Goal: Task Accomplishment & Management: Manage account settings

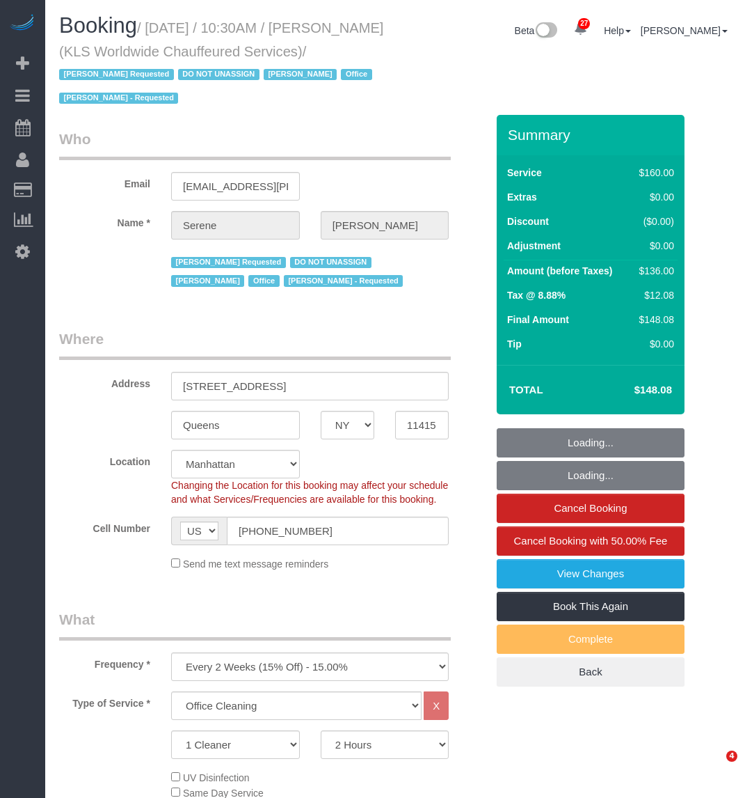
select select "NY"
select select "number:89"
select select "number:90"
select select "number:15"
select select "number:7"
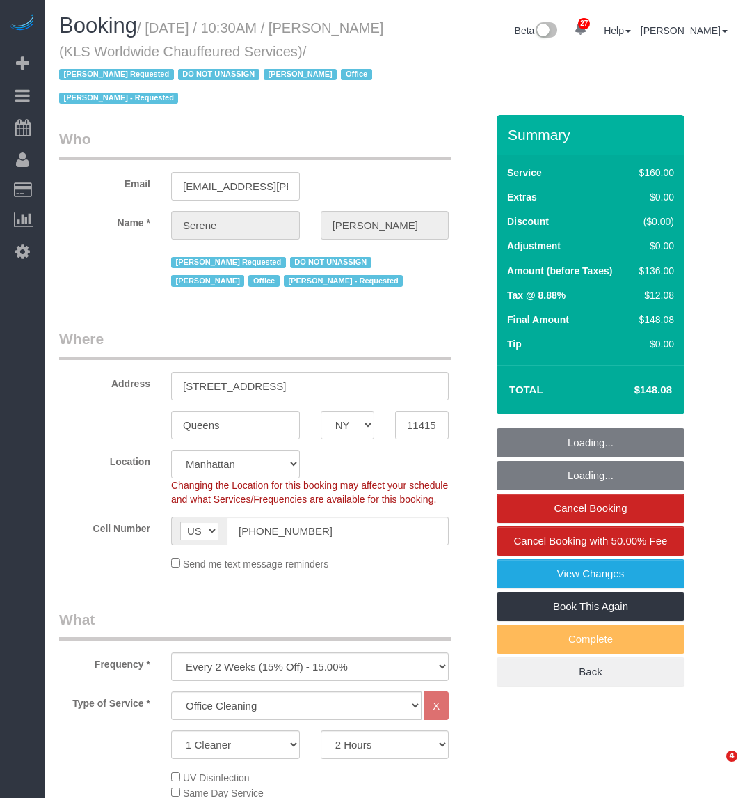
select select "object:1517"
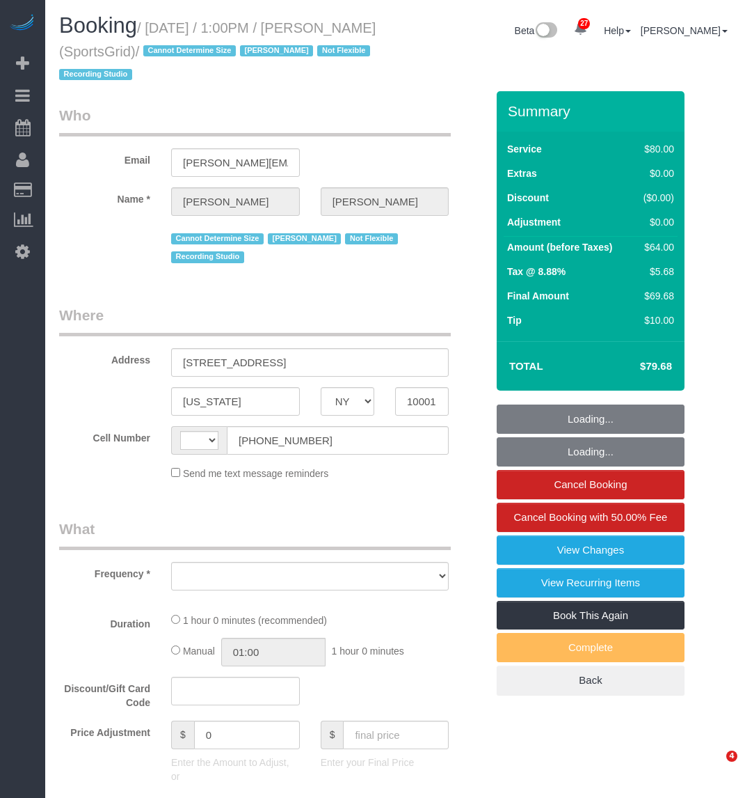
select select "NY"
select select "object:749"
select select "number:89"
select select "number:90"
select select "number:15"
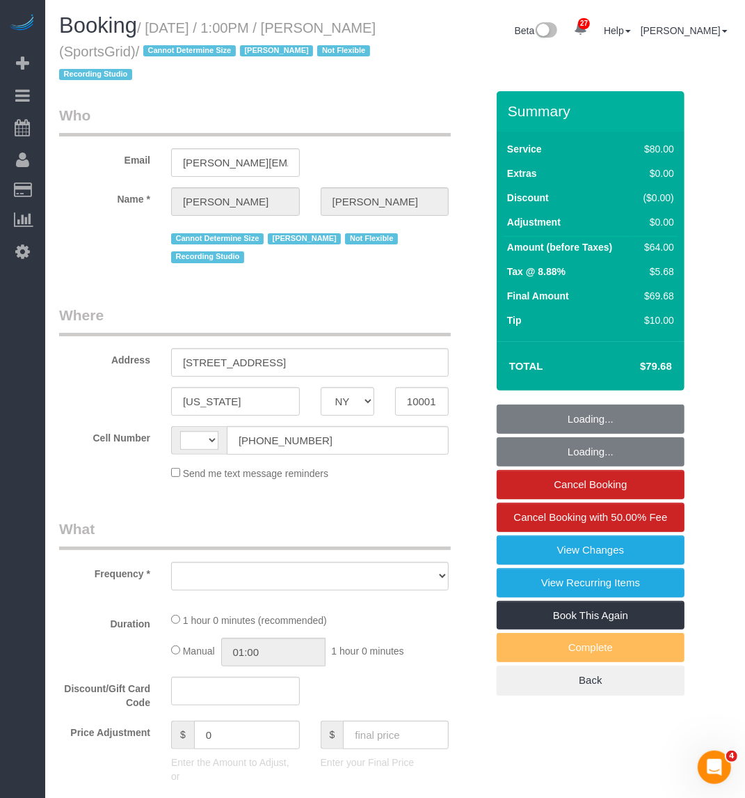
select select "number:7"
select select "number:21"
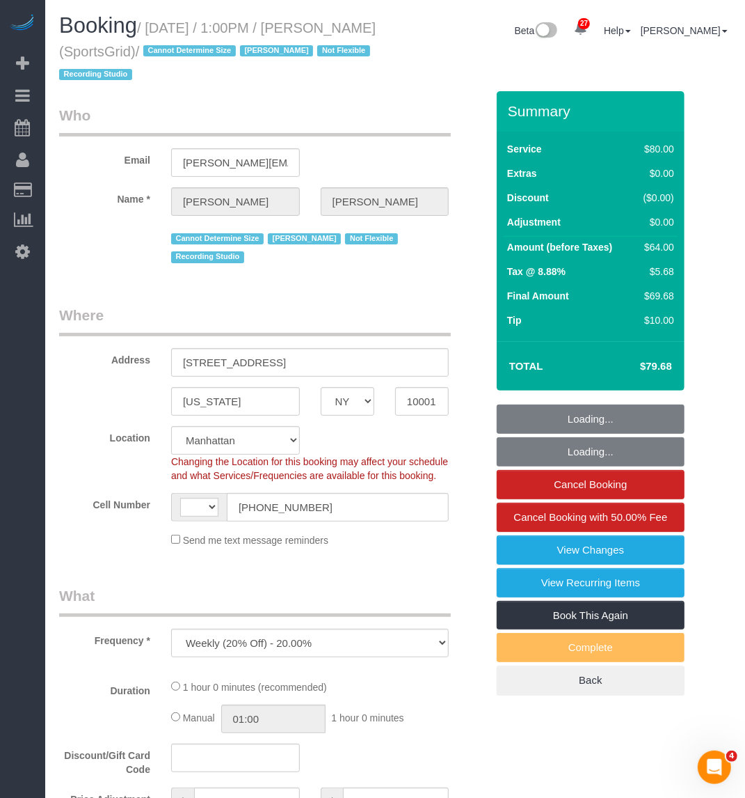
select select "string:US"
select select "string:stripe-pm_1QoRfo4VGloSiKo7CpkoBSCp"
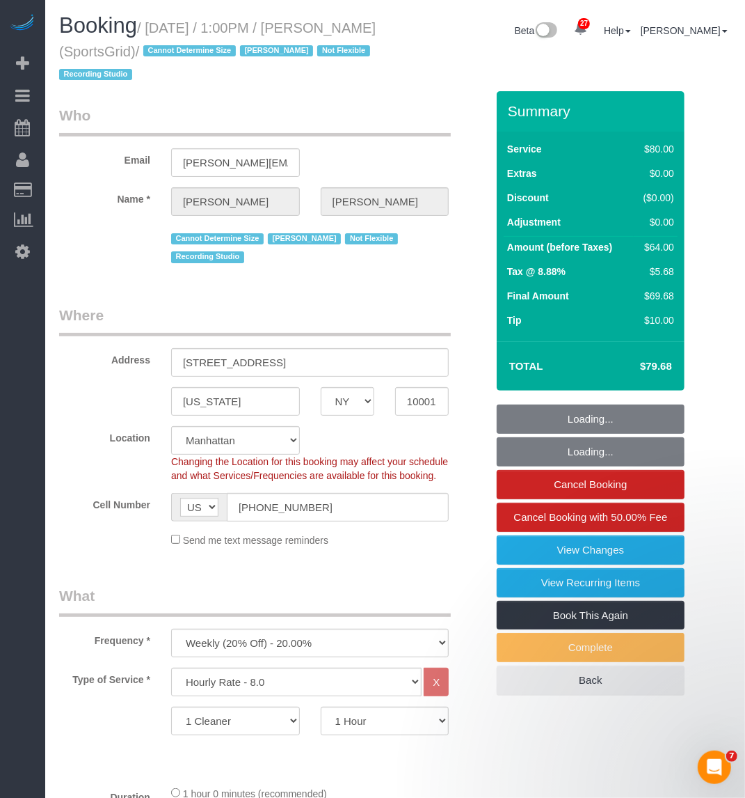
select select "object:1157"
select select "spot1"
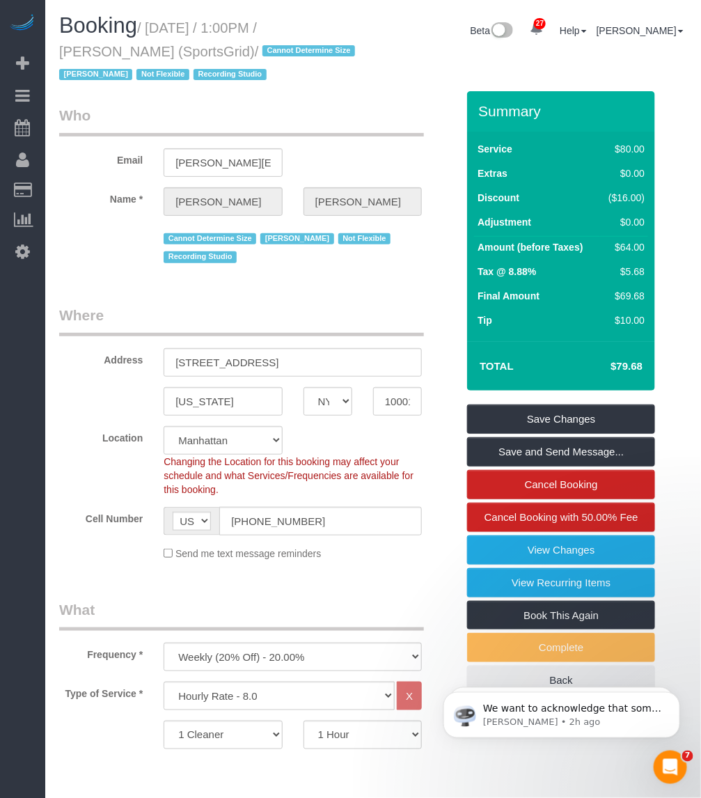
drag, startPoint x: 168, startPoint y: 54, endPoint x: 235, endPoint y: 53, distance: 66.1
click at [235, 53] on small "/ September 25, 2025 / 1:00PM / Gregg Sussman (SportsGrid) / Cannot Determine S…" at bounding box center [209, 51] width 300 height 63
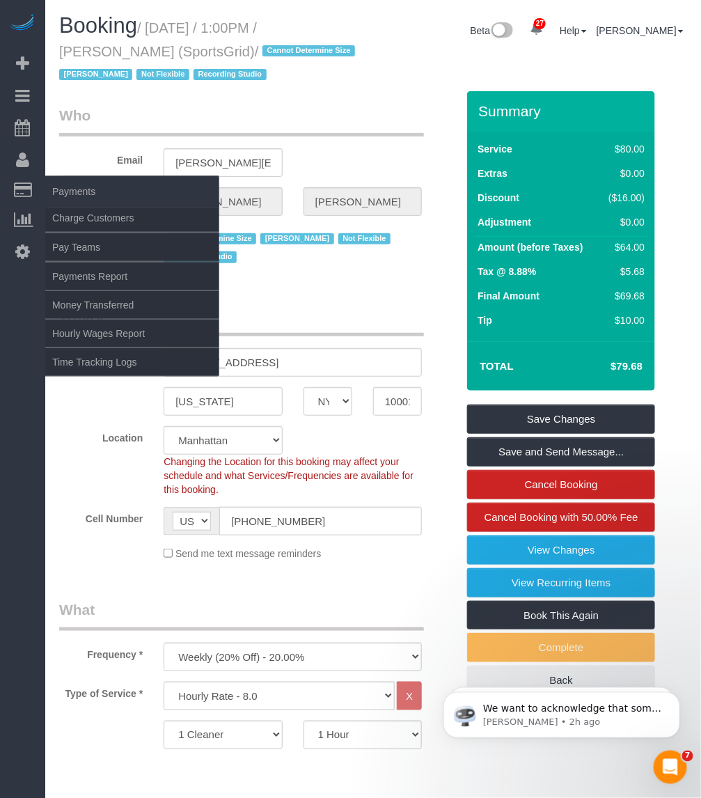
copy small "SportsGrid"
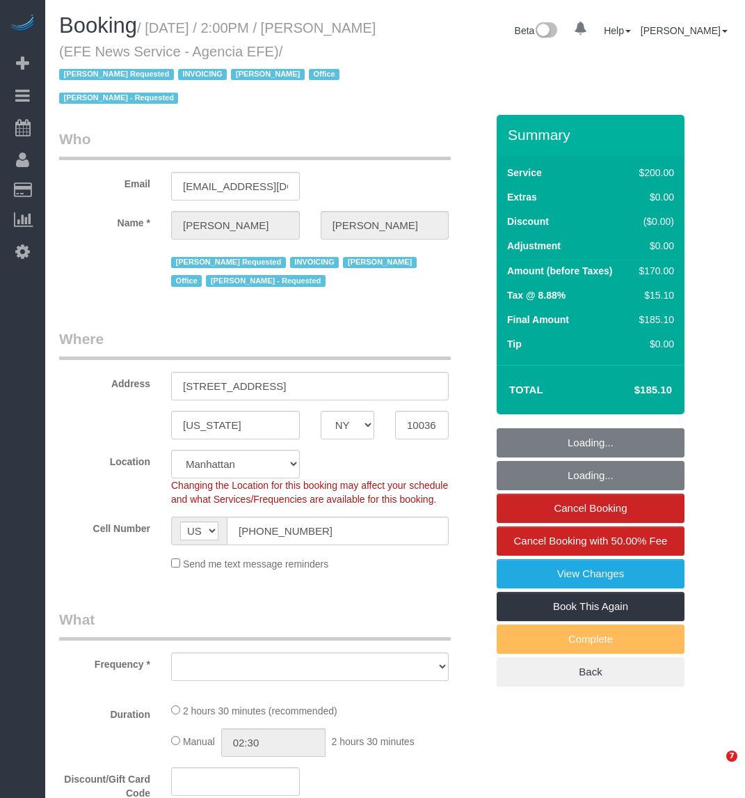
select select "NY"
select select "number:89"
select select "number:90"
select select "number:15"
select select "number:7"
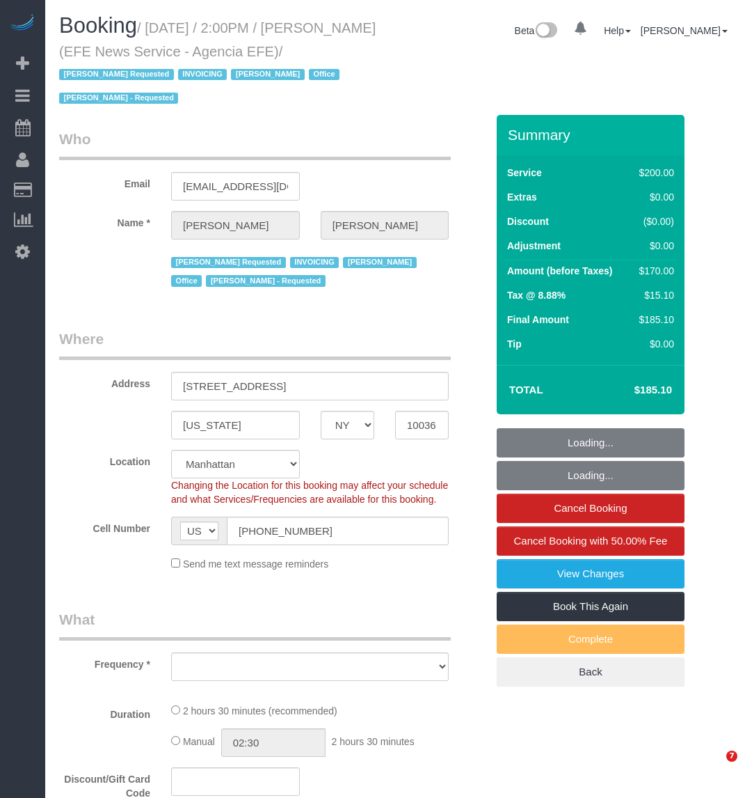
select select "object:975"
select select "150"
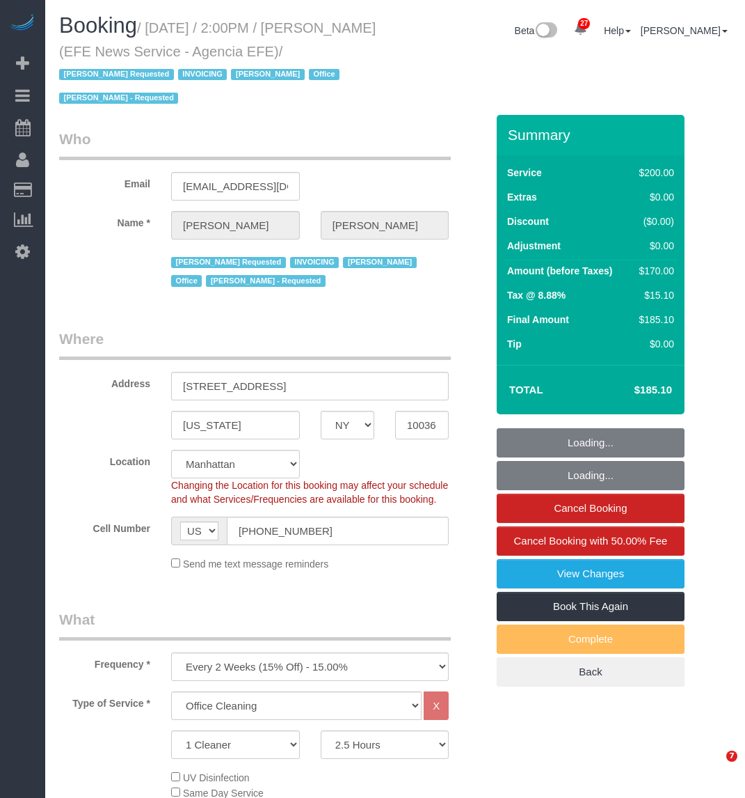
select select "34507"
select select "spot1"
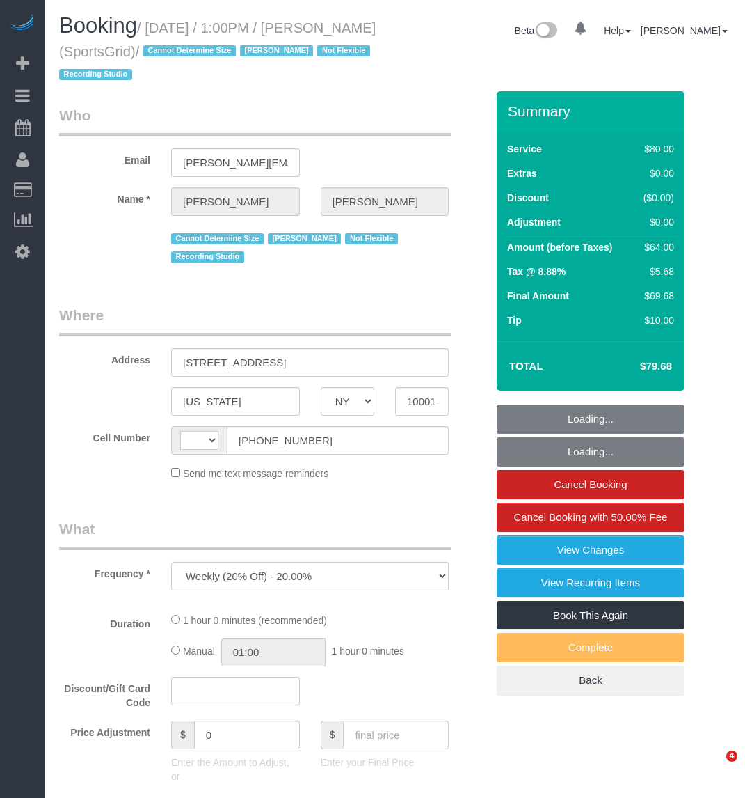
select select "NY"
select select "string:stripe-pm_1QoRfo4VGloSiKo7CpkoBSCp"
select select "number:89"
select select "number:90"
select select "number:15"
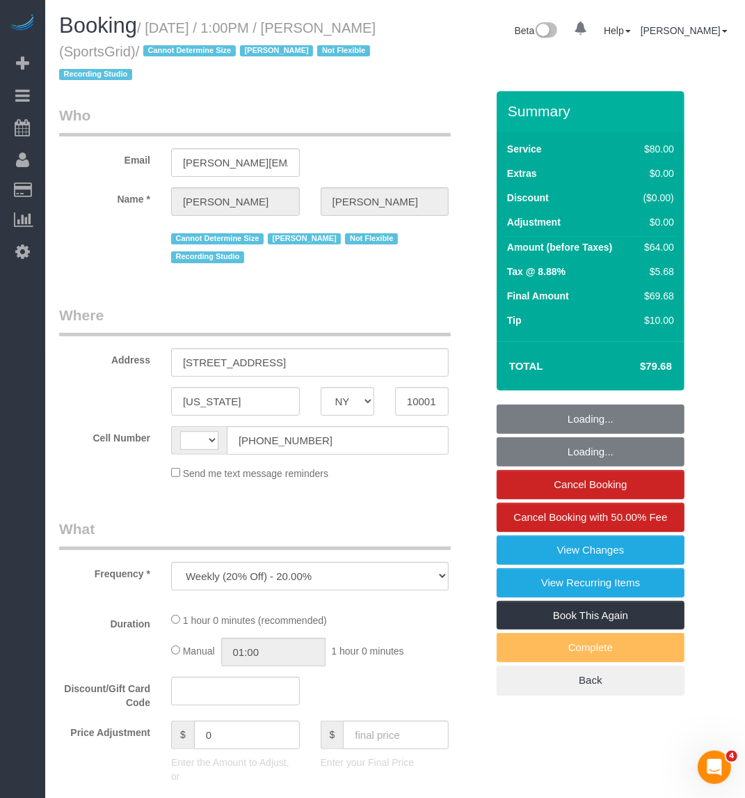
select select "number:7"
select select "number:21"
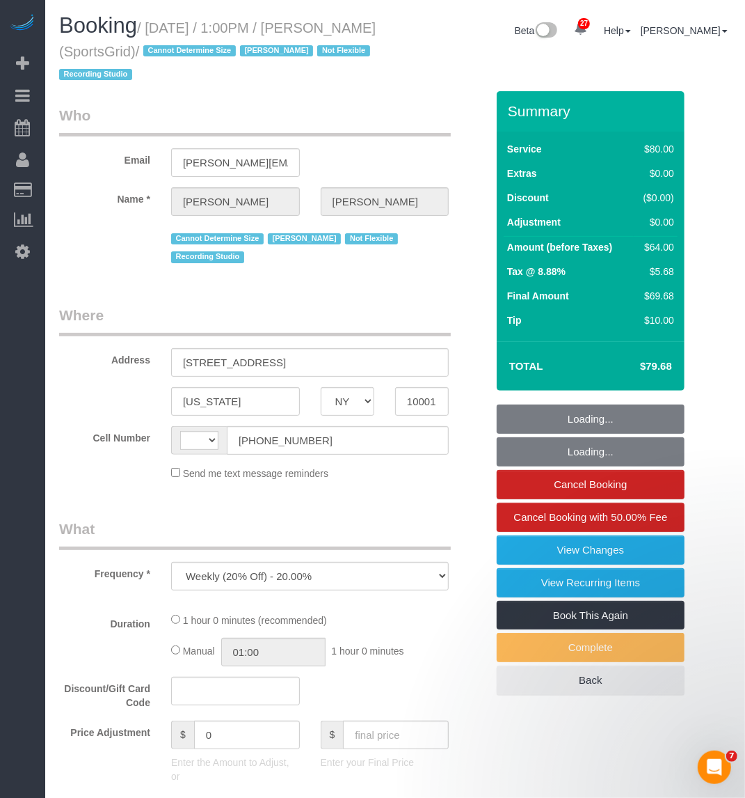
select select "string:US"
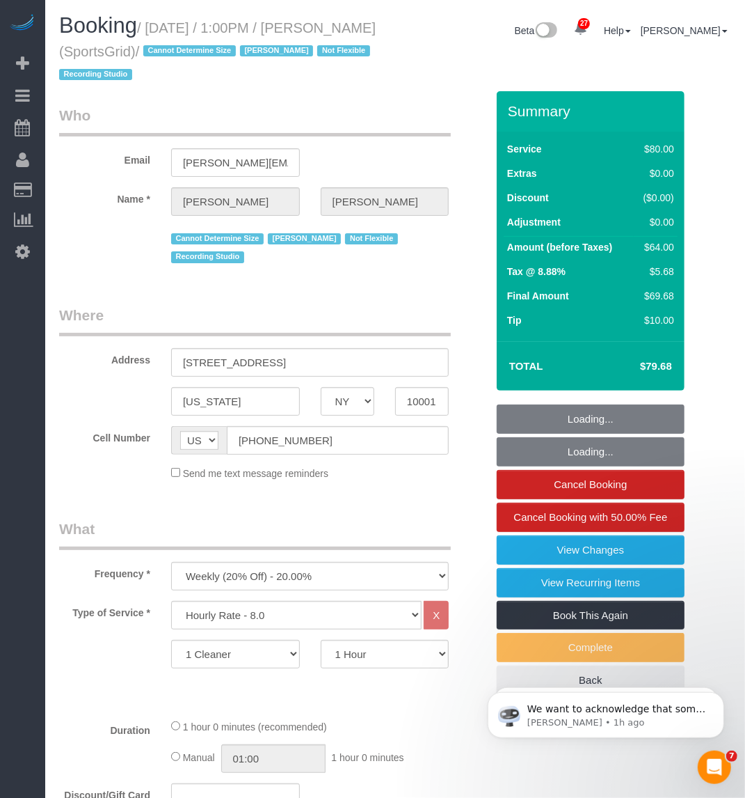
select select "spot1"
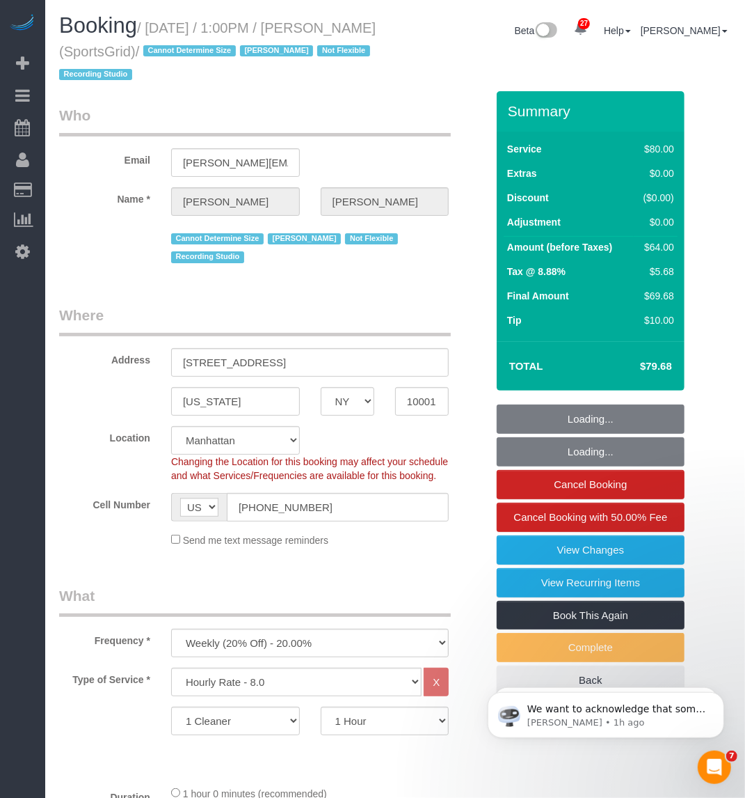
select select "object:1590"
select select "spot47"
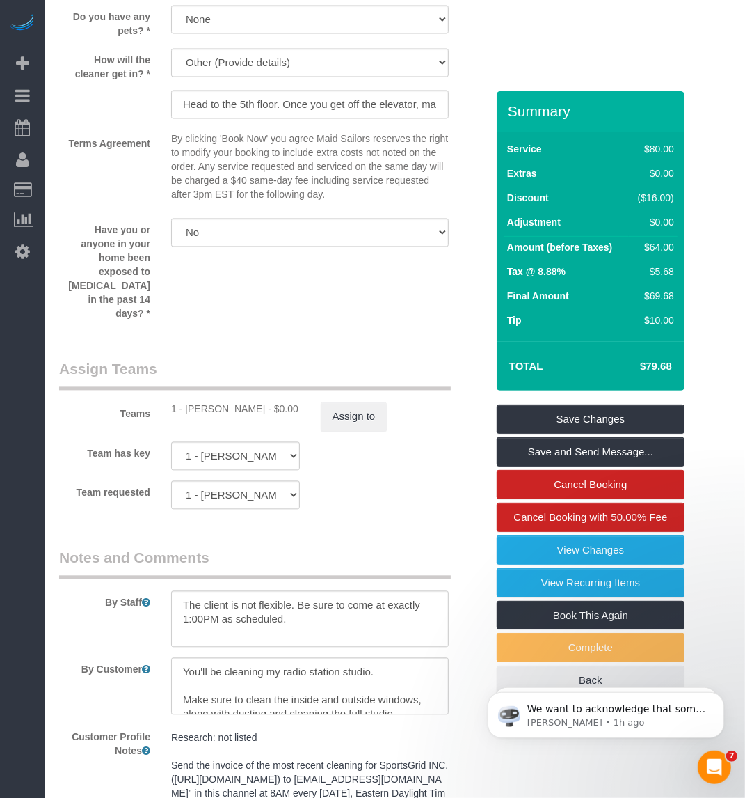
scroll to position [1650, 0]
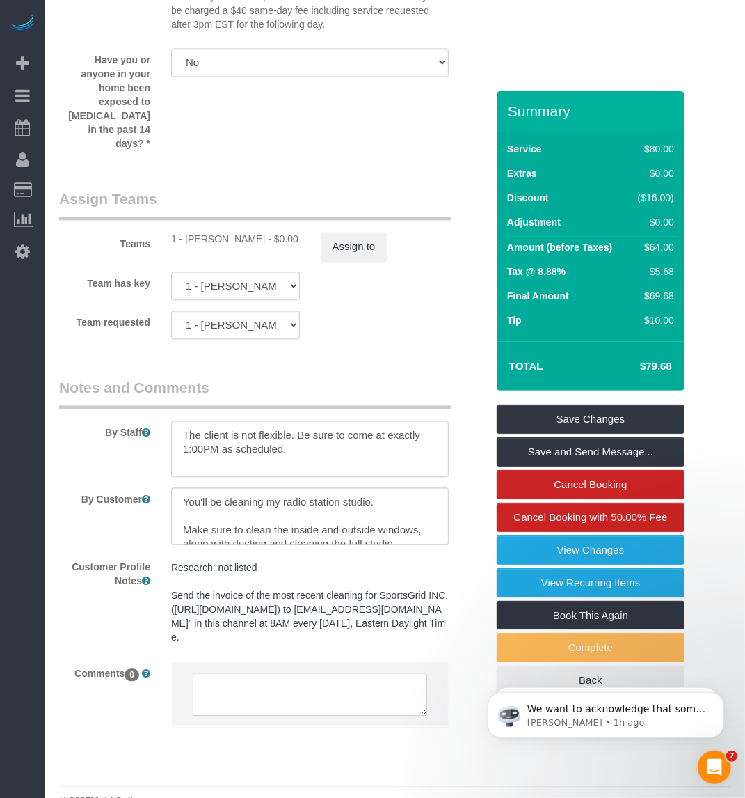
drag, startPoint x: 184, startPoint y: 204, endPoint x: 249, endPoint y: 209, distance: 64.9
click at [249, 232] on div "1 - [PERSON_NAME] - $0.00" at bounding box center [235, 239] width 129 height 14
copy div "Abdoulaye Sow"
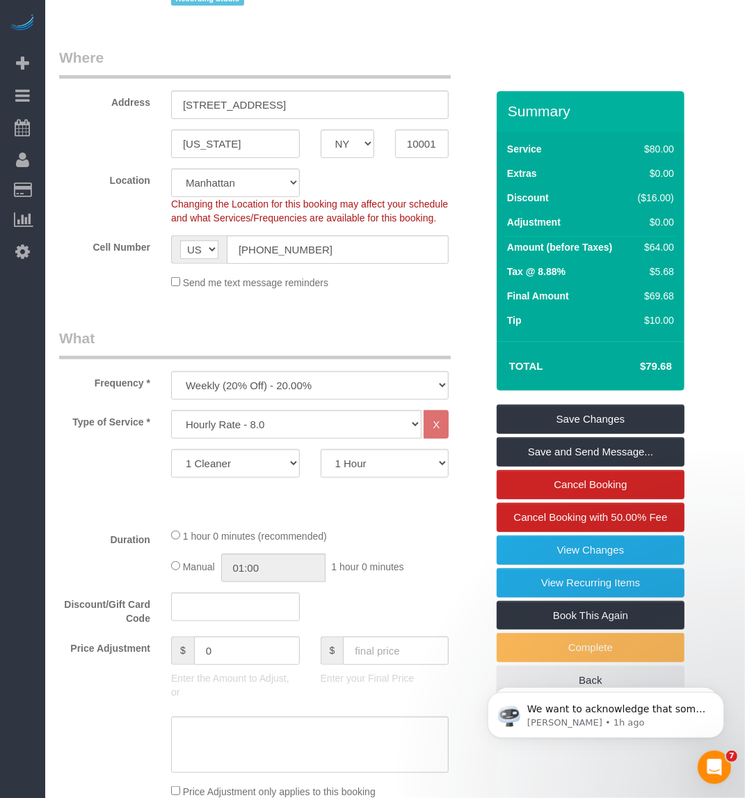
scroll to position [0, 0]
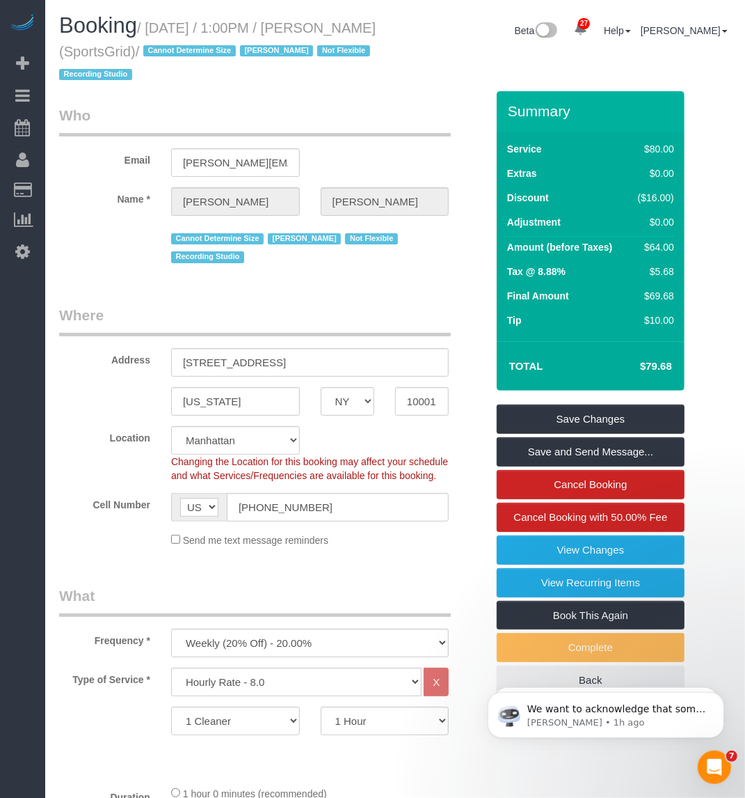
drag, startPoint x: 153, startPoint y: 26, endPoint x: 241, endPoint y: 46, distance: 90.0
click at [241, 46] on small "/ [DATE] / 1:00PM / [PERSON_NAME] (SportsGrid) / Cannot Determine Size [PERSON_…" at bounding box center [217, 51] width 317 height 63
copy small "September 25, 2025 / 1:00PM / Gregg Sussman (SportsGrid)"
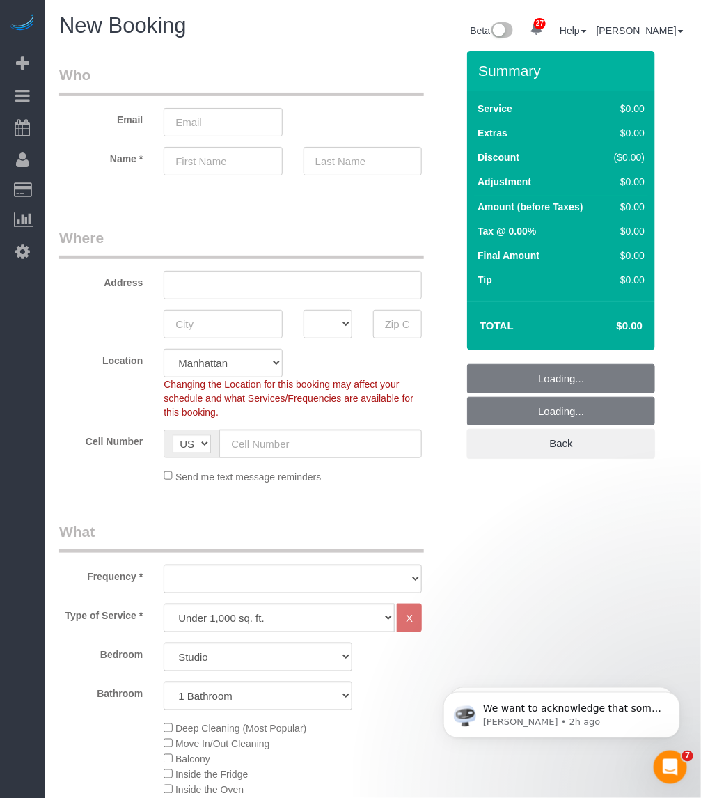
select select "object:2055"
select select "number:89"
select select "number:90"
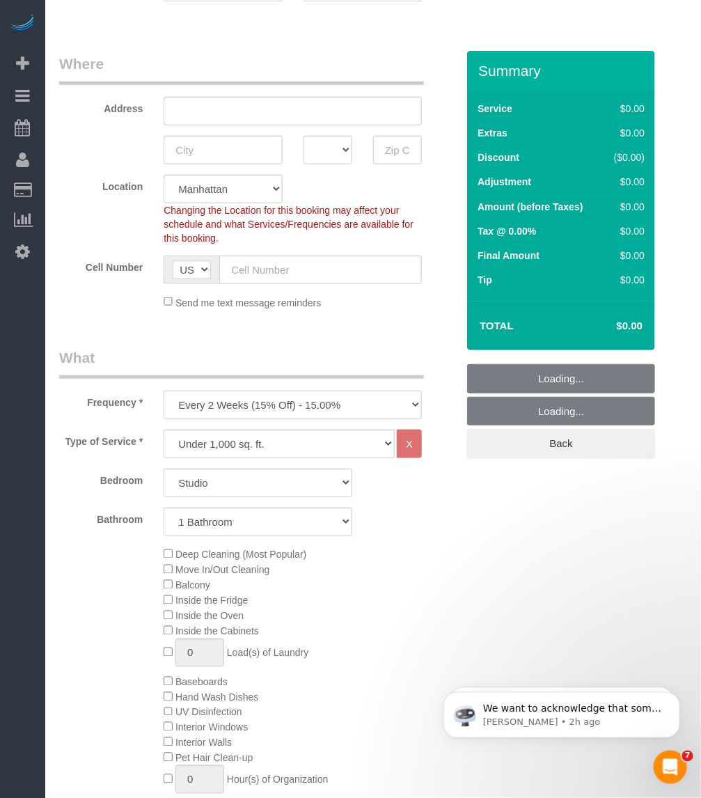
click at [247, 411] on select "One Time Weekly (20% Off) - 20.00% Every 2 Weeks (15% Off) - 15.00% Every 4 Wee…" at bounding box center [293, 404] width 258 height 29
select select "object:2672"
click at [164, 390] on select "One Time Weekly (20% Off) - 20.00% Every 2 Weeks (15% Off) - 15.00% Every 4 Wee…" at bounding box center [293, 404] width 258 height 29
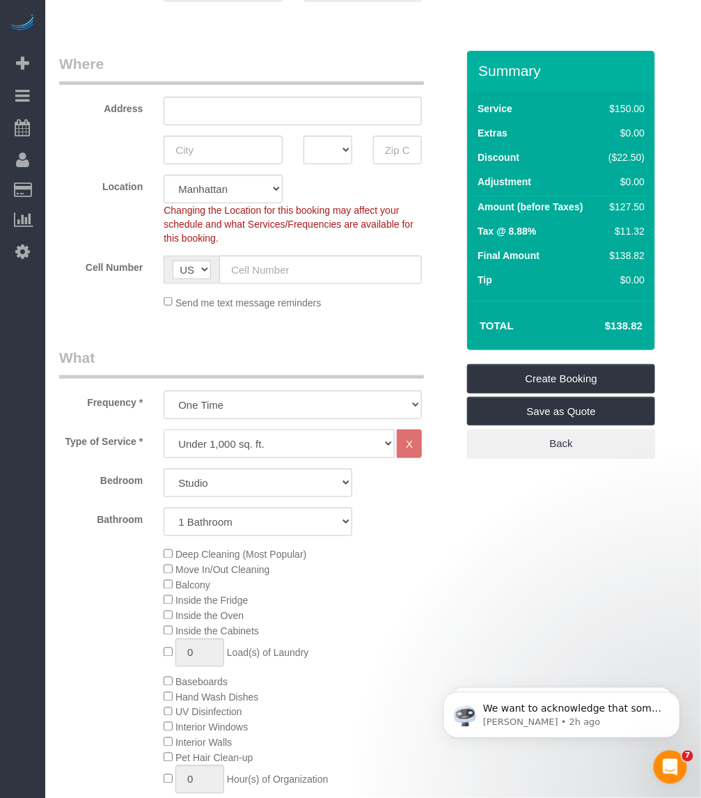
click at [260, 434] on select "Under 1,000 sq. ft. 1,001 - 1,500 sq. ft. 1,500+ sq. ft. Custom Cleaning Office…" at bounding box center [279, 443] width 231 height 29
click at [164, 429] on select "Under 1,000 sq. ft. 1,001 - 1,500 sq. ft. 1,500+ sq. ft. Custom Cleaning Office…" at bounding box center [279, 443] width 231 height 29
click at [219, 489] on select "Studio 1 Bedroom 2 Bedrooms 3 Bedrooms" at bounding box center [258, 482] width 189 height 29
select select "1"
click at [164, 468] on select "Studio 1 Bedroom 2 Bedrooms 3 Bedrooms" at bounding box center [258, 482] width 189 height 29
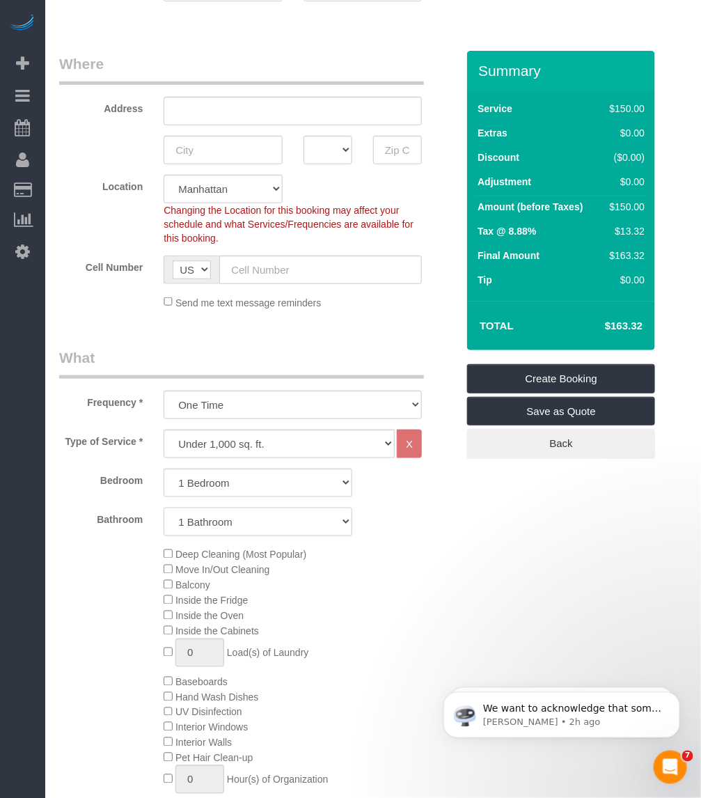
click at [225, 524] on select "1 Bathroom 2 Bathrooms" at bounding box center [258, 521] width 189 height 29
click at [164, 507] on select "1 Bathroom 2 Bathrooms" at bounding box center [258, 521] width 189 height 29
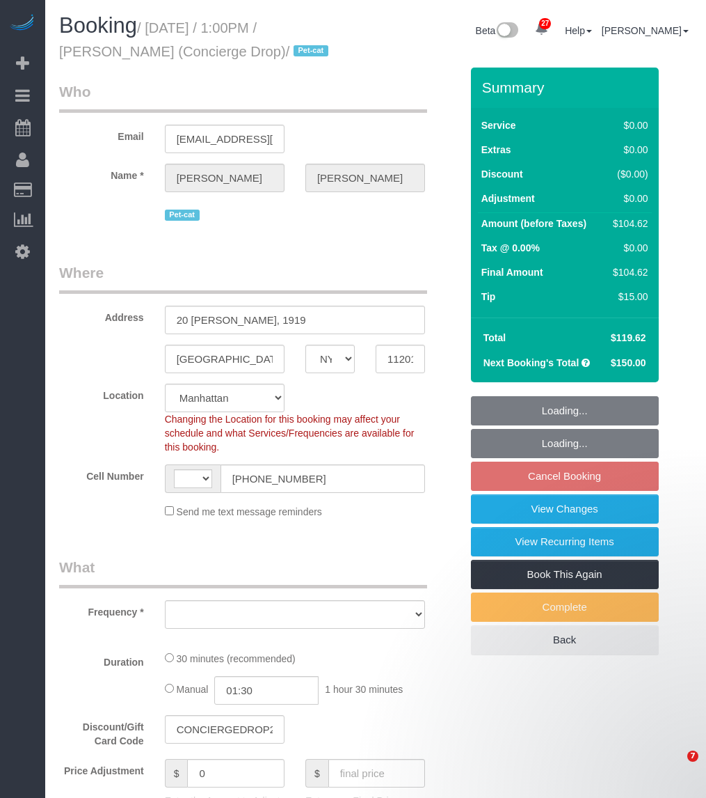
select select "NY"
select select "number:89"
select select "number:90"
select select "number:15"
select select "number:5"
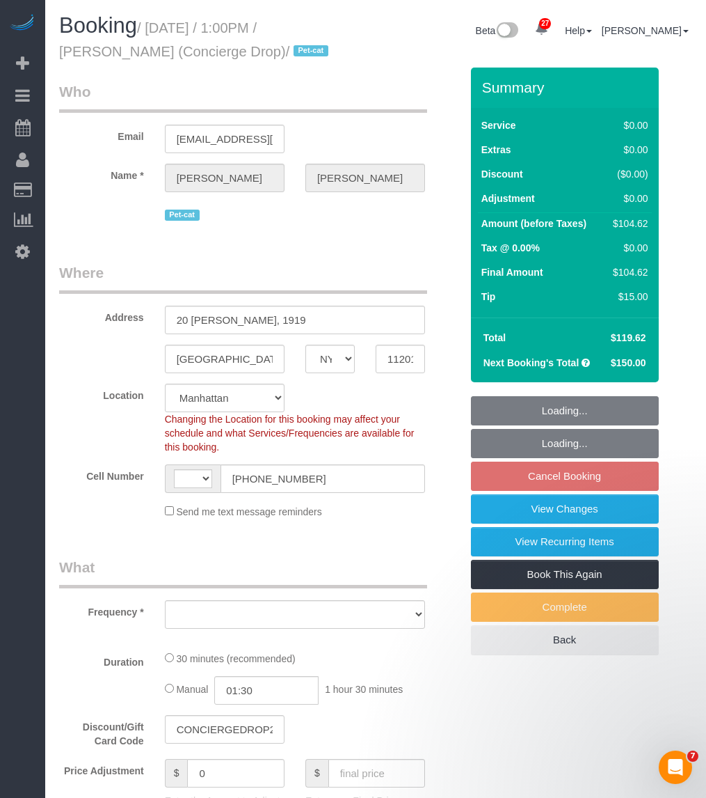
select select "string:US"
select select "object:961"
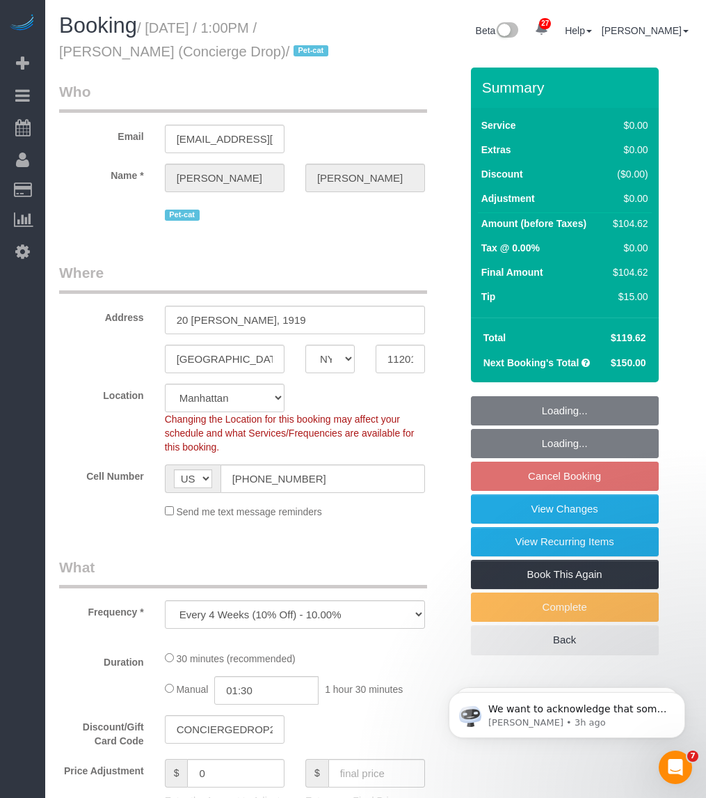
select select "string:stripe-pm_1RaQn24VGloSiKo7zeOF73Wj"
select select "spot6"
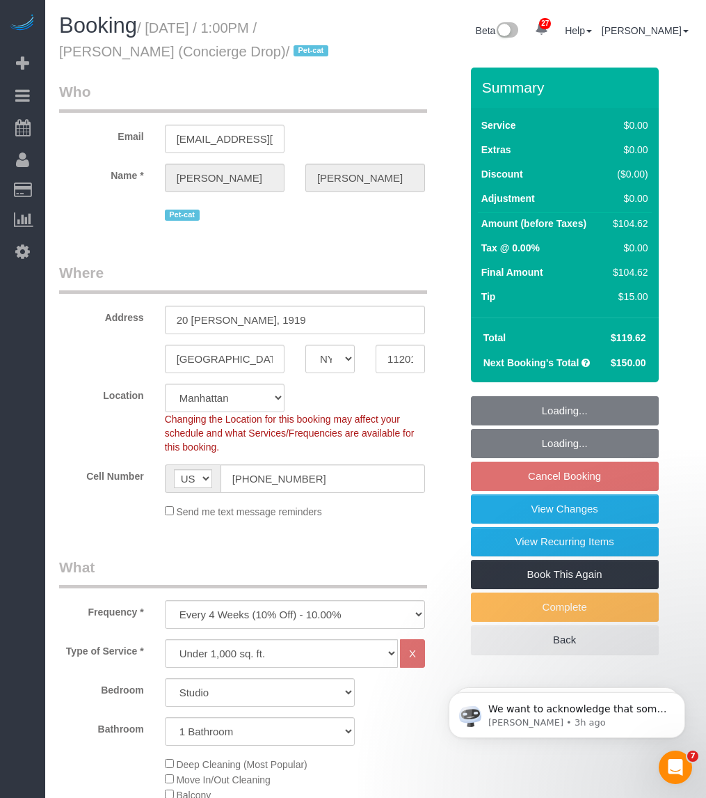
select select "object:1540"
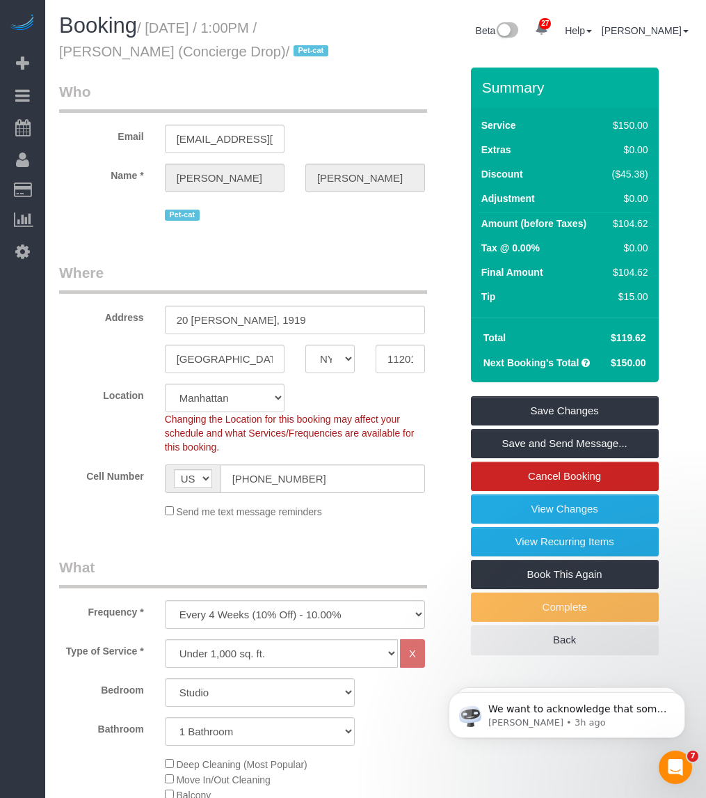
drag, startPoint x: 182, startPoint y: 49, endPoint x: 52, endPoint y: 50, distance: 130.2
click at [52, 50] on div "Booking / October 07, 2025 / 1:00PM / Benjamin Rudnitsky (Concierge Drop) / Pet…" at bounding box center [212, 41] width 327 height 54
copy small "Benjamin Rudnitsky"
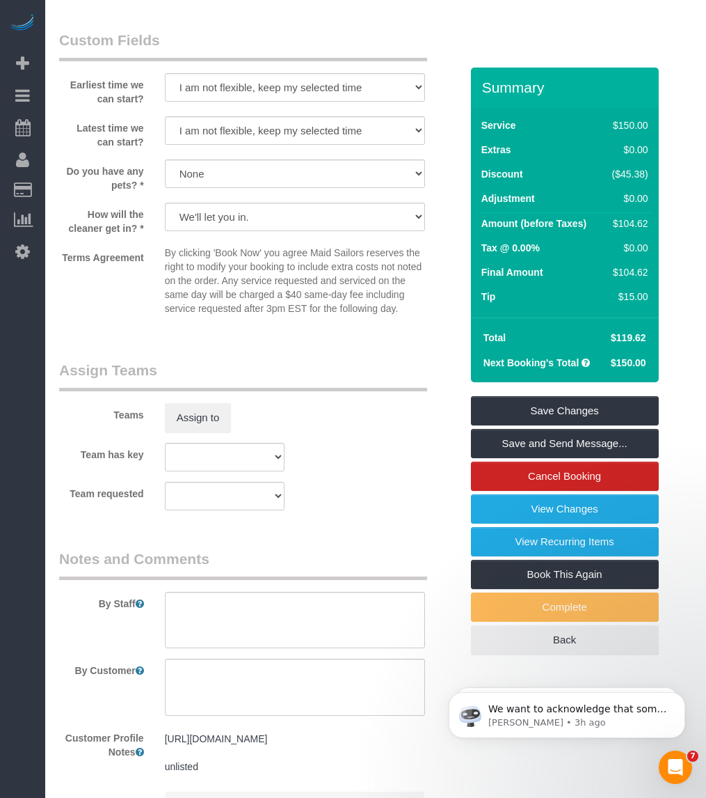
scroll to position [1740, 0]
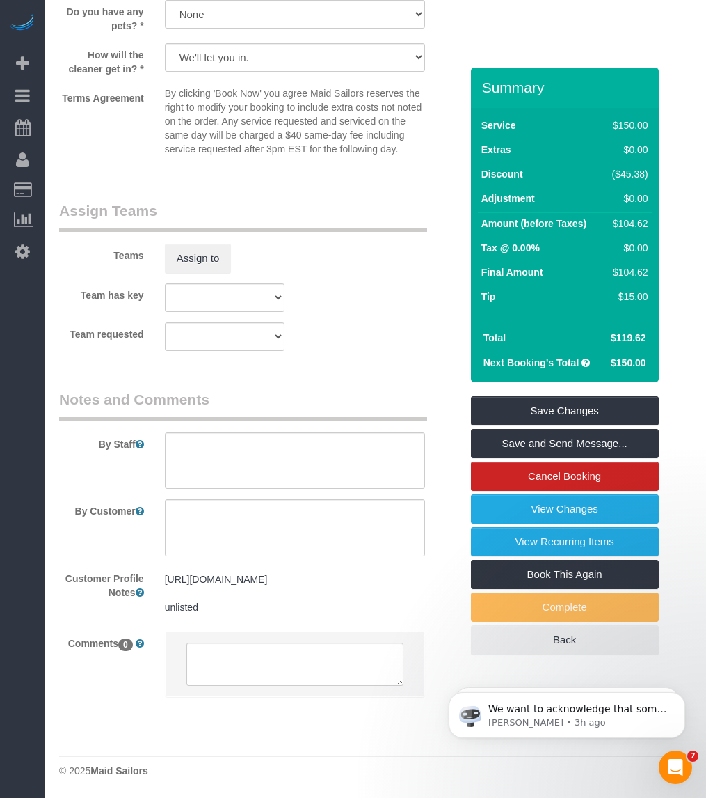
click at [371, 590] on pre "https://www.zillow.com/homedetails/225-Cherry-St-APT-50A-New-York-NY-10002/2056…" at bounding box center [295, 593] width 260 height 42
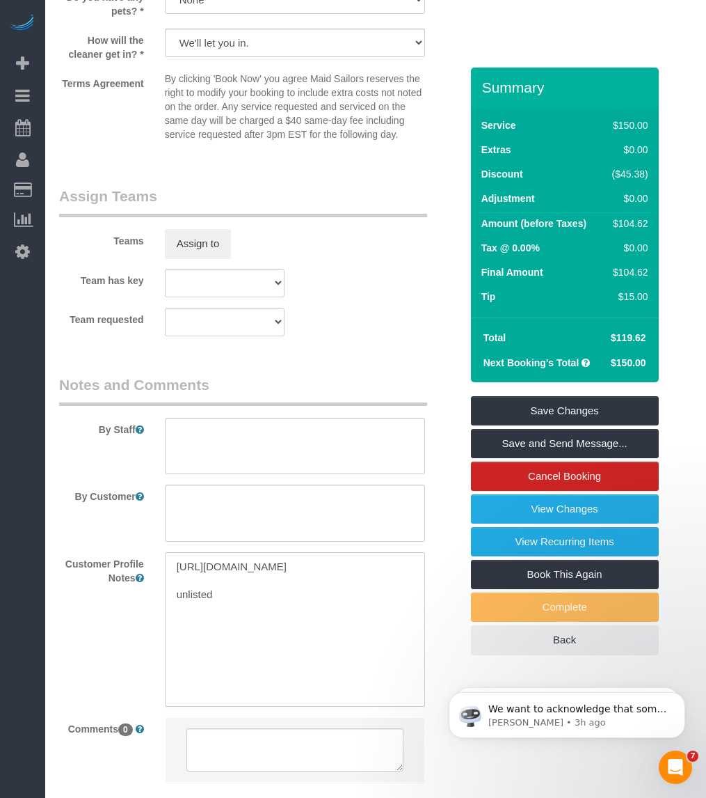
drag, startPoint x: 411, startPoint y: 588, endPoint x: 171, endPoint y: 569, distance: 241.6
click at [171, 569] on textarea "https://www.zillow.com/homedetails/225-Cherry-St-APT-50A-New-York-NY-10002/2056…" at bounding box center [295, 629] width 260 height 154
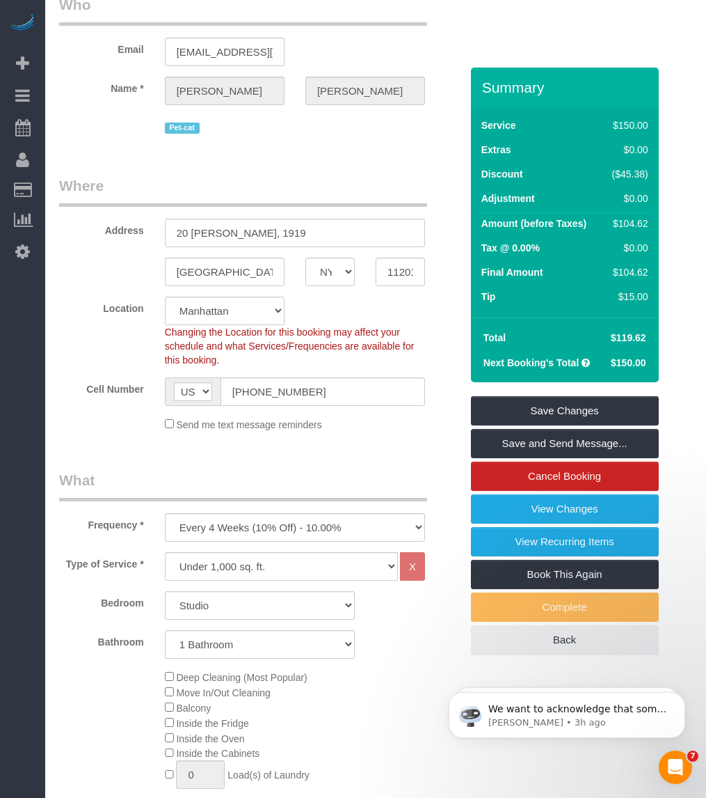
scroll to position [0, 0]
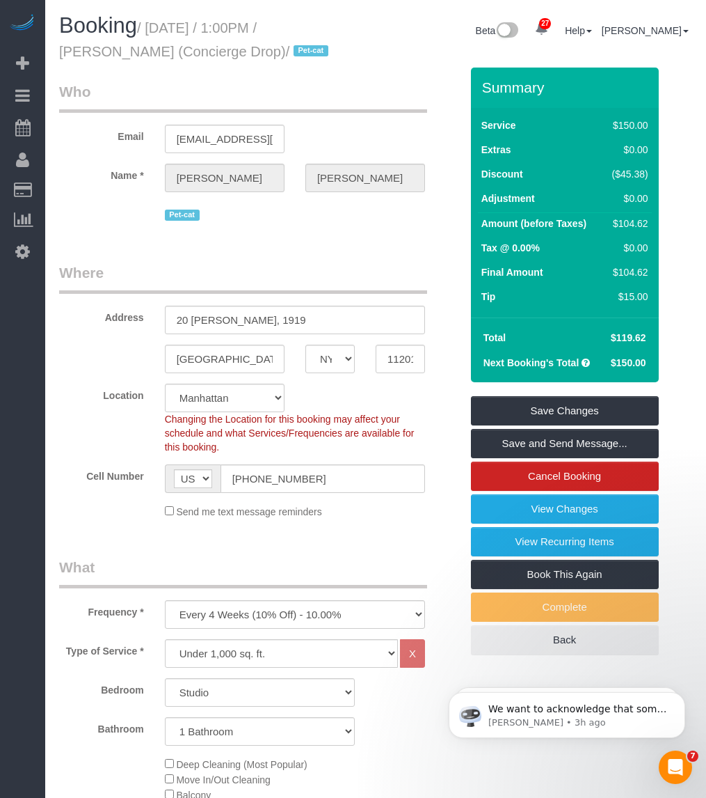
click at [87, 45] on small "/ October 07, 2025 / 1:00PM / Benjamin Rudnitsky (Concierge Drop) / Pet-cat" at bounding box center [196, 39] width 274 height 39
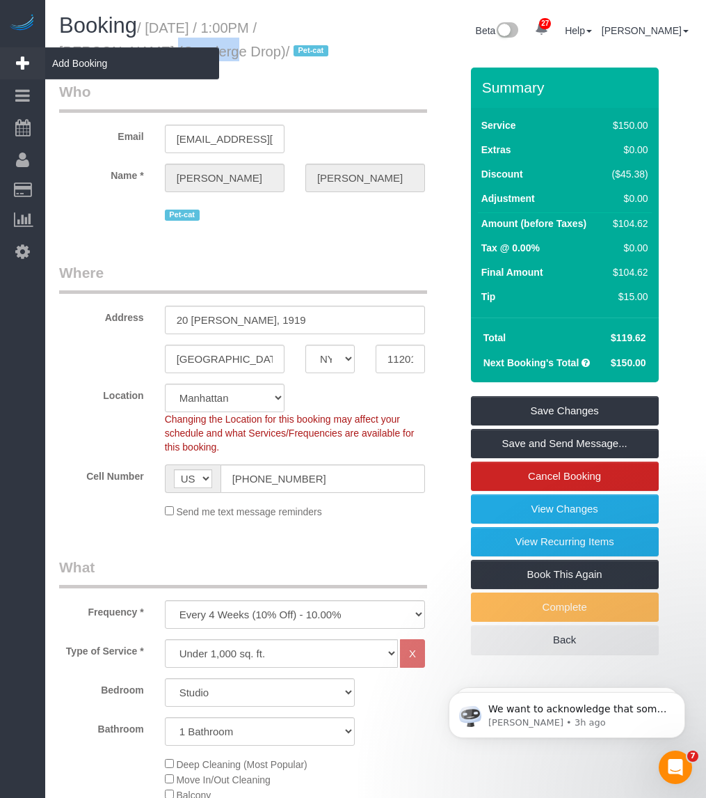
copy small "Benjamin"
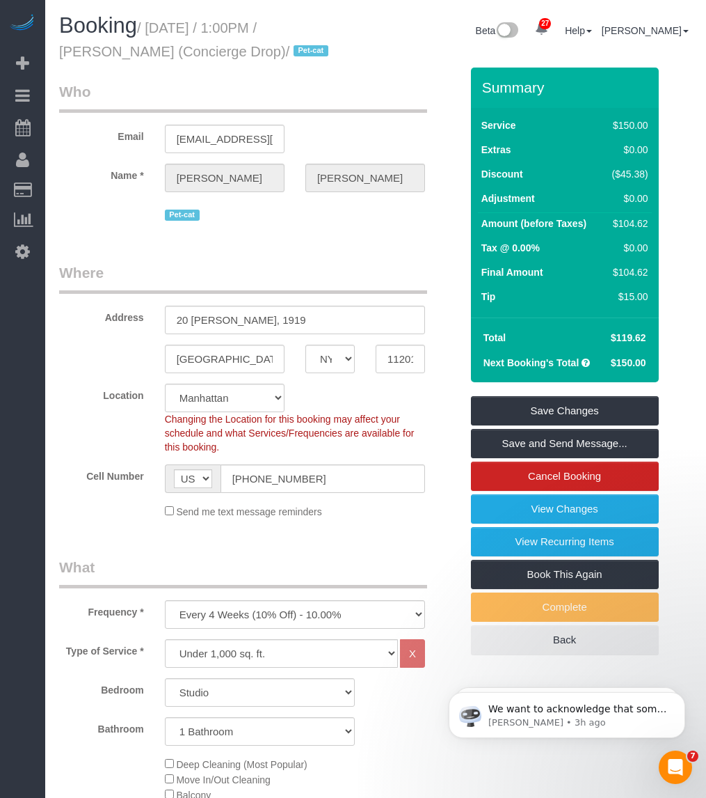
click at [148, 54] on small "/ October 07, 2025 / 1:00PM / Benjamin Rudnitsky (Concierge Drop) / Pet-cat" at bounding box center [196, 39] width 274 height 39
copy small "Rudnitsky"
drag, startPoint x: 207, startPoint y: 24, endPoint x: 226, endPoint y: 24, distance: 19.5
click at [226, 24] on small "/ October 07, 2025 / 1:00PM / Benjamin Rudnitsky (Concierge Drop) / Pet-cat" at bounding box center [196, 39] width 274 height 39
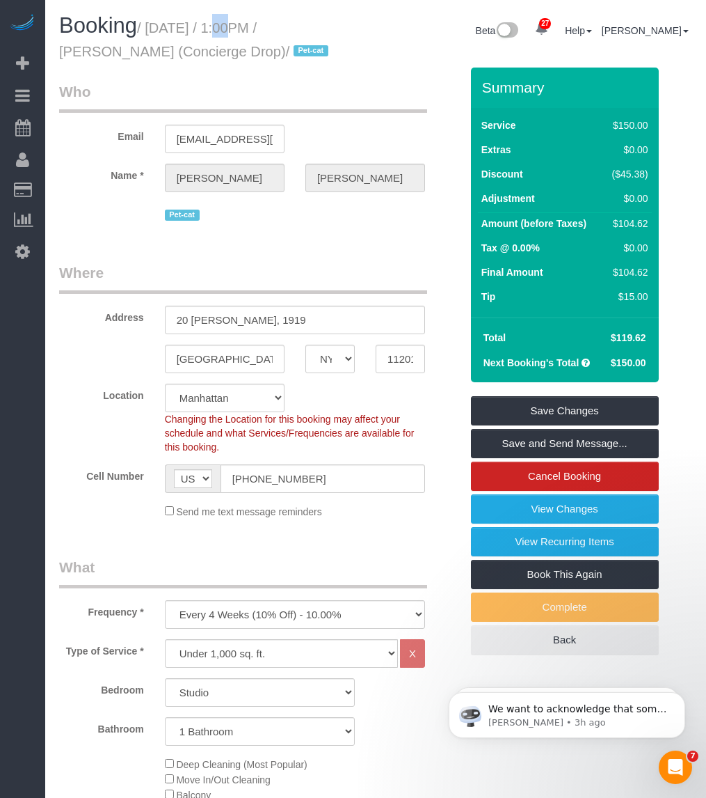
drag, startPoint x: 226, startPoint y: 24, endPoint x: 224, endPoint y: 31, distance: 7.3
click at [223, 31] on small "/ October 07, 2025 / 1:00PM / Benjamin Rudnitsky (Concierge Drop) / Pet-cat" at bounding box center [196, 39] width 274 height 39
click at [262, 311] on input "20 Rockwell Pl, 1919" at bounding box center [295, 320] width 260 height 29
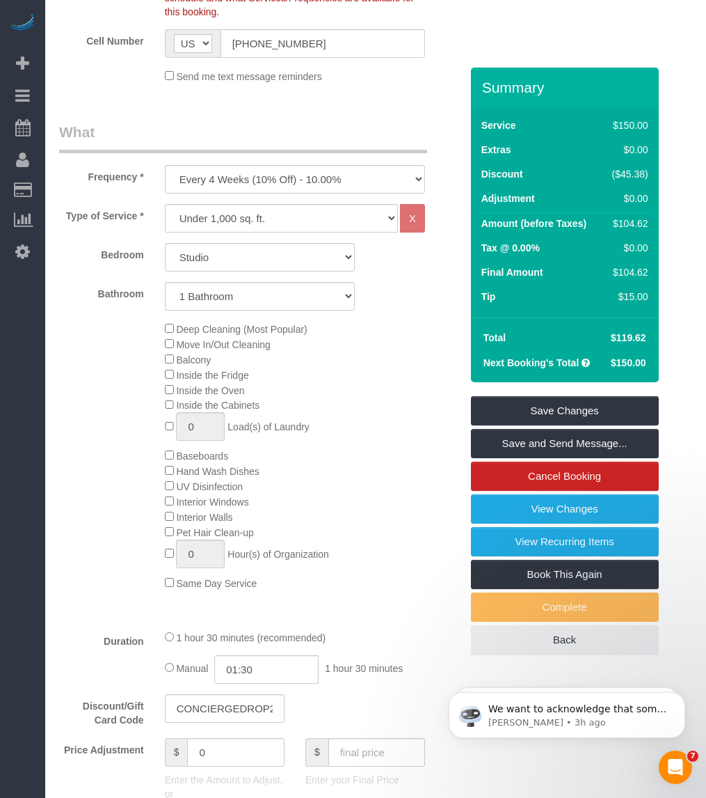
scroll to position [174, 0]
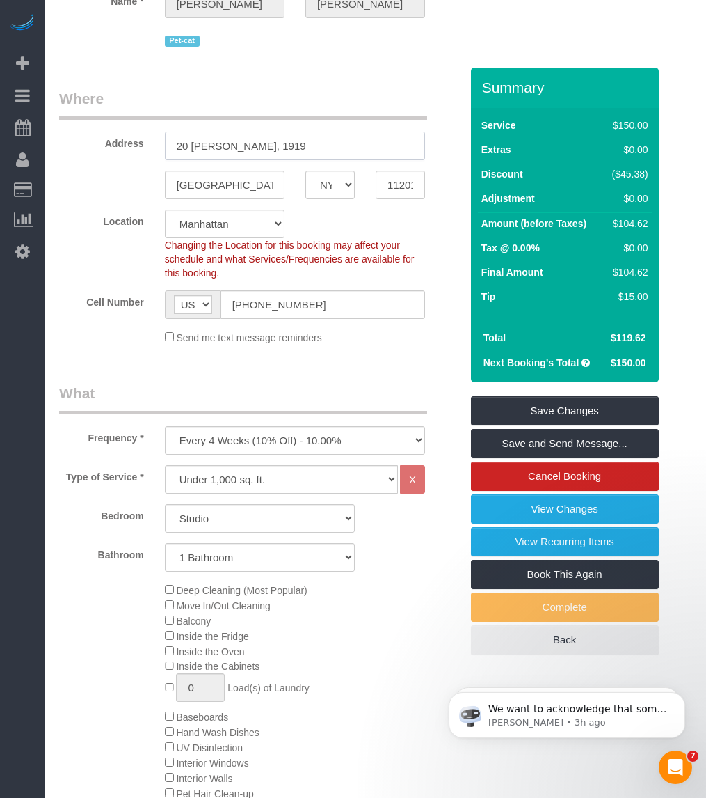
drag, startPoint x: 296, startPoint y: 147, endPoint x: 308, endPoint y: 141, distance: 13.7
click at [298, 145] on input "20 Rockwell Pl, 1919" at bounding box center [295, 146] width 260 height 29
click at [287, 141] on input "20 Rockwell Pl, 1919" at bounding box center [295, 146] width 260 height 29
drag, startPoint x: 331, startPoint y: 141, endPoint x: 165, endPoint y: 141, distance: 165.7
click at [165, 141] on input "20 Rockwell Pl, 1919" at bounding box center [295, 146] width 260 height 29
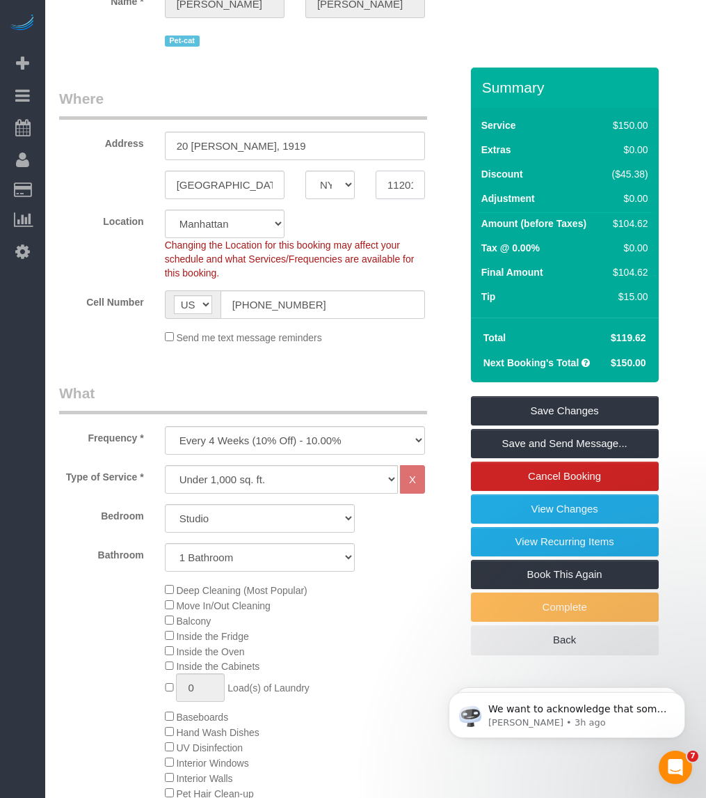
click at [401, 180] on input "11201" at bounding box center [400, 185] width 49 height 29
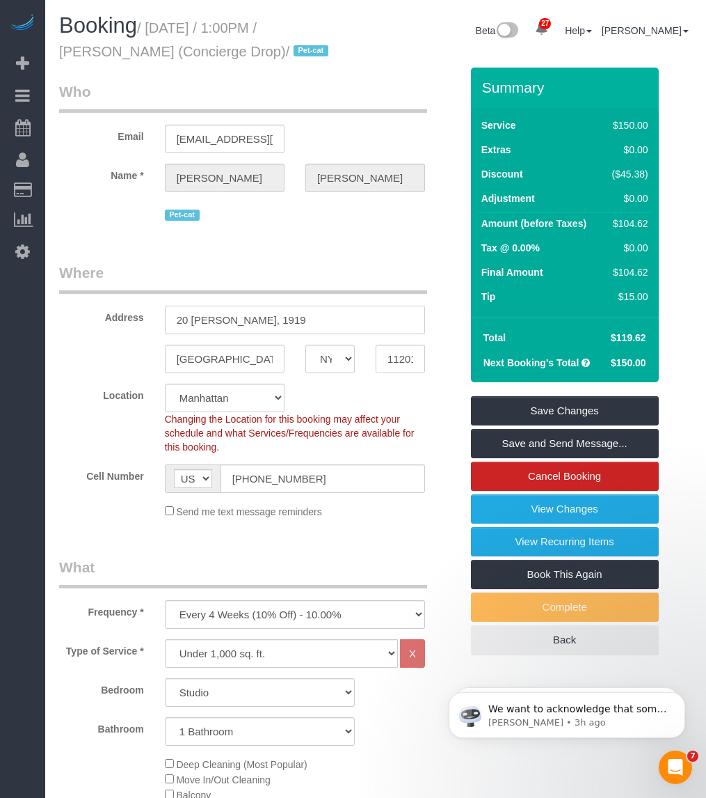
click at [254, 322] on input "20 Rockwell Pl, 1919" at bounding box center [295, 320] width 260 height 29
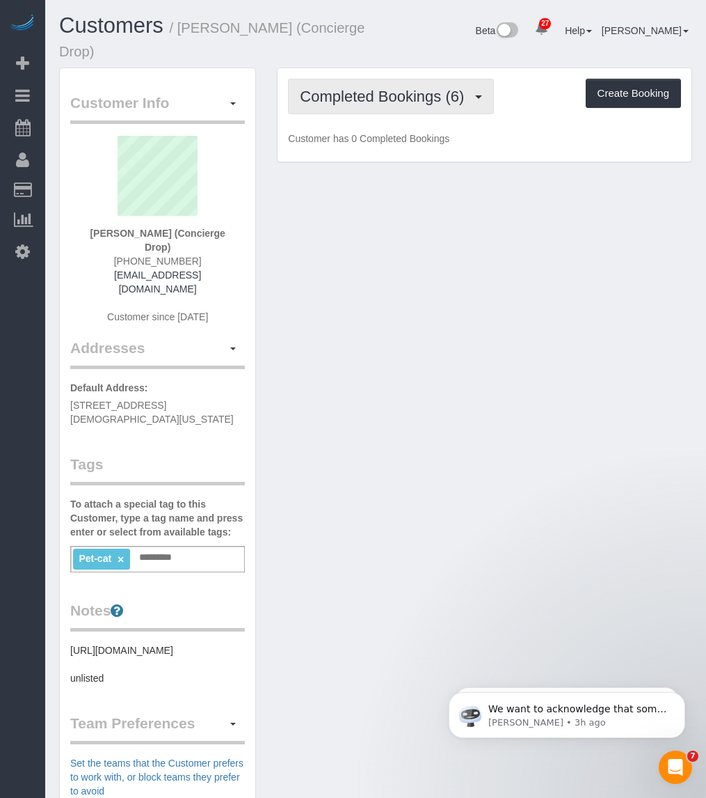
click at [402, 99] on span "Completed Bookings (6)" at bounding box center [385, 96] width 171 height 17
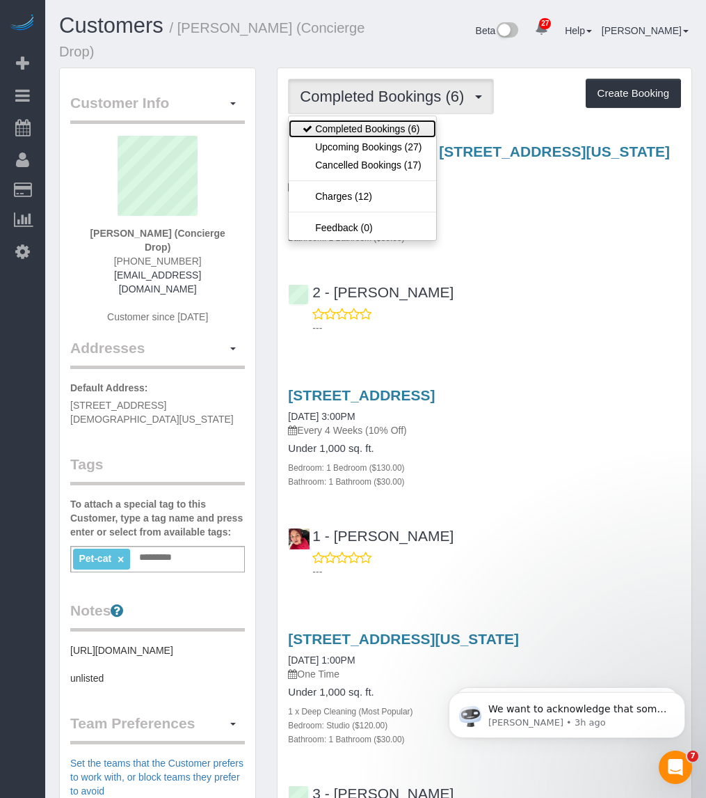
click at [394, 127] on link "Completed Bookings (6)" at bounding box center [362, 129] width 147 height 18
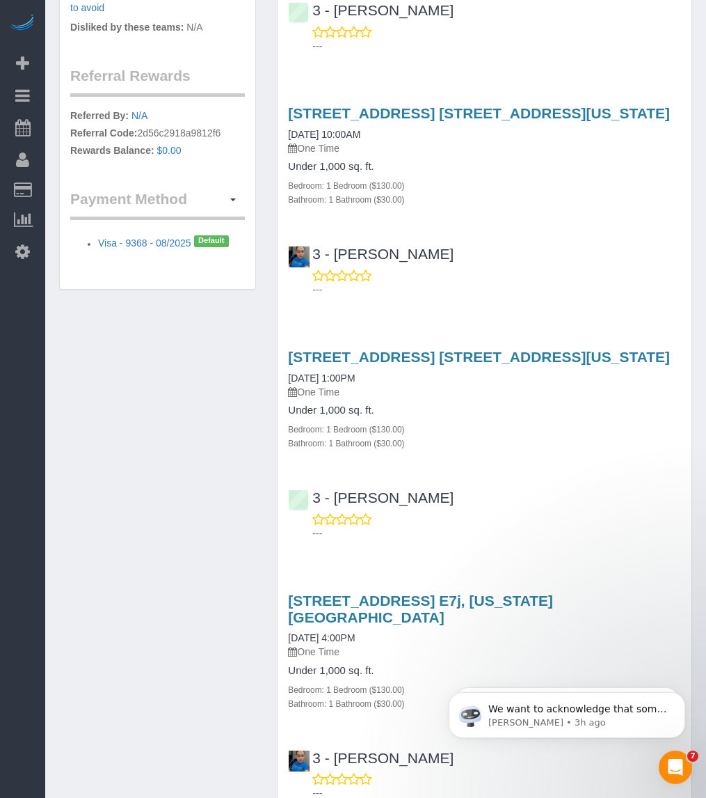
scroll to position [880, 0]
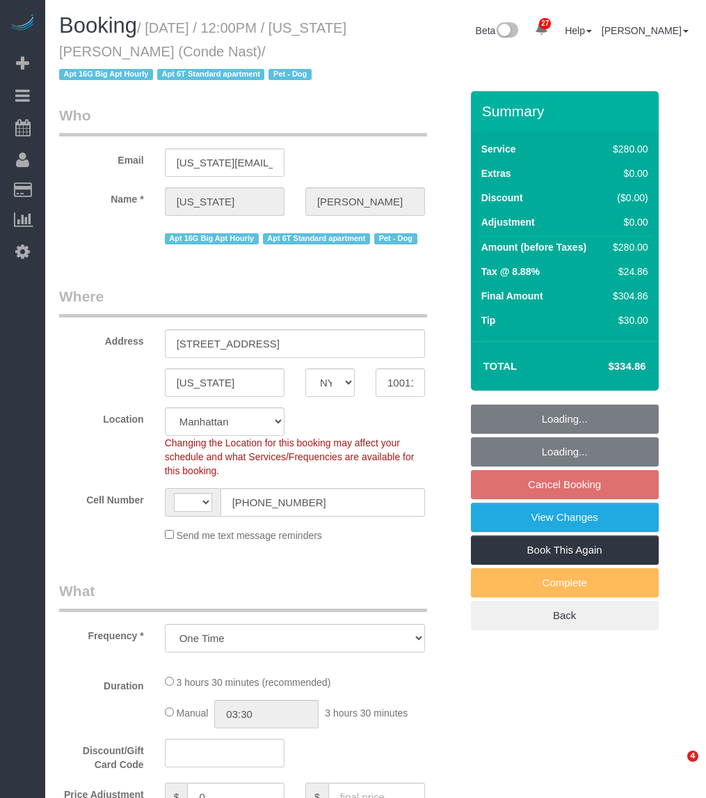
select select "NY"
select select "object:721"
select select "string:stripe-pm_1R4ht54VGloSiKo72HDr2sM7"
select select "number:59"
select select "number:74"
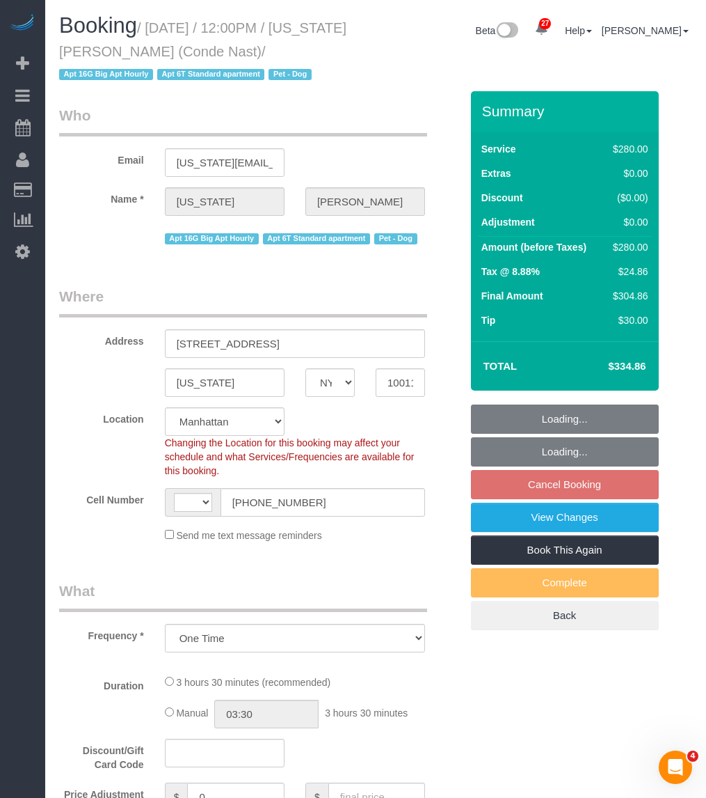
select select "number:13"
select select "number:6"
select select "string:[GEOGRAPHIC_DATA]"
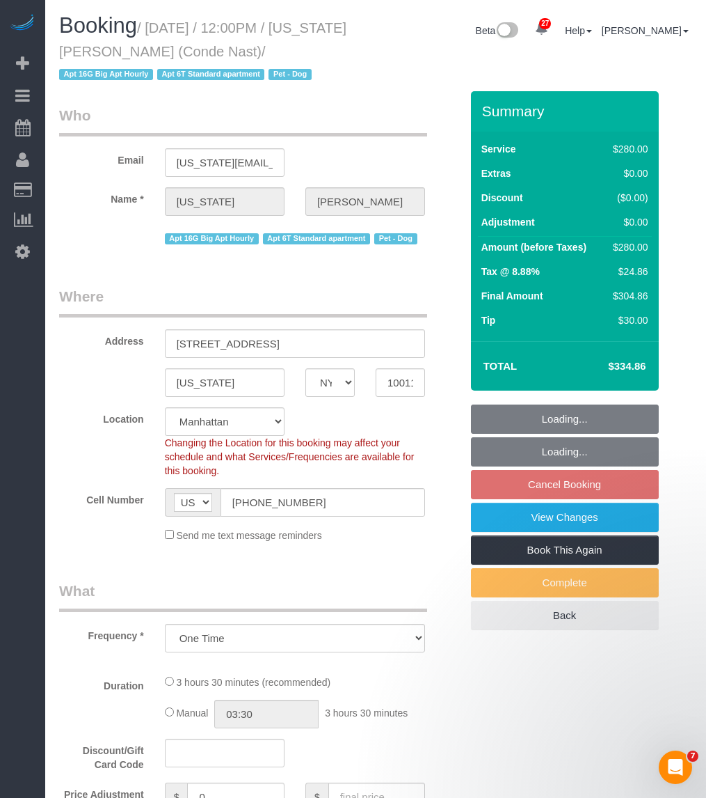
select select "spot5"
select select "210"
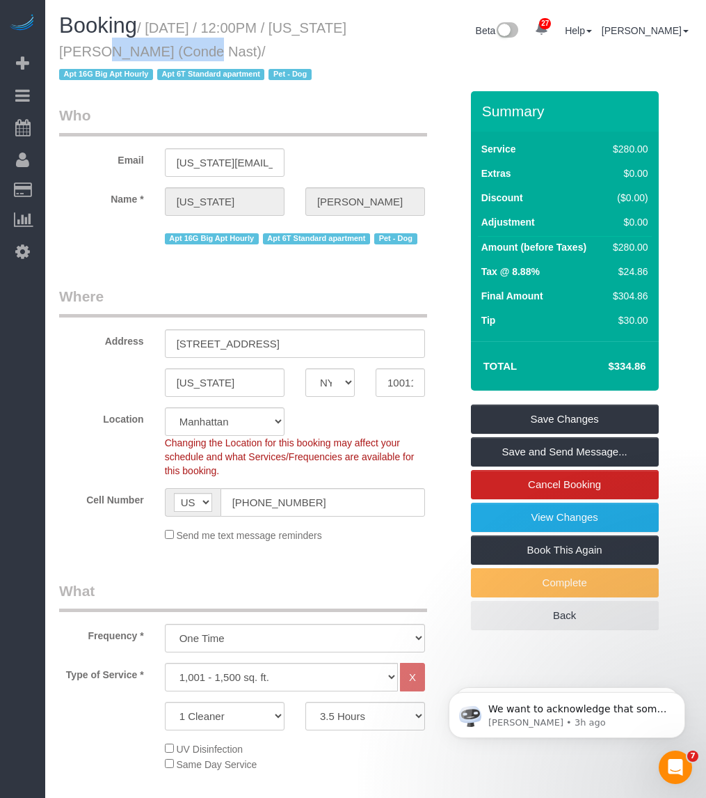
drag, startPoint x: 143, startPoint y: 54, endPoint x: 57, endPoint y: 54, distance: 86.3
click at [57, 54] on div "Booking / September 27, 2025 / 12:00PM / Virginia Smith (Conde Nast) / Apt 16G …" at bounding box center [212, 52] width 327 height 77
click at [282, 339] on input "535 West 23rd Street, N5P" at bounding box center [295, 343] width 260 height 29
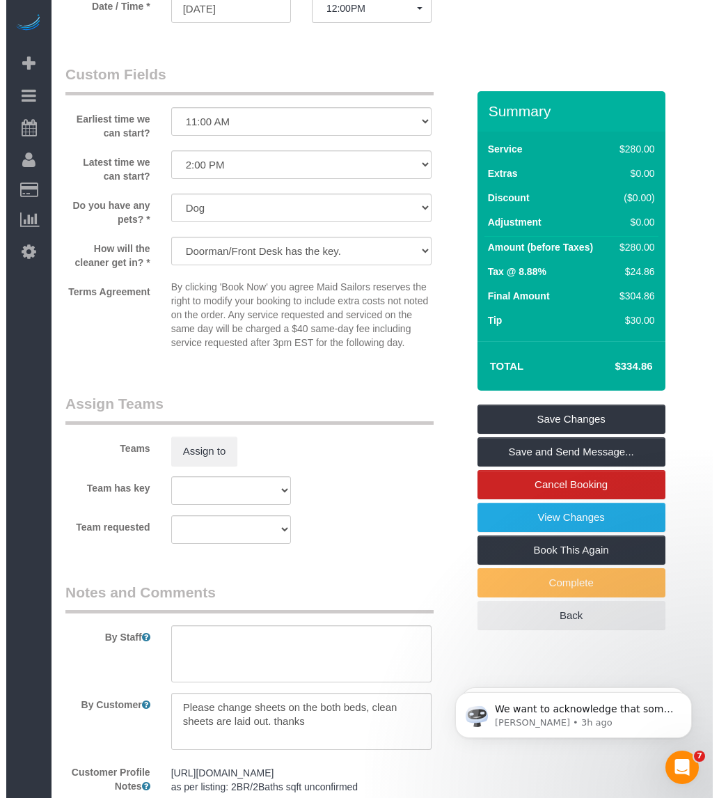
scroll to position [1584, 0]
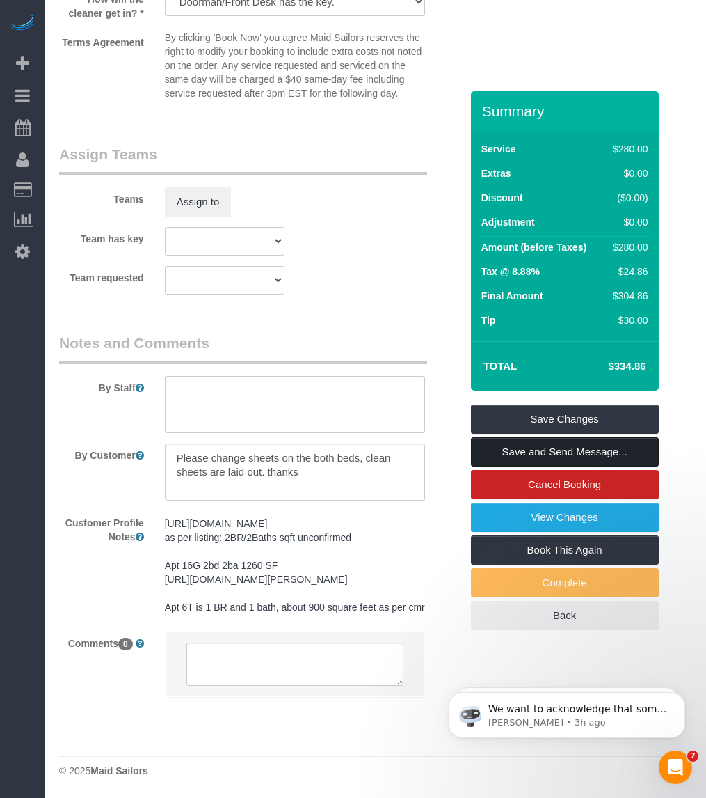
type input "535 West 23rd Street, Apt. N5P"
click at [507, 451] on link "Save and Send Message..." at bounding box center [565, 451] width 188 height 29
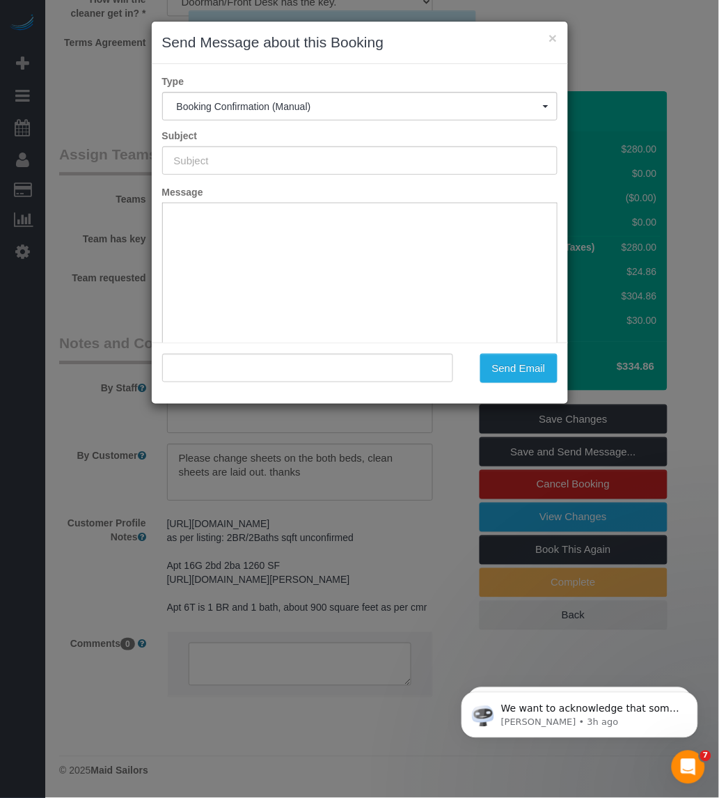
type input "Cleaning Confirmed for 09/27/2025 at 12:00pm"
type input ""Virginia Smith" <virginia_smith@condenast.com>"
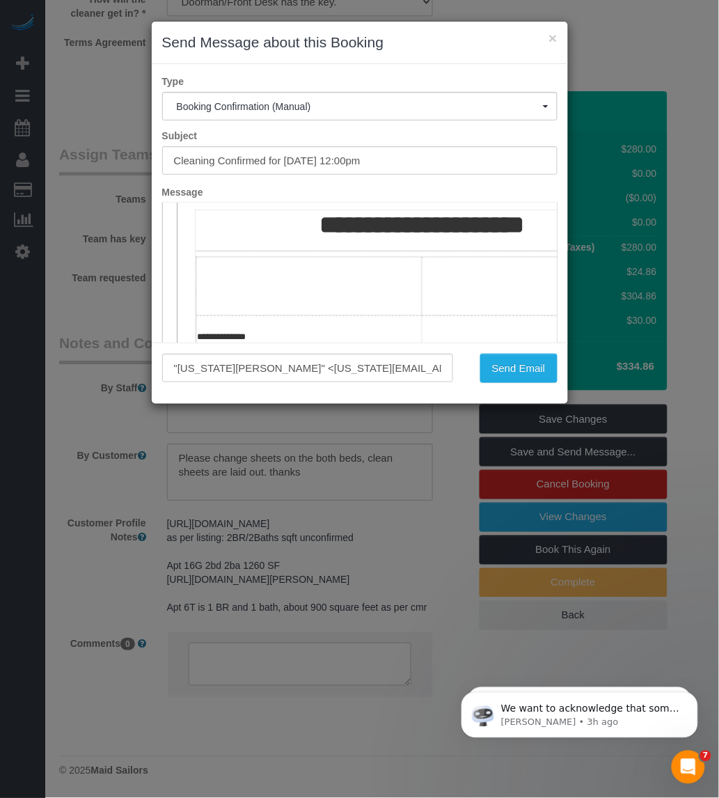
scroll to position [174, 0]
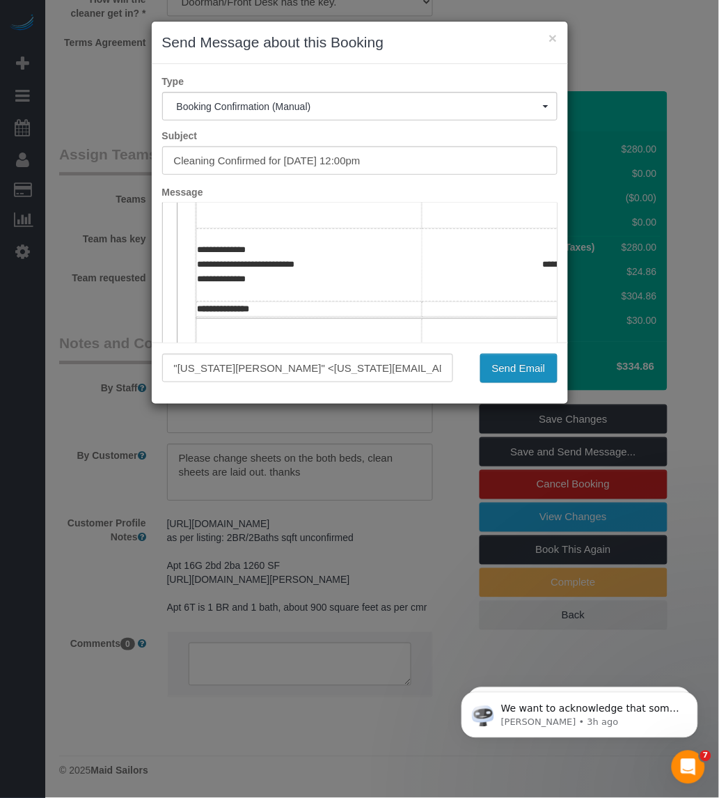
click at [527, 369] on button "Send Email" at bounding box center [518, 368] width 77 height 29
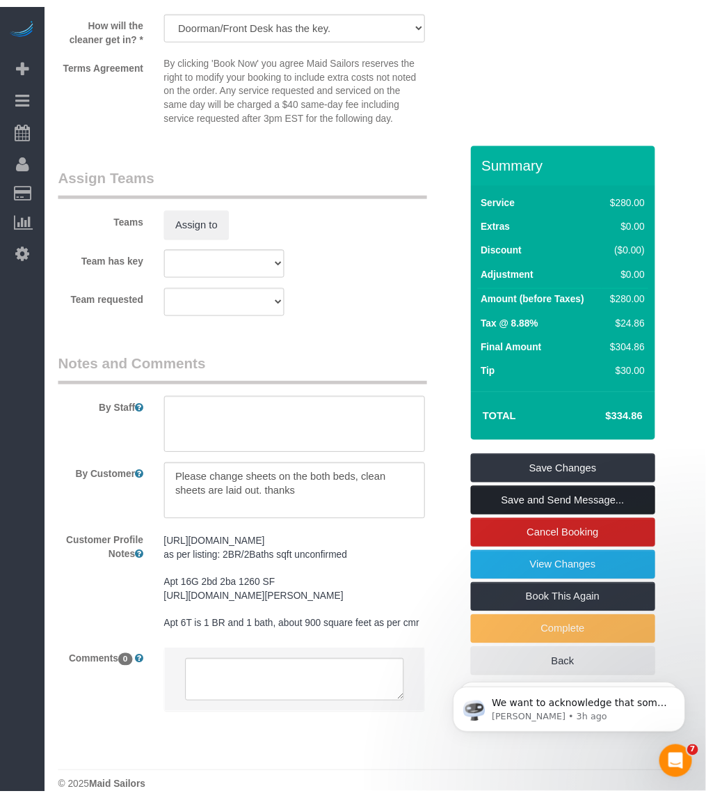
scroll to position [1634, 0]
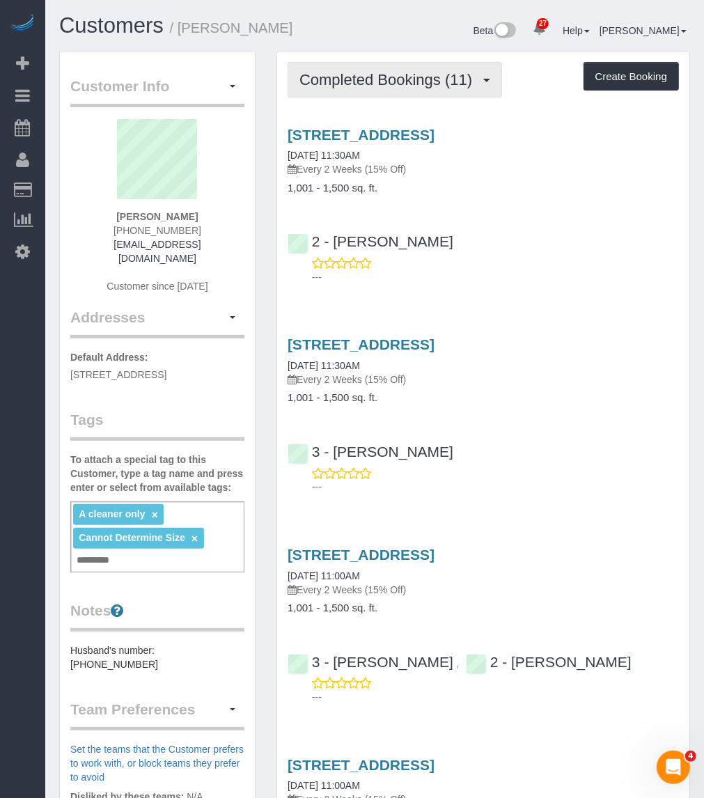
click at [358, 77] on span "Completed Bookings (11)" at bounding box center [389, 79] width 180 height 17
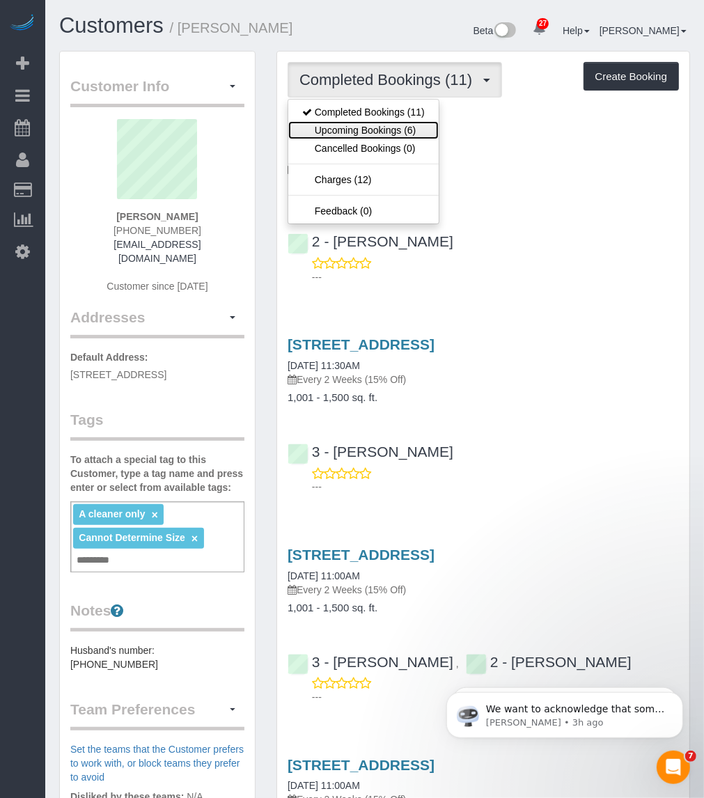
click at [334, 127] on link "Upcoming Bookings (6)" at bounding box center [363, 130] width 150 height 18
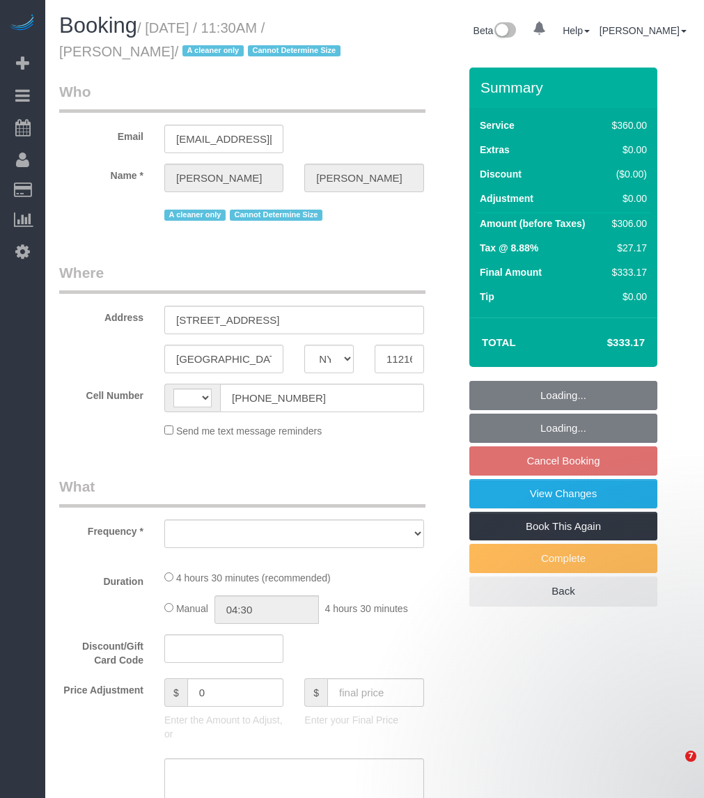
select select "NY"
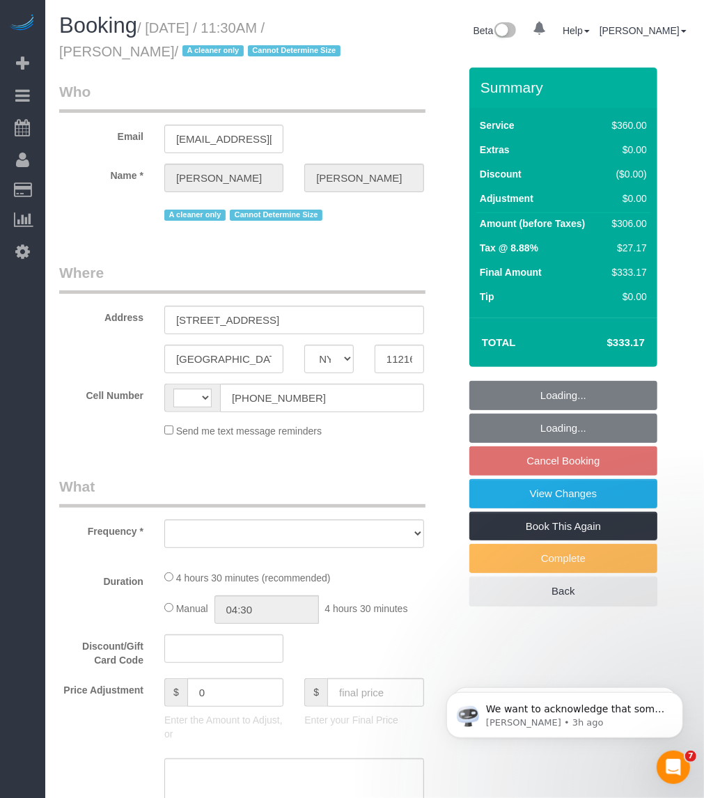
select select "number:89"
select select "number:90"
select select "number:15"
select select "number:5"
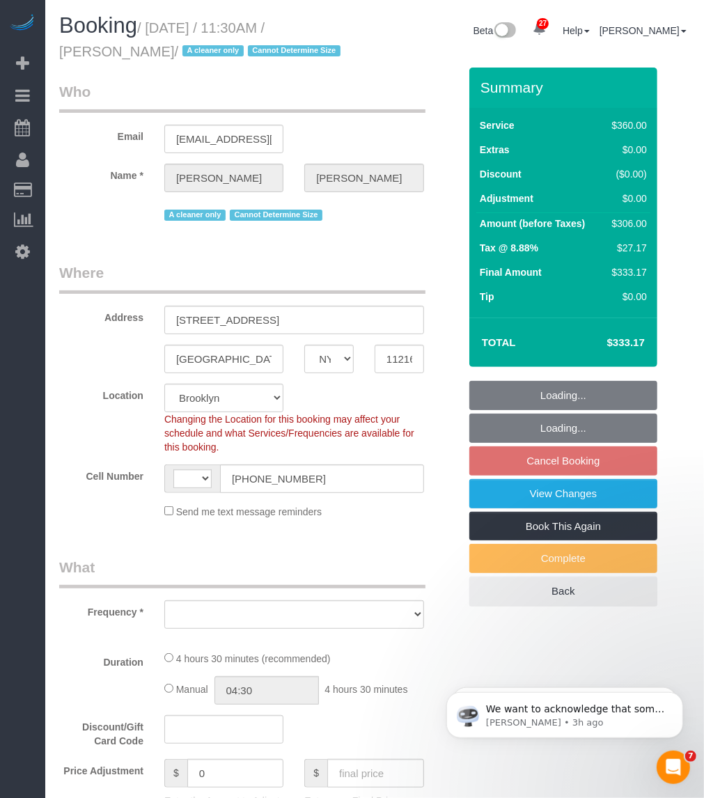
select select "string:[GEOGRAPHIC_DATA]"
select select "object:719"
select select "string:stripe-pm_1ROJ8L4VGloSiKo7J4o2l5l0"
select select "270"
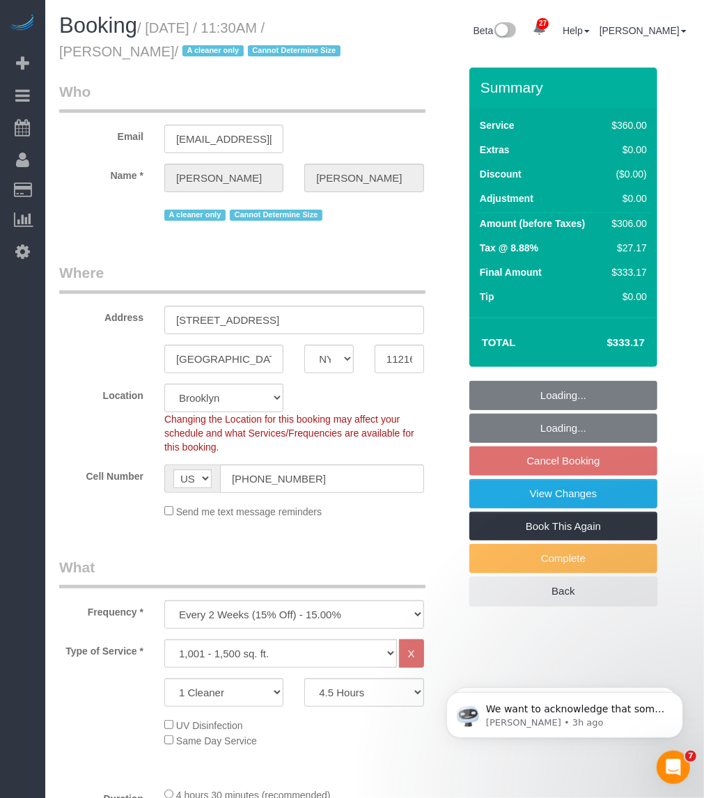
select select "object:1463"
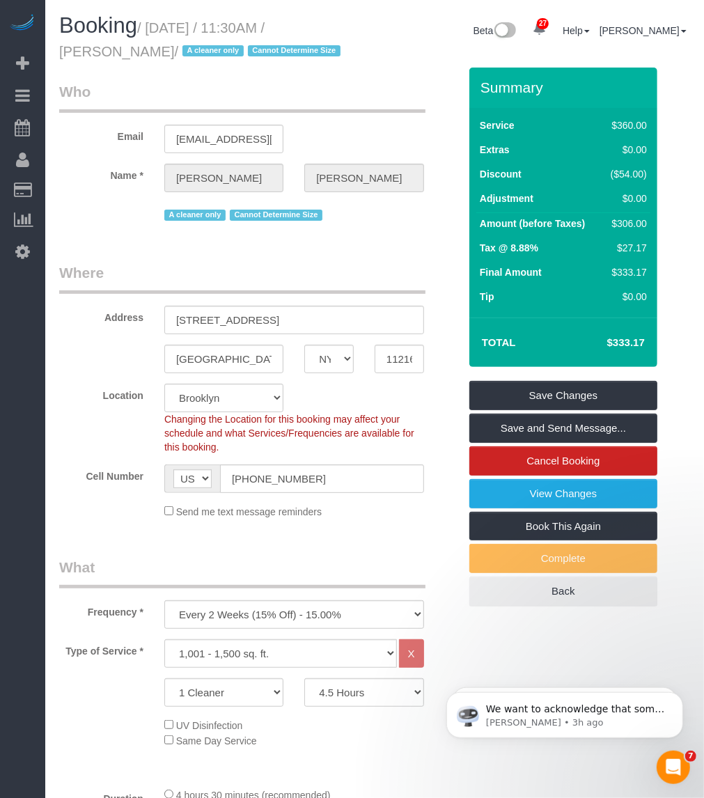
drag, startPoint x: 155, startPoint y: 29, endPoint x: 159, endPoint y: 42, distance: 13.7
click at [159, 42] on h1 "Booking / [DATE] / 11:30AM / [PERSON_NAME] / A cleaner only Cannot Determine Si…" at bounding box center [211, 37] width 305 height 47
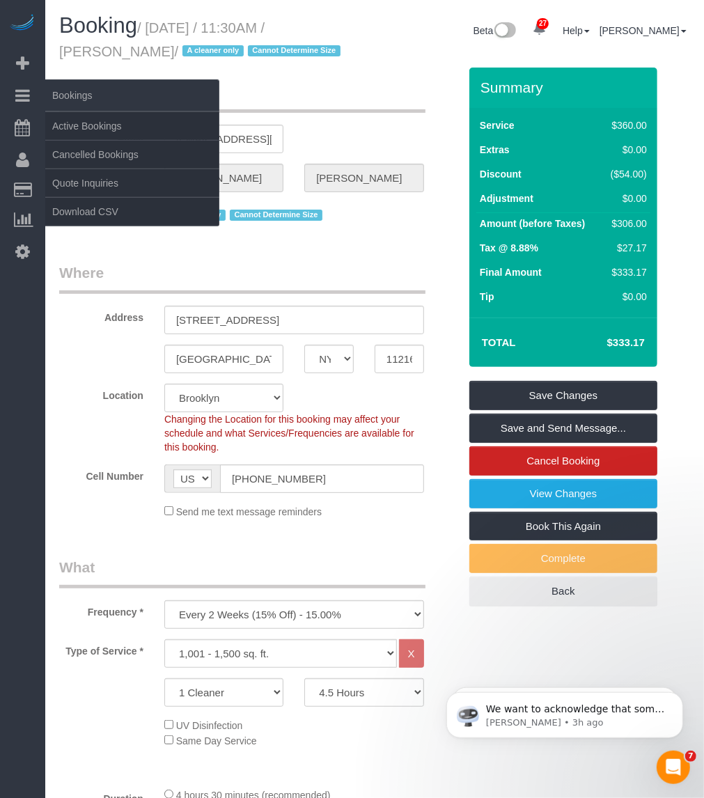
copy small "[DATE] / 11:30AM / [PERSON_NAME]"
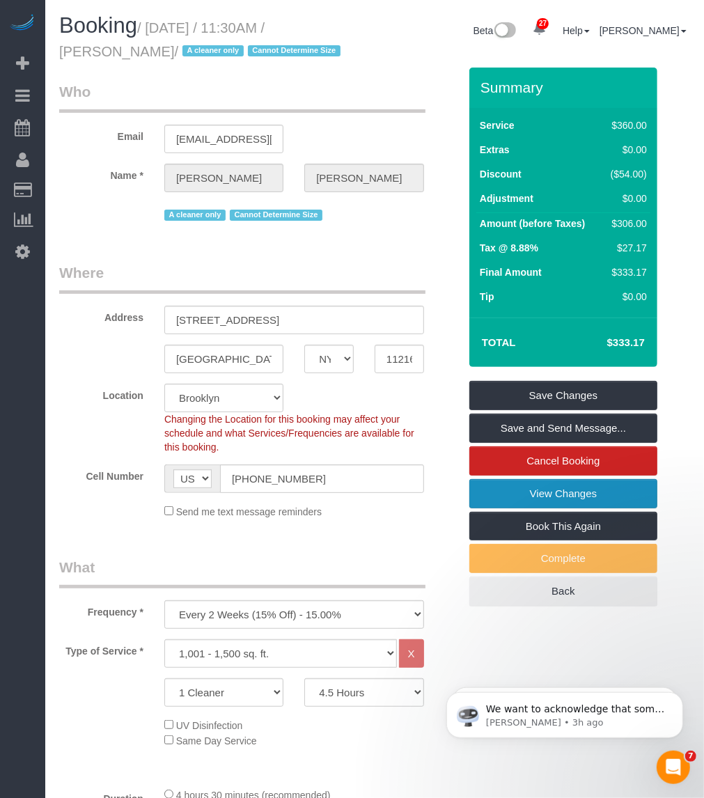
click at [506, 500] on link "View Changes" at bounding box center [563, 493] width 188 height 29
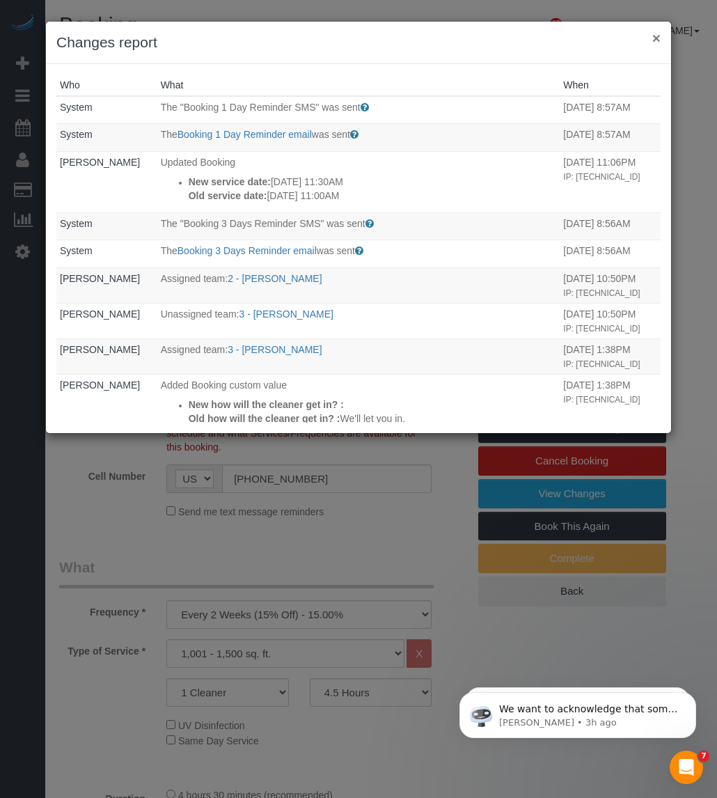
click at [655, 38] on button "×" at bounding box center [656, 38] width 8 height 15
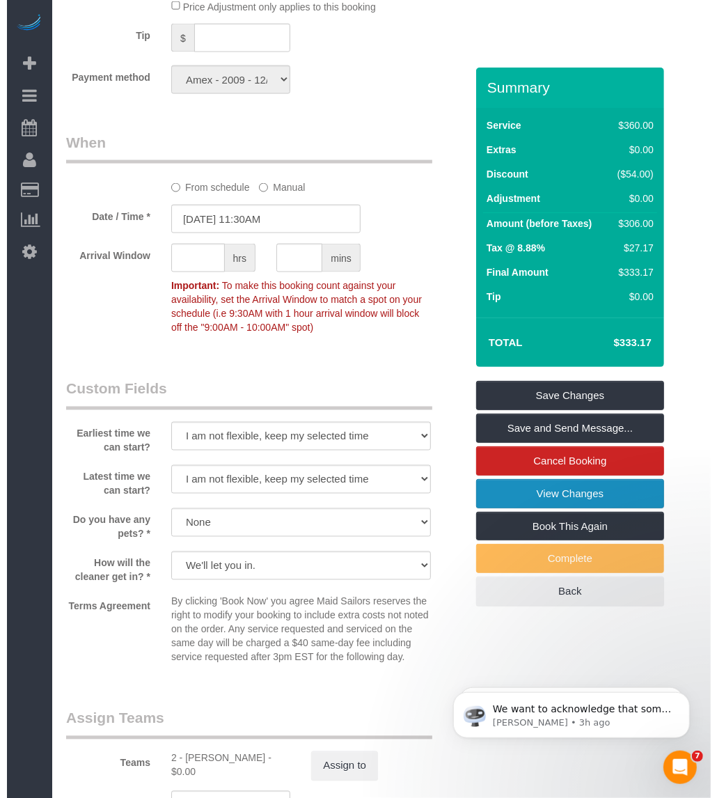
scroll to position [1392, 0]
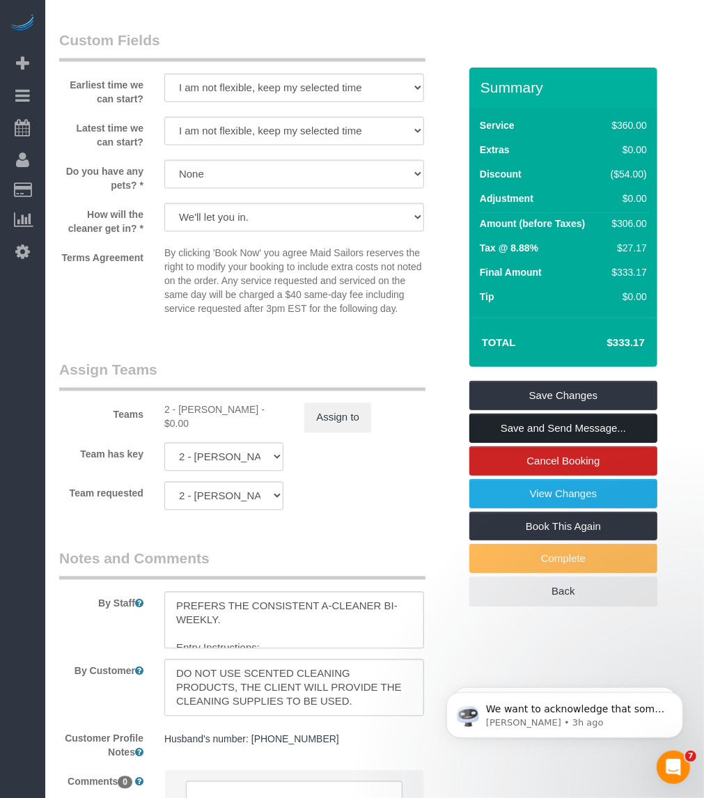
click at [551, 430] on link "Save and Send Message..." at bounding box center [563, 427] width 188 height 29
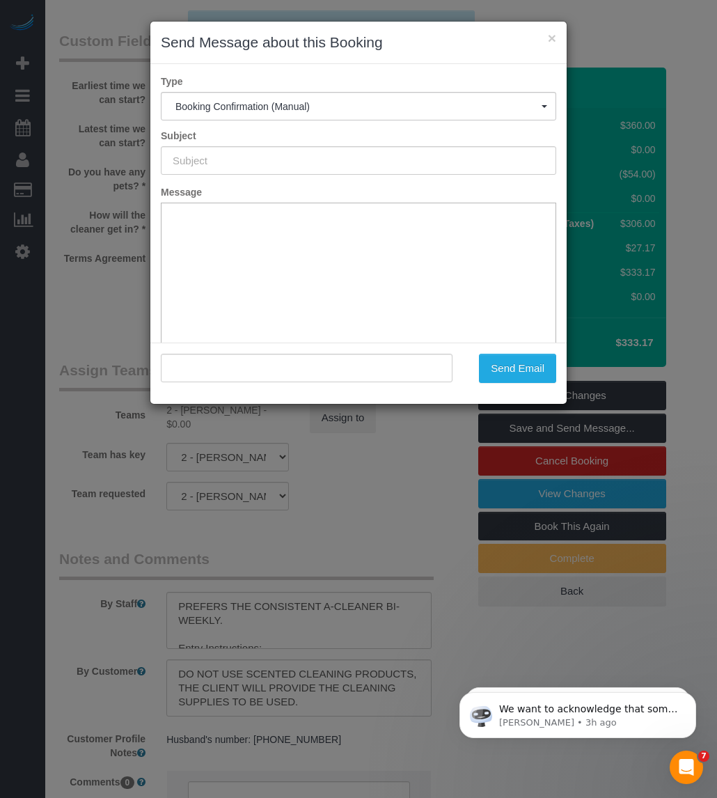
type input "Cleaning Confirmed for 09/26/2025 at 11:30am"
type input ""Isabelle Simone" <ias1215@gmail.com>"
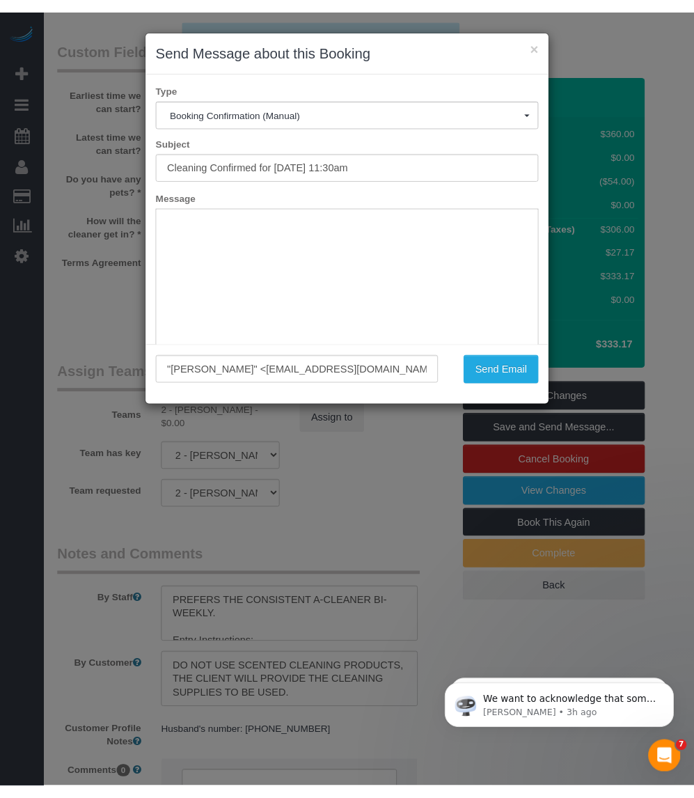
scroll to position [0, 0]
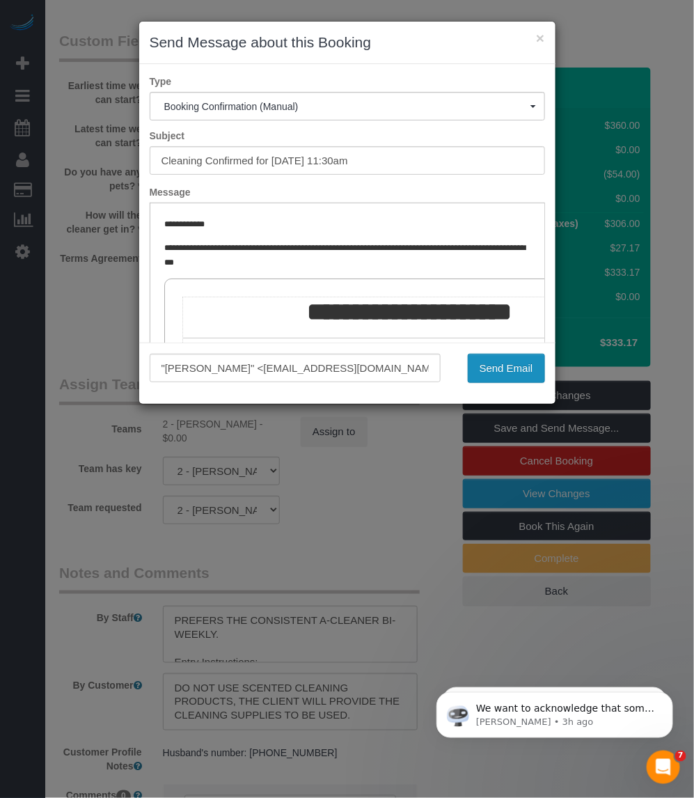
click at [503, 370] on button "Send Email" at bounding box center [506, 368] width 77 height 29
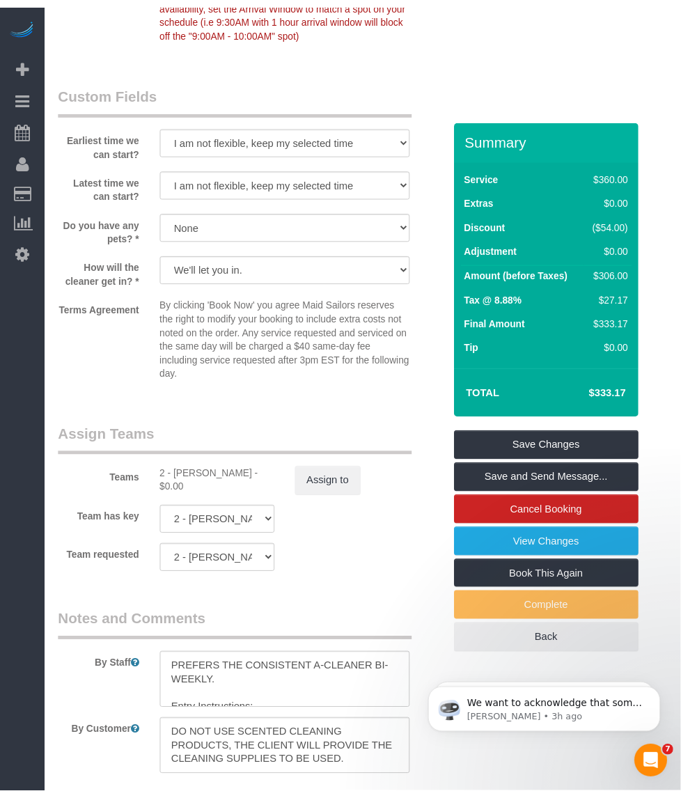
scroll to position [1442, 0]
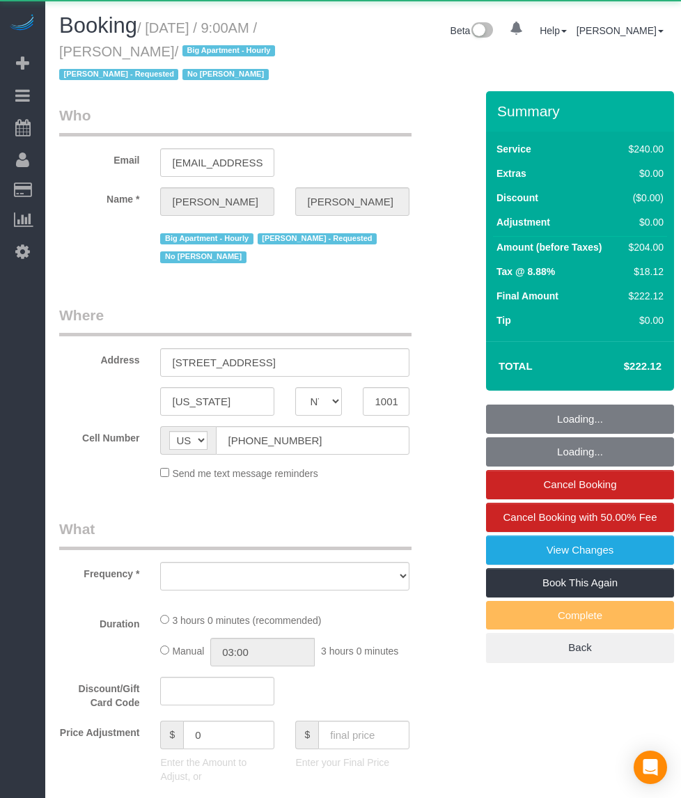
select select "NY"
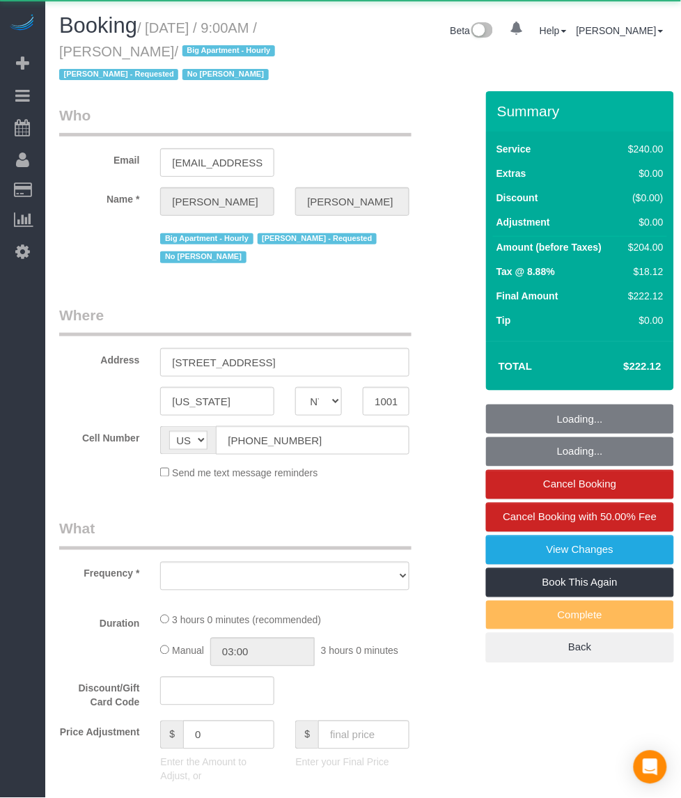
select select "object:752"
select select "string:stripe-pm_1QDZBB4VGloSiKo7sfVnv4L1"
select select "number:57"
select select "number:70"
select select "number:15"
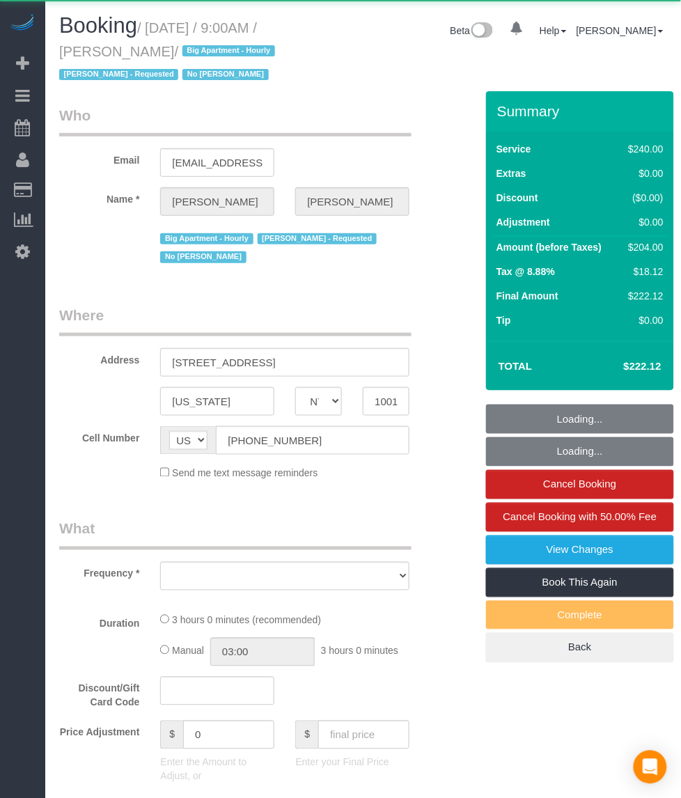
select select "number:6"
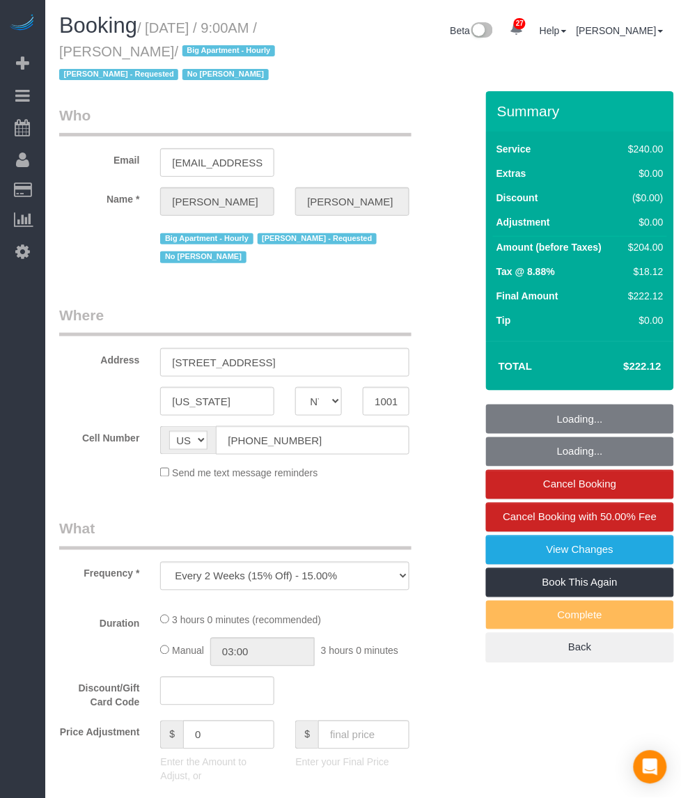
select select "180"
select select "spot1"
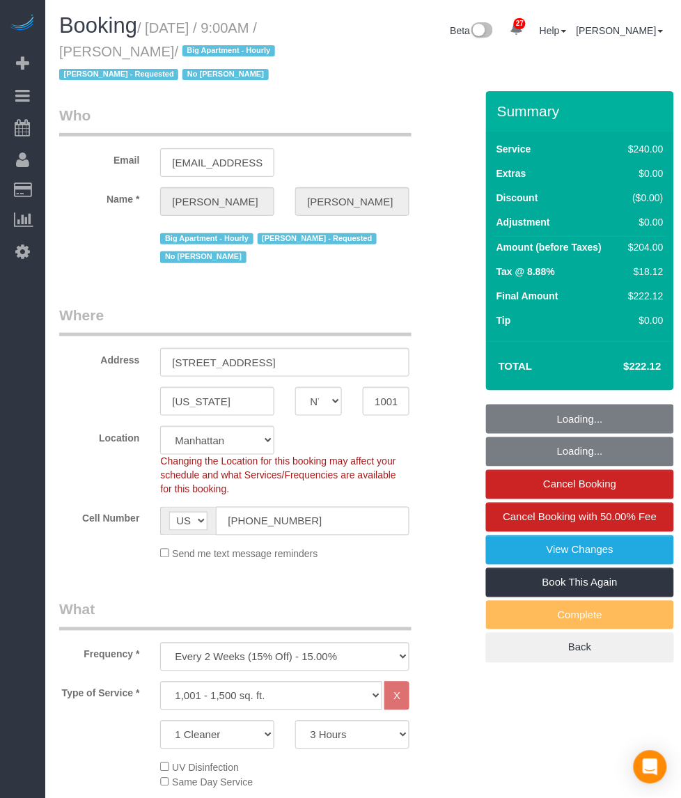
select select "spot45"
select select "object:1500"
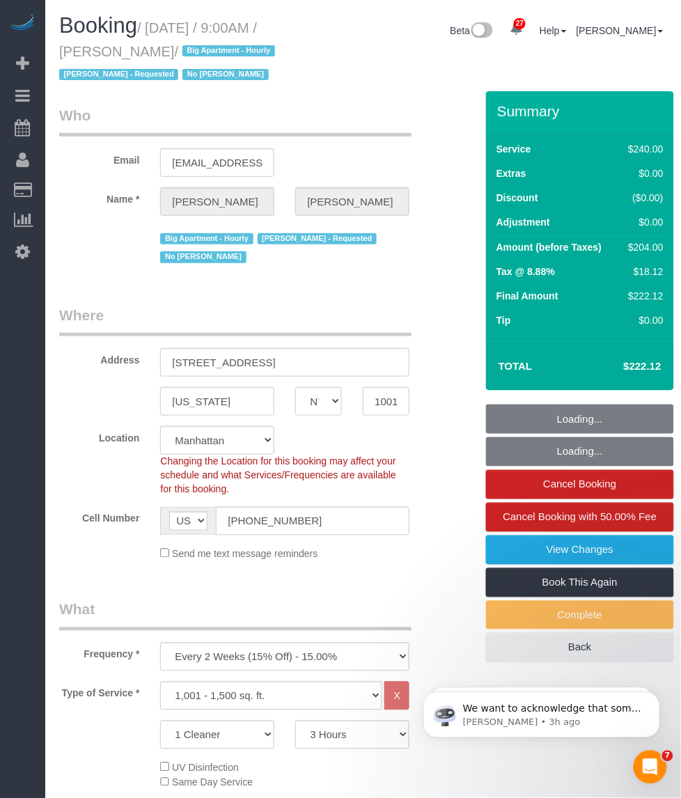
drag, startPoint x: 175, startPoint y: 36, endPoint x: 181, endPoint y: 42, distance: 8.9
click at [181, 42] on h1 "Booking / [DATE] / 9:00AM / [PERSON_NAME] / Big Apartment - Hourly [PERSON_NAME…" at bounding box center [179, 49] width 241 height 71
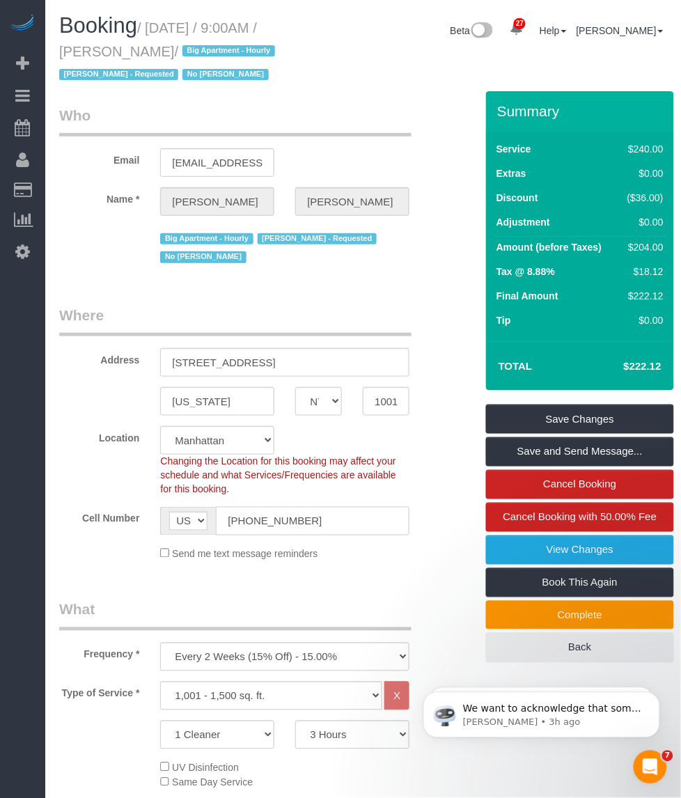
click at [251, 523] on input "[PHONE_NUMBER]" at bounding box center [312, 521] width 193 height 29
click at [274, 516] on input "[PHONE_NUMBER]" at bounding box center [312, 521] width 193 height 29
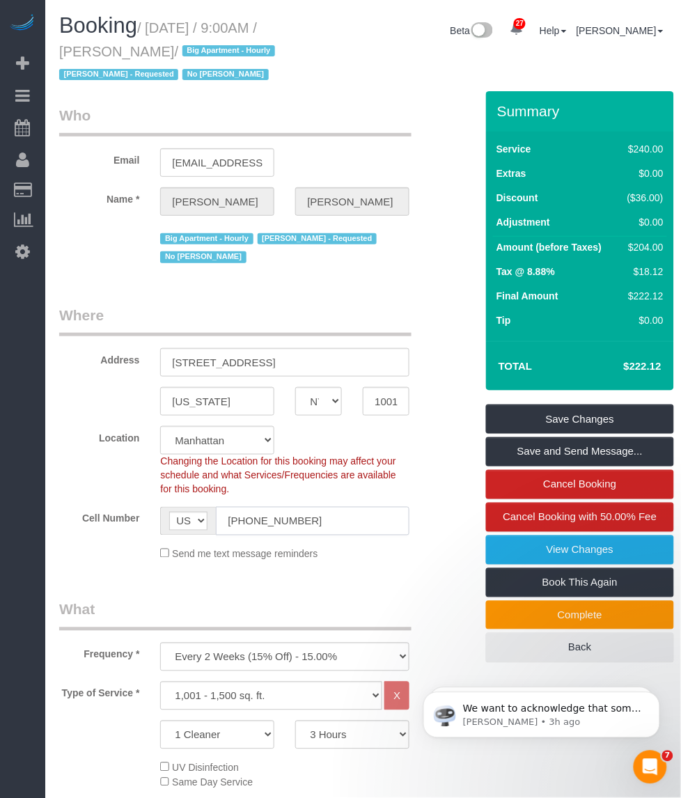
click at [274, 516] on input "[PHONE_NUMBER]" at bounding box center [312, 521] width 193 height 29
click at [89, 56] on small "/ [DATE] / 9:00AM / [PERSON_NAME] / Big Apartment - Hourly [PERSON_NAME] - Requ…" at bounding box center [169, 51] width 220 height 63
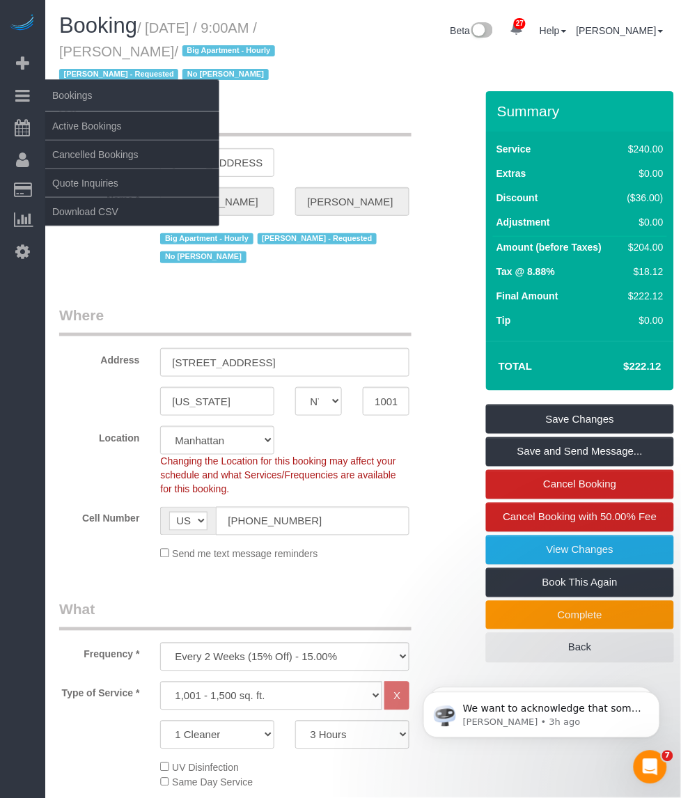
copy small "[PERSON_NAME]"
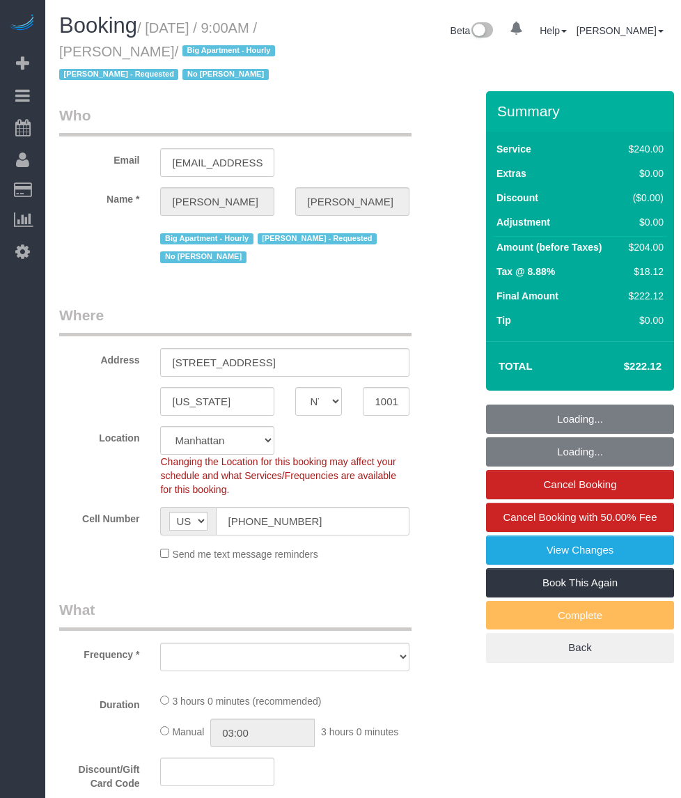
select select "NY"
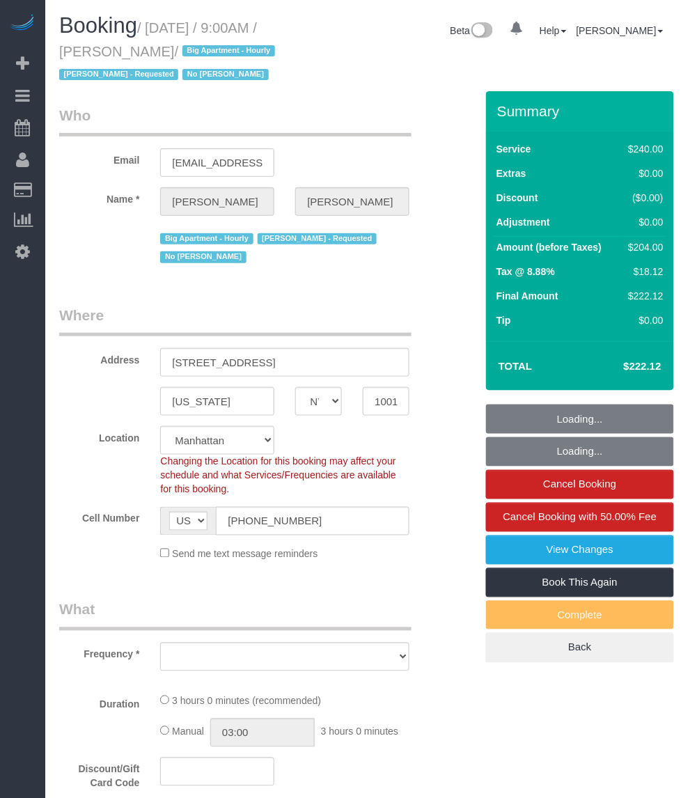
select select "object:974"
select select "string:stripe-pm_1QDZBB4VGloSiKo7sfVnv4L1"
select select "180"
select select "number:57"
select select "number:70"
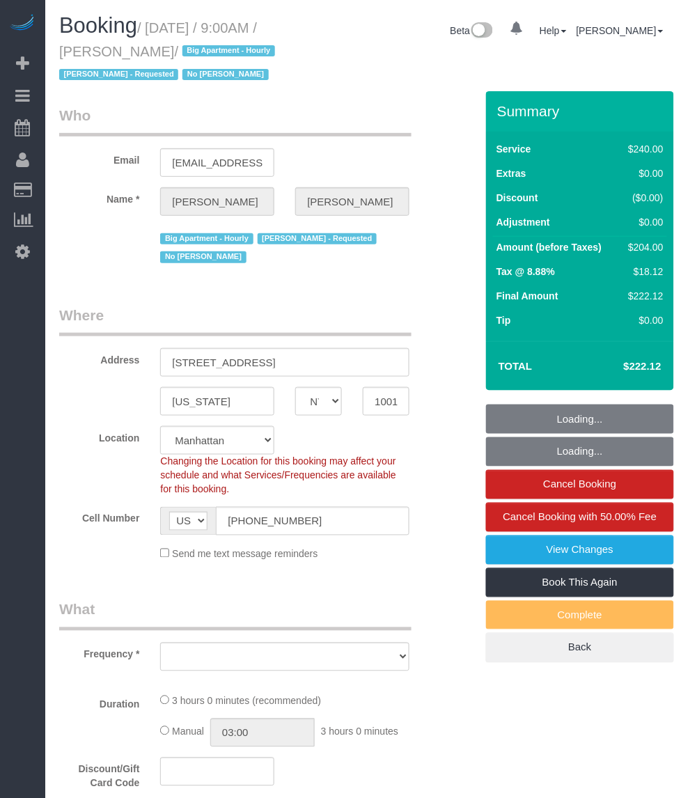
select select "number:15"
select select "number:6"
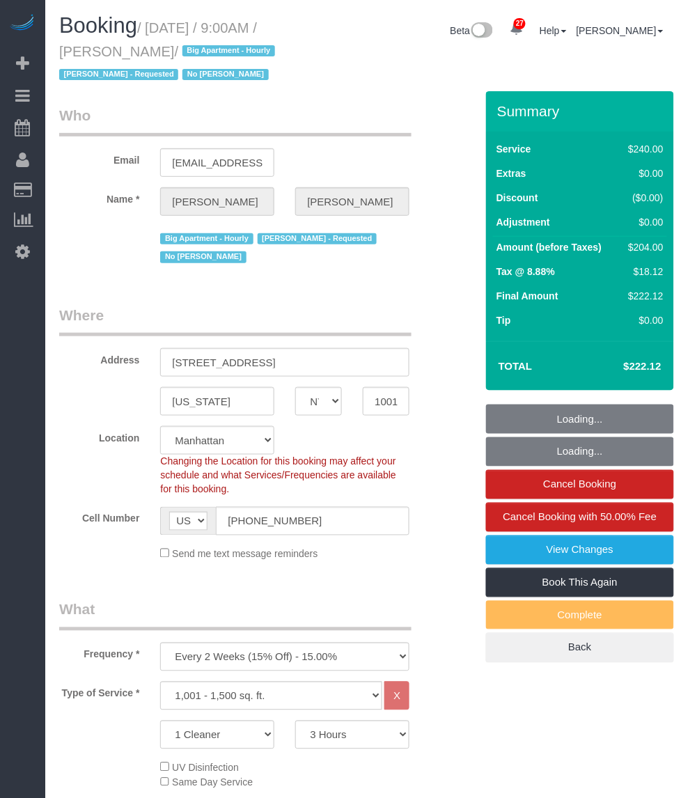
select select "object:1063"
select select "spot1"
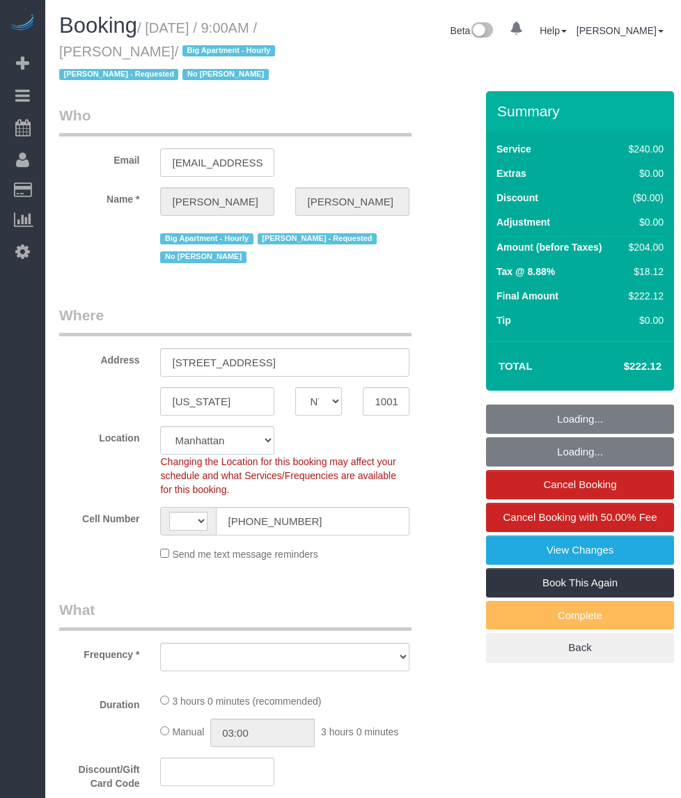
select select "NY"
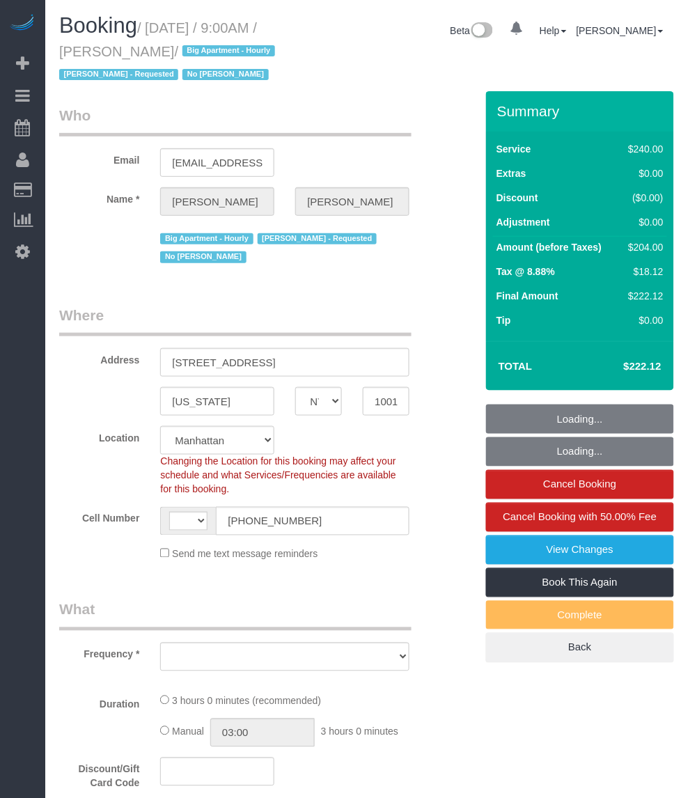
select select "object:582"
select select "number:57"
select select "number:70"
select select "number:15"
select select "number:6"
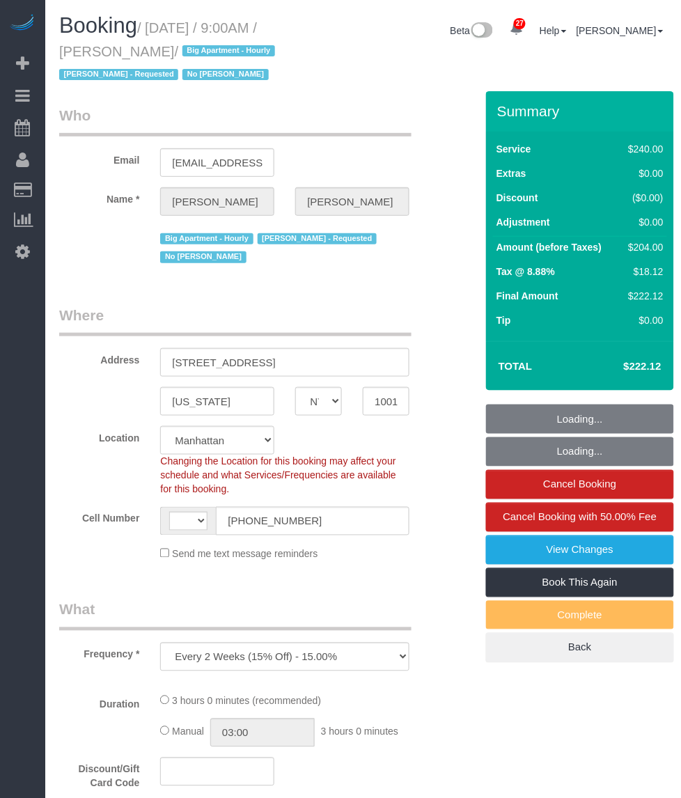
select select "object:735"
select select "string:stripe-pm_1QDZBB4VGloSiKo7sfVnv4L1"
select select "string:[GEOGRAPHIC_DATA]"
select select "spot1"
select select "180"
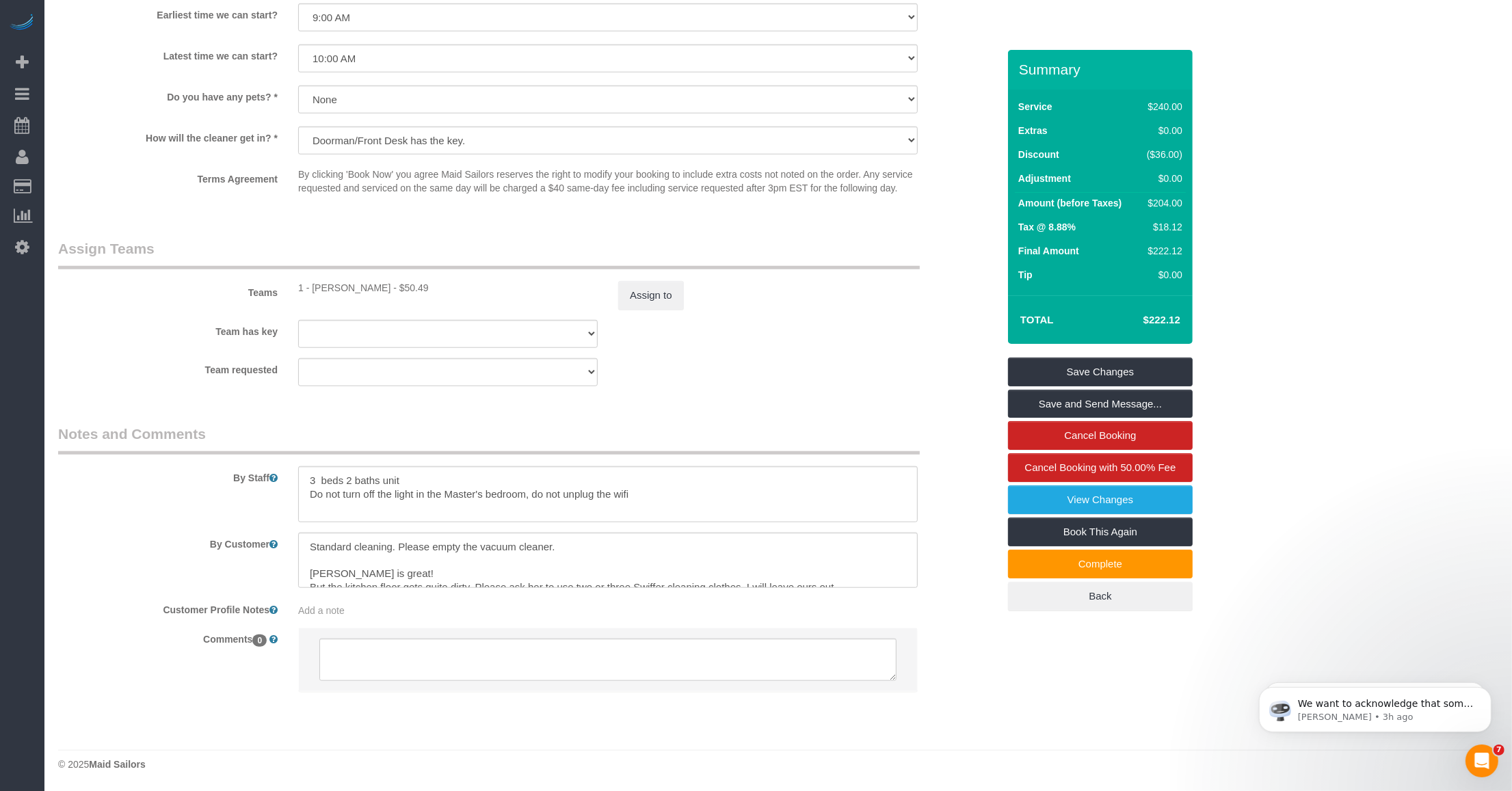
scroll to position [28, 0]
click at [538, 570] on textarea at bounding box center [607, 560] width 620 height 56
click at [653, 489] on textarea at bounding box center [607, 494] width 620 height 56
drag, startPoint x: 529, startPoint y: 489, endPoint x: 644, endPoint y: 497, distance: 115.3
click at [531, 489] on textarea at bounding box center [607, 494] width 620 height 56
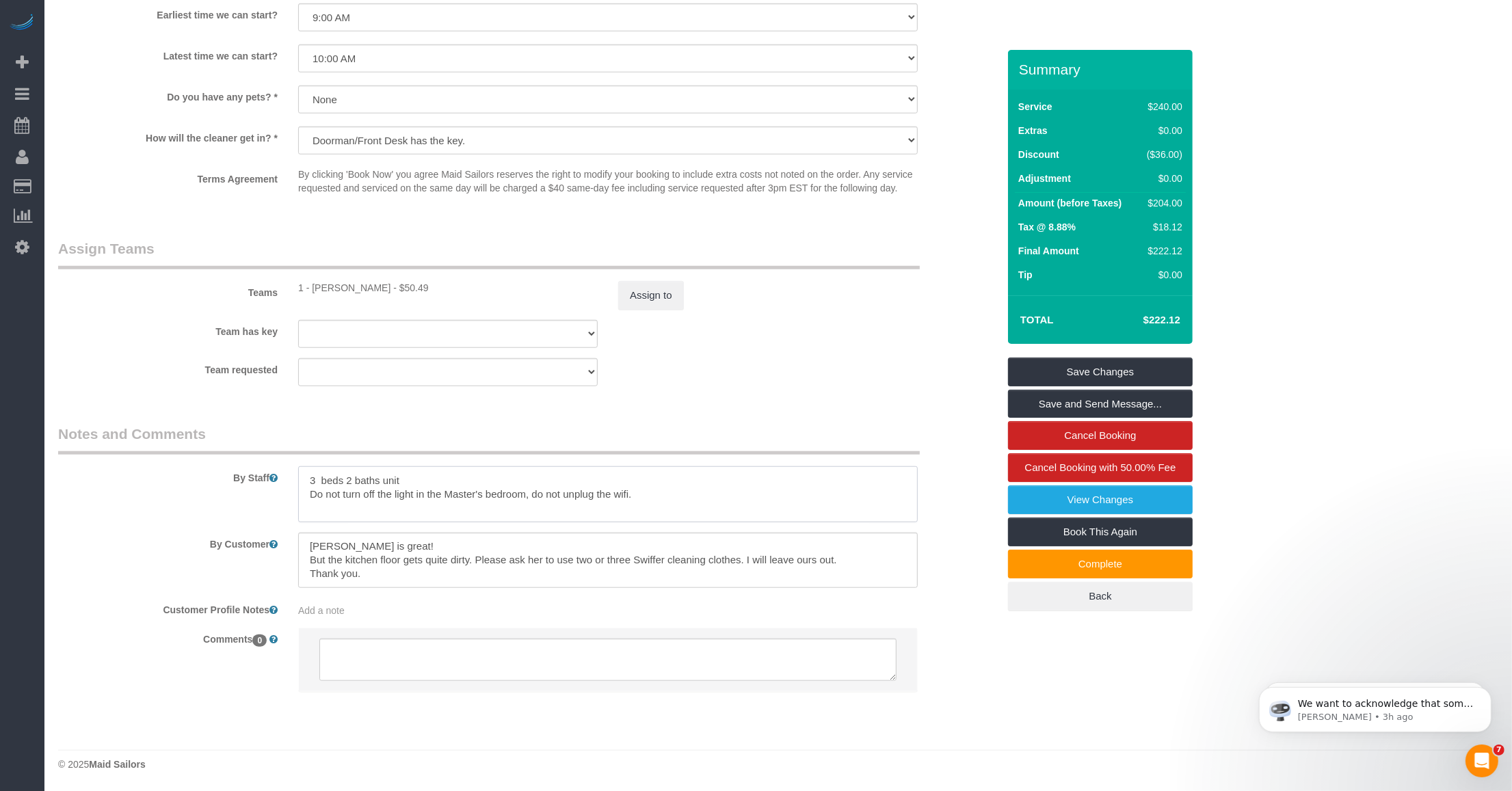
click at [648, 497] on textarea at bounding box center [607, 494] width 620 height 56
paste textarea "When the customer is not at home, please double-lock the bottom lock."
click at [668, 500] on textarea at bounding box center [607, 494] width 620 height 56
click at [646, 507] on textarea at bounding box center [607, 494] width 620 height 56
click at [545, 516] on textarea at bounding box center [607, 494] width 620 height 56
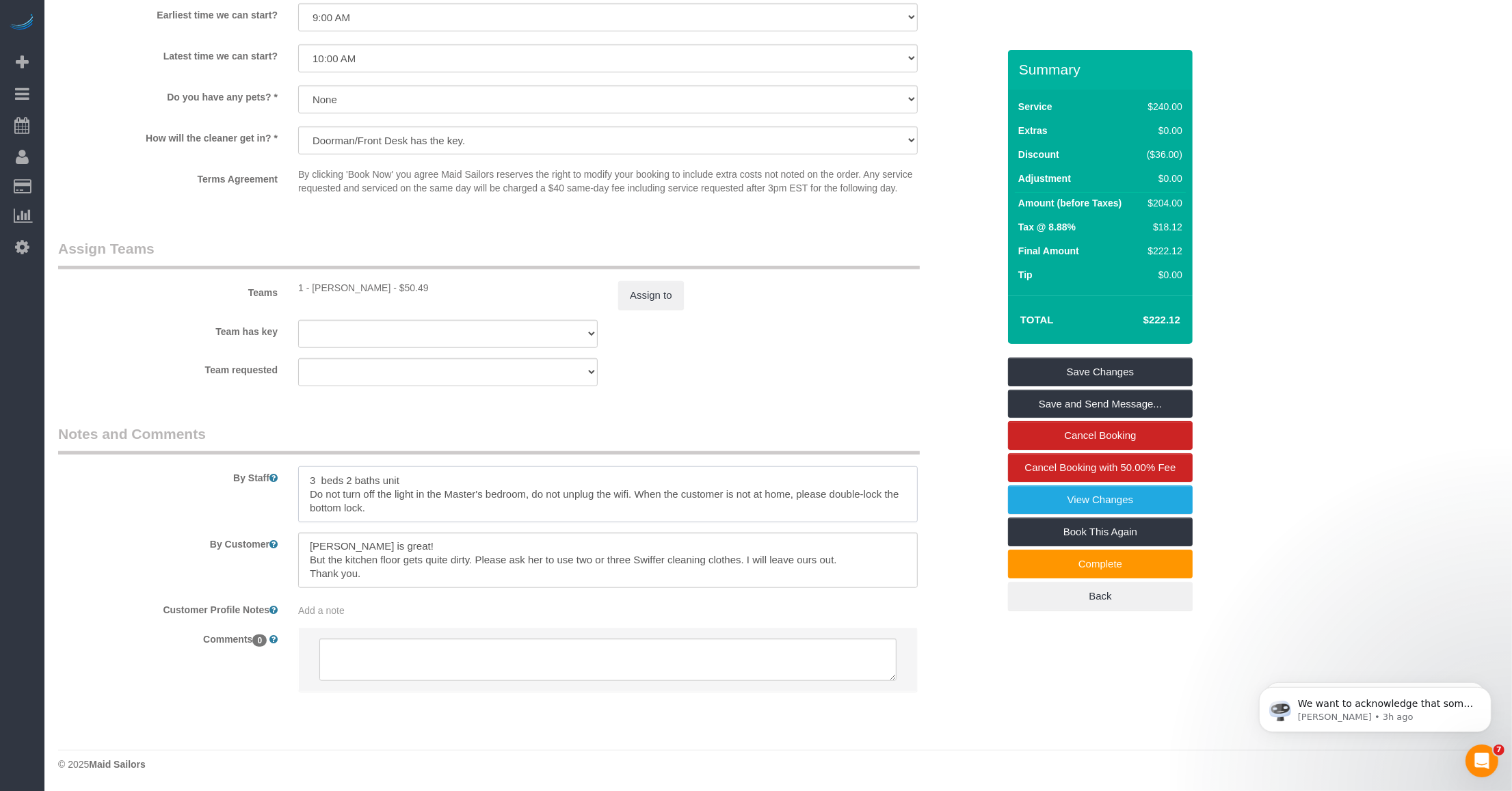
type textarea "3 beds 2 baths unit Do not turn off the light in the Master's bedroom, do not u…"
click at [668, 364] on link "Save Changes" at bounding box center [1100, 371] width 185 height 28
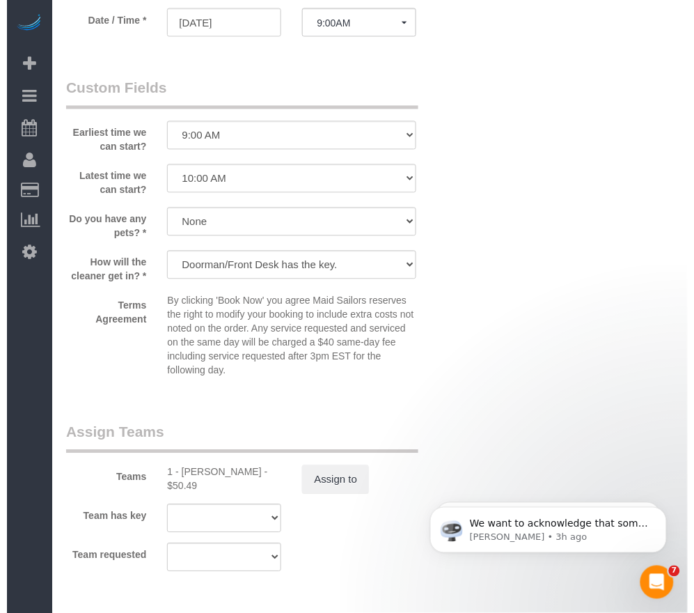
scroll to position [42, 0]
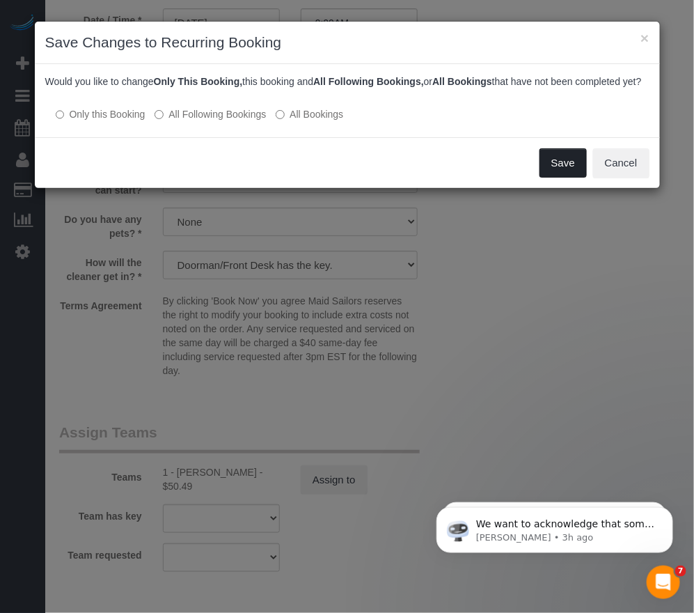
click at [564, 177] on button "Save" at bounding box center [562, 162] width 47 height 29
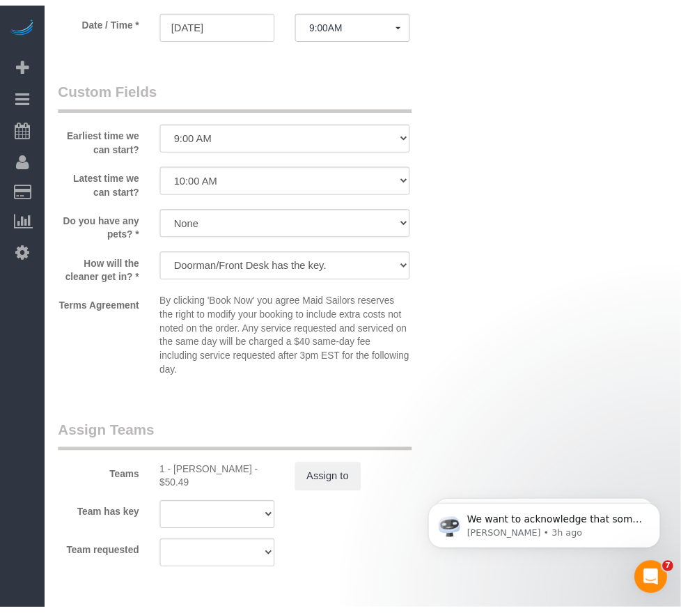
scroll to position [113, 0]
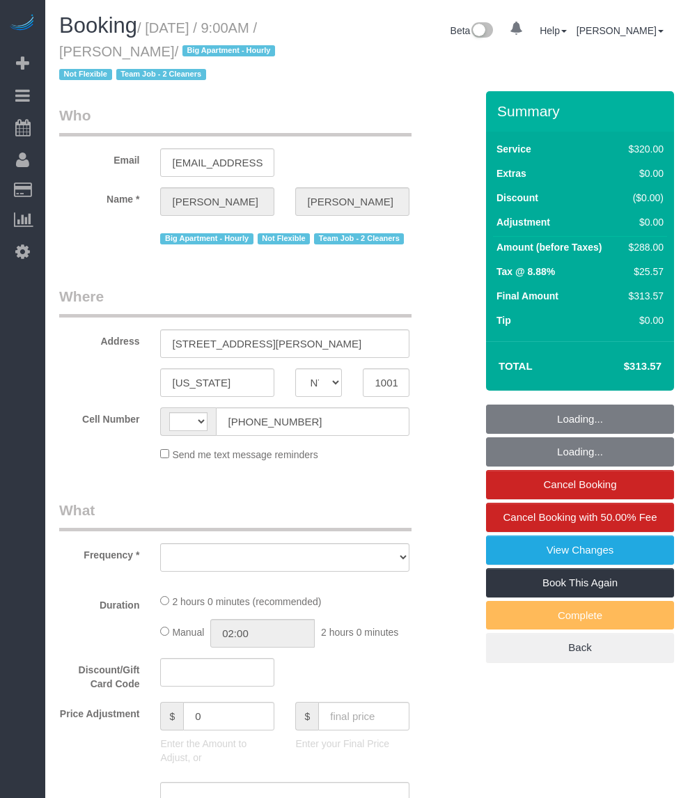
select select "NY"
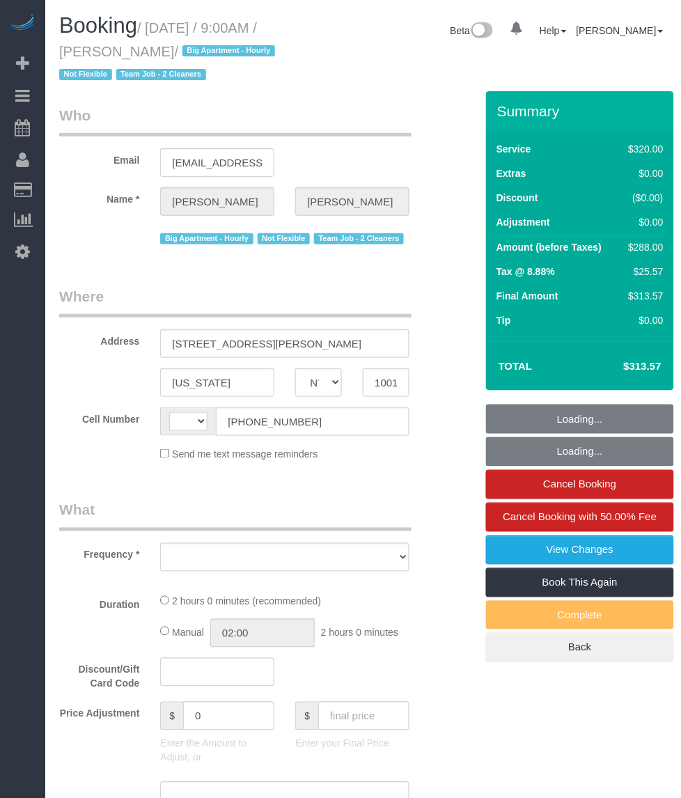
select select "object:507"
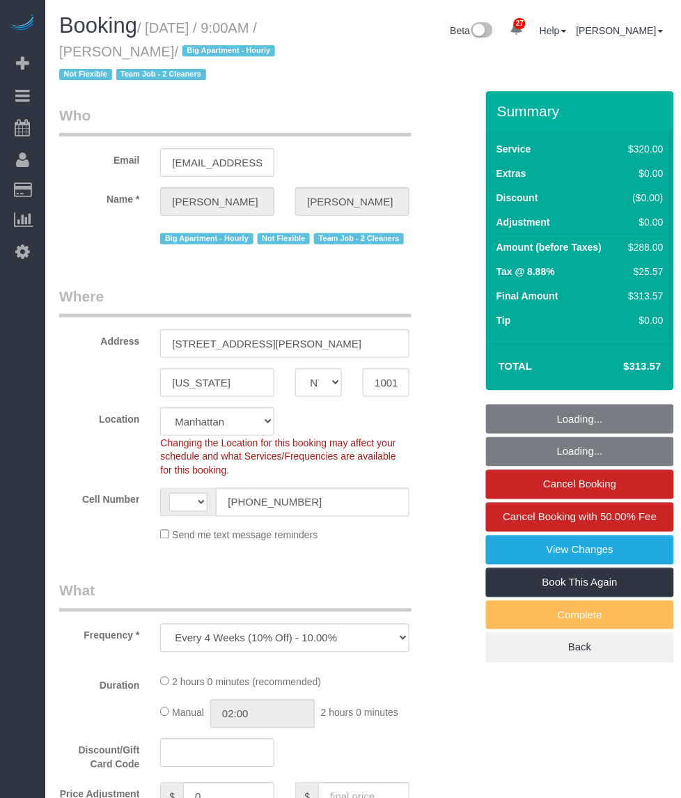
select select "string:[GEOGRAPHIC_DATA]"
select select "string:stripe-pm_1O06dr4VGloSiKo7iGTRLKLD"
select select "number:56"
select select "number:69"
select select "number:15"
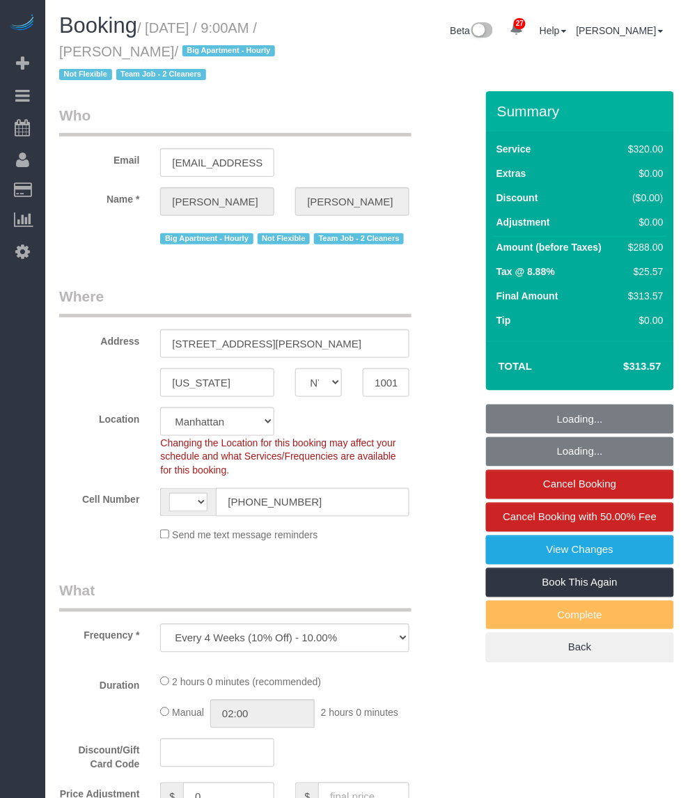
select select "number:5"
select select "object:986"
select select "spot1"
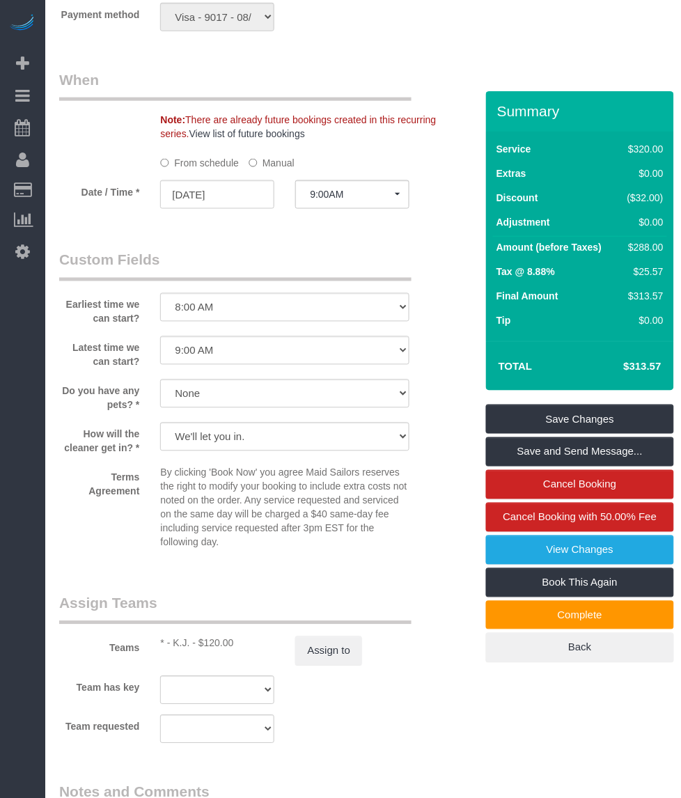
scroll to position [1218, 0]
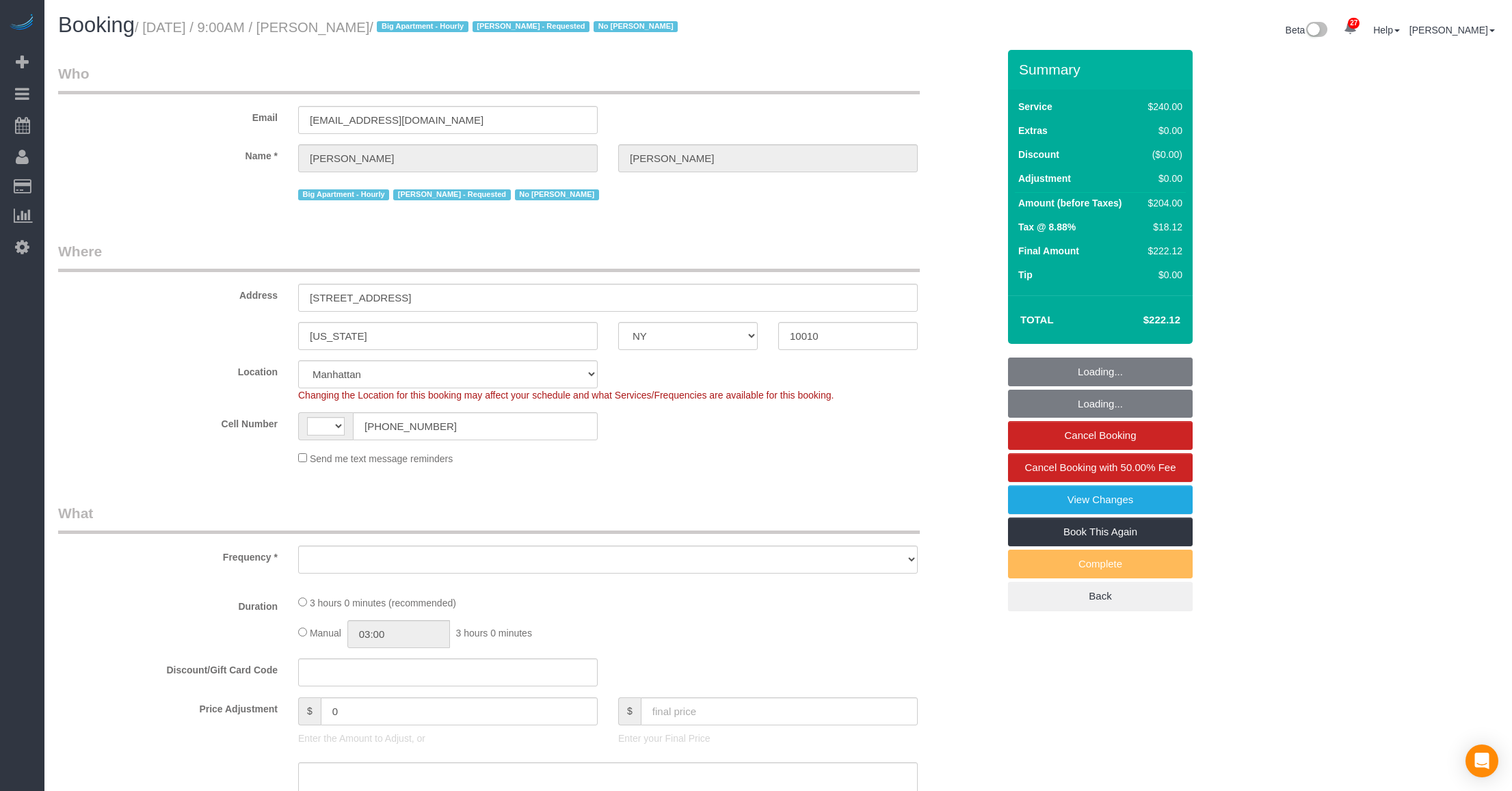
select select "NY"
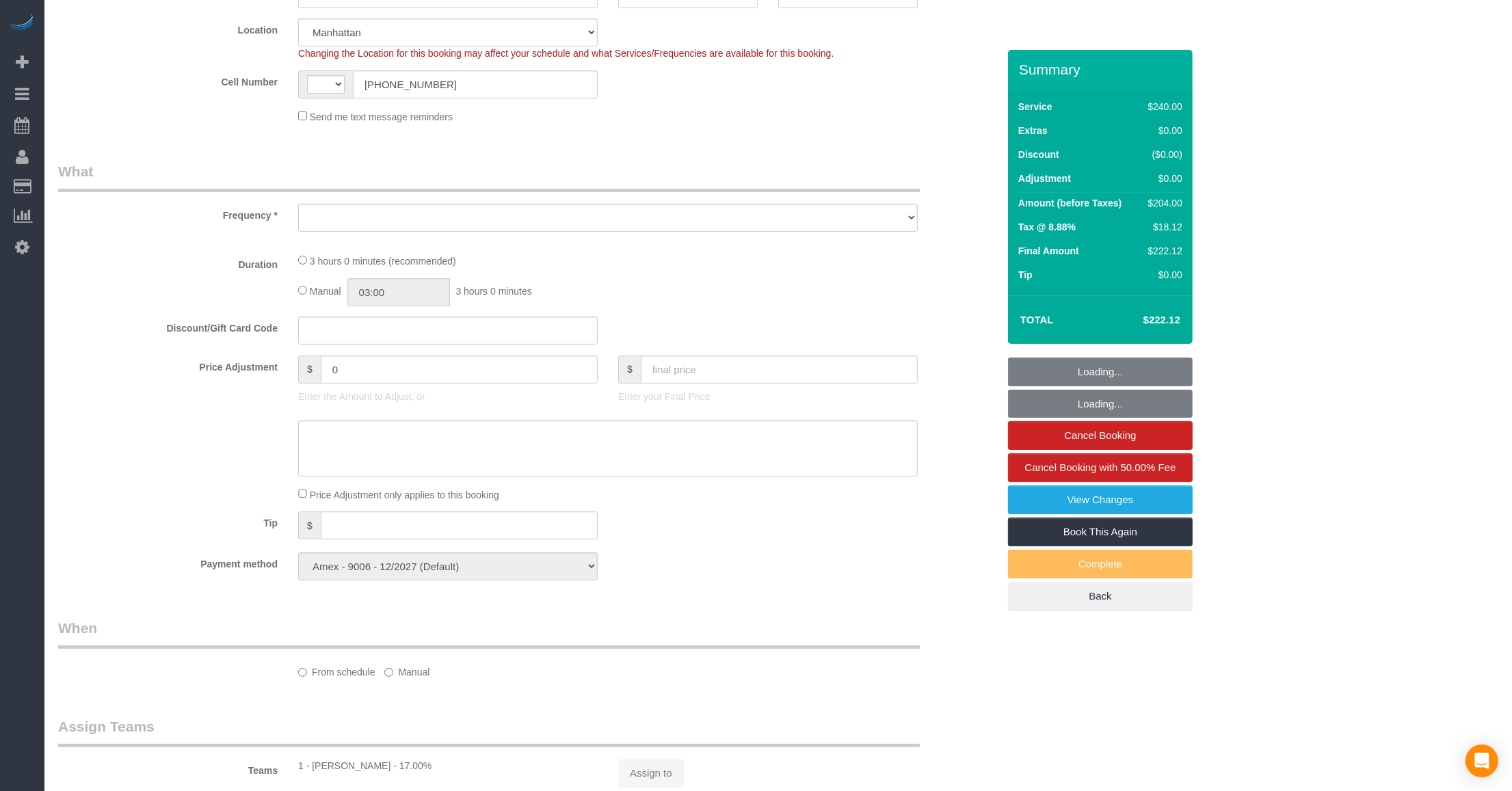
select select "string:[GEOGRAPHIC_DATA]"
select select "spot1"
select select "number:57"
select select "number:70"
select select "number:15"
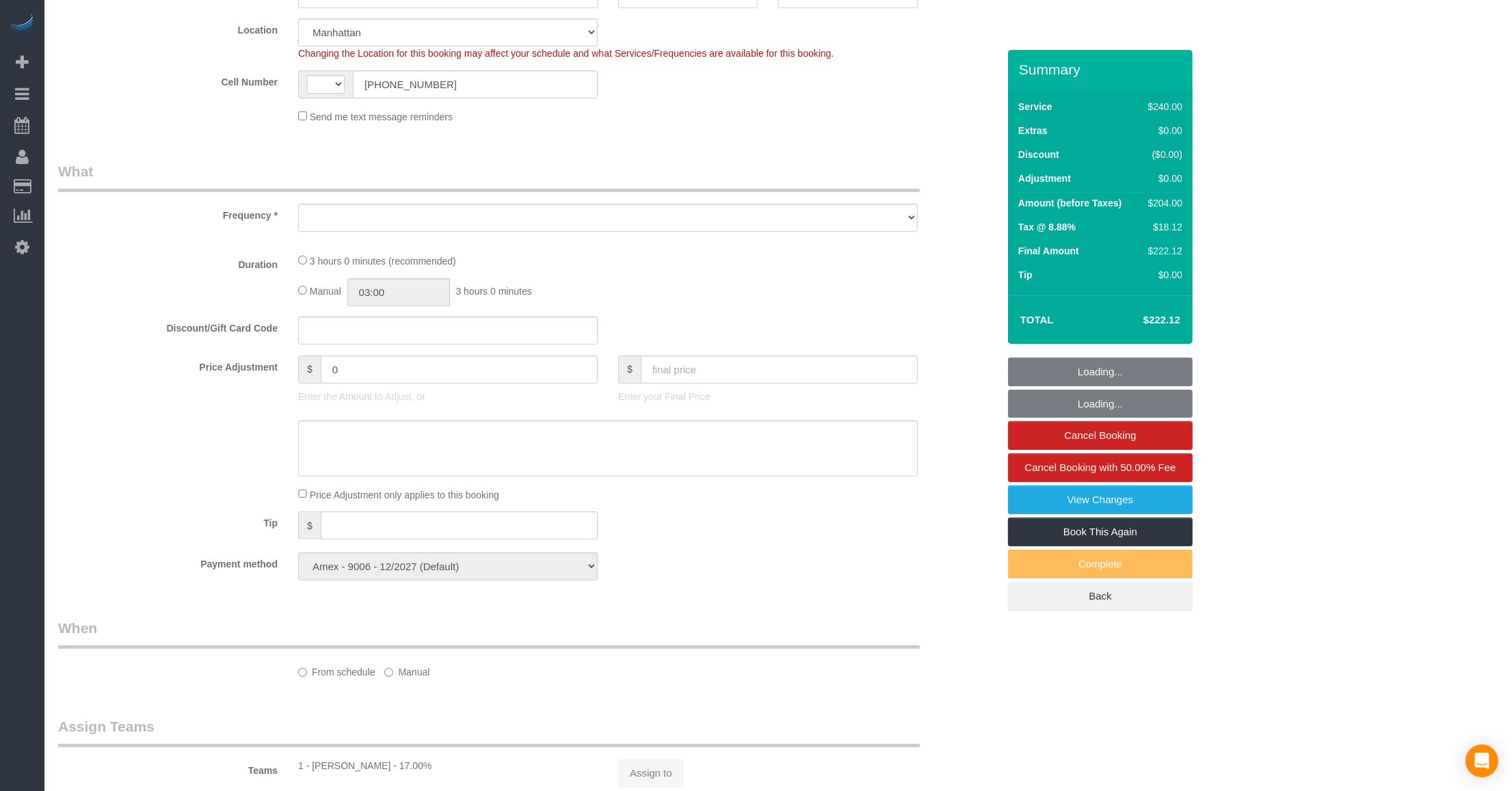
select select "number:6"
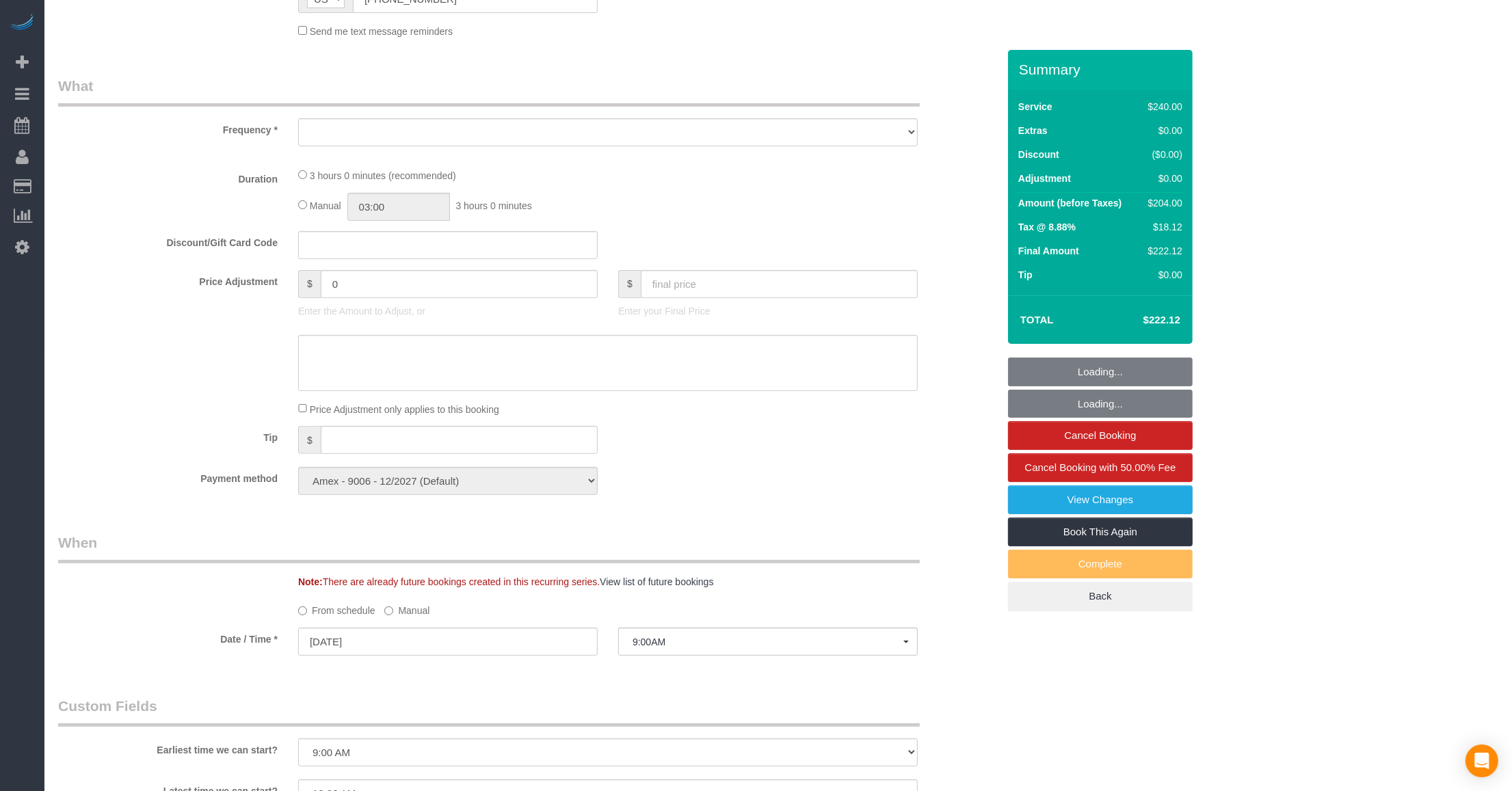
select select "object:982"
select select "180"
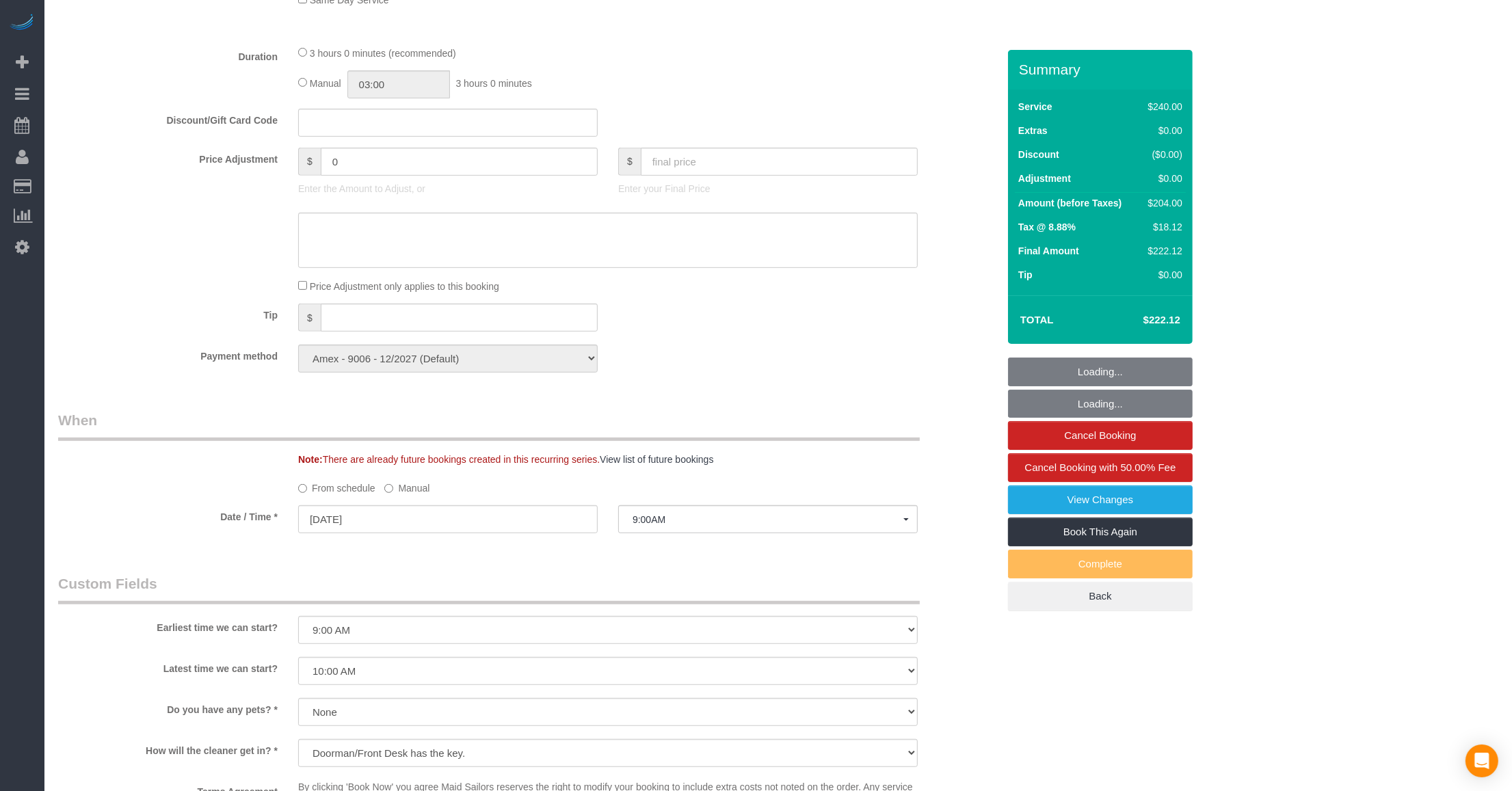
select select "object:1500"
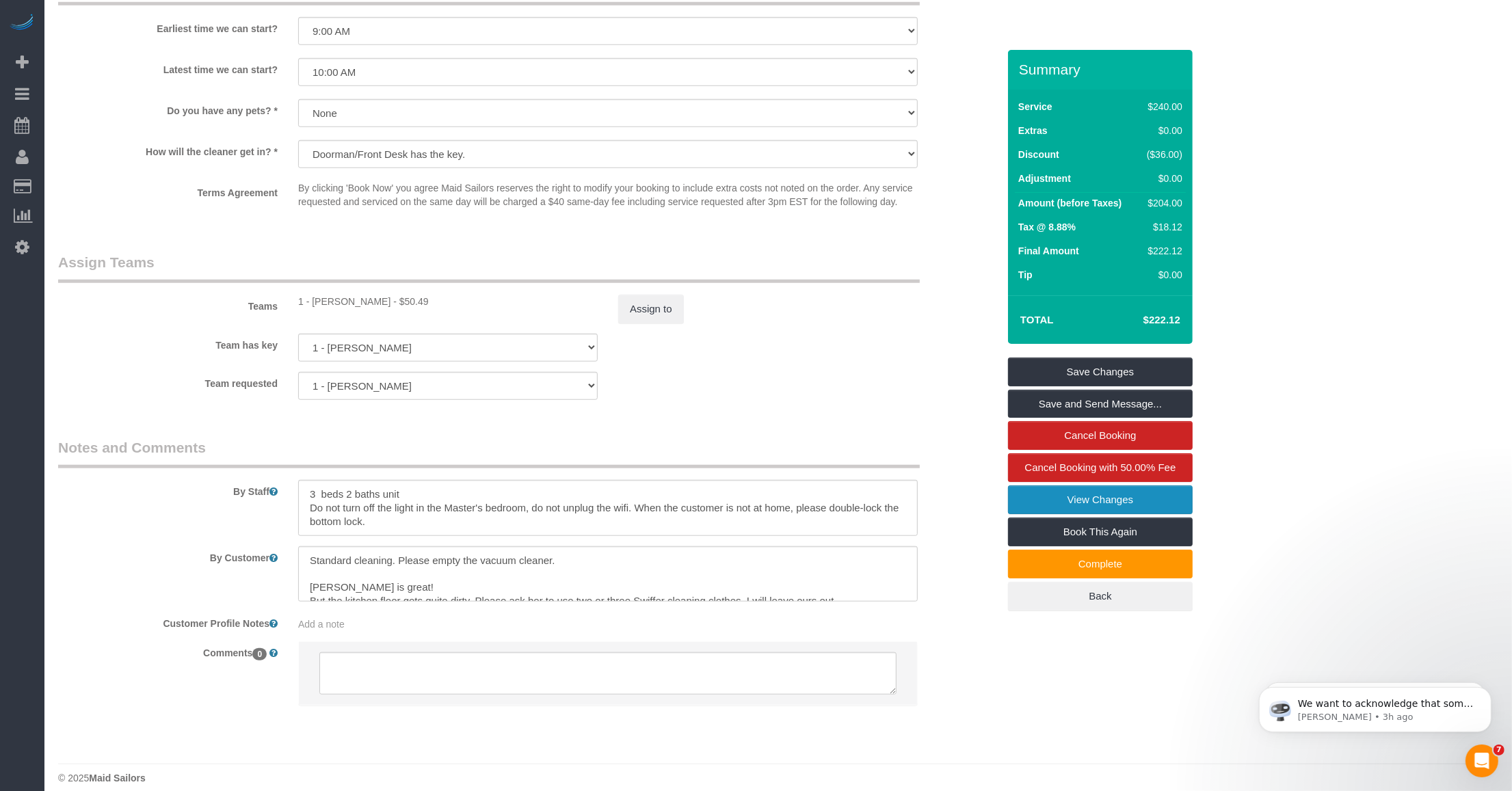
click at [1076, 494] on link "View Changes" at bounding box center [1100, 499] width 185 height 28
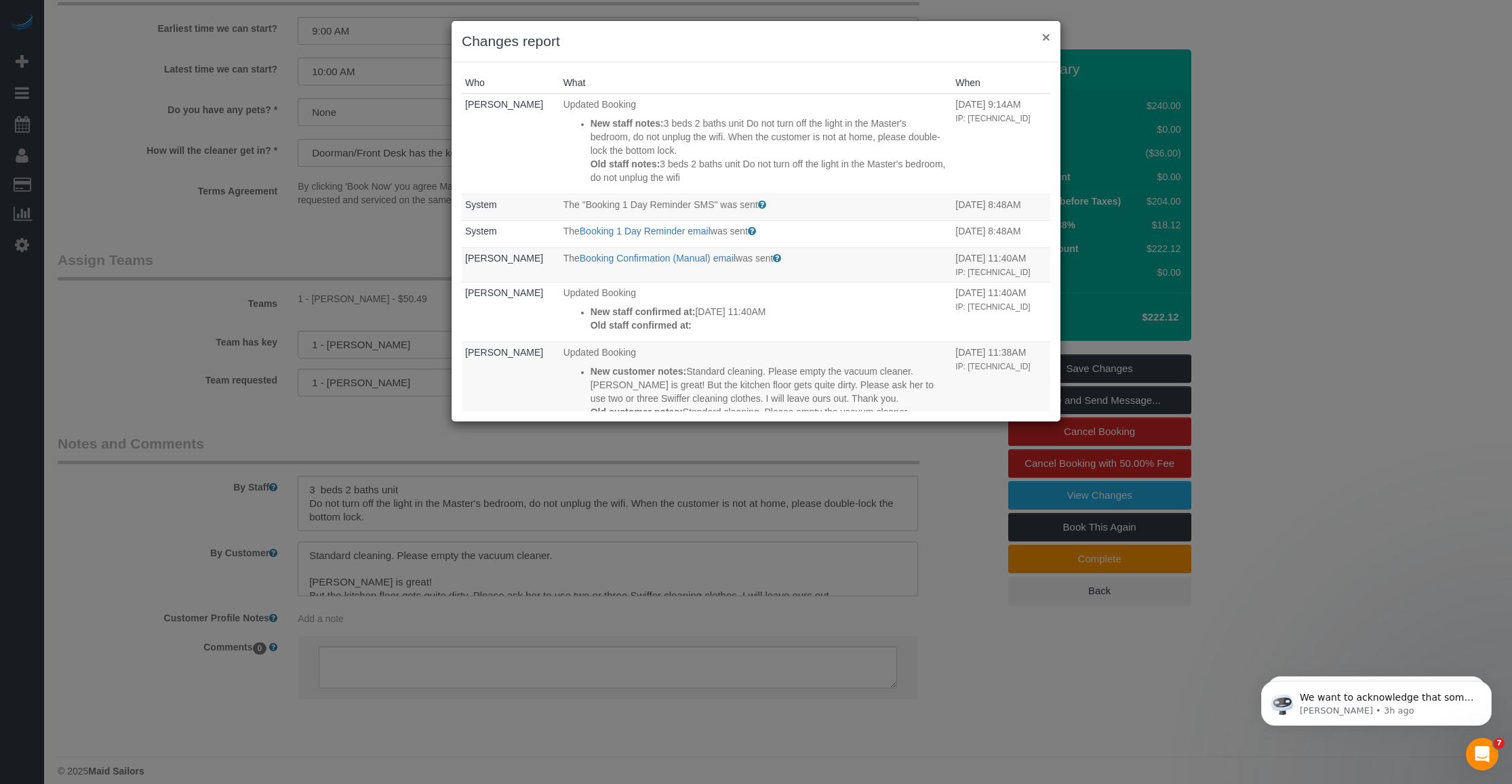
drag, startPoint x: 1049, startPoint y: 37, endPoint x: 299, endPoint y: 252, distance: 780.2
click at [1047, 37] on button "×" at bounding box center [1046, 37] width 8 height 15
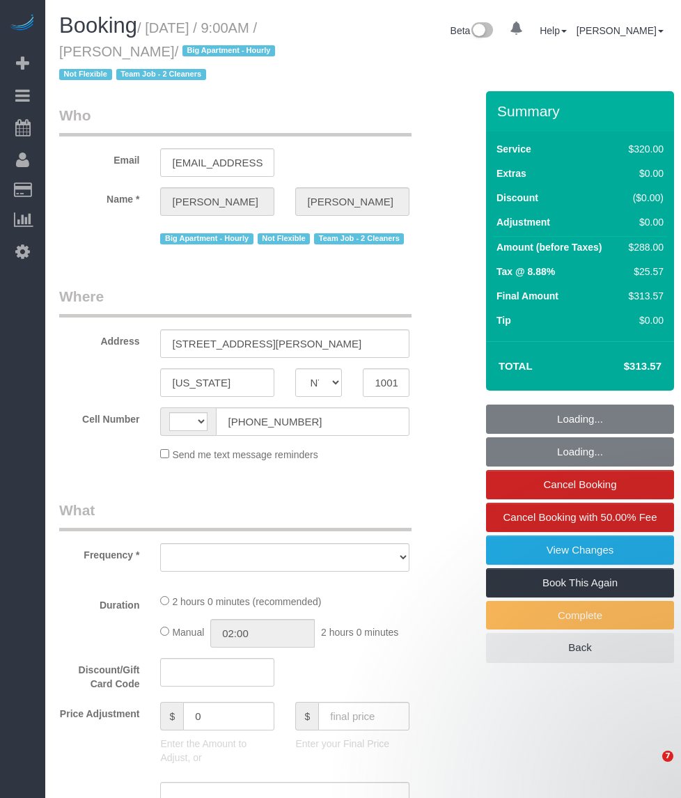
select select "NY"
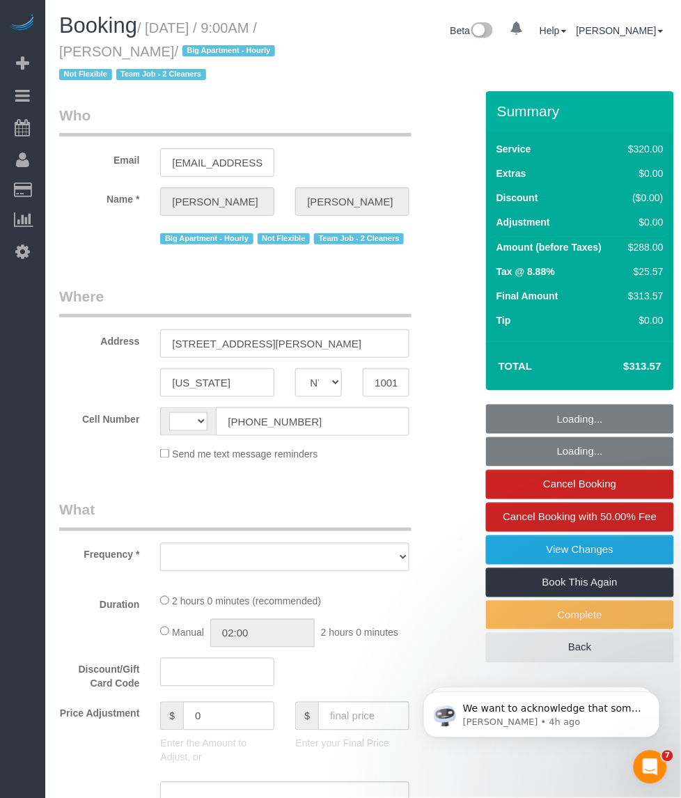
select select "object:580"
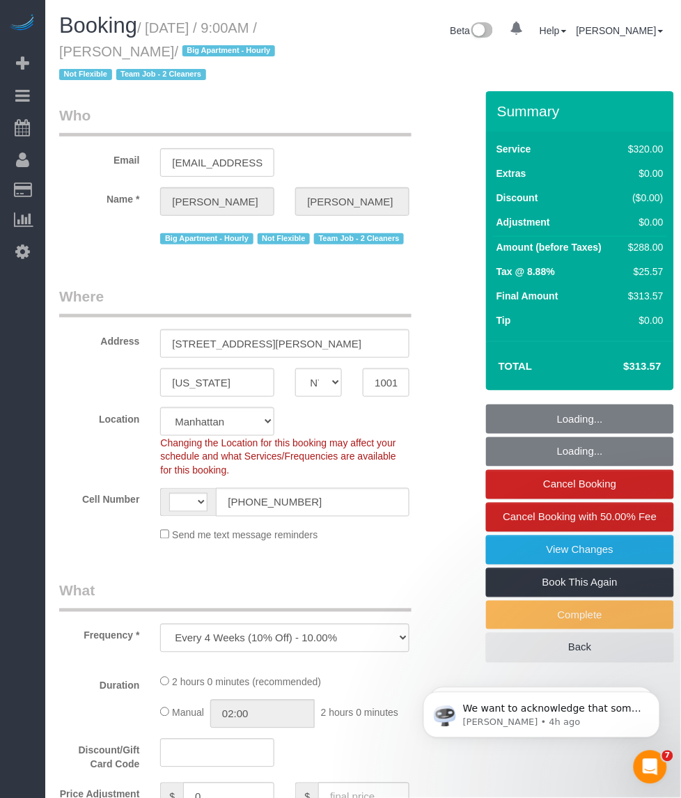
select select "number:56"
select select "number:69"
select select "number:15"
select select "number:5"
select select "string:[GEOGRAPHIC_DATA]"
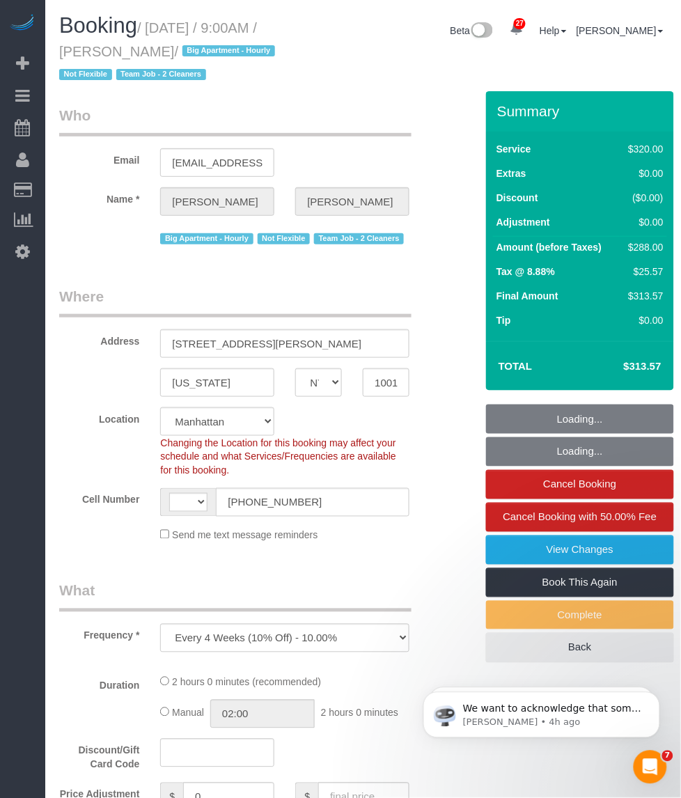
select select "string:stripe-pm_1O06dr4VGloSiKo7iGTRLKLD"
select select "spot1"
select select "object:1077"
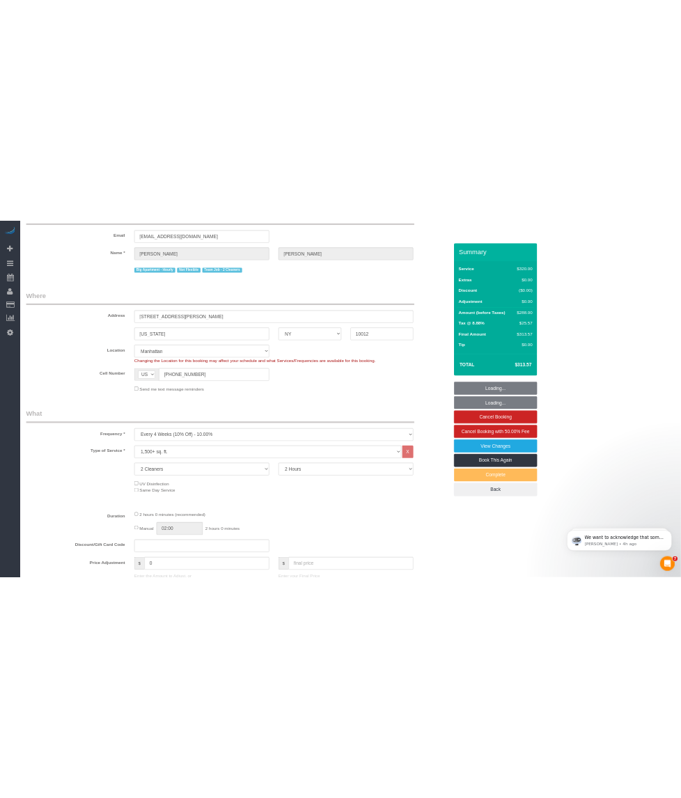
scroll to position [174, 0]
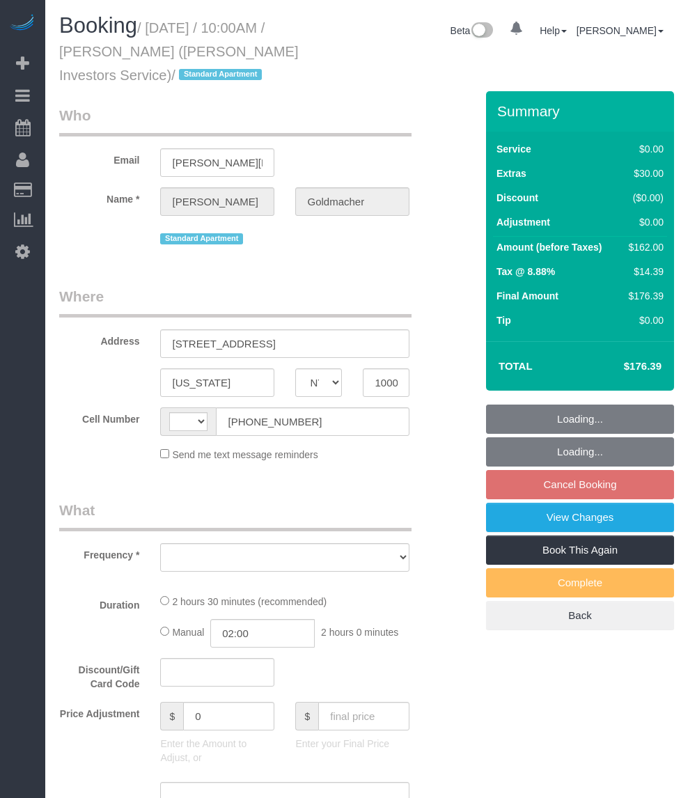
select select "NY"
select select "string:[GEOGRAPHIC_DATA]"
select select "number:89"
select select "number:90"
select select "number:15"
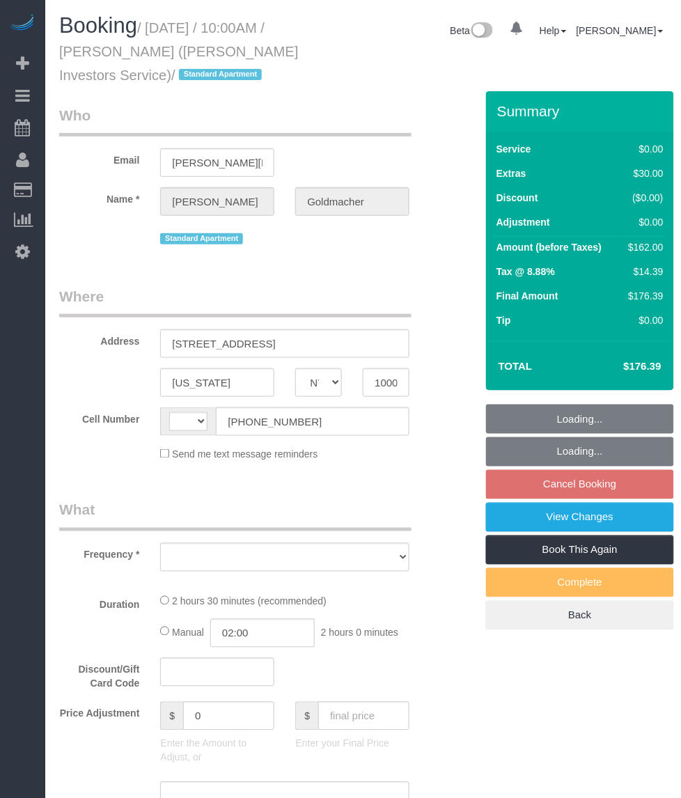
select select "number:5"
select select "number:21"
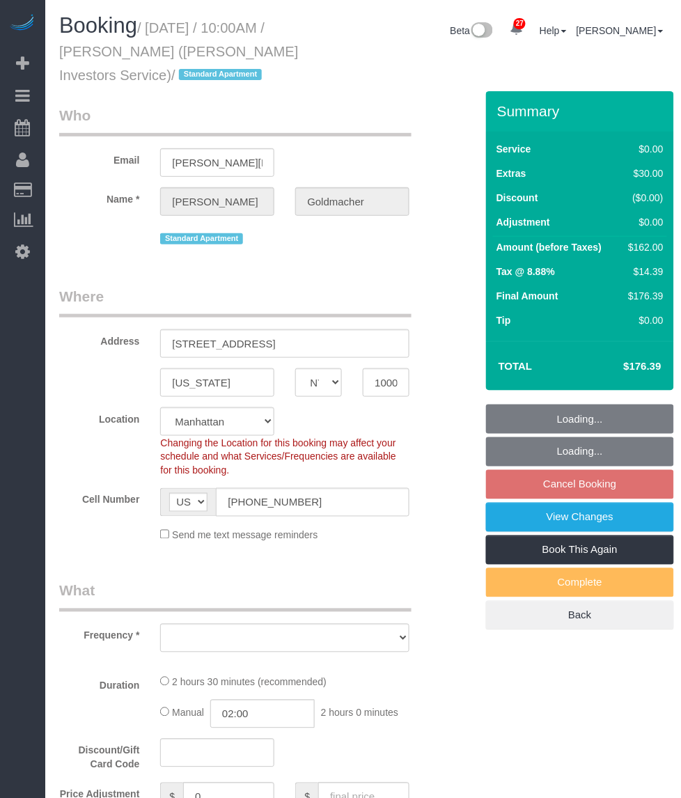
select select "object:1083"
select select "string:stripe-pm_1IsBSD4VGloSiKo76ZEHamuY"
select select "1"
select select "spot3"
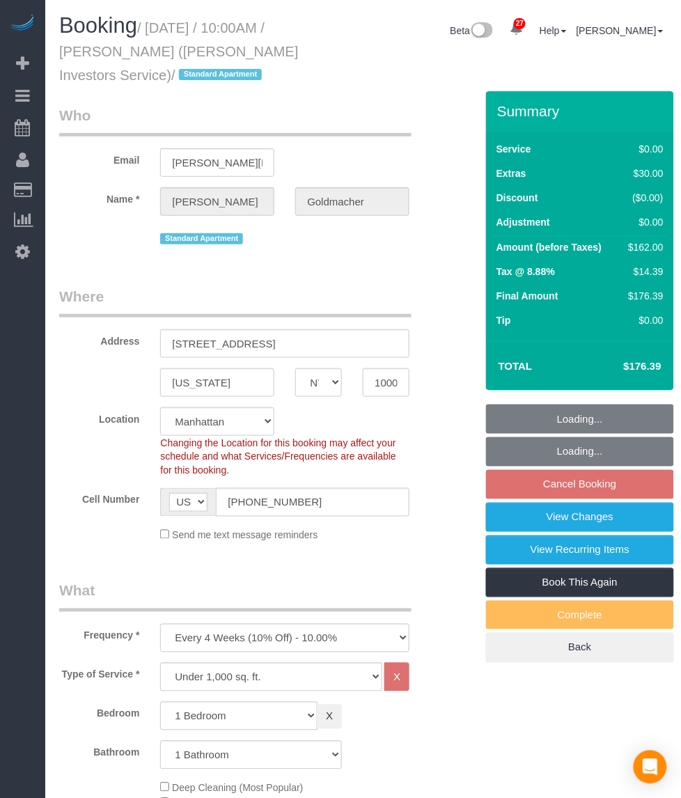
select select "1"
select select "object:1556"
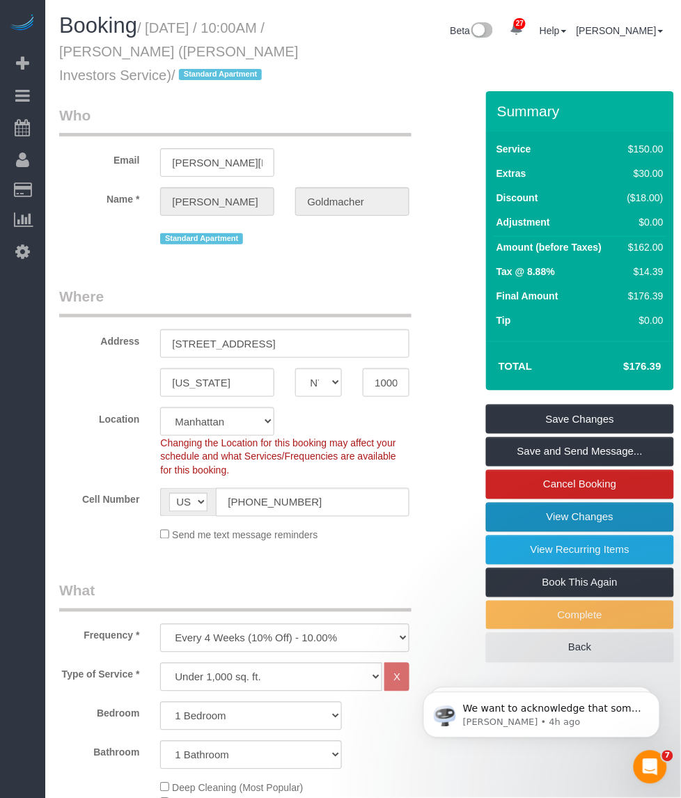
click at [539, 516] on link "View Changes" at bounding box center [580, 517] width 188 height 29
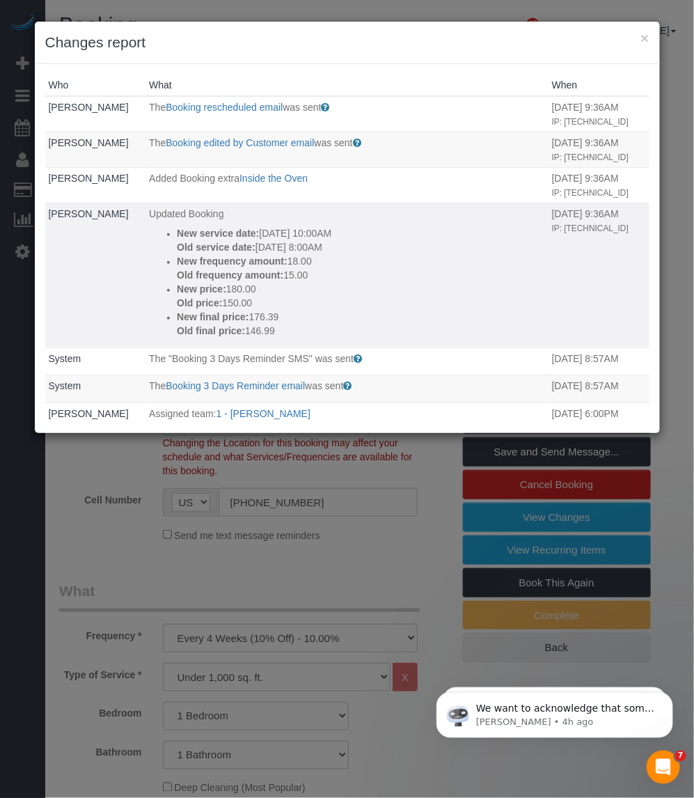
drag, startPoint x: 258, startPoint y: 246, endPoint x: 269, endPoint y: 248, distance: 10.8
click at [269, 248] on p "Old service date: 09/28/2025 8:00AM" at bounding box center [361, 247] width 368 height 14
click at [646, 33] on button "×" at bounding box center [644, 38] width 8 height 15
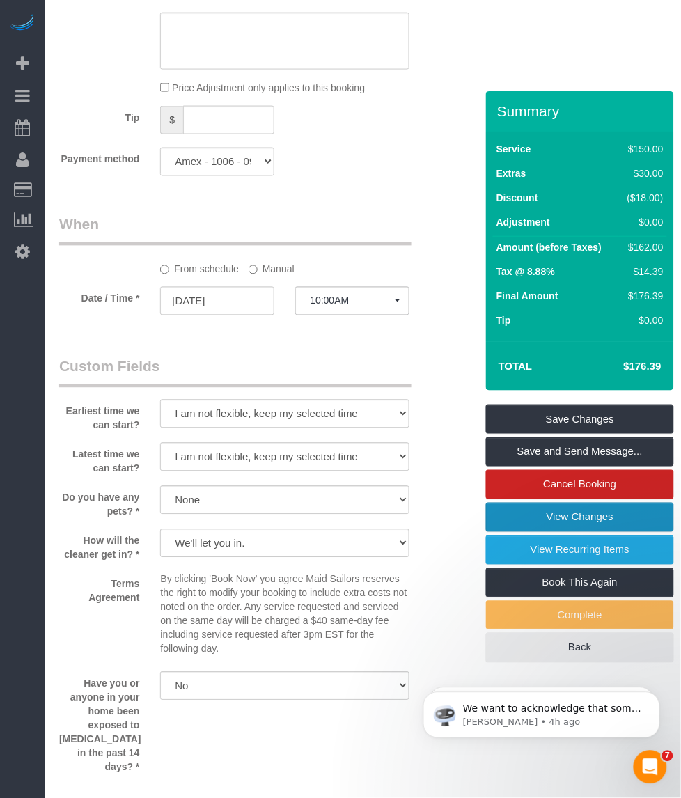
scroll to position [1653, 0]
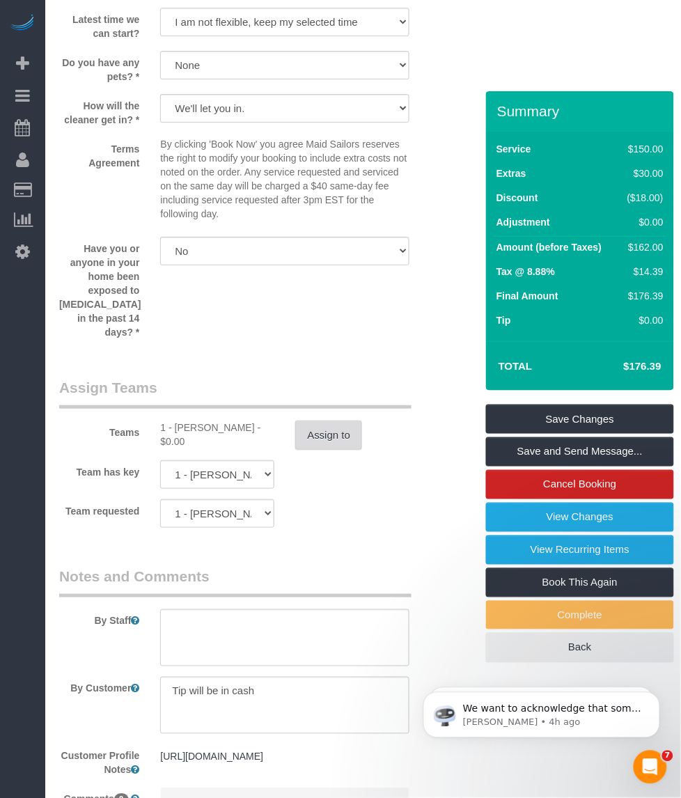
click at [324, 421] on button "Assign to" at bounding box center [328, 434] width 67 height 29
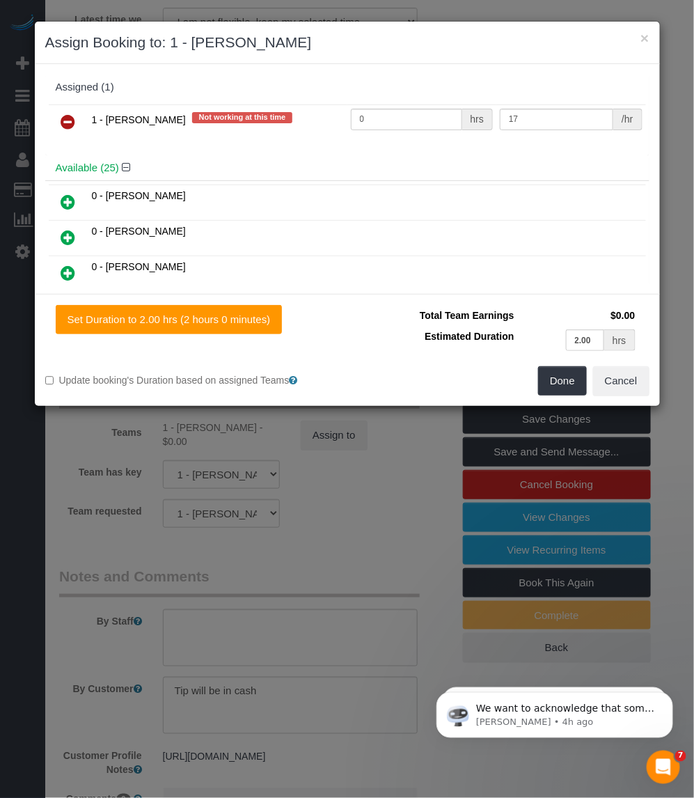
drag, startPoint x: 66, startPoint y: 120, endPoint x: 80, endPoint y: 119, distance: 13.9
click at [68, 119] on icon at bounding box center [68, 121] width 15 height 17
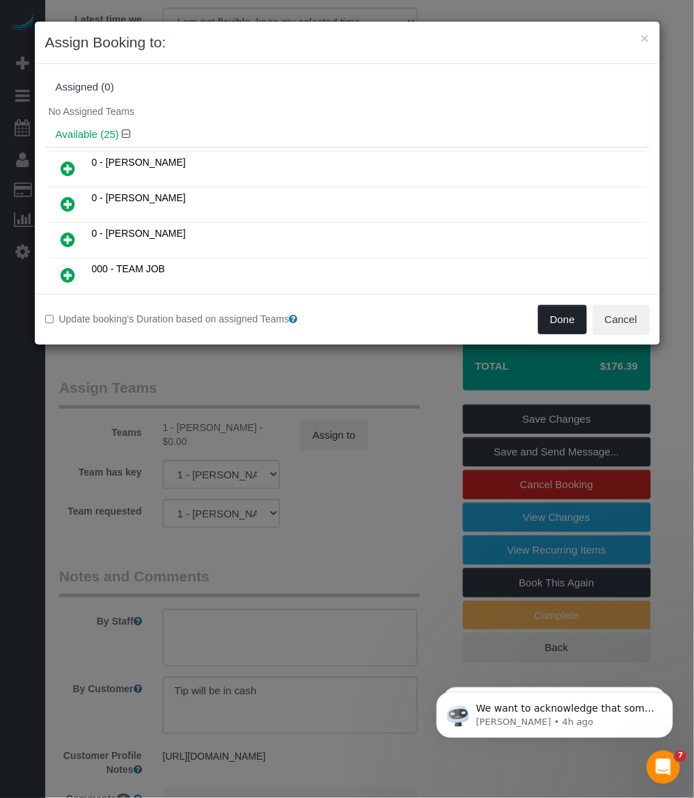
click at [560, 320] on button "Done" at bounding box center [562, 319] width 49 height 29
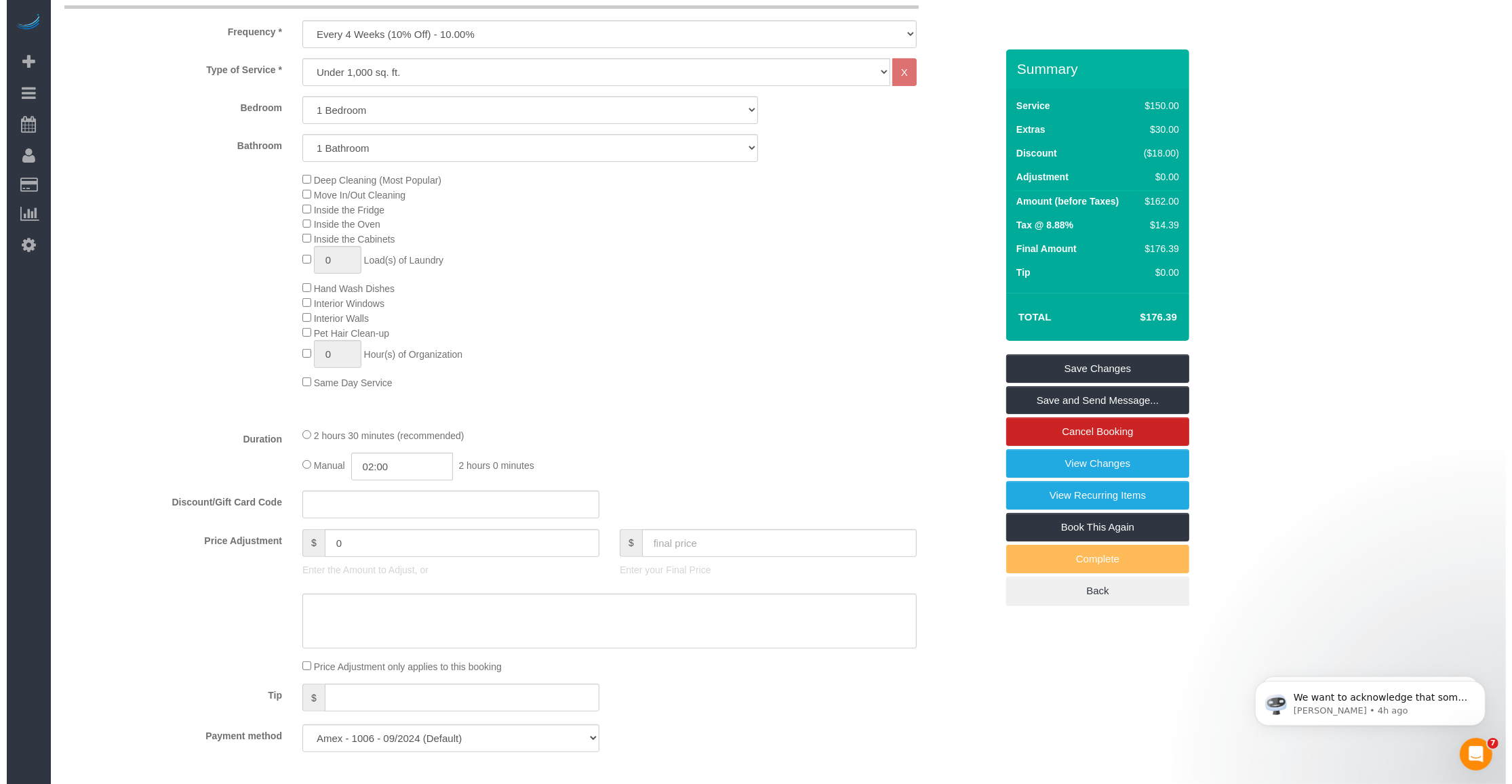
scroll to position [182, 0]
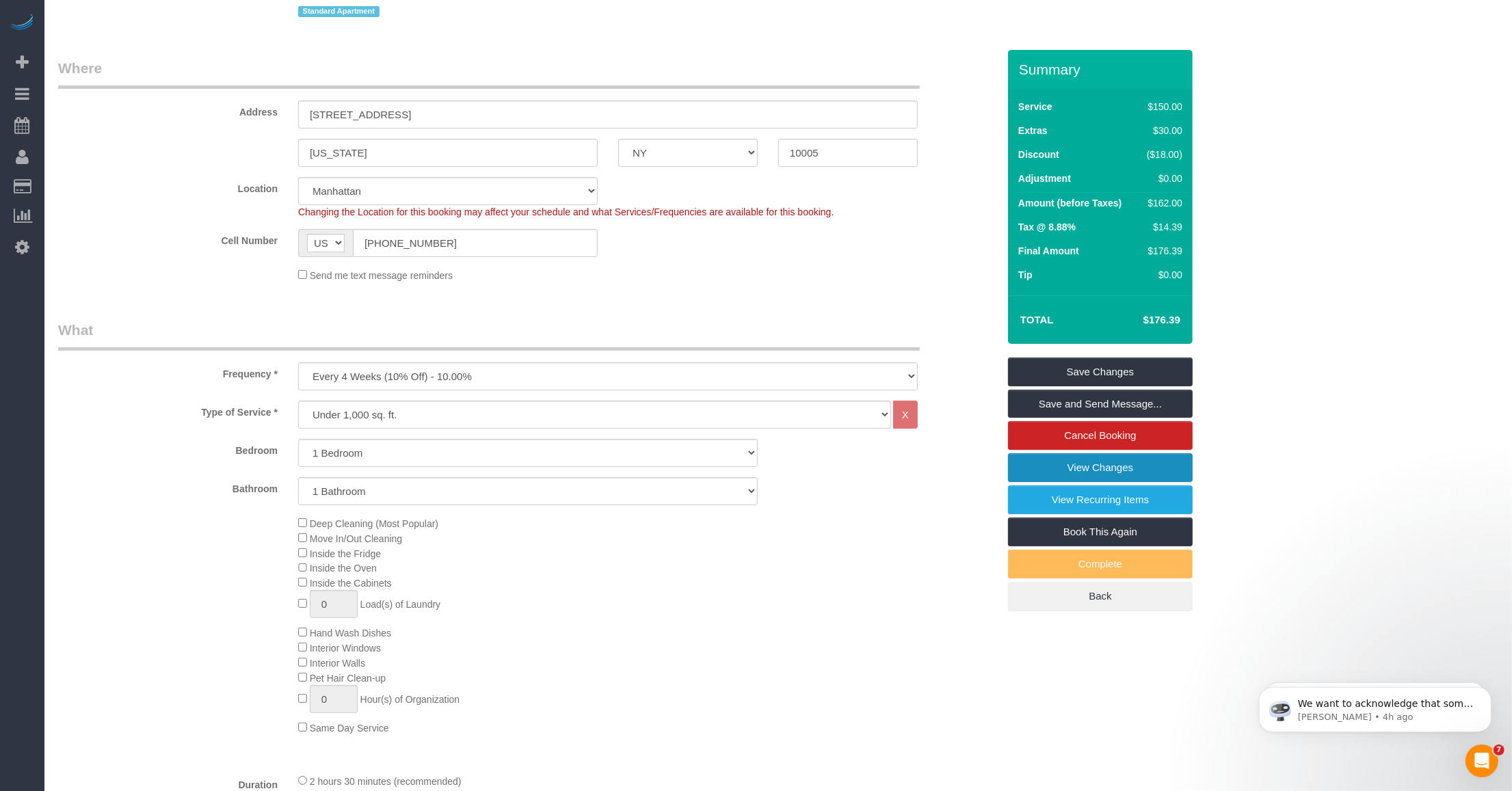
click at [668, 467] on link "View Changes" at bounding box center [1100, 467] width 185 height 28
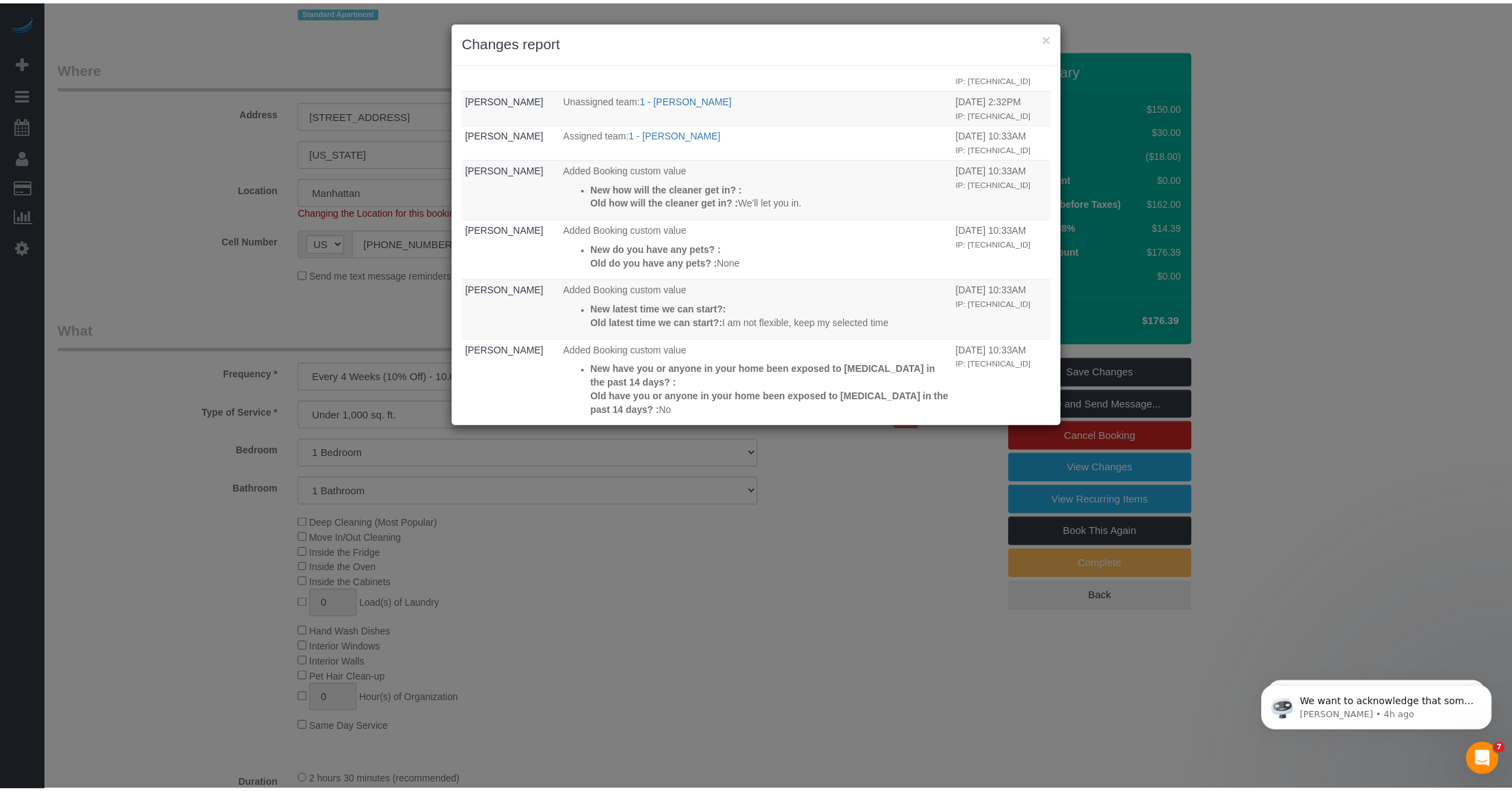
scroll to position [85, 0]
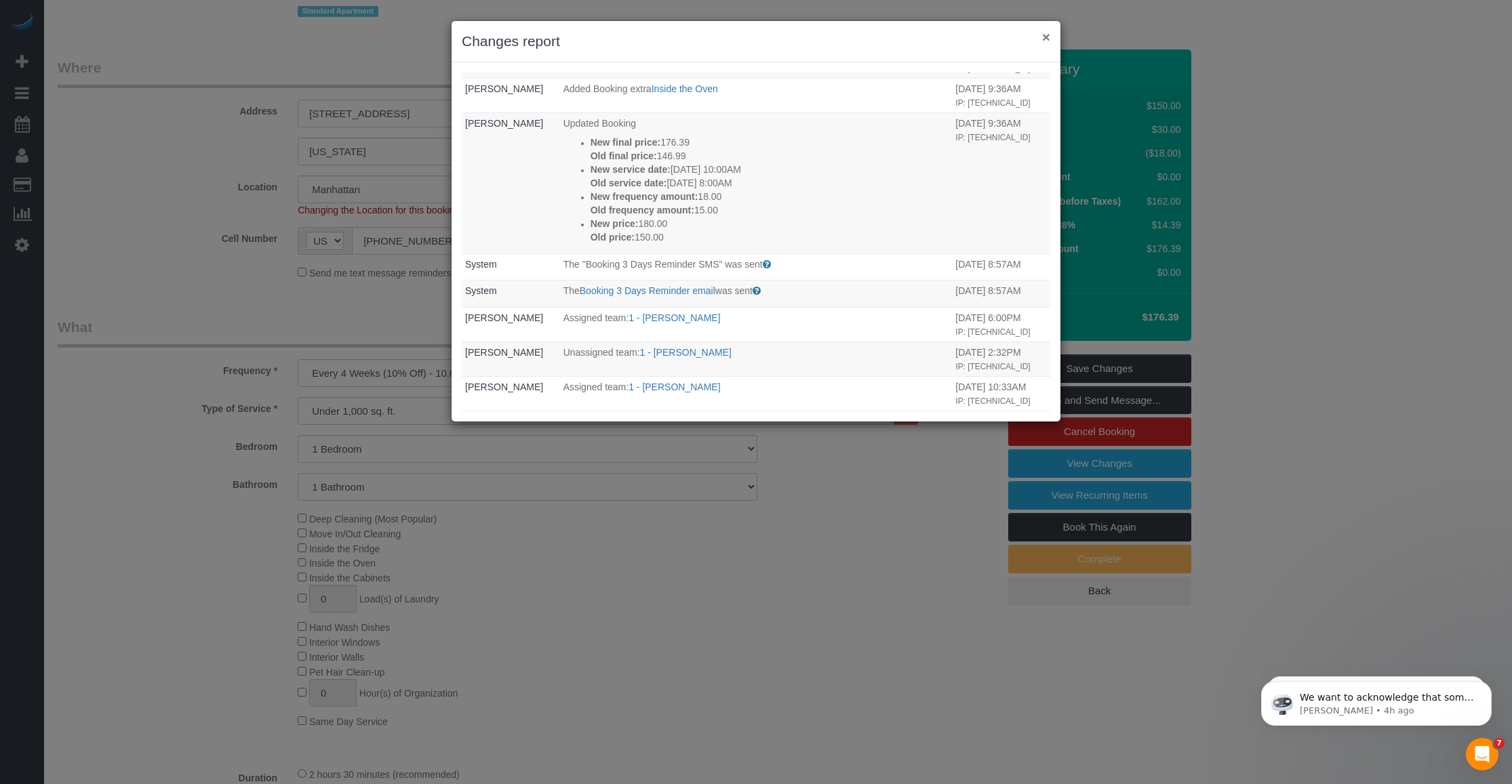
click at [662, 37] on button "×" at bounding box center [1046, 37] width 8 height 15
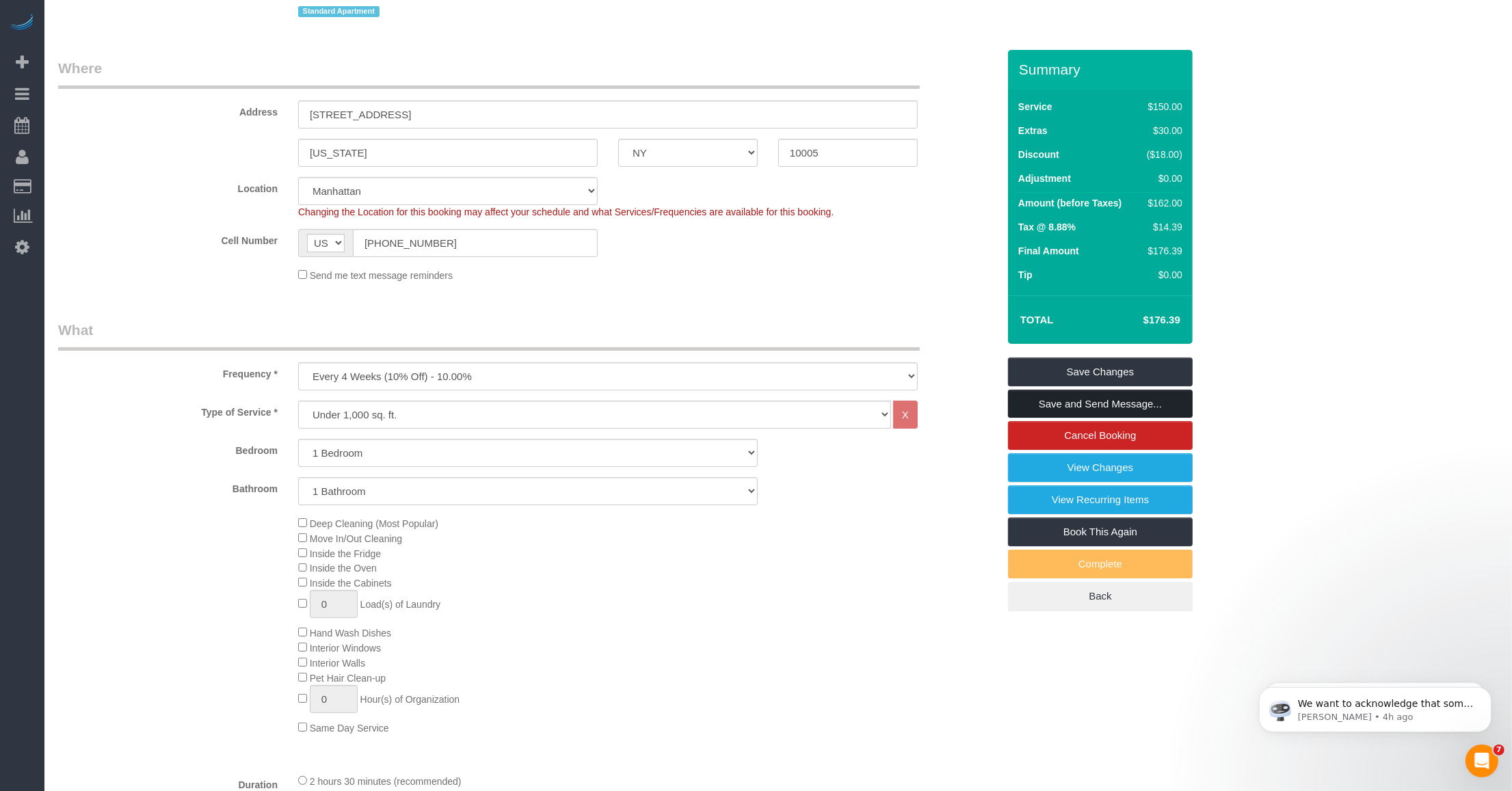
click at [668, 402] on link "Save and Send Message..." at bounding box center [1100, 404] width 185 height 28
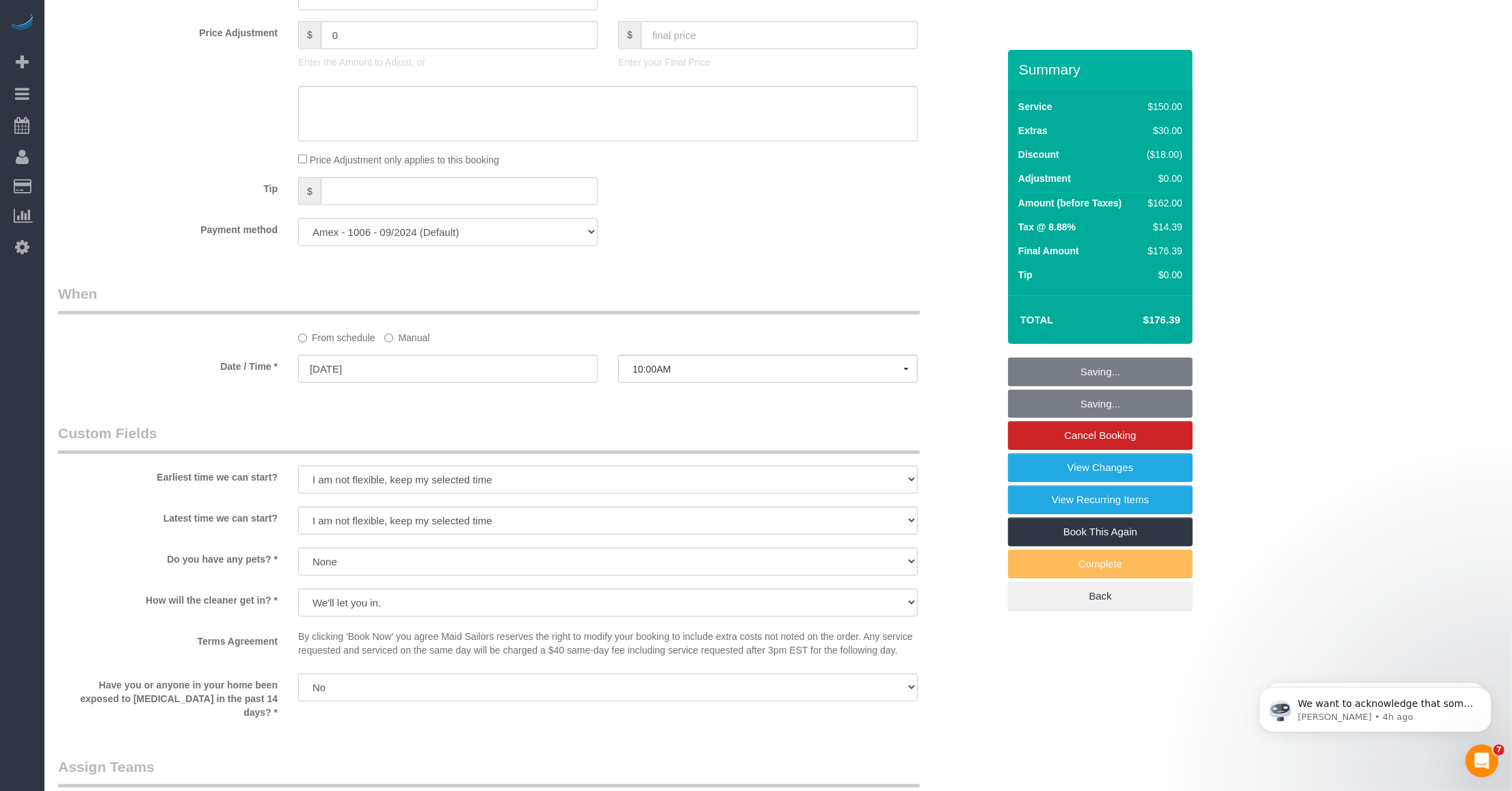
scroll to position [1124, 0]
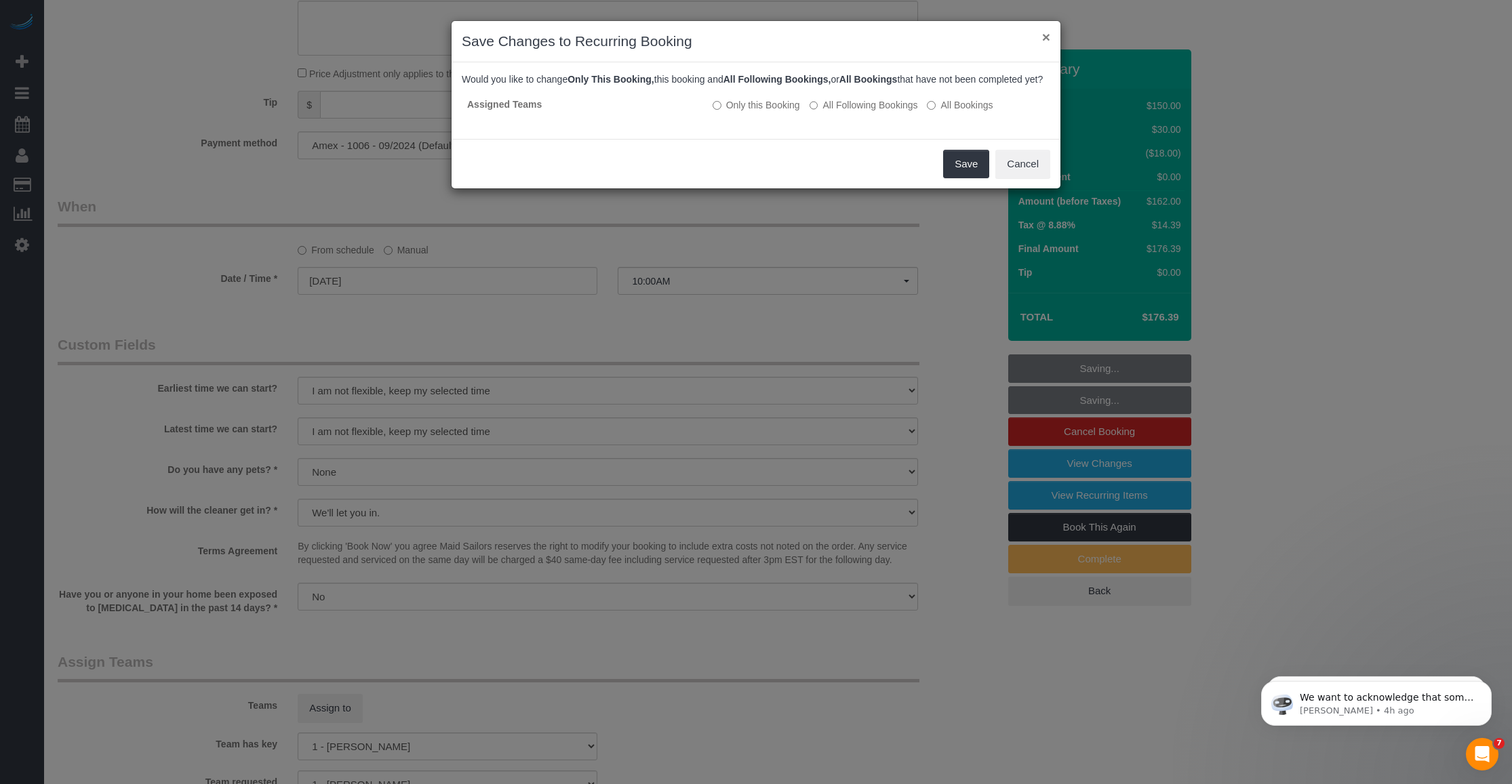
click at [662, 34] on button "×" at bounding box center [1046, 37] width 8 height 15
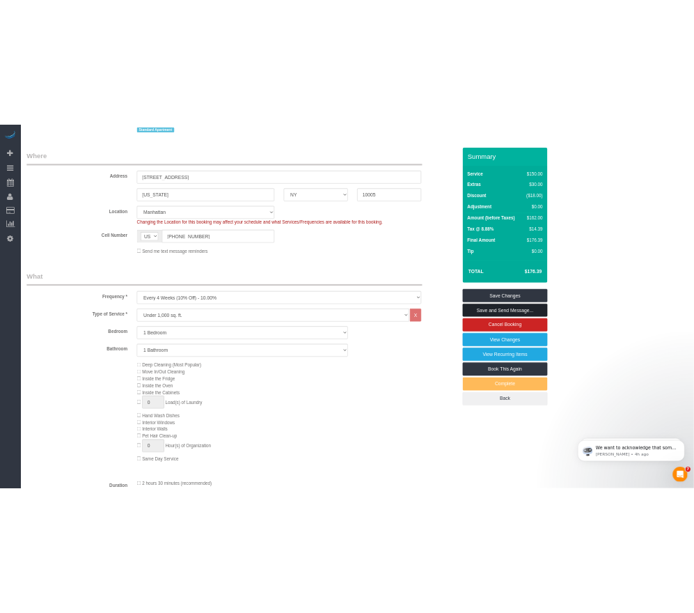
scroll to position [448, 0]
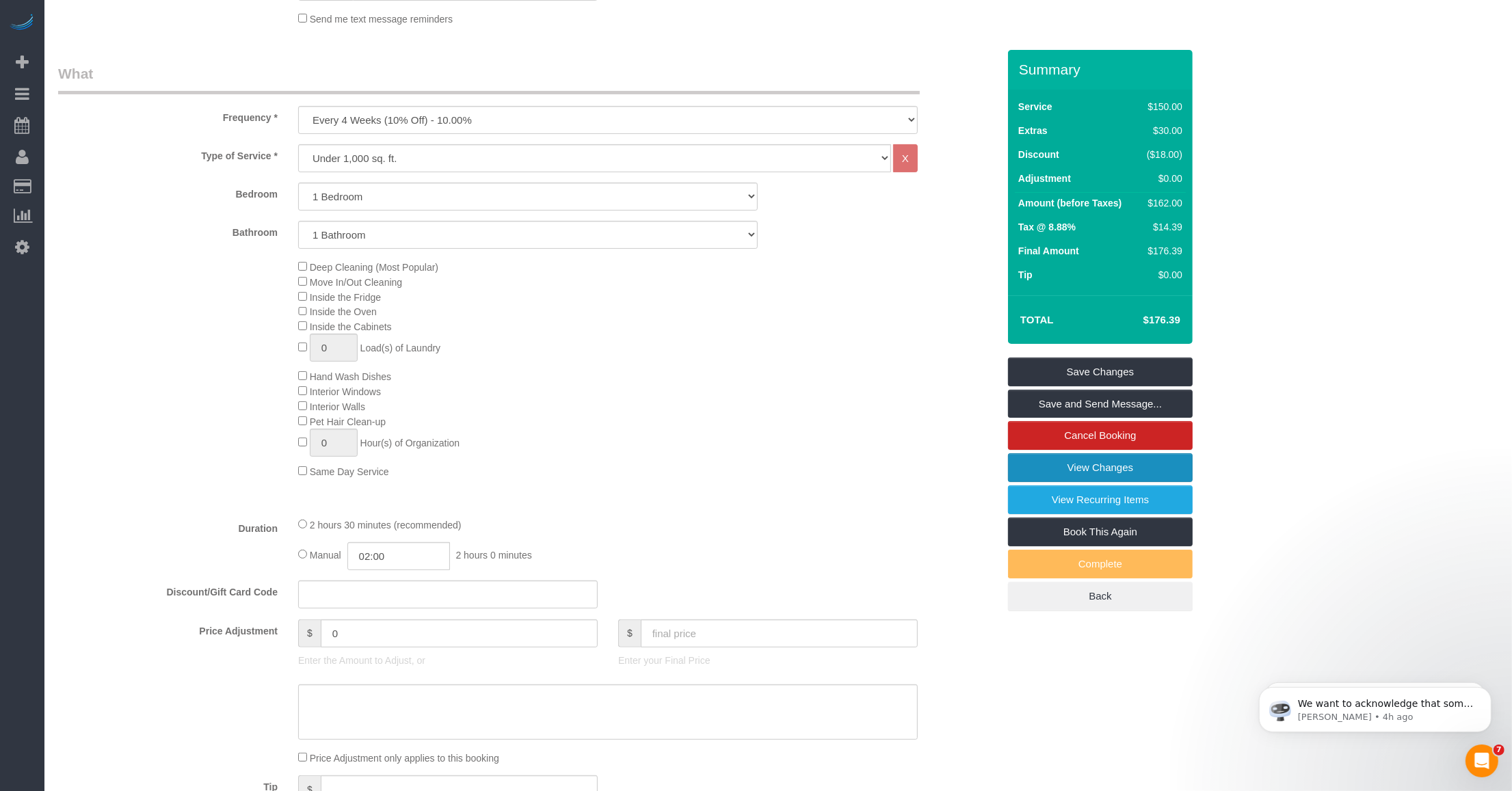
click at [668, 463] on link "View Changes" at bounding box center [1100, 467] width 185 height 28
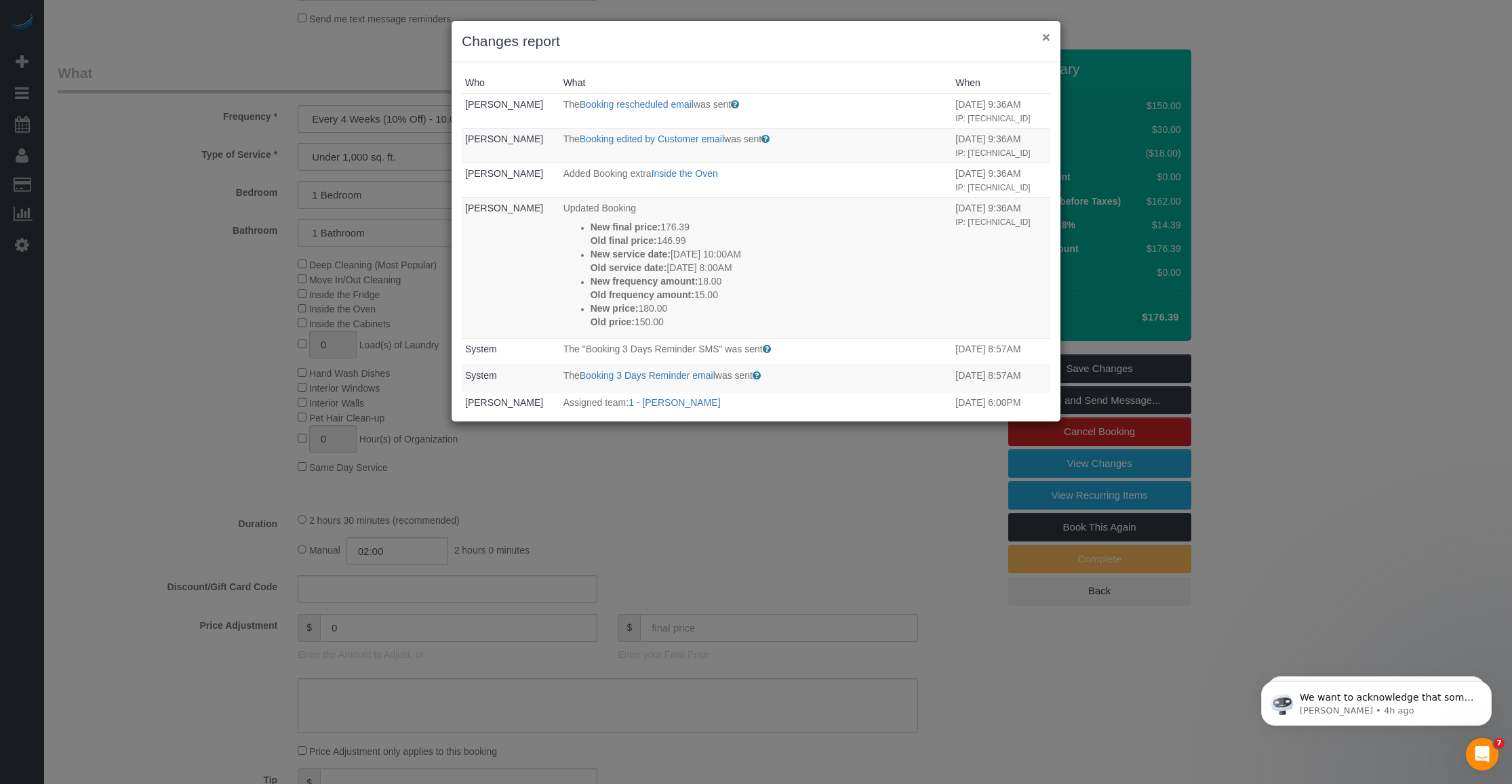
click at [662, 35] on button "×" at bounding box center [1046, 37] width 8 height 15
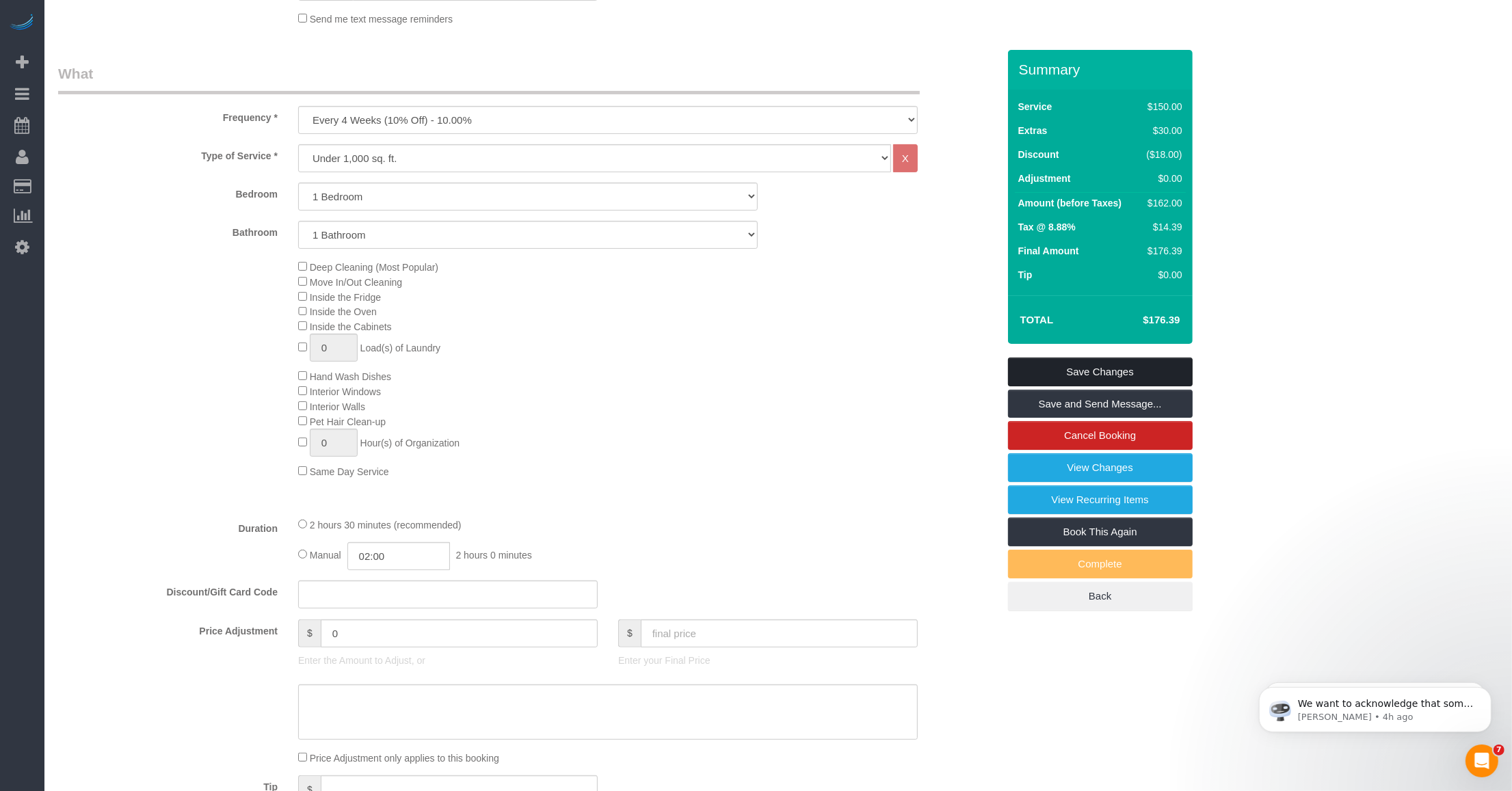
click at [668, 365] on link "Save Changes" at bounding box center [1100, 371] width 185 height 28
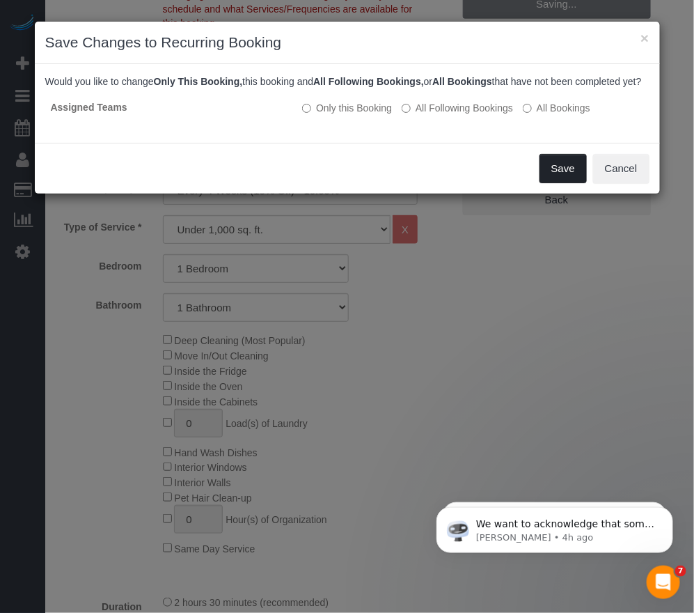
click at [550, 183] on button "Save" at bounding box center [562, 168] width 47 height 29
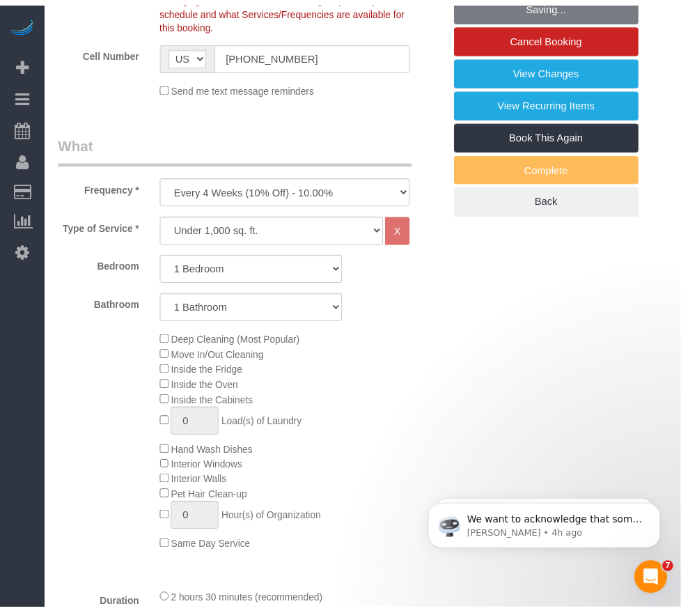
scroll to position [113, 0]
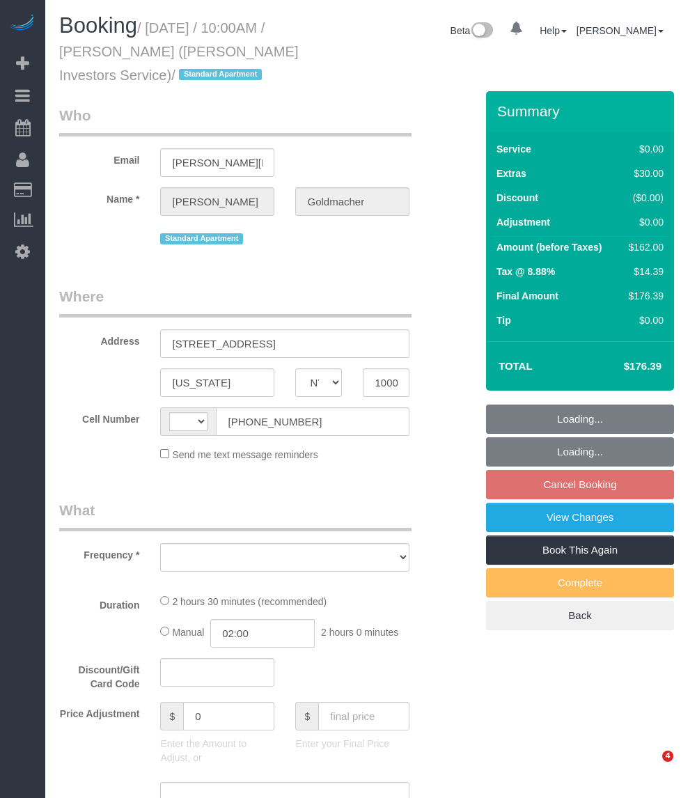
select select "NY"
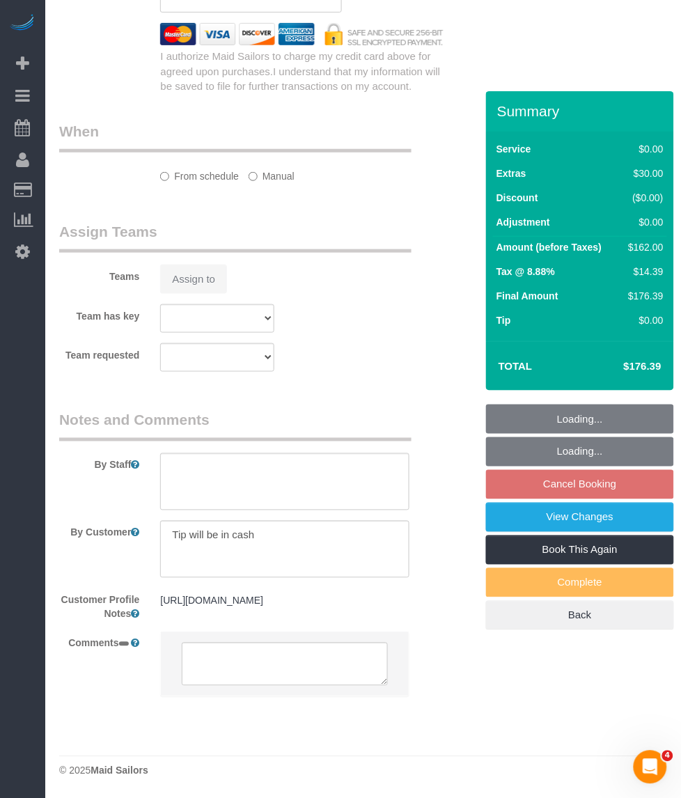
select select "object:825"
select select "string:stripe-pm_1IsBSD4VGloSiKo76ZEHamuY"
select select "1"
select select "number:89"
select select "number:90"
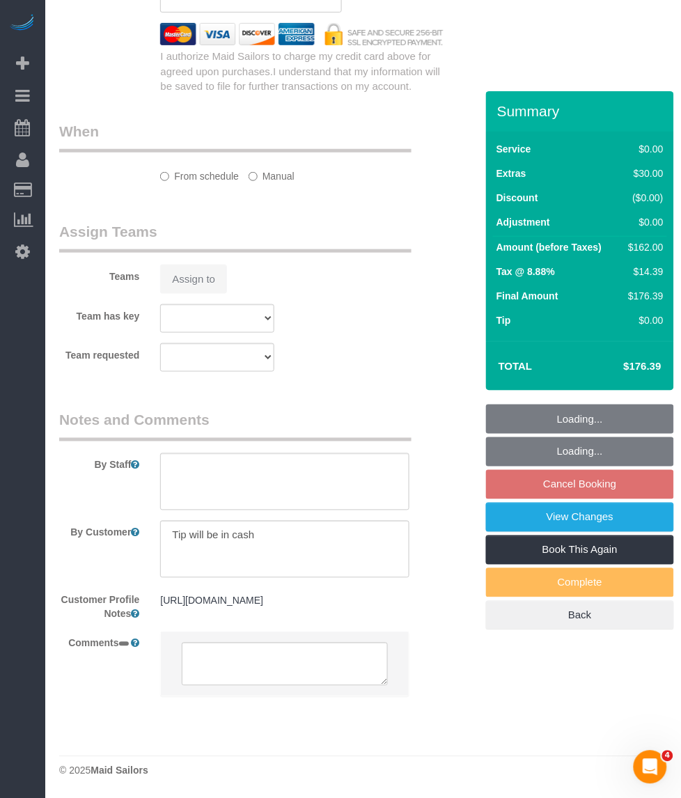
select select "number:15"
select select "number:5"
select select "number:21"
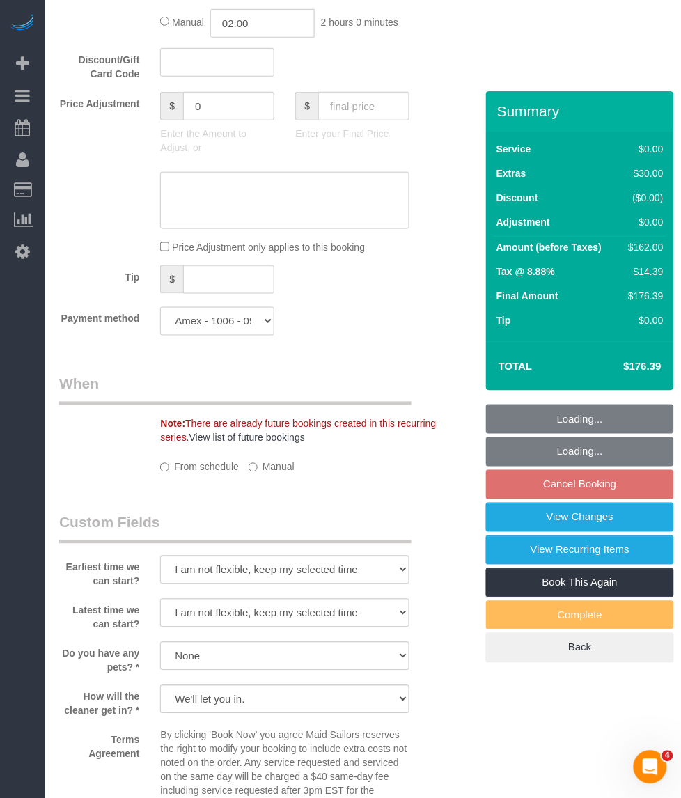
select select "string:[GEOGRAPHIC_DATA]"
select select "spot3"
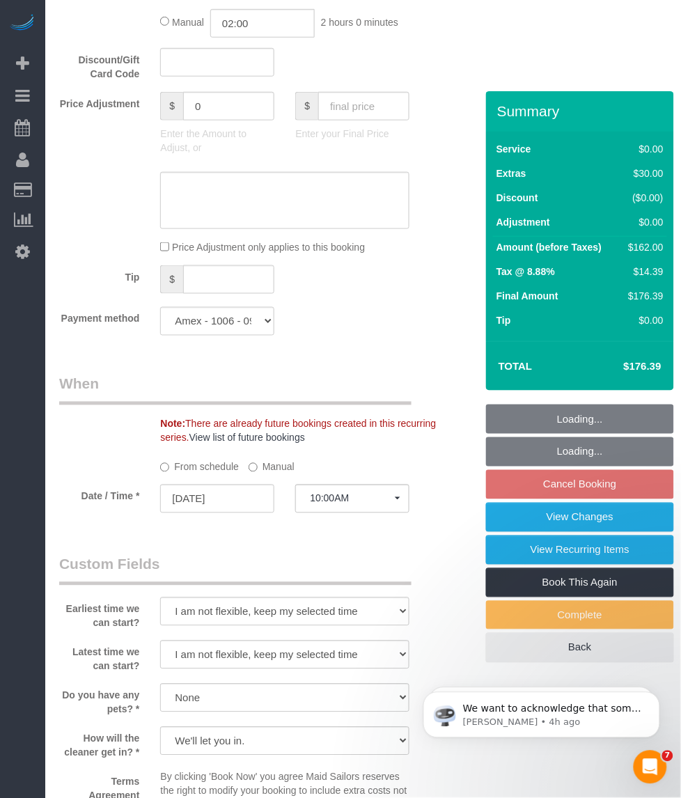
select select "object:1084"
select select "1"
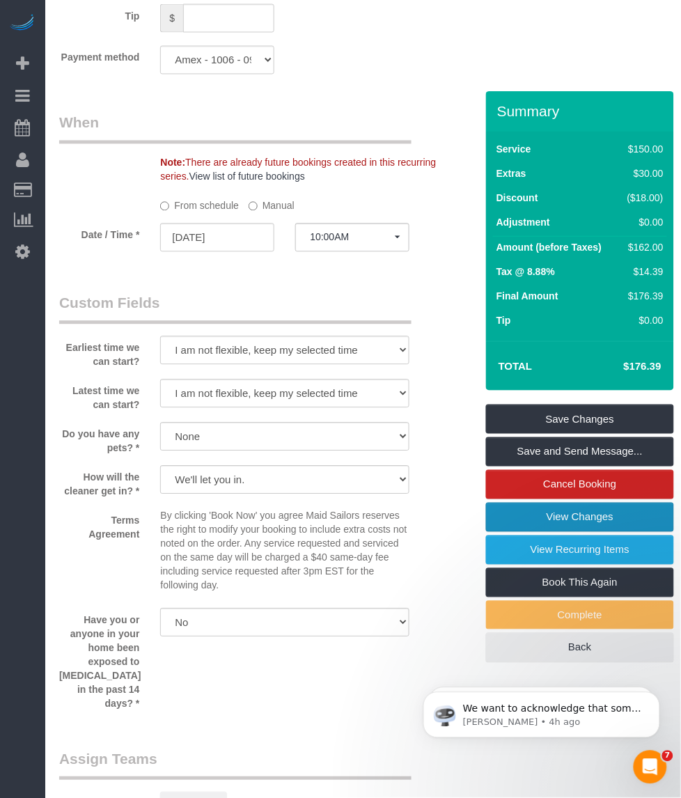
click at [501, 524] on link "View Changes" at bounding box center [580, 517] width 188 height 29
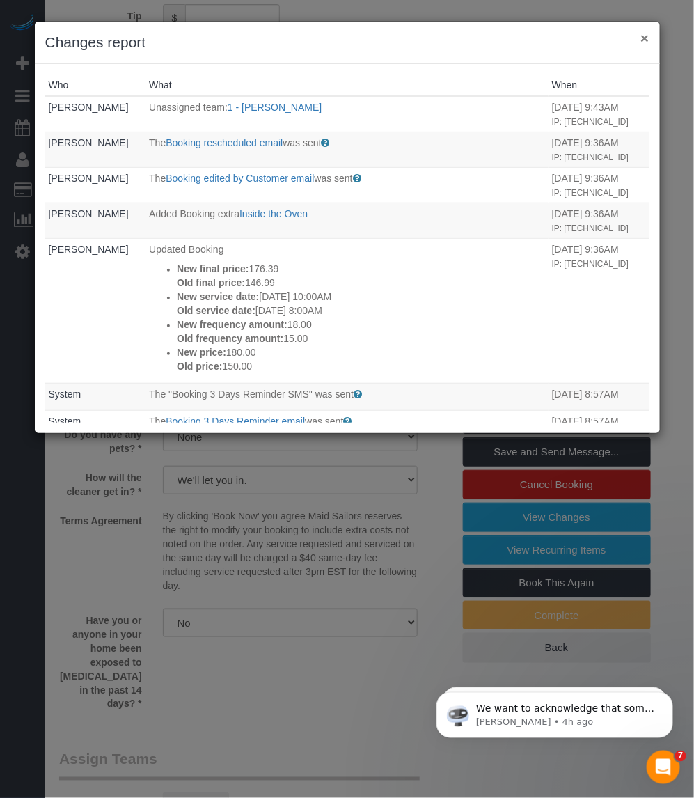
click at [642, 35] on button "×" at bounding box center [644, 38] width 8 height 15
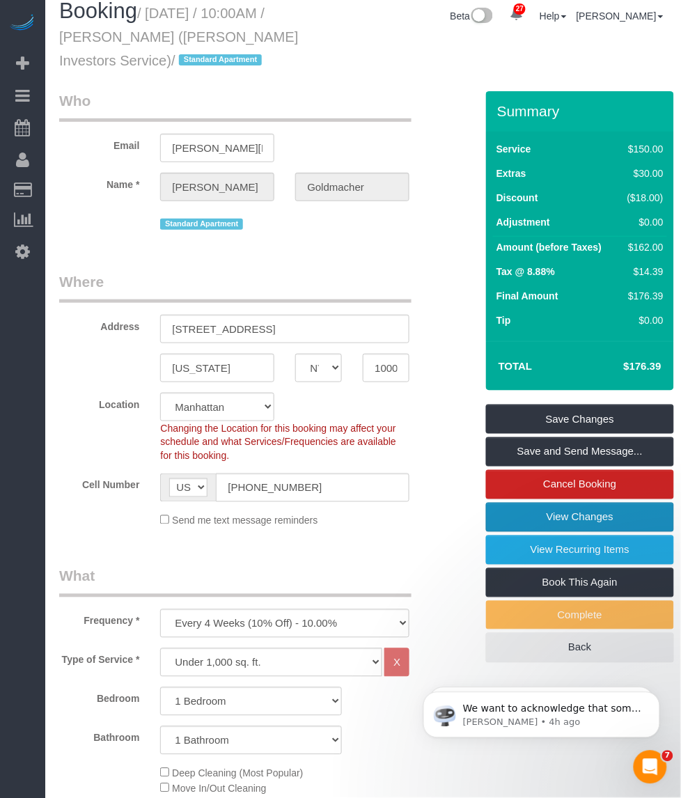
scroll to position [0, 0]
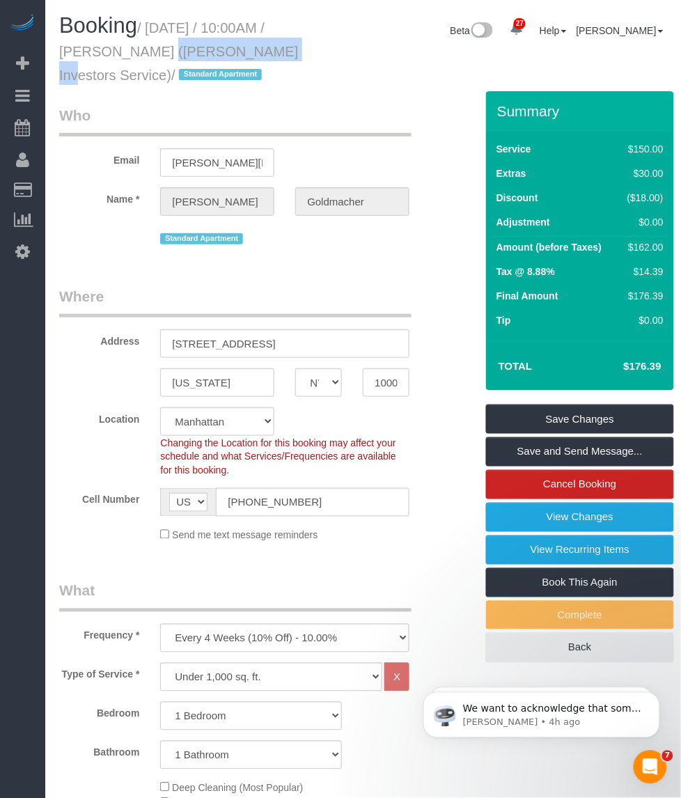
drag, startPoint x: 189, startPoint y: 50, endPoint x: 59, endPoint y: 50, distance: 130.2
click at [59, 50] on small "/ [DATE] / 10:00AM / [PERSON_NAME] ([PERSON_NAME] Investors Service) / Standard…" at bounding box center [178, 51] width 239 height 63
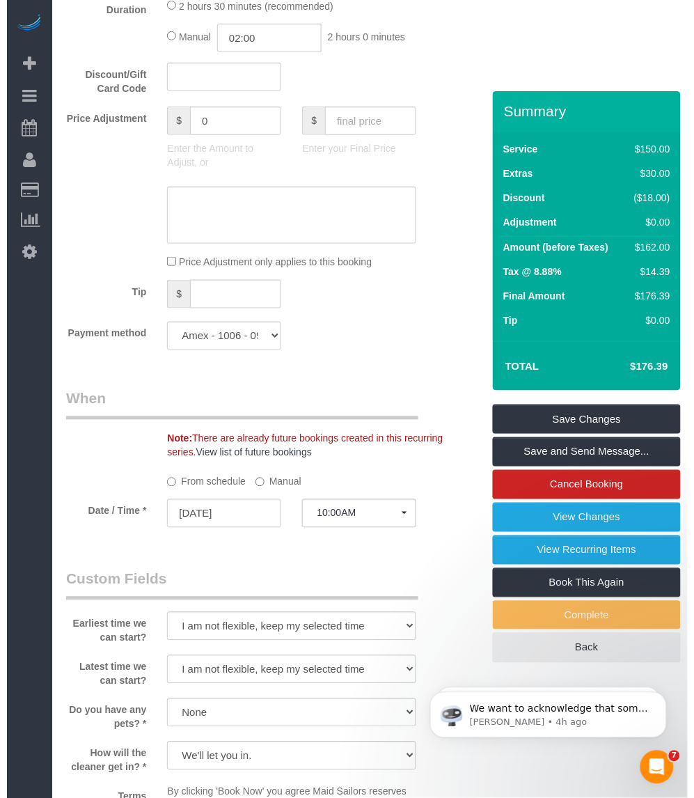
scroll to position [1131, 0]
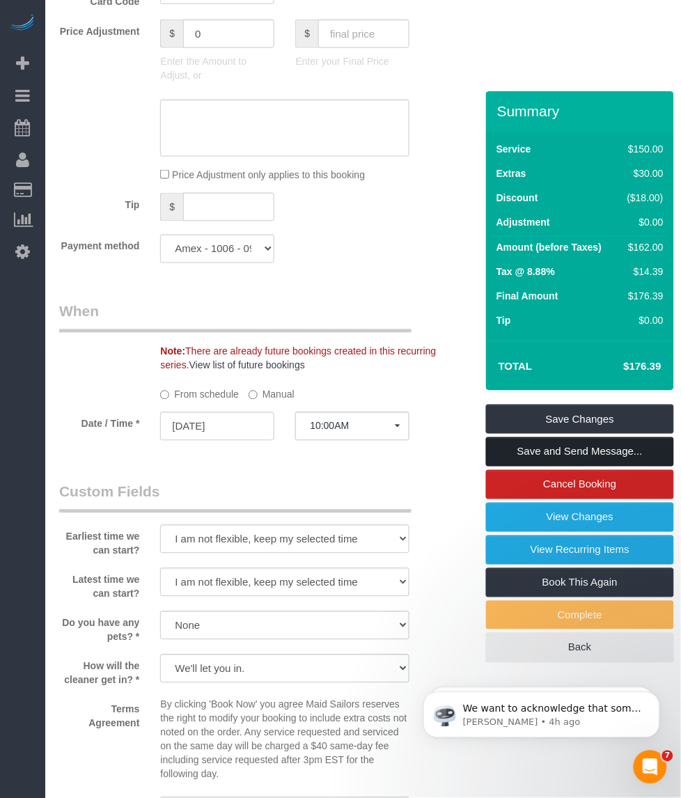
click at [500, 443] on link "Save and Send Message..." at bounding box center [580, 451] width 188 height 29
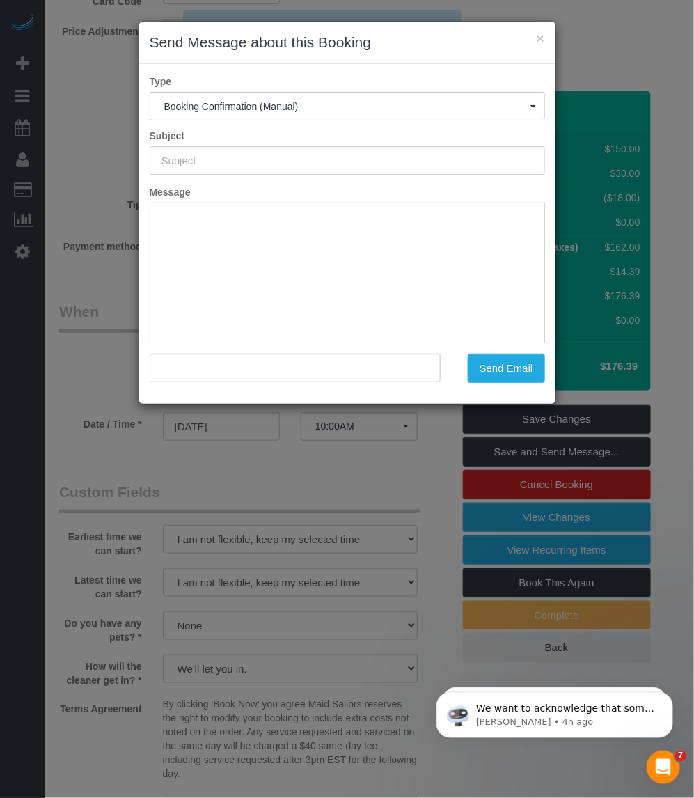
scroll to position [0, 0]
type input "Cleaning Confirmed for [DATE] 10:00am"
type input ""[PERSON_NAME]" <[PERSON_NAME][EMAIL_ADDRESS][DOMAIN_NAME]>"
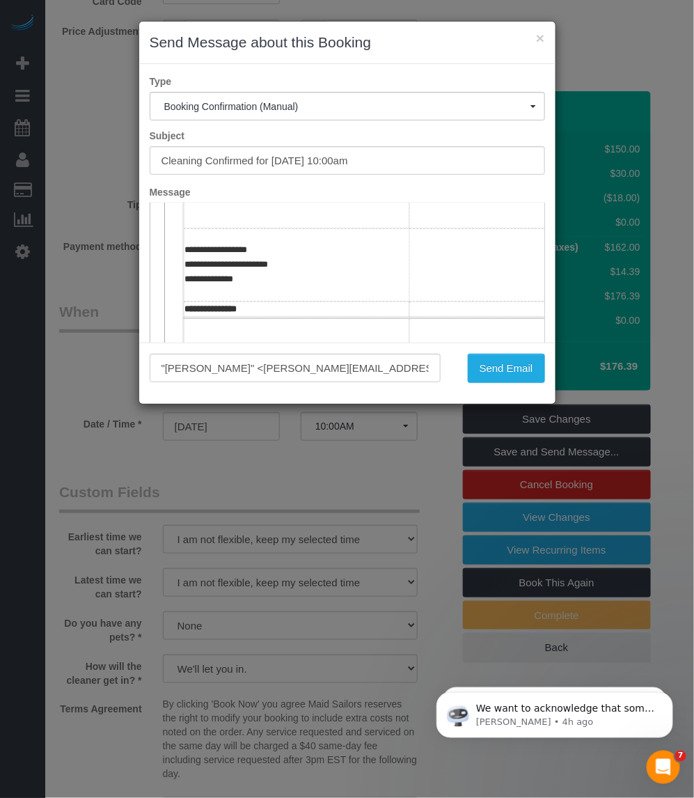
scroll to position [261, 0]
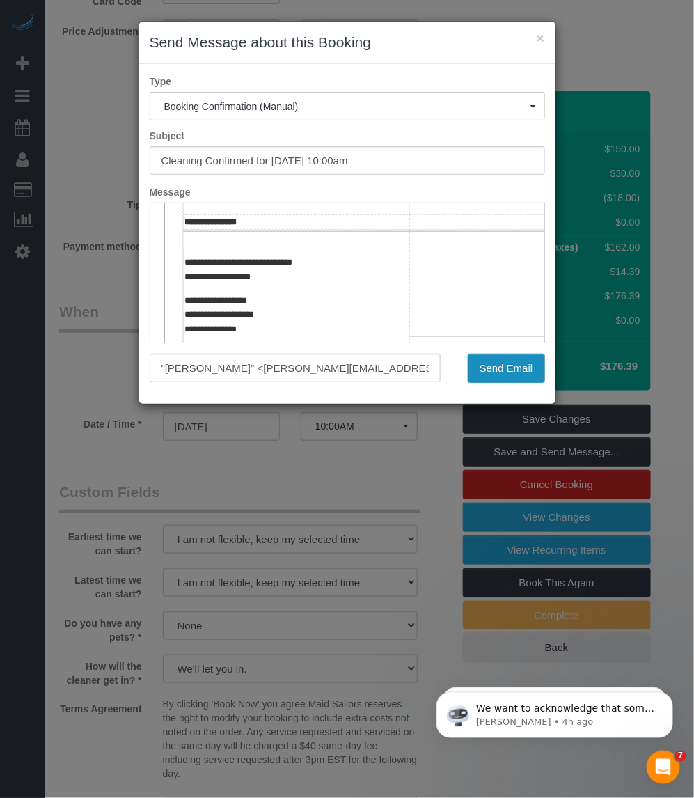
click at [512, 373] on button "Send Email" at bounding box center [506, 368] width 77 height 29
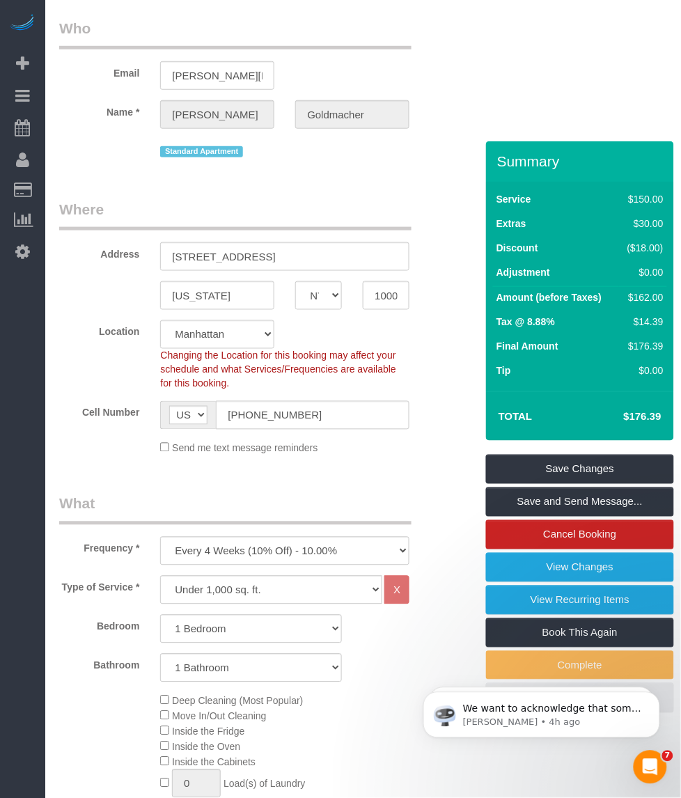
scroll to position [0, 0]
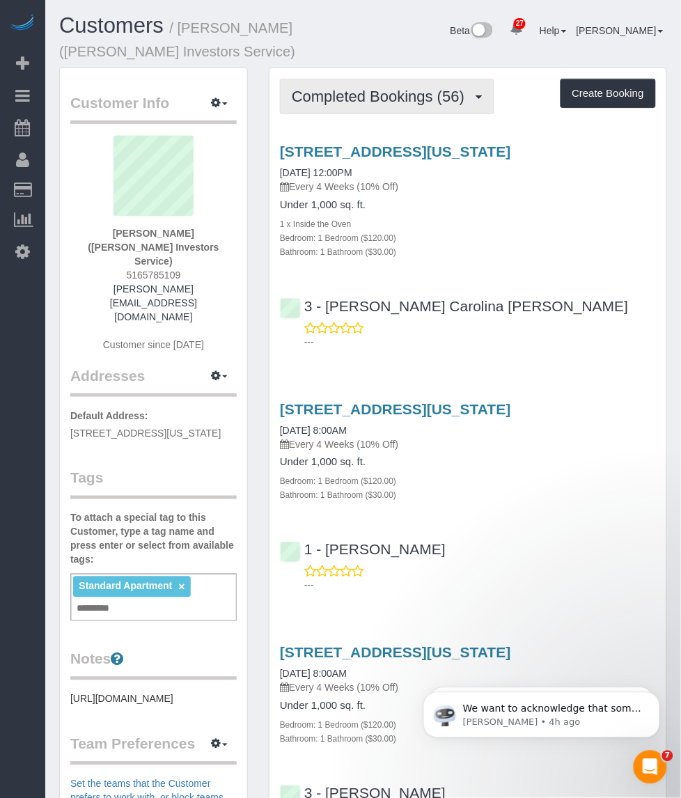
click at [407, 99] on span "Completed Bookings (56)" at bounding box center [382, 96] width 180 height 17
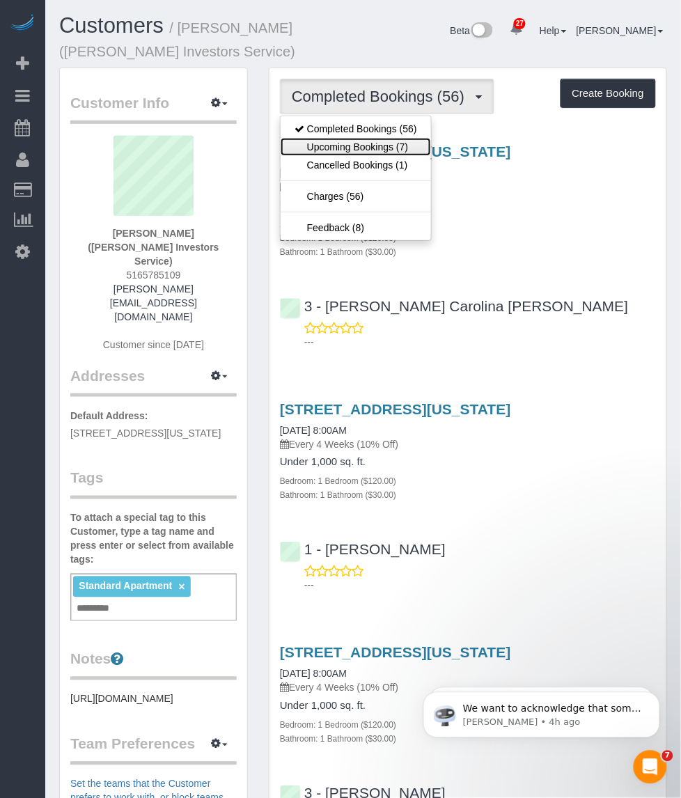
click at [381, 145] on link "Upcoming Bookings (7)" at bounding box center [355, 147] width 150 height 18
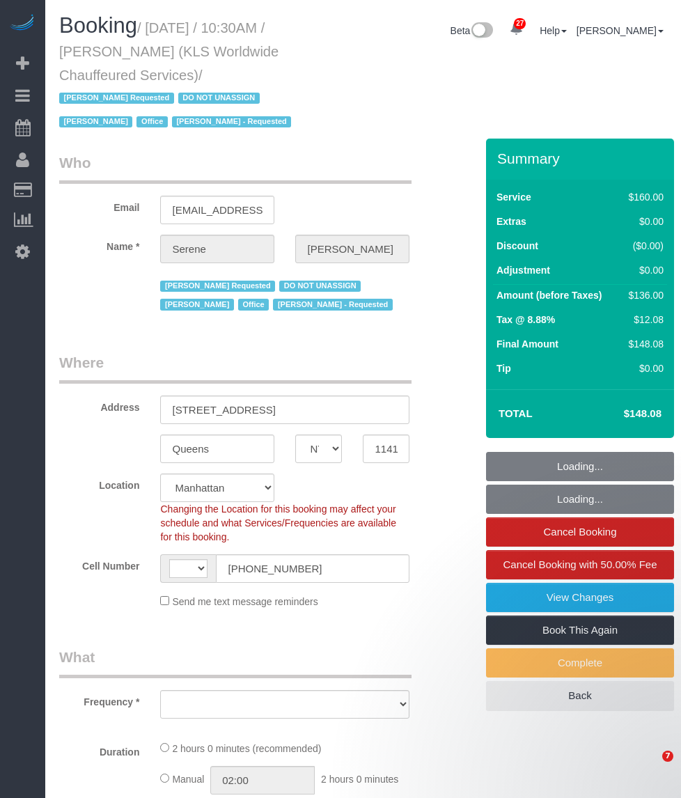
select select "NY"
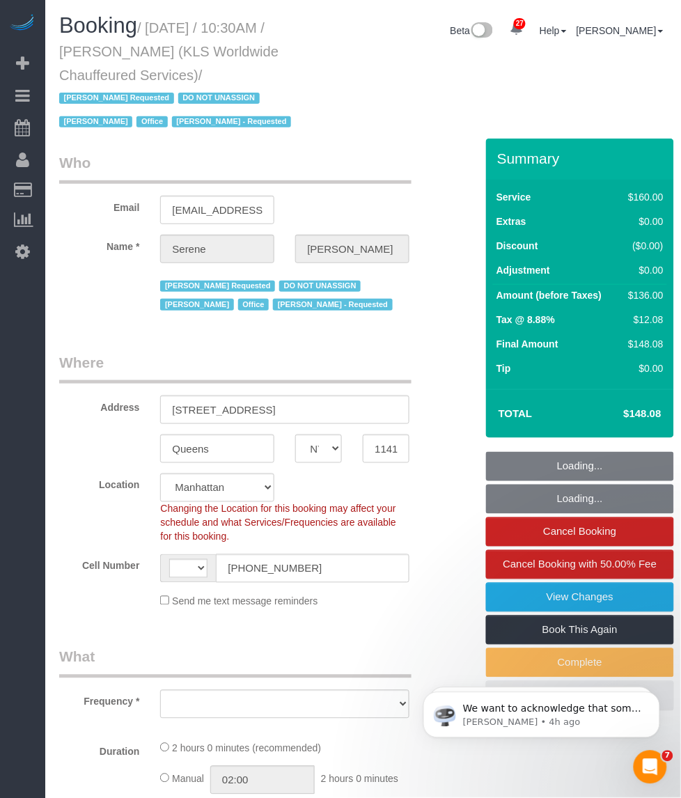
select select "string:[GEOGRAPHIC_DATA]"
select select "number:89"
select select "number:90"
select select "number:15"
select select "number:7"
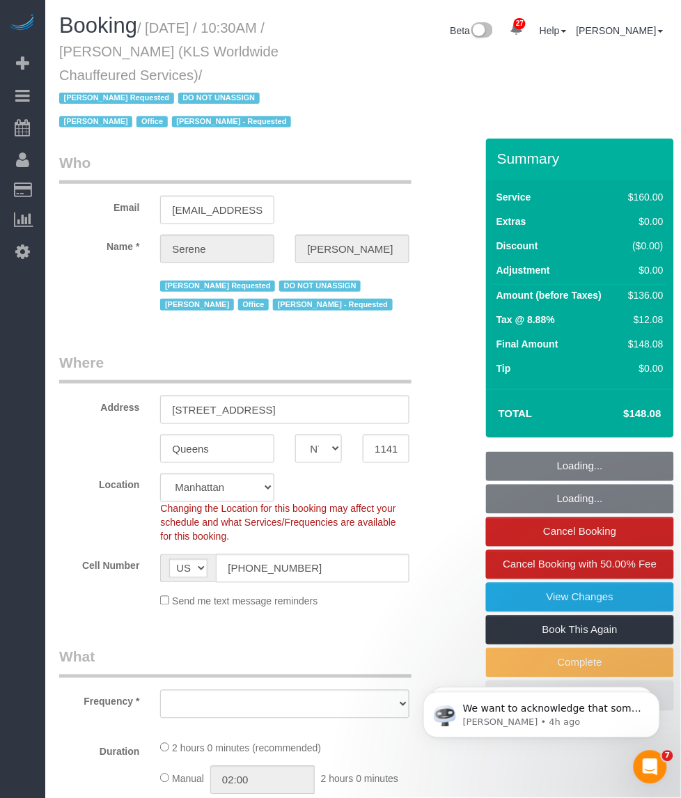
select select "object:982"
select select "string:stripe-pm_1PXm6E4VGloSiKo7uAD53iWk"
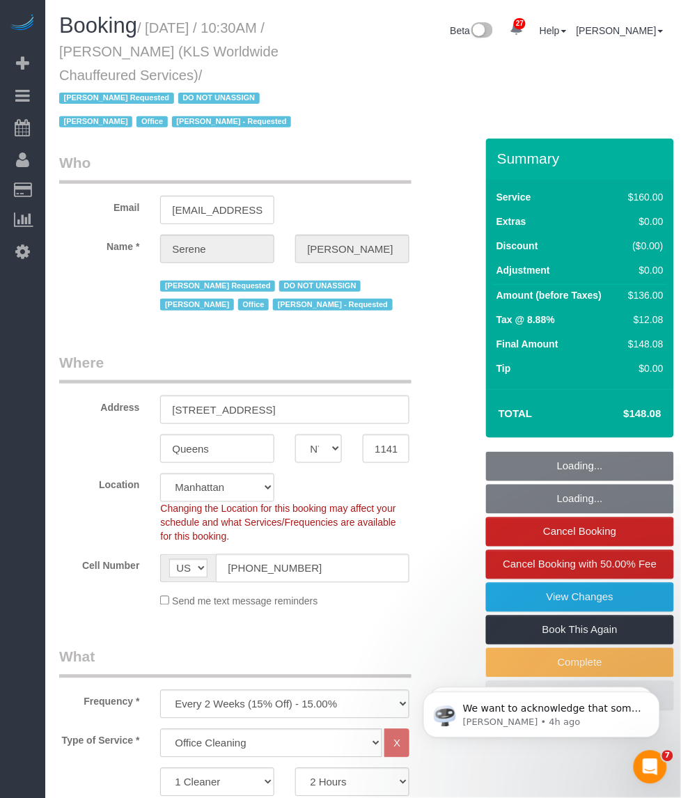
select select "object:1517"
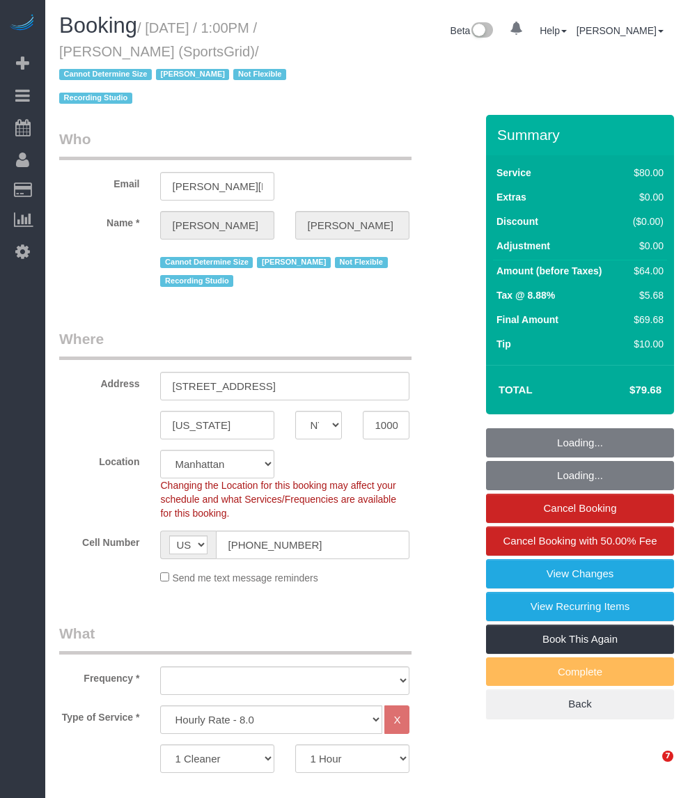
select select "NY"
select select "number:89"
select select "number:90"
select select "number:15"
select select "number:7"
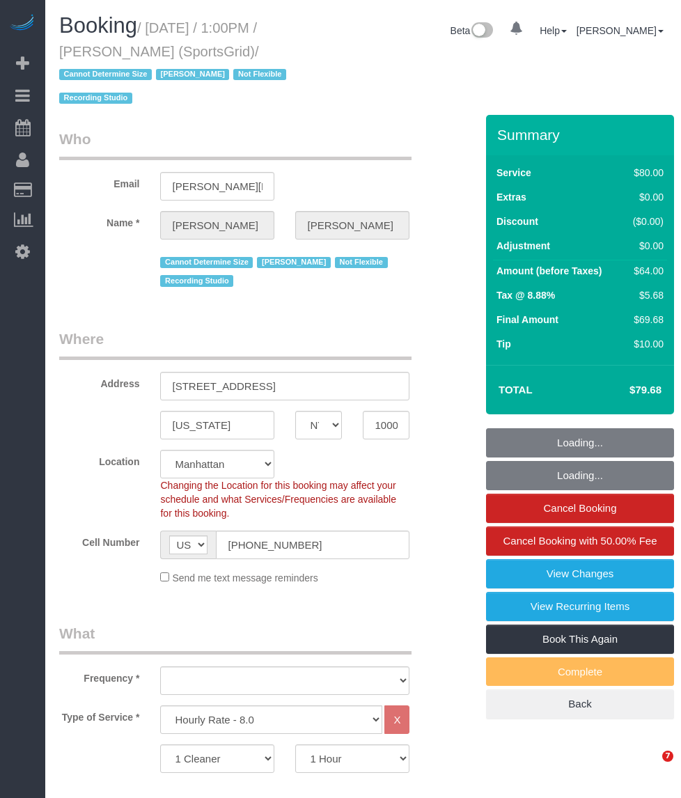
select select "number:21"
select select "object:1590"
select select "spot1"
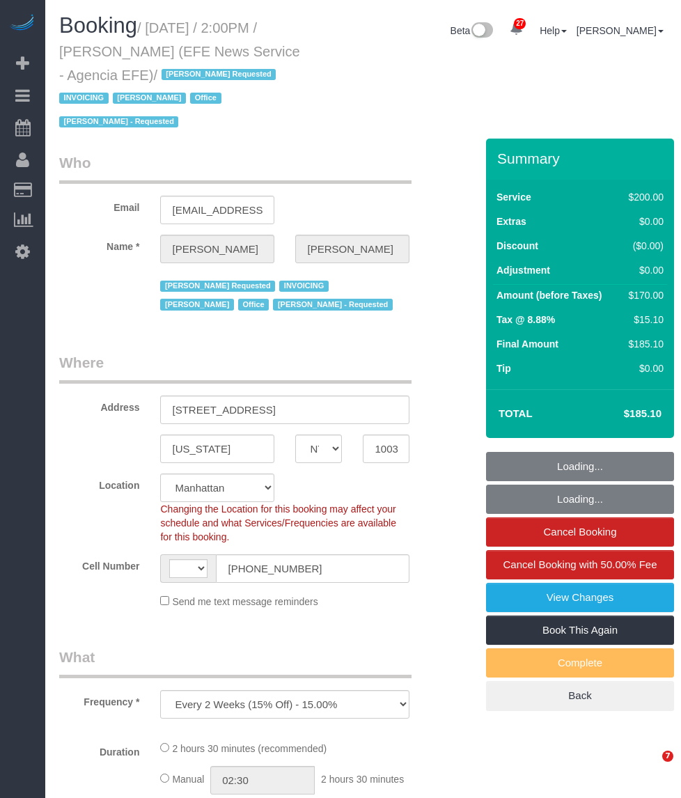
select select "NY"
select select "string:paypal"
select select "number:89"
select select "number:90"
select select "number:15"
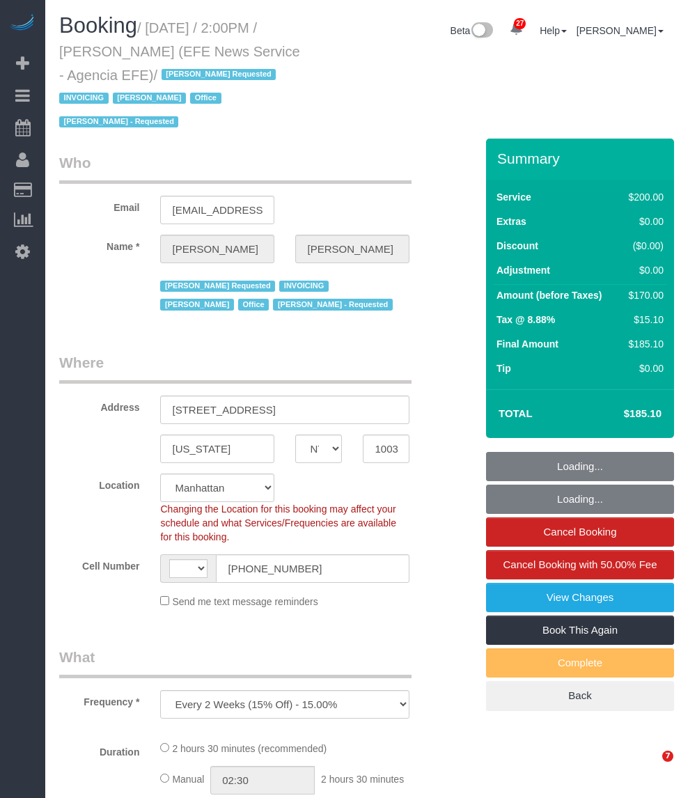
select select "number:7"
select select "object:1497"
select select "string:[GEOGRAPHIC_DATA]"
select select "34507"
select select "150"
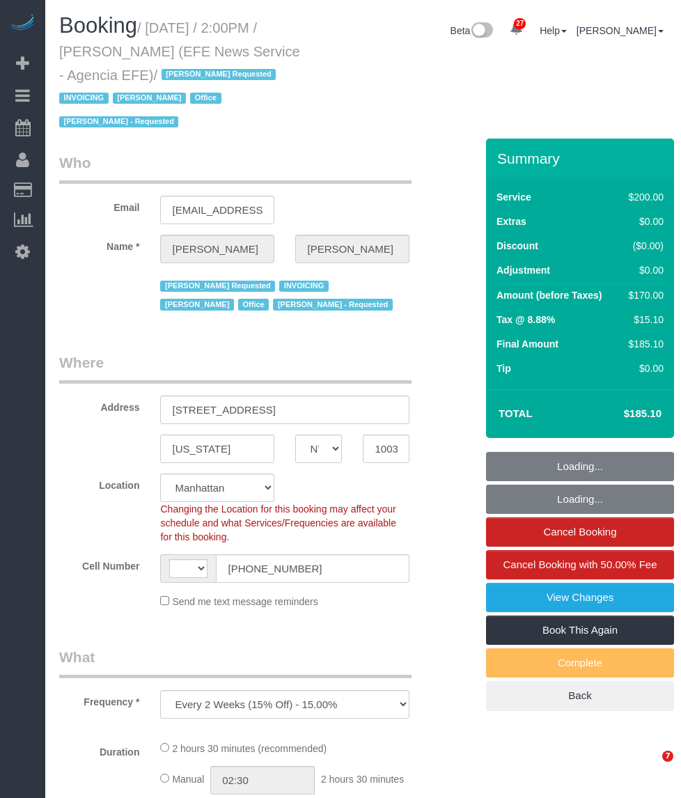
select select "spot1"
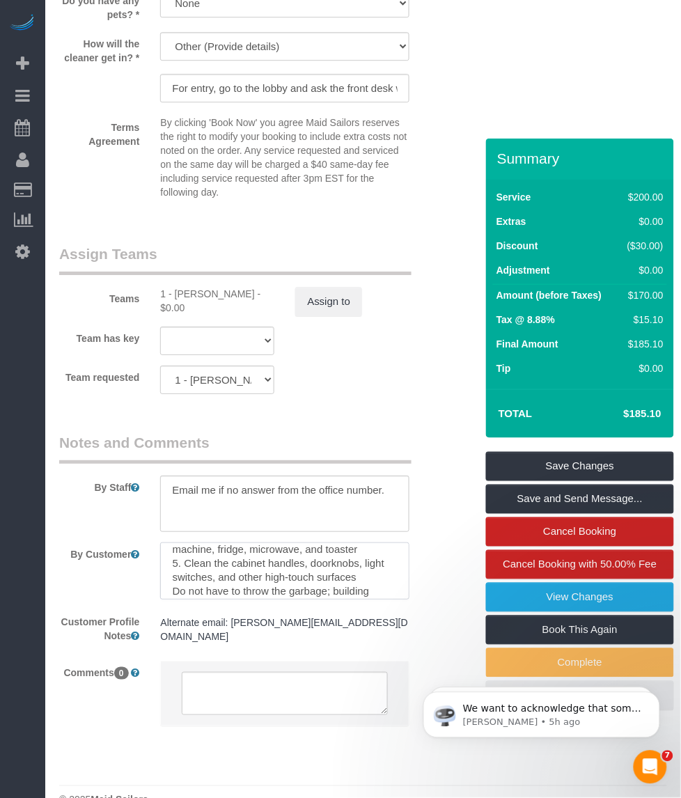
scroll to position [291, 0]
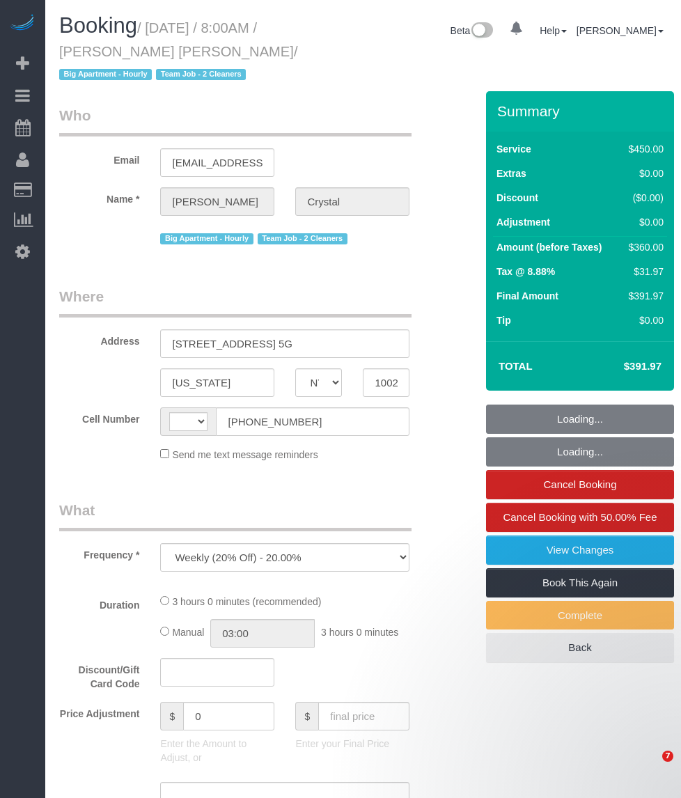
select select "NY"
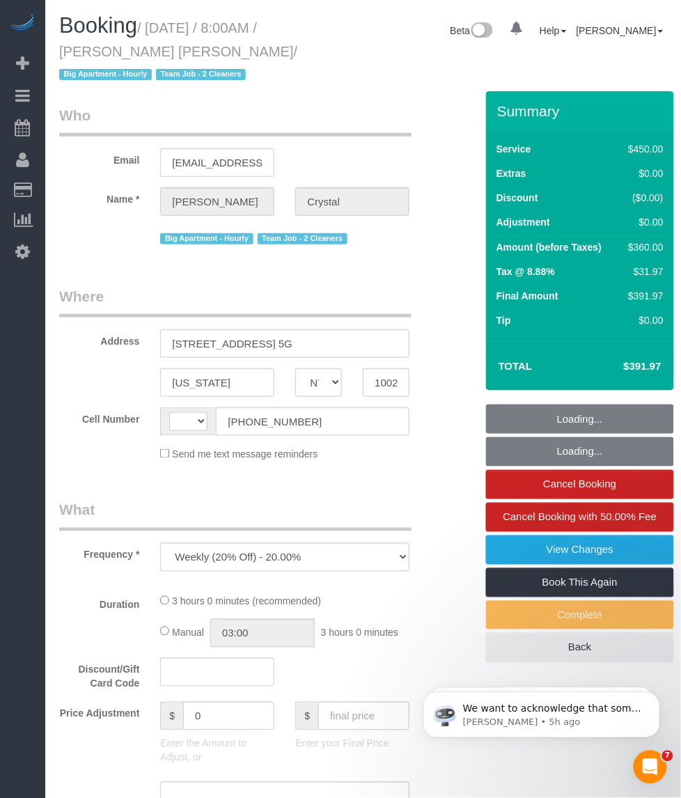
select select "string:stripe-pm_1I8sg64VGloSiKo72kz7XJ9T"
select select "string:[GEOGRAPHIC_DATA]"
select select "number:89"
select select "number:90"
select select "number:15"
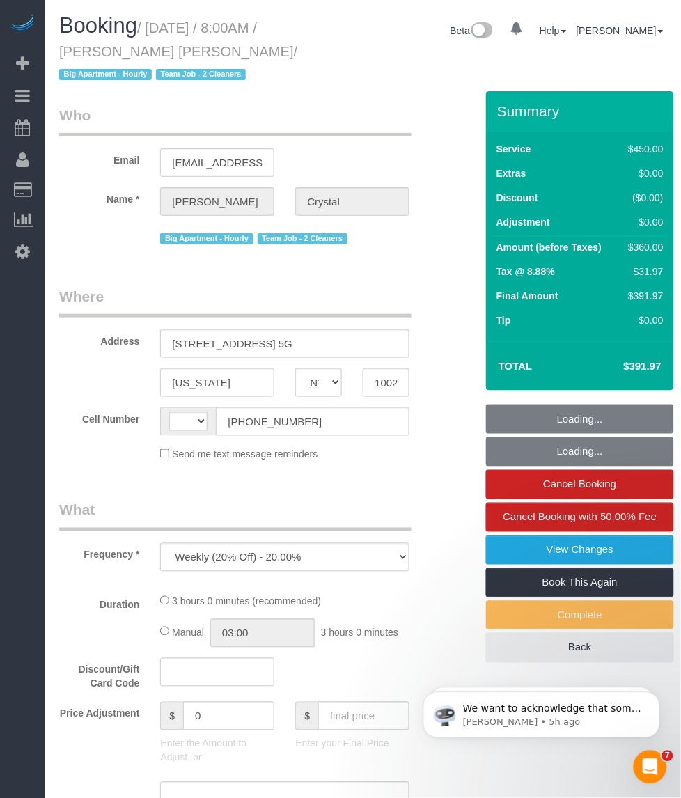
select select "number:6"
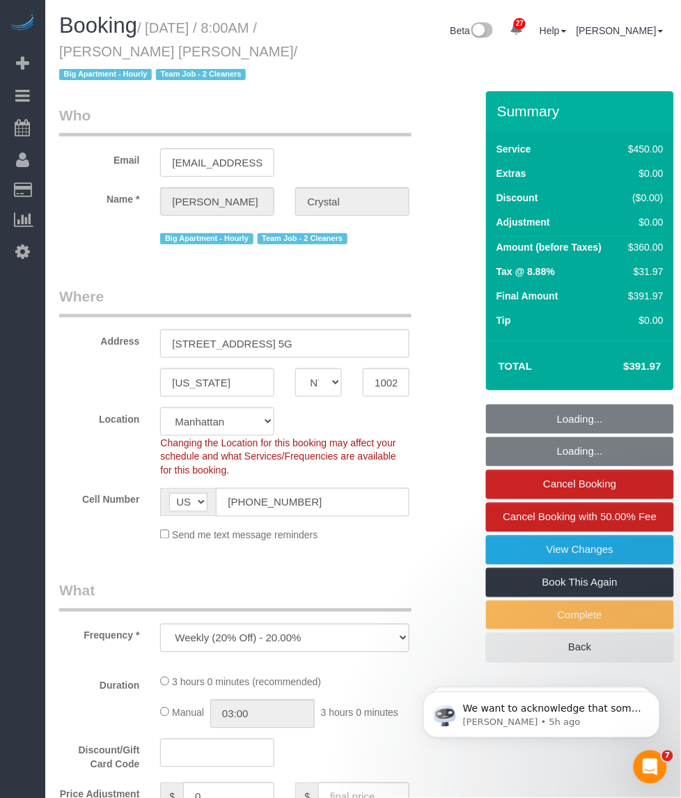
select select "180"
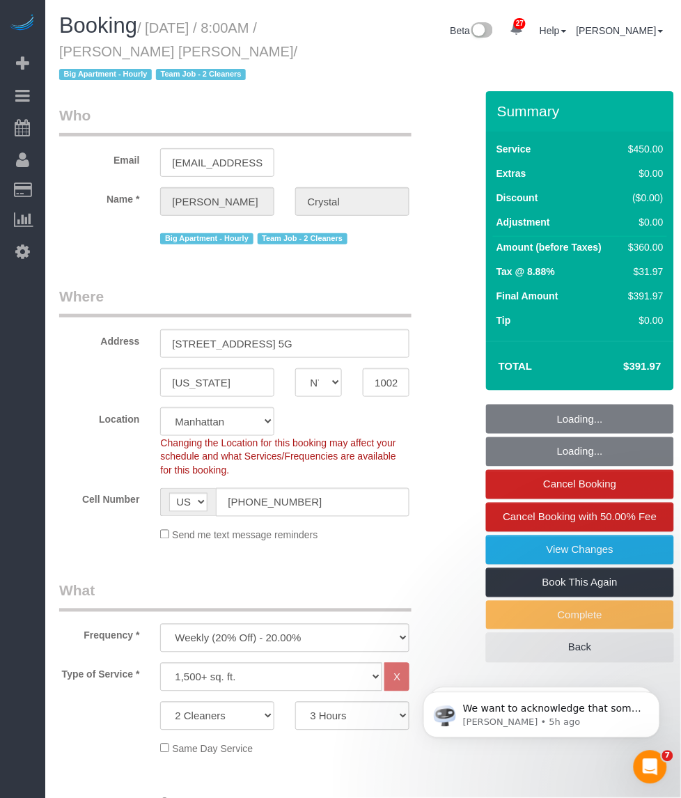
select select "object:1489"
select select "spot1"
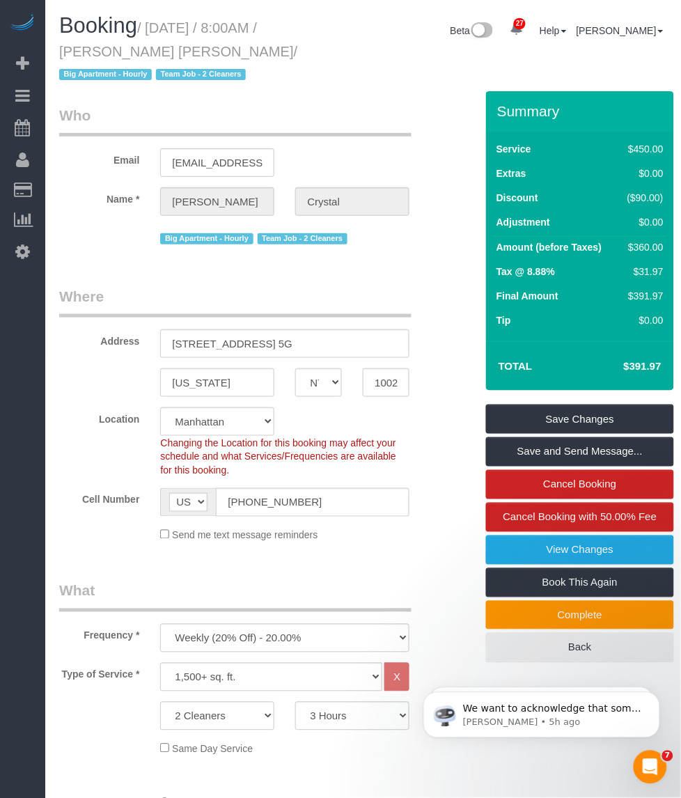
drag, startPoint x: 155, startPoint y: 47, endPoint x: 63, endPoint y: 51, distance: 92.6
click at [63, 51] on small "/ [DATE] / 8:00AM / [PERSON_NAME] [PERSON_NAME] / Big Apartment - [DEMOGRAPHIC_…" at bounding box center [178, 51] width 238 height 63
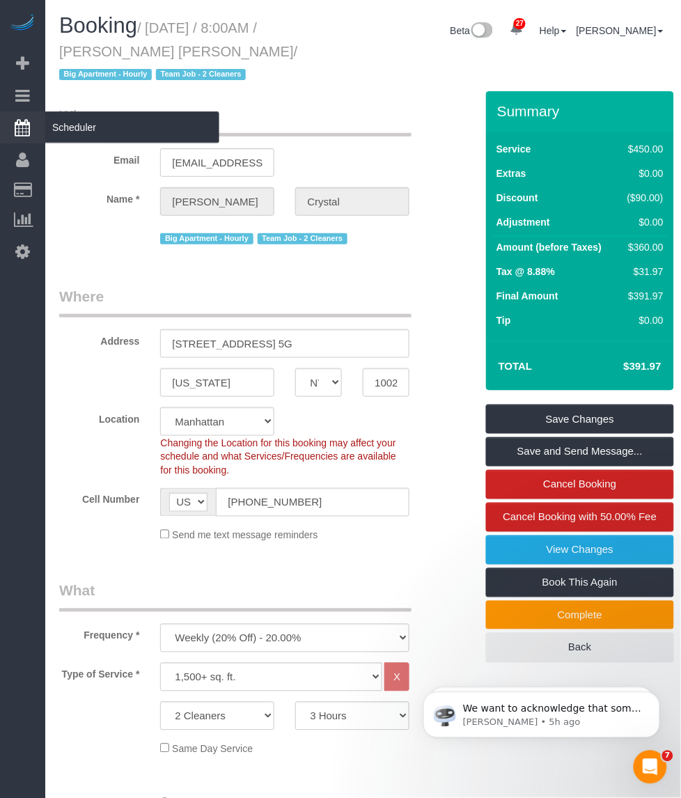
drag, startPoint x: 63, startPoint y: 51, endPoint x: 22, endPoint y: 132, distance: 90.9
click at [56, 51] on div "Booking / [DATE] / 8:00AM / [PERSON_NAME] [PERSON_NAME] / Big Apartment - [DEMO…" at bounding box center [180, 52] width 262 height 77
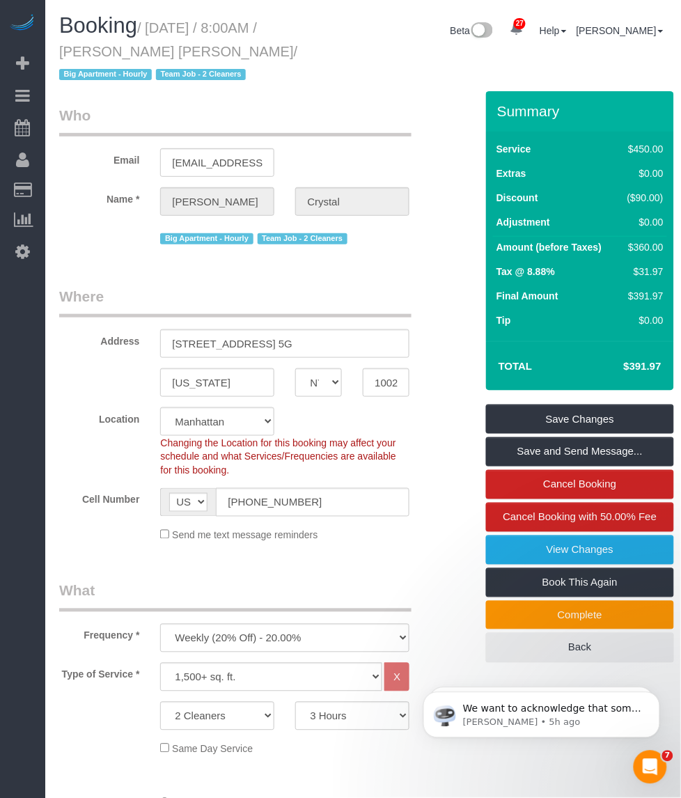
click at [77, 52] on small "/ [DATE] / 8:00AM / [PERSON_NAME] [PERSON_NAME] / Big Apartment - [DEMOGRAPHIC_…" at bounding box center [178, 51] width 238 height 63
drag, startPoint x: 139, startPoint y: 51, endPoint x: 157, endPoint y: 51, distance: 18.1
click at [157, 51] on small "/ [DATE] / 8:00AM / [PERSON_NAME] [PERSON_NAME] / Big Apartment - [DEMOGRAPHIC_…" at bounding box center [178, 51] width 238 height 63
copy small "[PERSON_NAME] [PERSON_NAME]"
drag, startPoint x: 181, startPoint y: 24, endPoint x: 161, endPoint y: 24, distance: 19.5
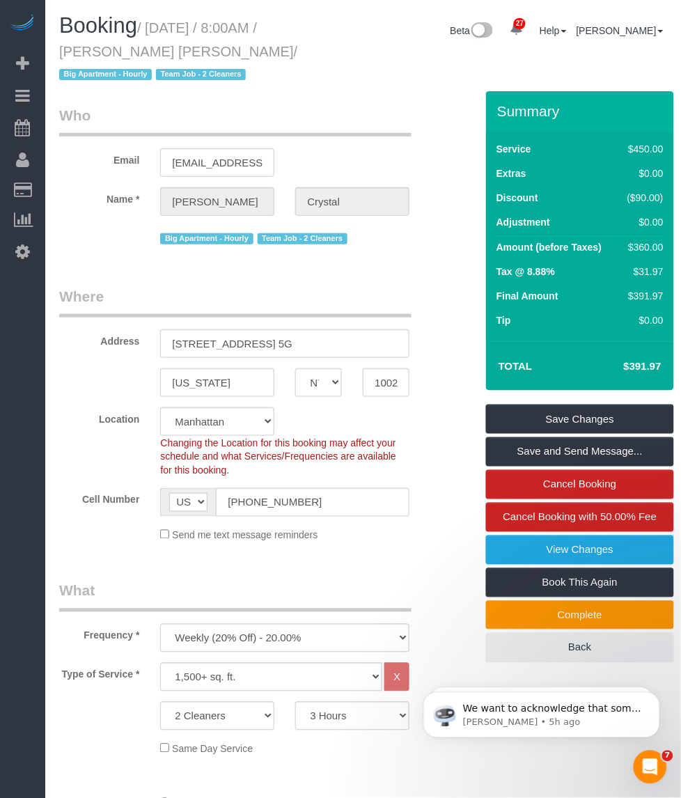
click at [181, 24] on small "/ [DATE] / 8:00AM / [PERSON_NAME] [PERSON_NAME] / Big Apartment - [DEMOGRAPHIC_…" at bounding box center [178, 51] width 238 height 63
drag, startPoint x: 154, startPoint y: 24, endPoint x: 155, endPoint y: 49, distance: 24.4
click at [155, 49] on small "/ [DATE] / 8:00AM / [PERSON_NAME] [PERSON_NAME] / Big Apartment - [DEMOGRAPHIC_…" at bounding box center [178, 51] width 238 height 63
click at [150, 23] on small "/ [DATE] / 8:00AM / [PERSON_NAME] [PERSON_NAME] / Big Apartment - [DEMOGRAPHIC_…" at bounding box center [178, 51] width 238 height 63
drag, startPoint x: 155, startPoint y: 22, endPoint x: 158, endPoint y: 54, distance: 32.2
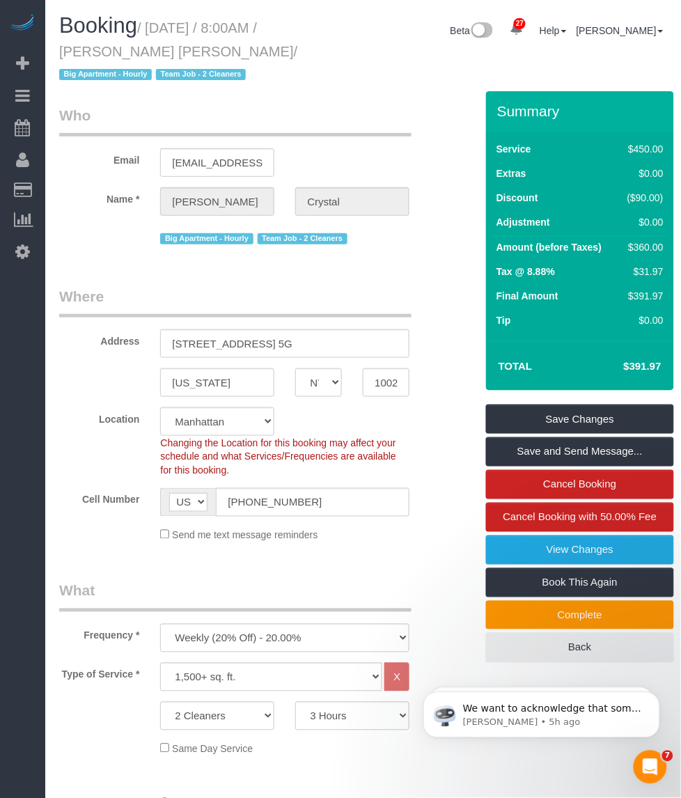
click at [158, 54] on small "/ [DATE] / 8:00AM / [PERSON_NAME] [PERSON_NAME] / Big Apartment - [DEMOGRAPHIC_…" at bounding box center [178, 51] width 238 height 63
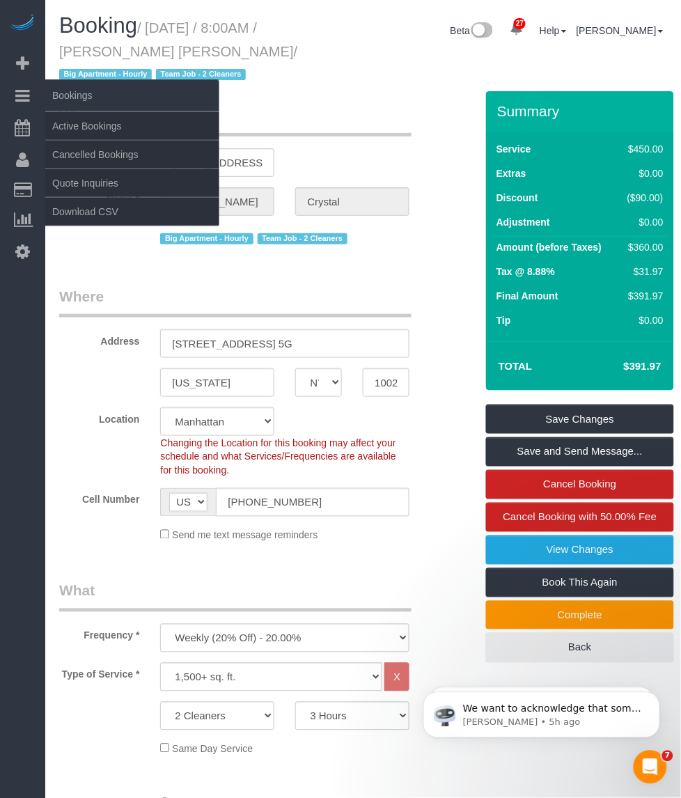
copy small "[DATE] / 8:00AM / [PERSON_NAME] [PERSON_NAME]"
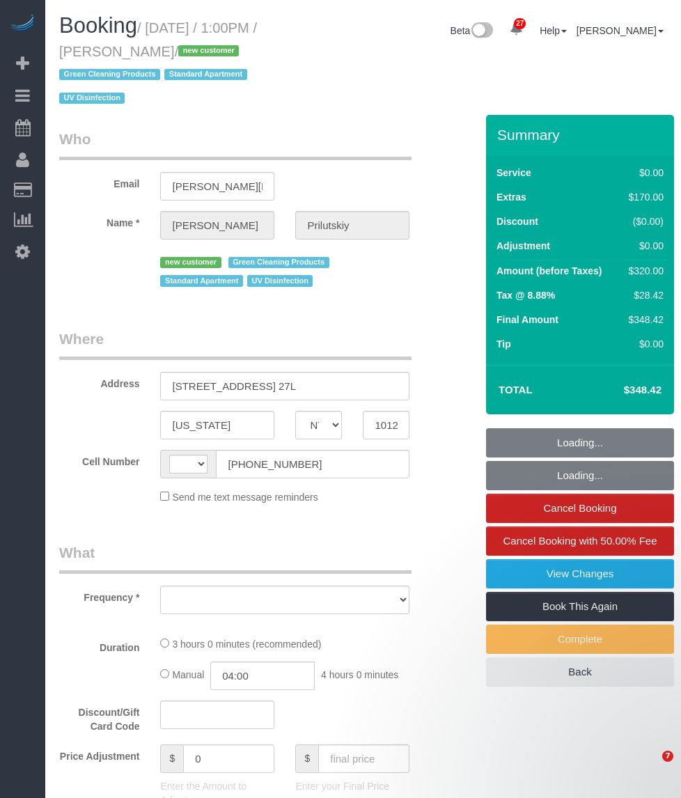
select select "NY"
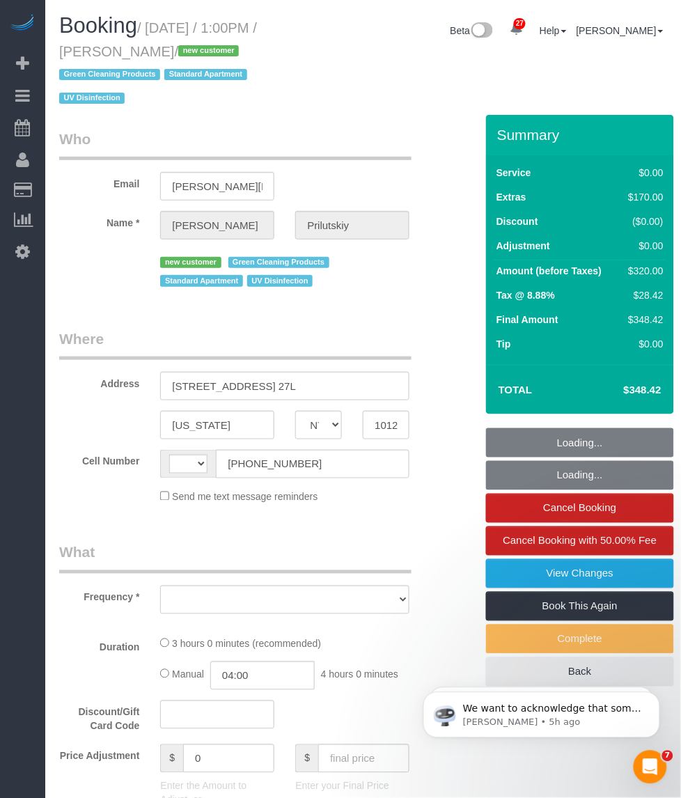
select select "string:stripe-pm_1SAHCP4VGloSiKo7mwKCMnL8"
select select "number:60"
select select "number:74"
select select "number:15"
select select "number:6"
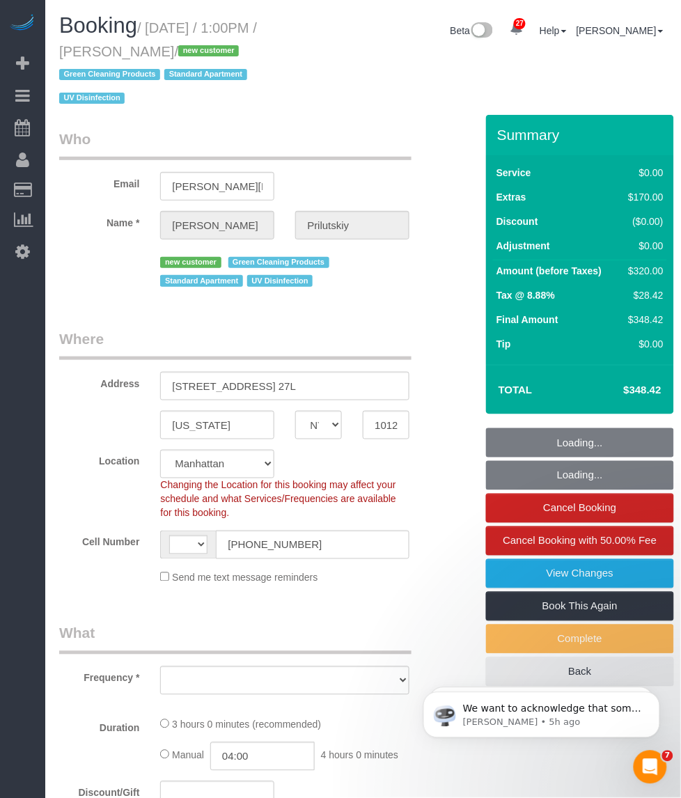
select select "string:[GEOGRAPHIC_DATA]"
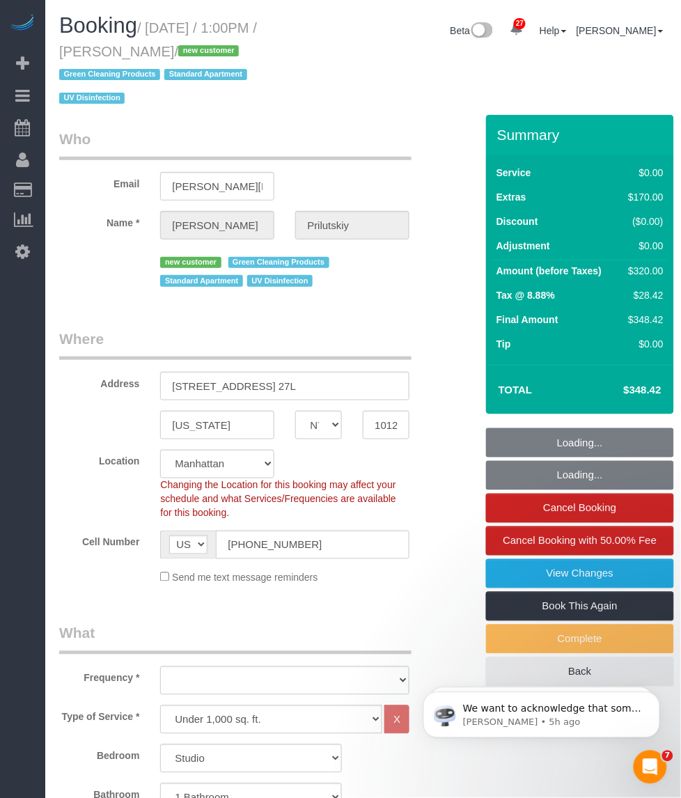
select select "object:1081"
select select "spot1"
select select "object:1559"
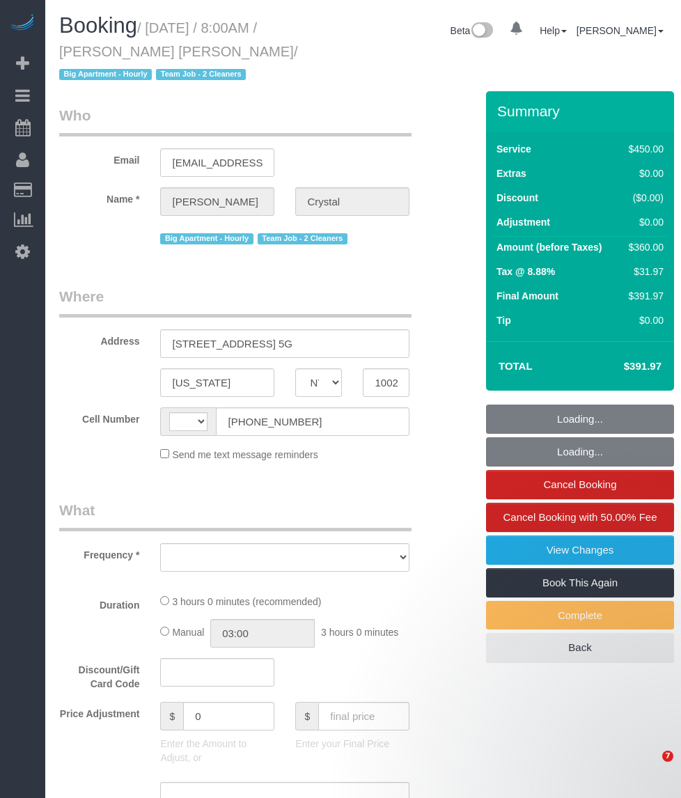
select select "NY"
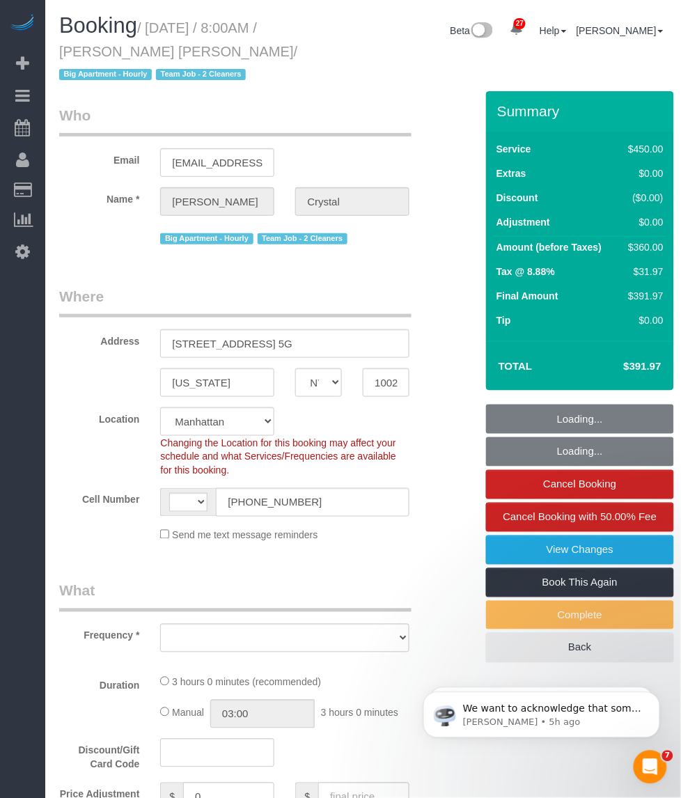
select select "string:[GEOGRAPHIC_DATA]"
select select "object:833"
select select "string:stripe-pm_1I8sg64VGloSiKo72kz7XJ9T"
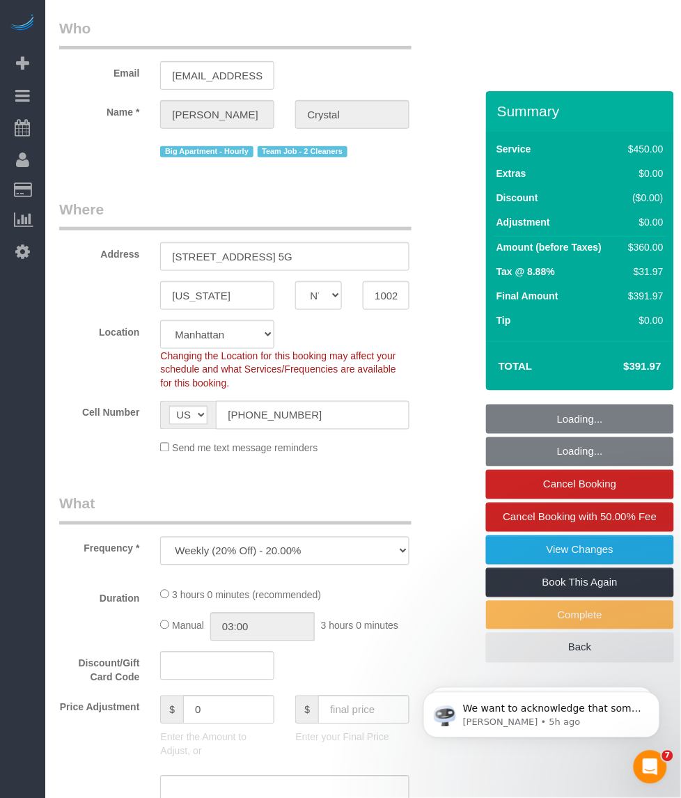
select select "180"
select select "number:89"
select select "number:90"
select select "number:15"
select select "number:6"
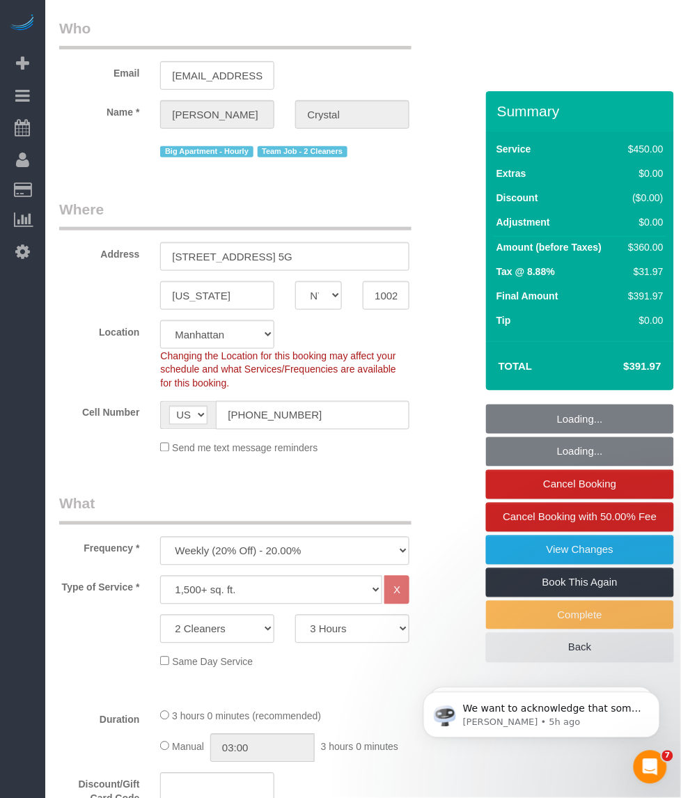
select select "object:1497"
select select "spot1"
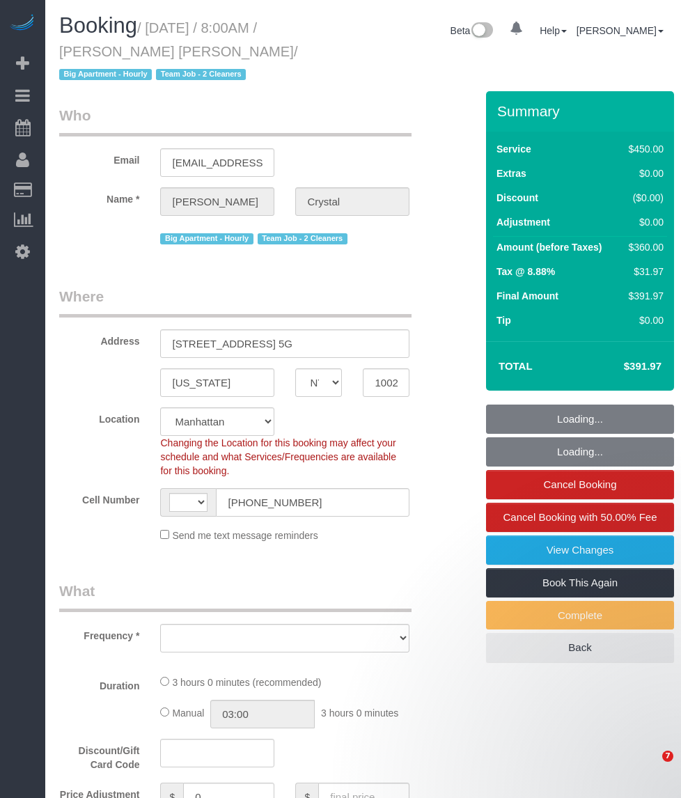
select select "NY"
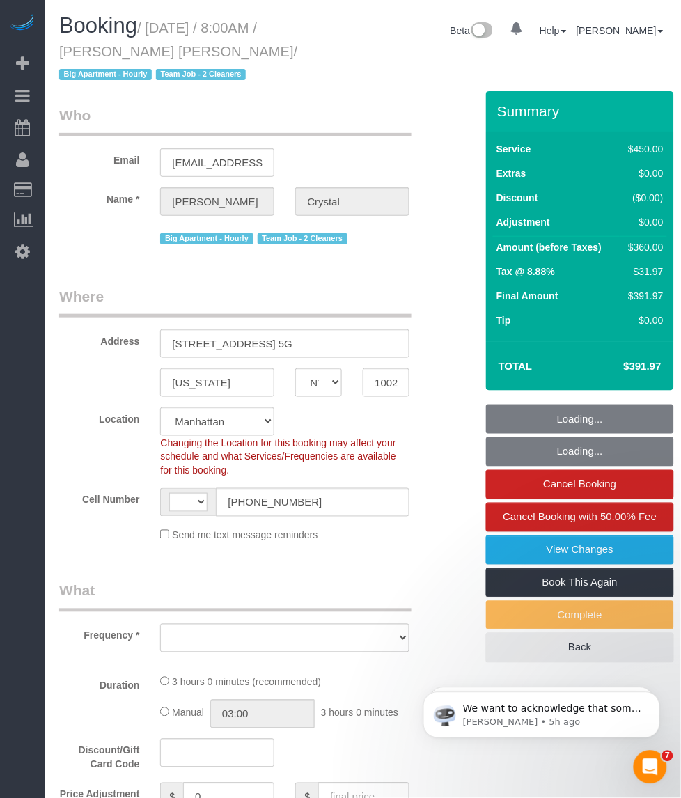
select select "string:[GEOGRAPHIC_DATA]"
select select "object:829"
select select "number:89"
select select "number:90"
select select "number:15"
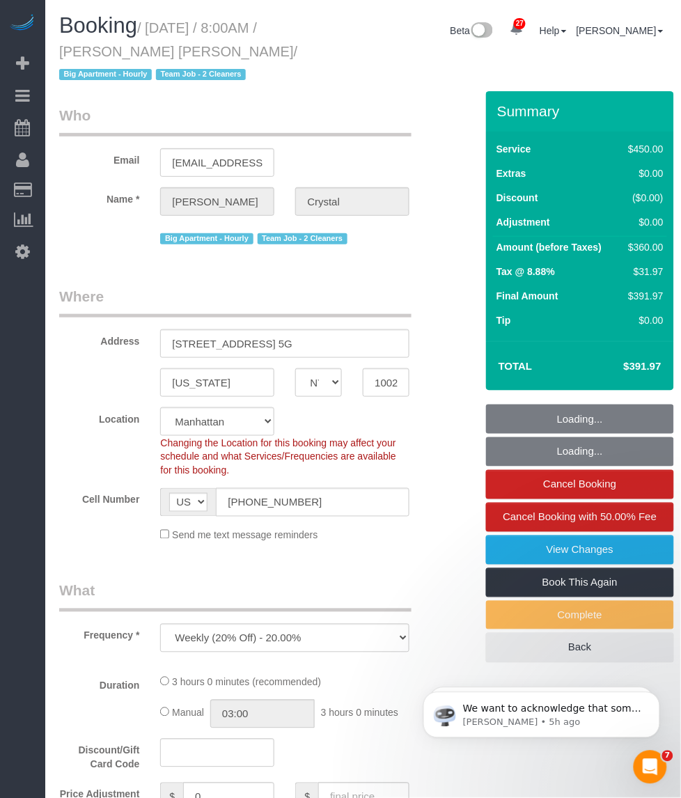
select select "number:6"
select select "string:stripe-pm_1I8sg64VGloSiKo72kz7XJ9T"
select select "object:1417"
select select "180"
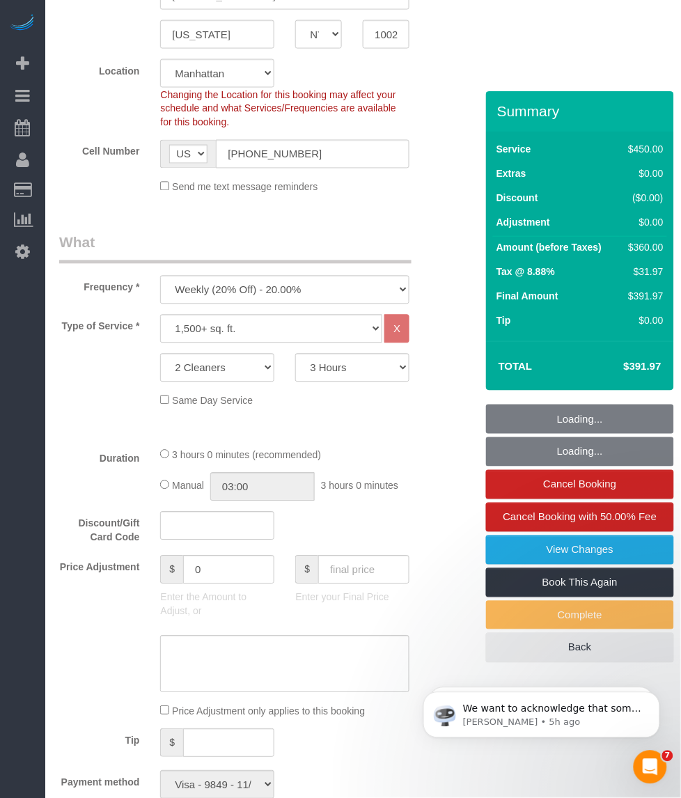
select select "spot1"
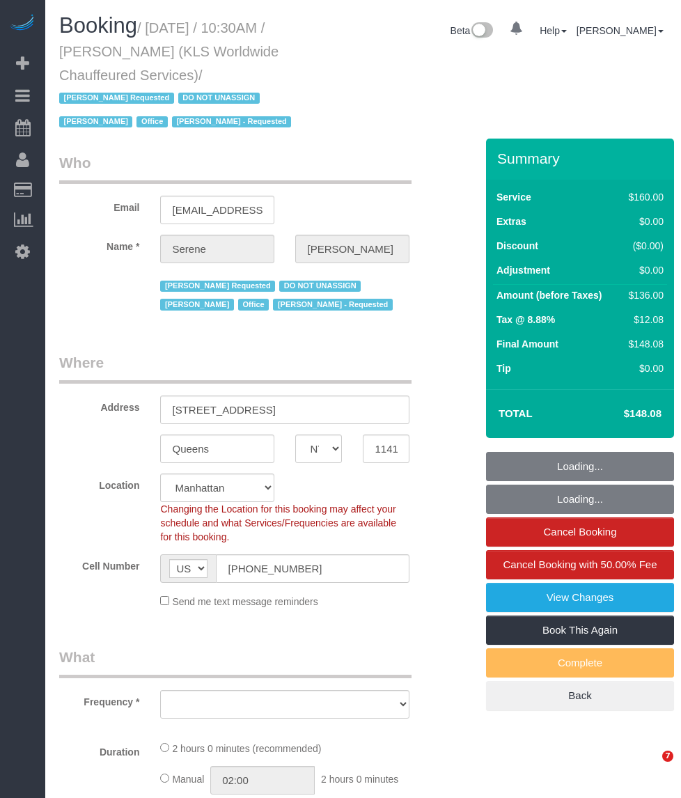
select select "NY"
select select "number:89"
select select "number:90"
select select "number:15"
select select "number:7"
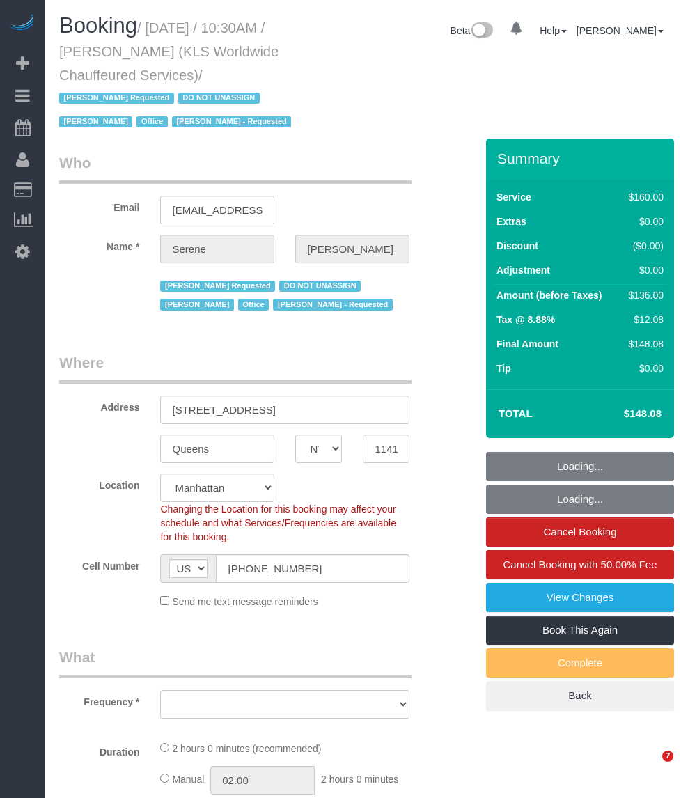
select select "object:1415"
select select "string:stripe-pm_1PXm6E4VGloSiKo7uAD53iWk"
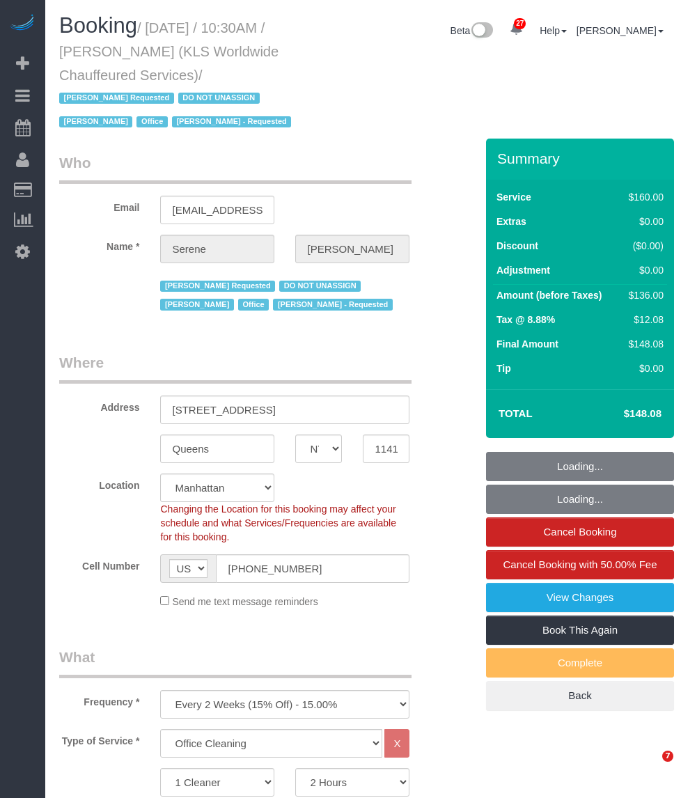
select select "object:1517"
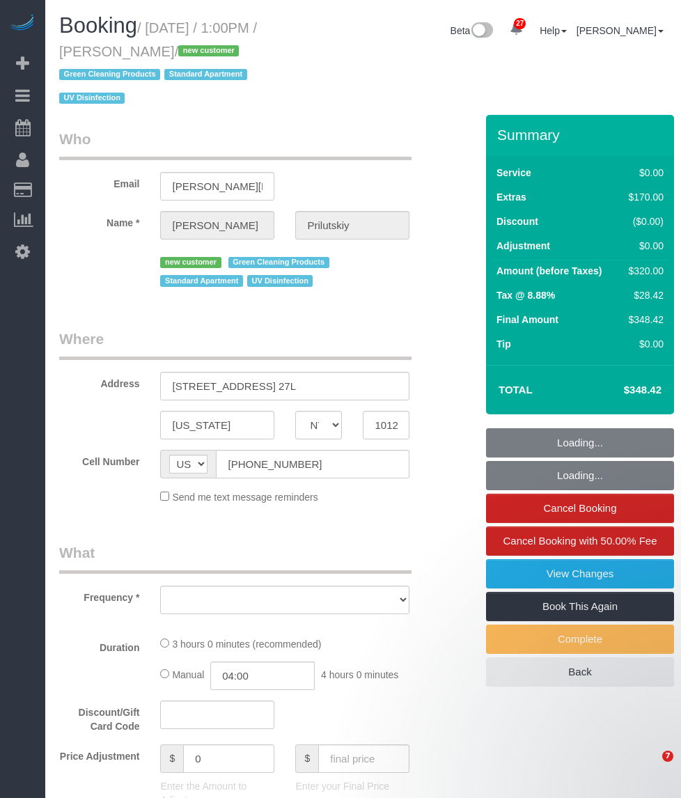
select select "NY"
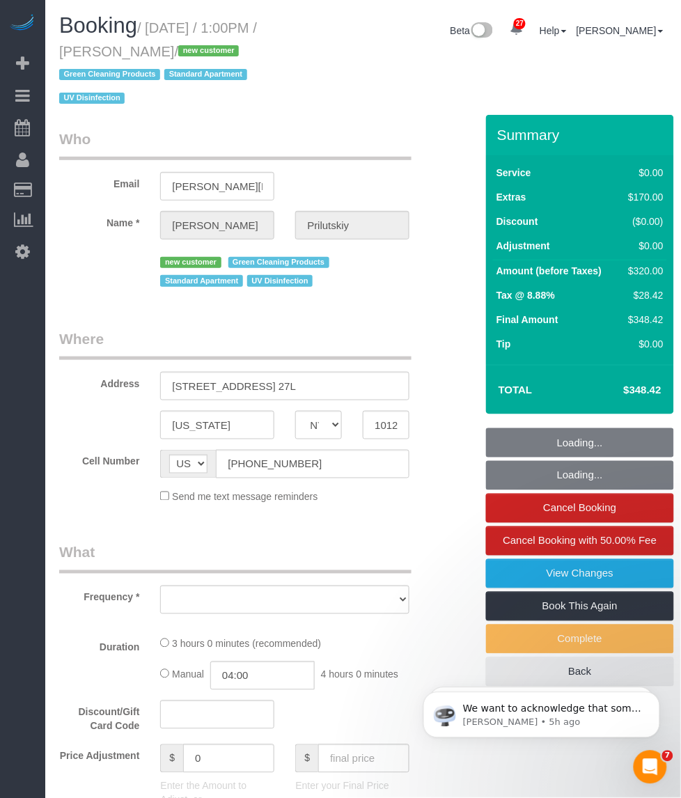
select select "string:stripe-pm_1SAHCP4VGloSiKo7mwKCMnL8"
select select "number:60"
select select "number:74"
select select "number:15"
select select "number:6"
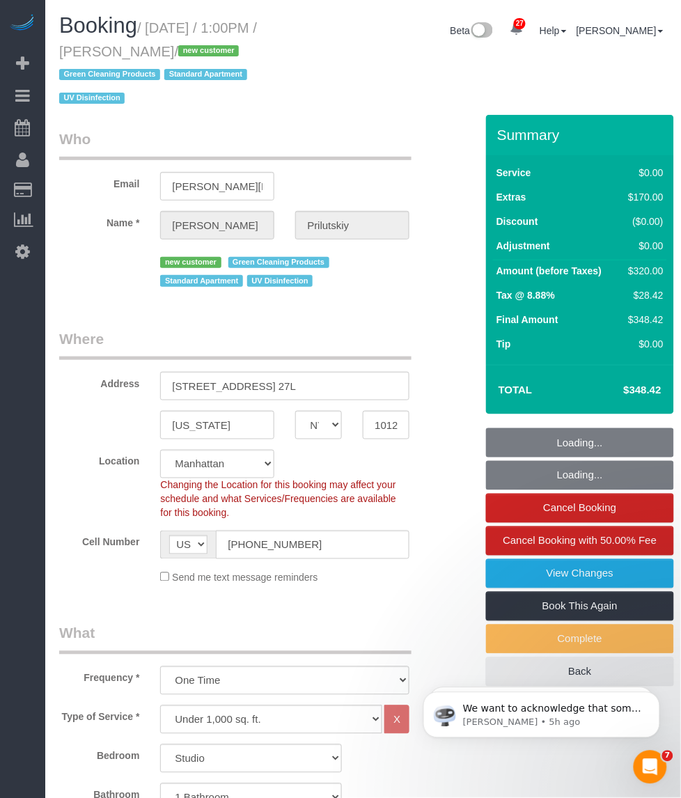
select select "object:1126"
select select "spot1"
click at [162, 49] on small "/ [DATE] / 1:00PM / [PERSON_NAME] / new customer Green Cleaning Products Standa…" at bounding box center [158, 63] width 198 height 86
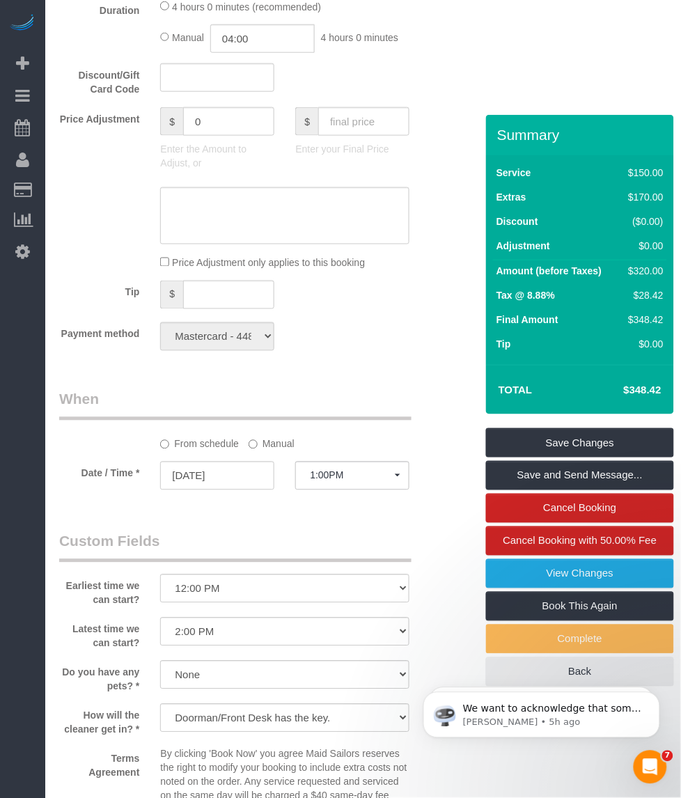
scroll to position [1305, 0]
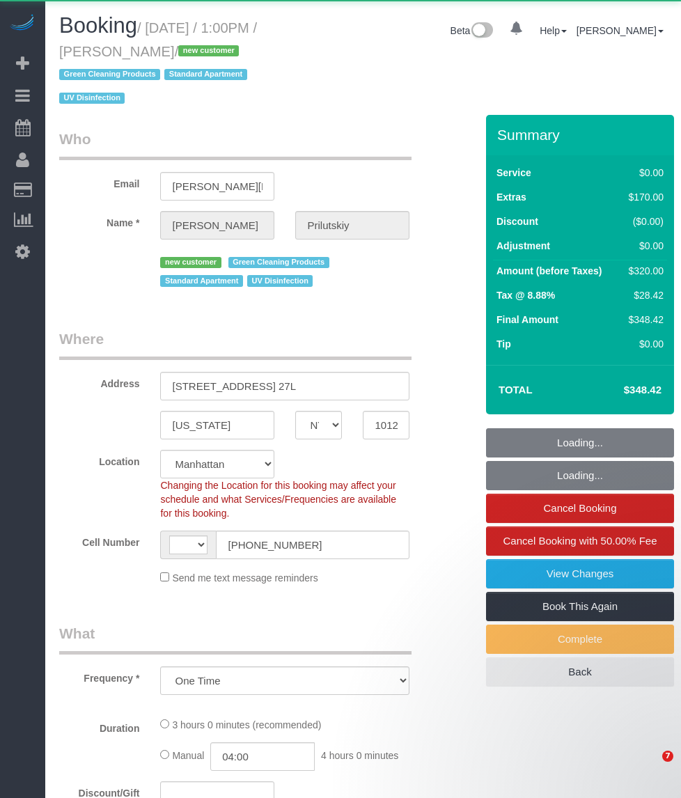
select select "NY"
select select "number:60"
select select "number:74"
select select "number:15"
select select "number:6"
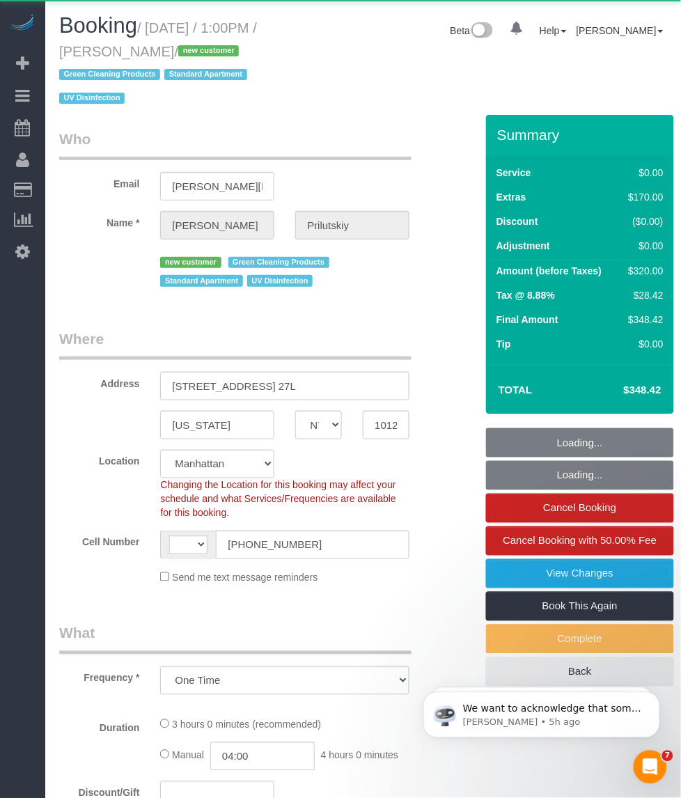
select select "object:735"
select select "string:stripe-pm_1SAHCP4VGloSiKo7mwKCMnL8"
select select "string:[GEOGRAPHIC_DATA]"
select select "spot1"
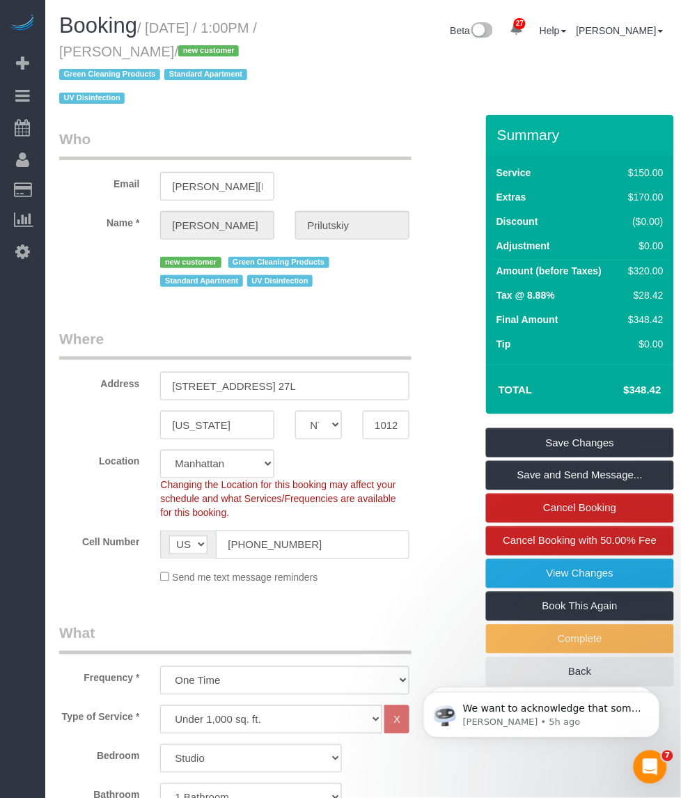
click at [254, 530] on input "[PHONE_NUMBER]" at bounding box center [312, 544] width 193 height 29
click at [92, 54] on small "/ [DATE] / 1:00PM / [PERSON_NAME] / new customer Green Cleaning Products Standa…" at bounding box center [158, 63] width 198 height 86
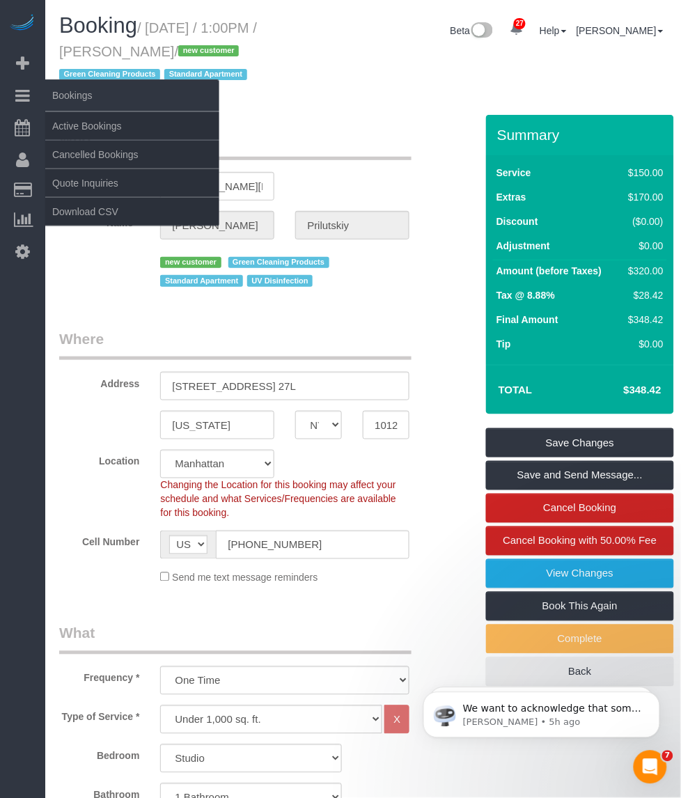
copy small "[PERSON_NAME]"
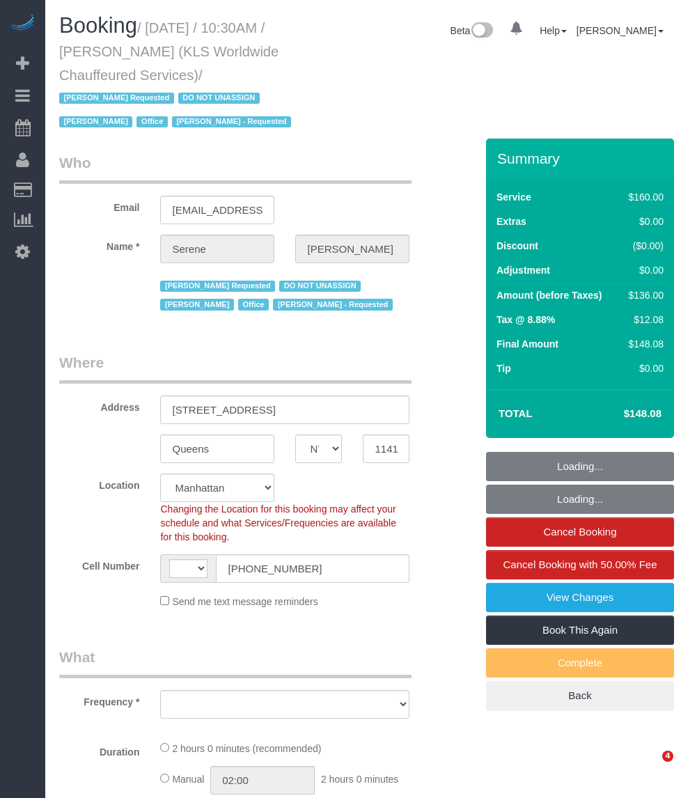
select select "NY"
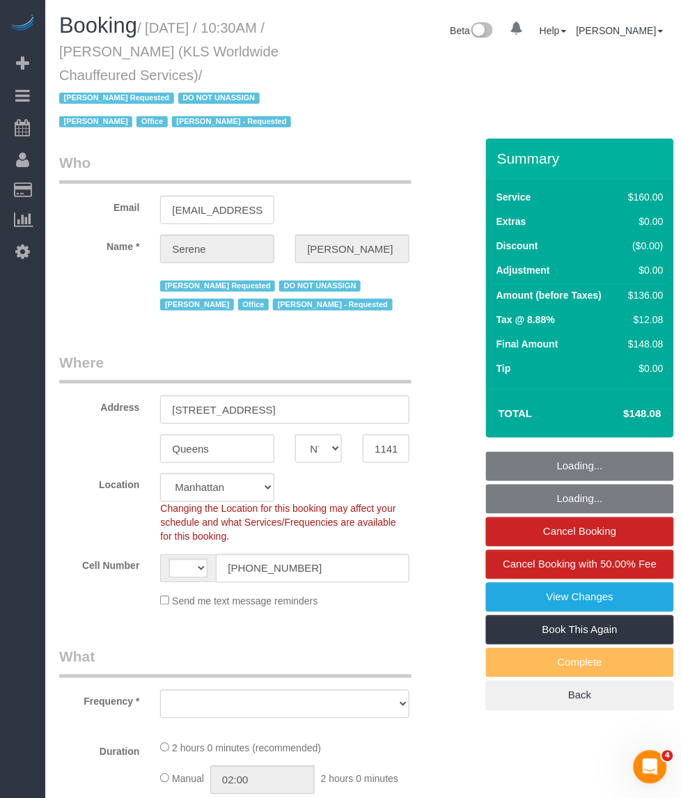
select select "string:stripe-pm_1PXm6E4VGloSiKo7uAD53iWk"
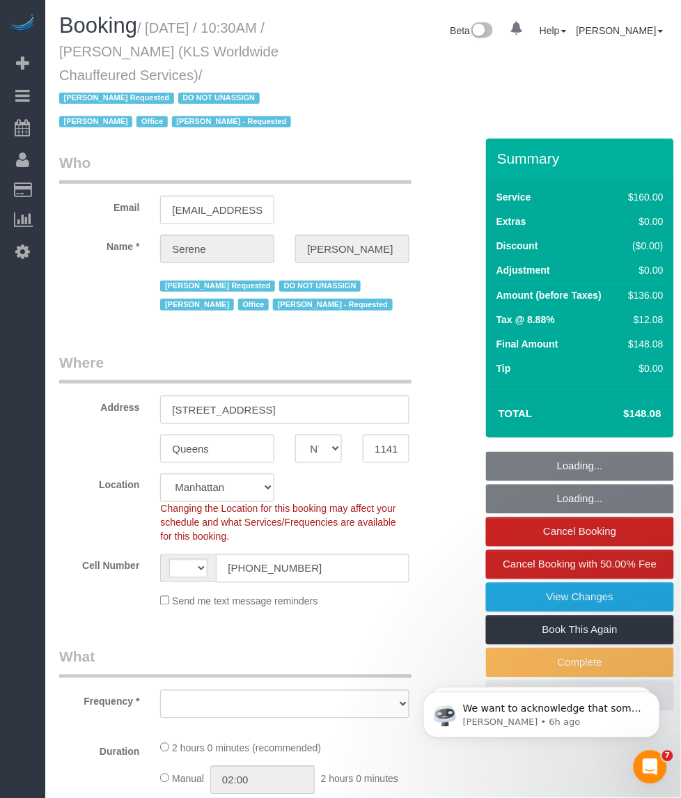
select select "string:[GEOGRAPHIC_DATA]"
select select "number:89"
select select "number:90"
select select "number:15"
select select "number:7"
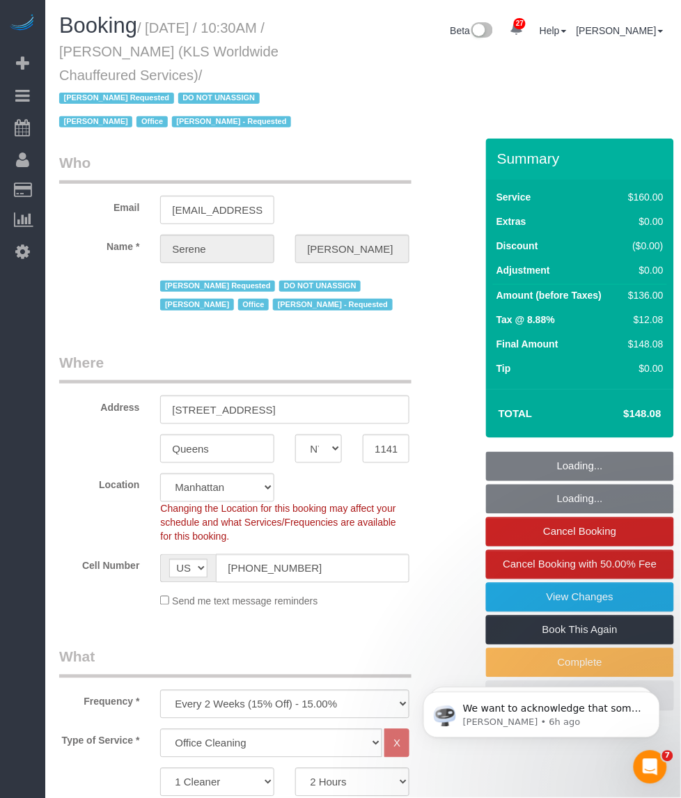
select select "object:1517"
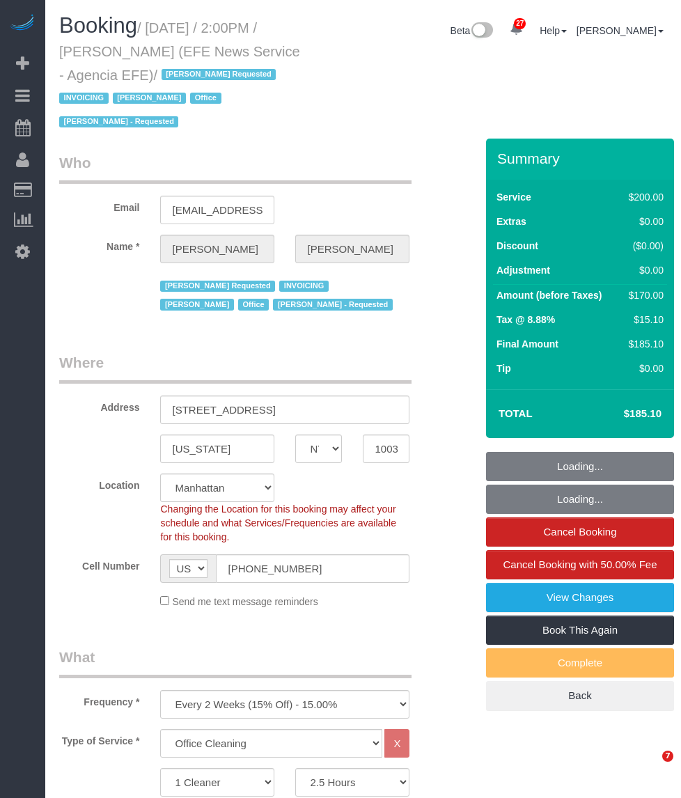
select select "NY"
select select "150"
select select "string:paypal"
select select "spot1"
select select "number:89"
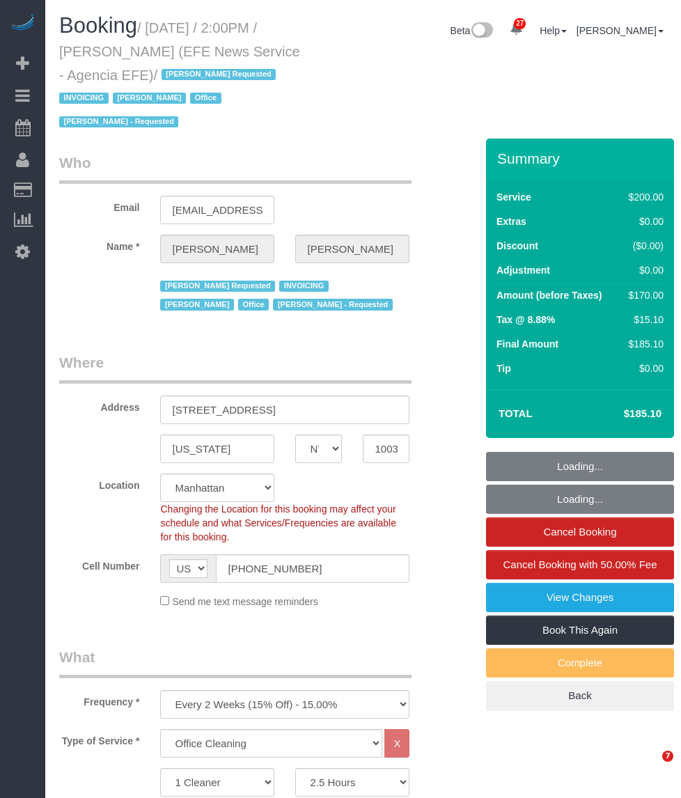
select select "number:90"
select select "number:15"
select select "number:7"
select select "34507"
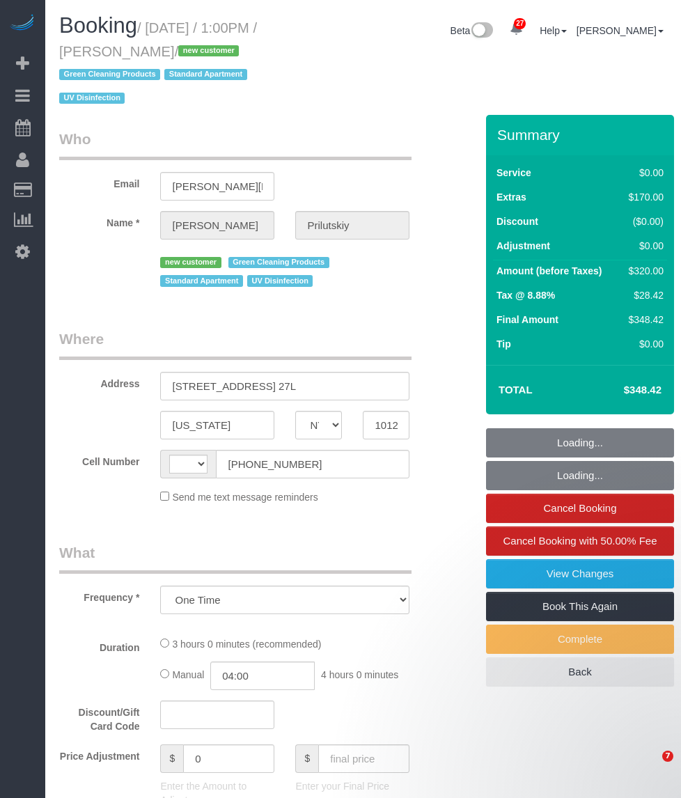
select select "NY"
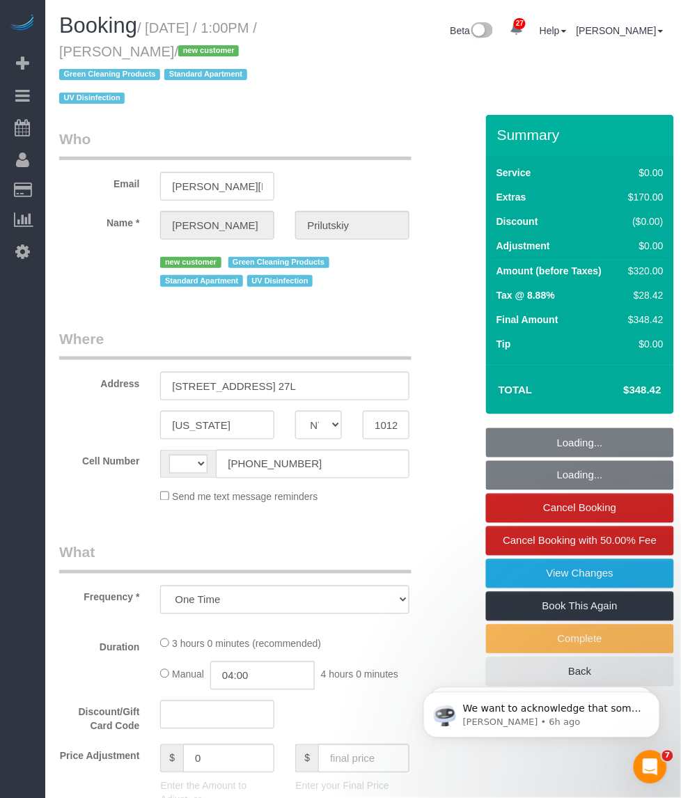
select select "string:[GEOGRAPHIC_DATA]"
select select "number:60"
select select "number:74"
select select "number:15"
select select "number:6"
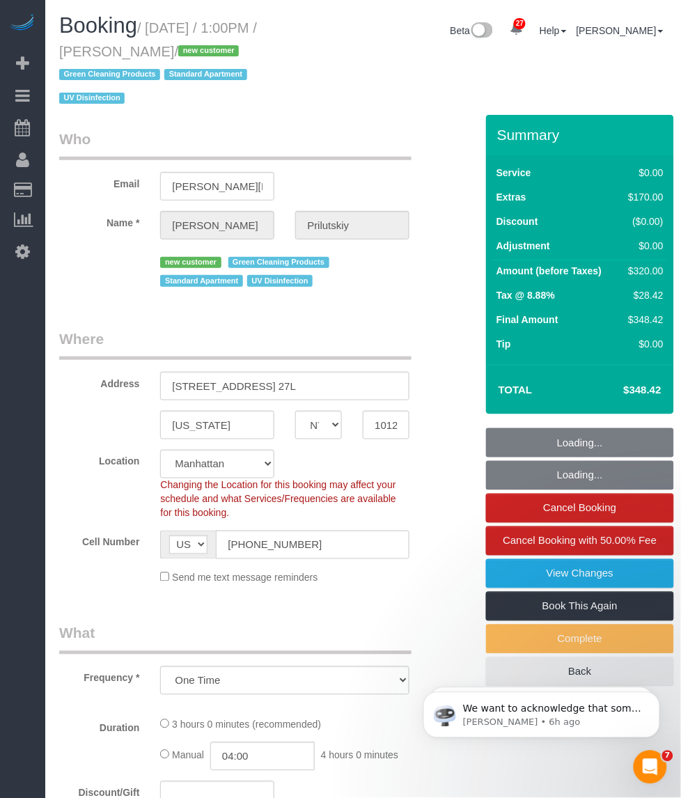
select select "string:stripe-pm_1SAHCP4VGloSiKo7mwKCMnL8"
select select "object:982"
select select "spot1"
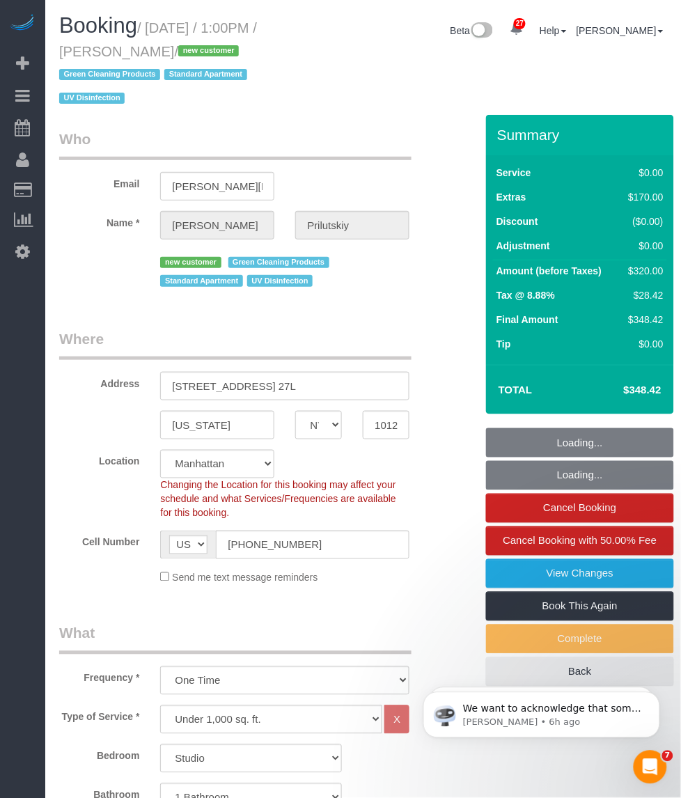
drag, startPoint x: 161, startPoint y: 49, endPoint x: 152, endPoint y: 49, distance: 9.8
click at [58, 49] on div "Booking / September 25, 2025 / 1:00PM / Leonid Prilutskiy / new customer Green …" at bounding box center [180, 64] width 262 height 101
copy small "Leonid Prilutskiy"
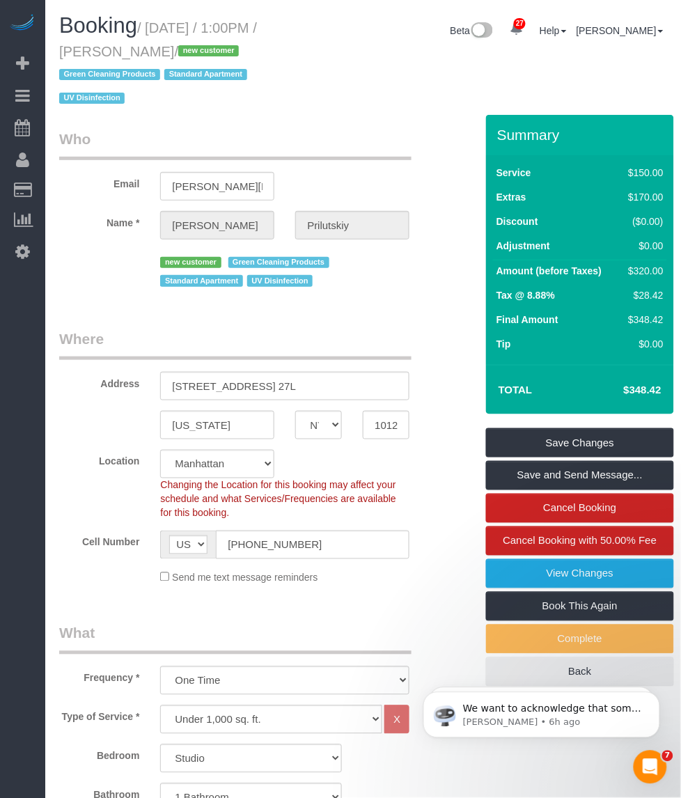
click at [298, 329] on legend "Where" at bounding box center [235, 344] width 352 height 31
drag, startPoint x: 307, startPoint y: 519, endPoint x: 22, endPoint y: 477, distance: 287.8
click at [210, 530] on div "AF AL DZ AD AO AI AQ AG AR AM AW AU AT AZ BS BH BD BB BY BE BZ BJ BM BT BO BA B…" at bounding box center [284, 544] width 249 height 29
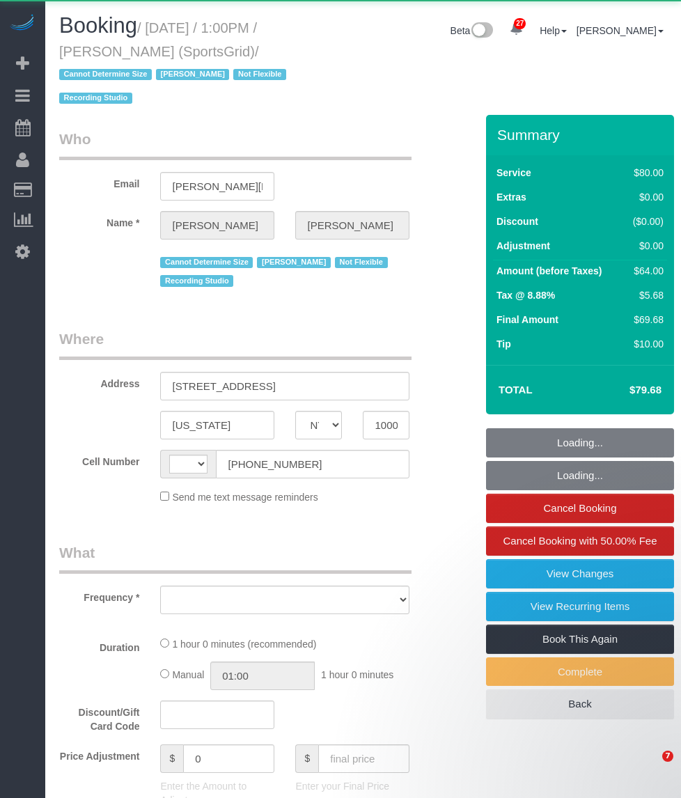
select select "NY"
select select "object:902"
select select "string:stripe-pm_1QoRfo4VGloSiKo7CpkoBSCp"
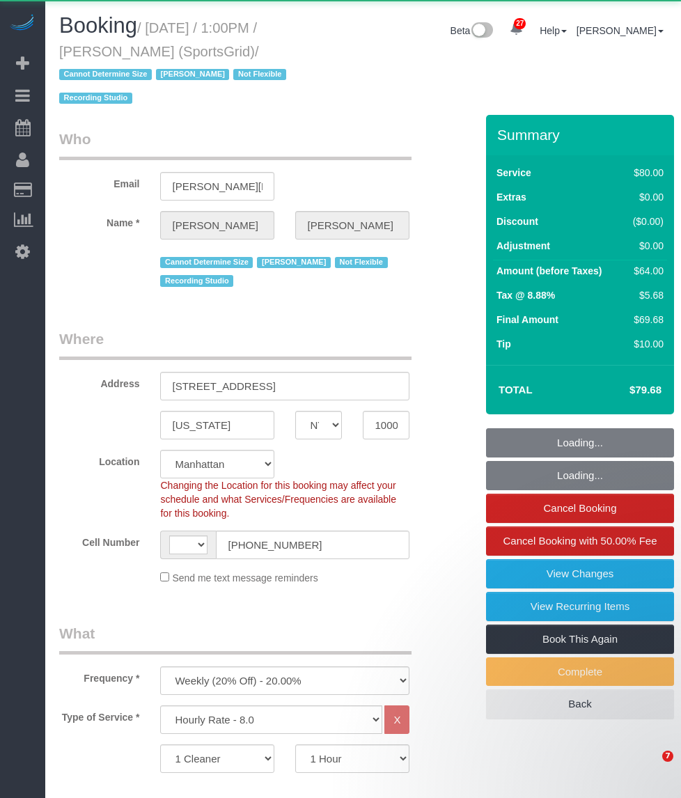
select select "string:[GEOGRAPHIC_DATA]"
select select "spot1"
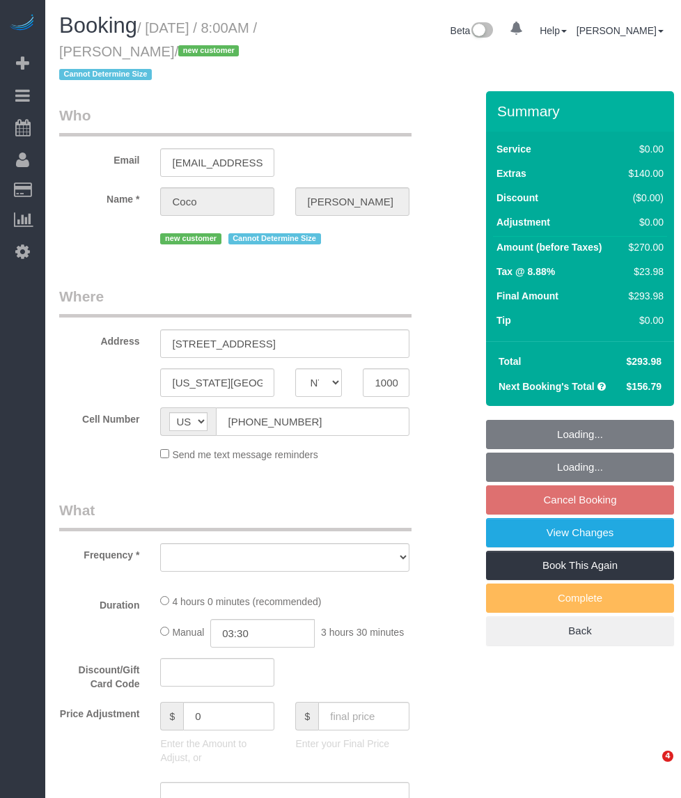
select select "NY"
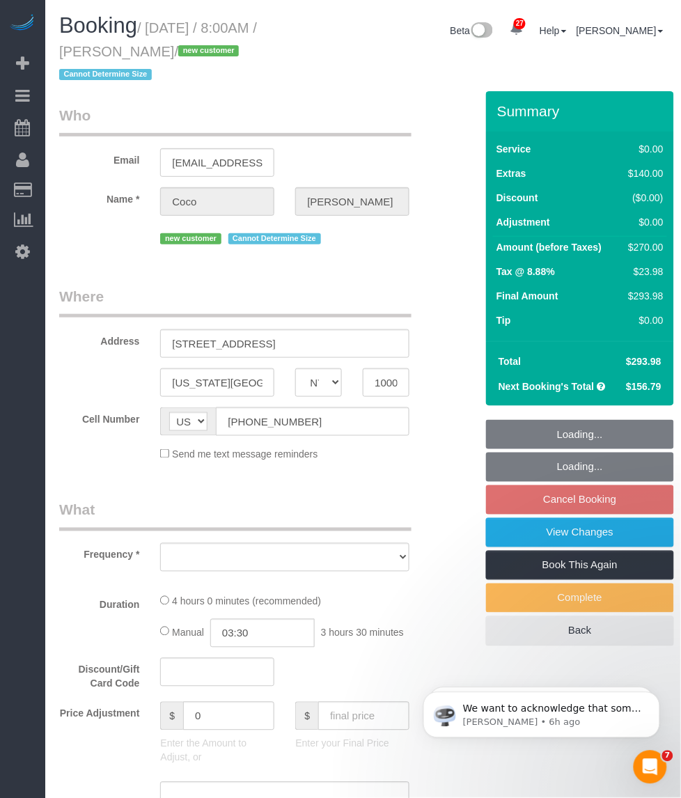
select select "1"
select select "number:57"
select select "number:70"
select select "number:15"
select select "number:5"
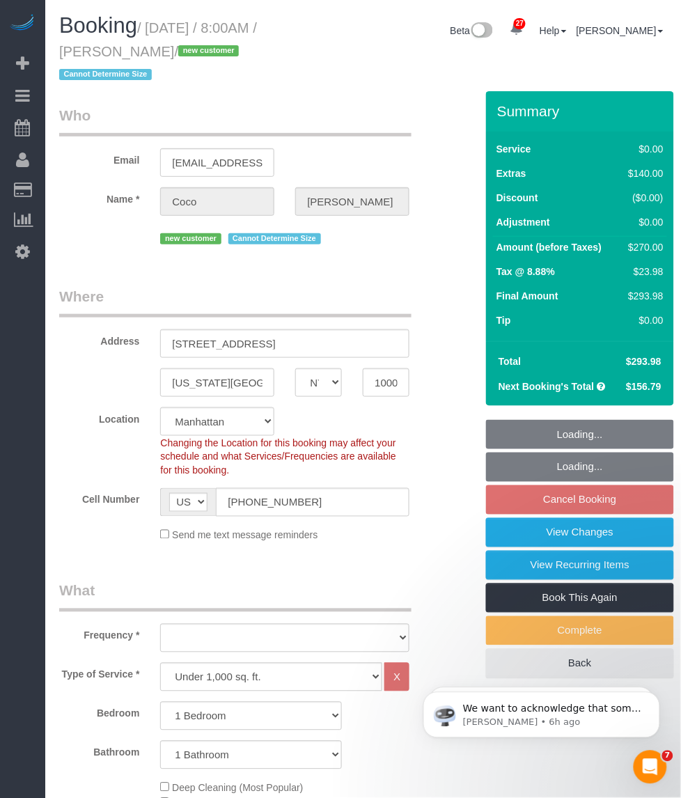
select select "spot1"
select select "object:1073"
select select "string:stripe-pm_1SBGpc4VGloSiKo732MhN9H8"
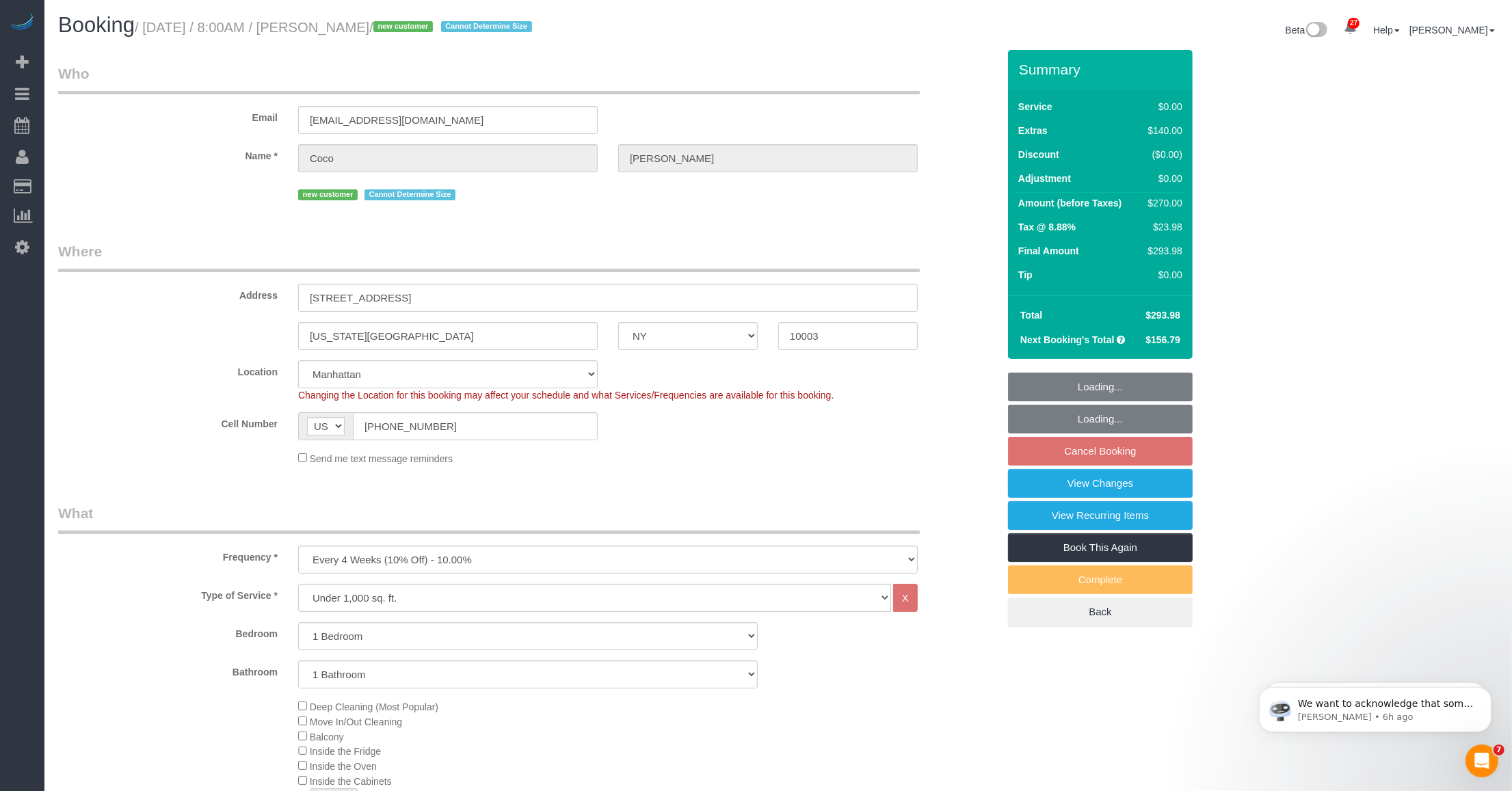
select select "1"
select select "object:1544"
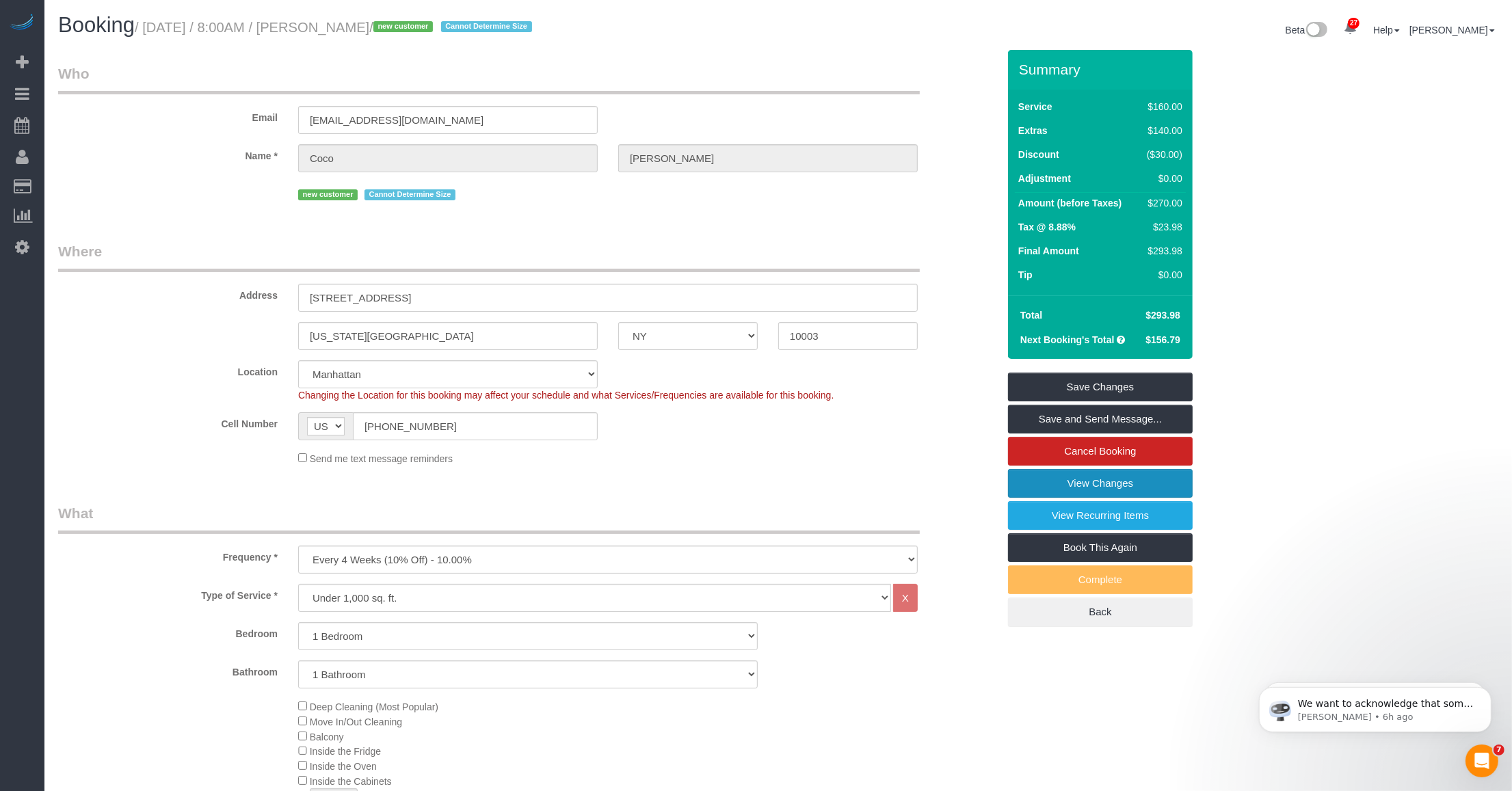
click at [668, 483] on link "View Changes" at bounding box center [1100, 482] width 185 height 28
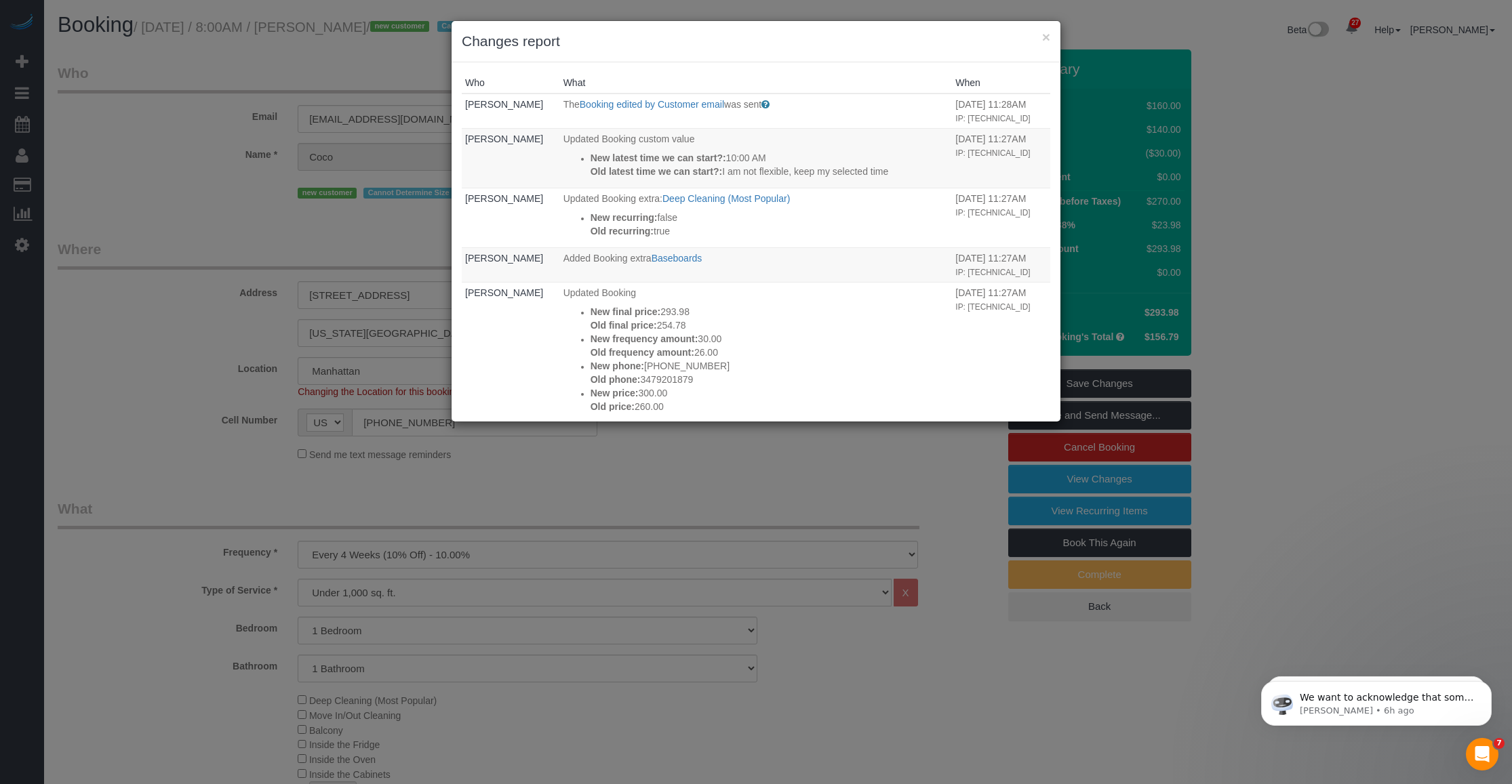
click at [662, 34] on div "× Changes report" at bounding box center [756, 42] width 609 height 41
click at [662, 35] on button "×" at bounding box center [1046, 37] width 8 height 15
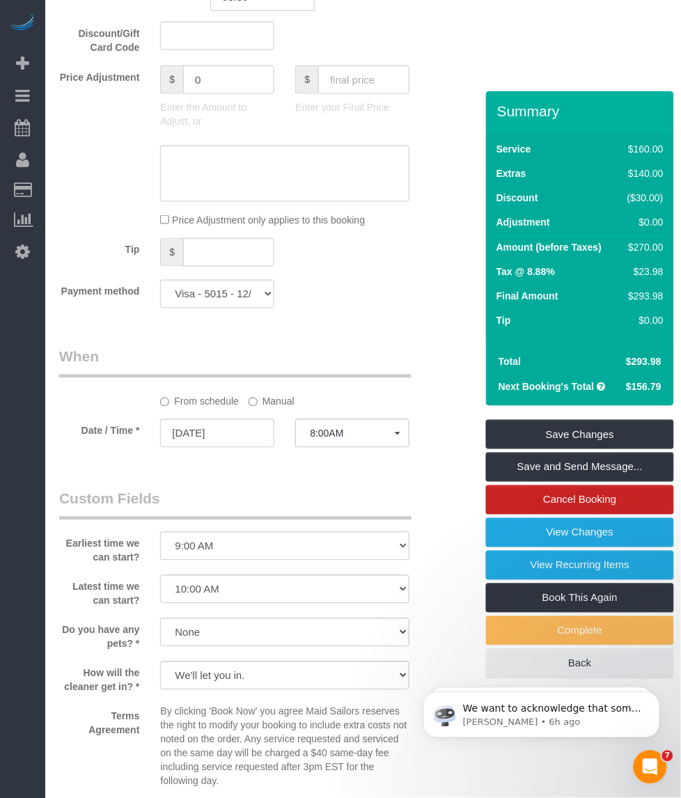
scroll to position [1044, 0]
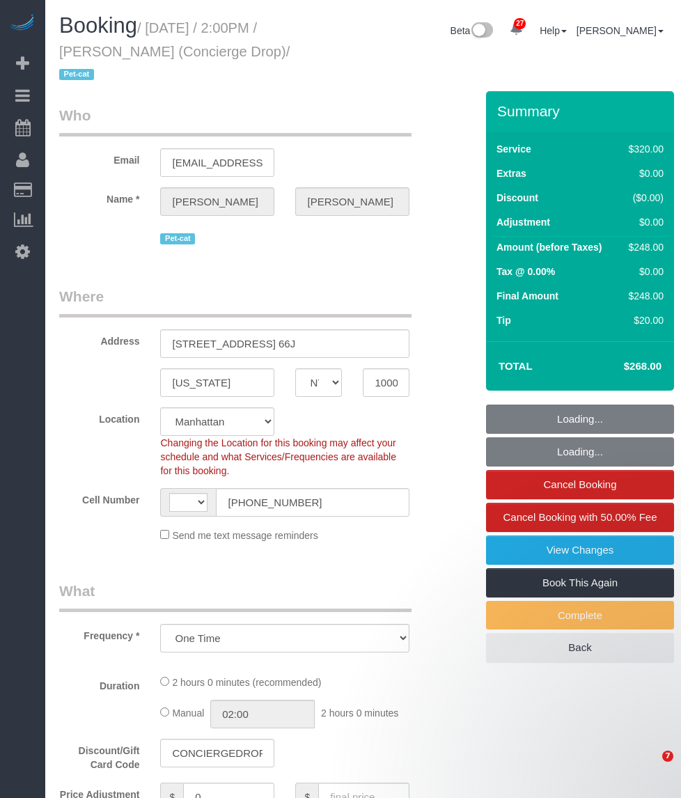
select select "NY"
select select "number:89"
select select "number:90"
select select "number:15"
select select "number:6"
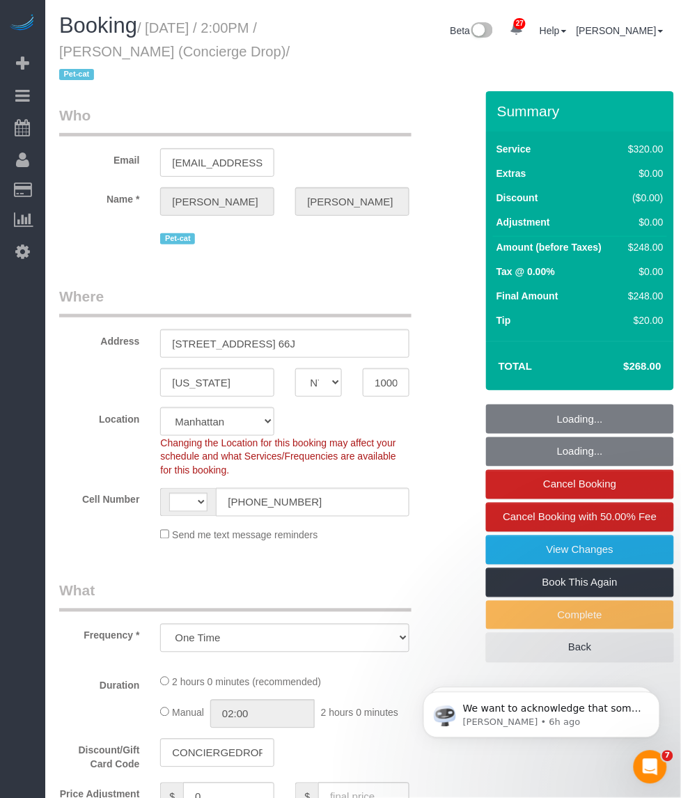
select select "object:997"
select select "string:[GEOGRAPHIC_DATA]"
select select "string:stripe-pm_1RaQn24VGloSiKo7zeOF73Wj"
select select "spot1"
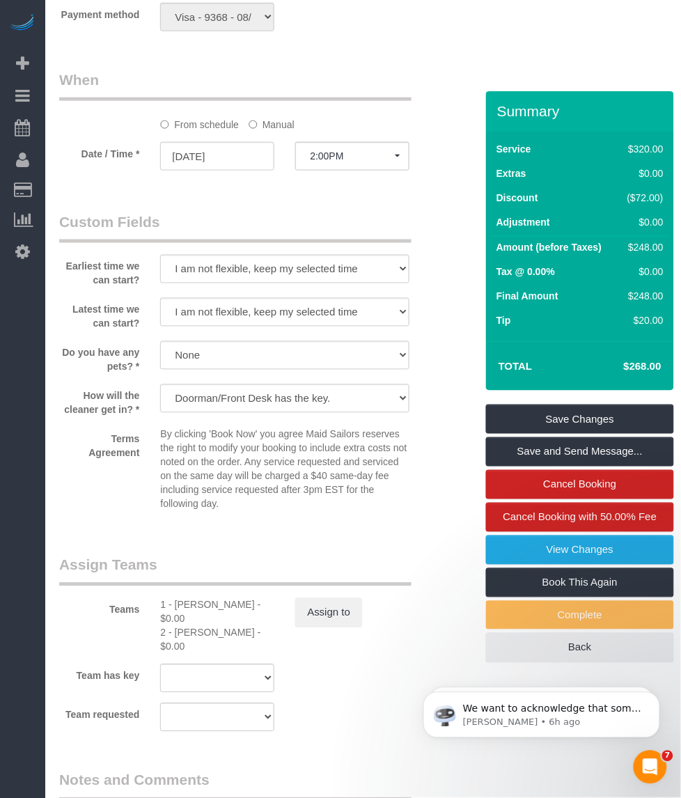
scroll to position [1218, 0]
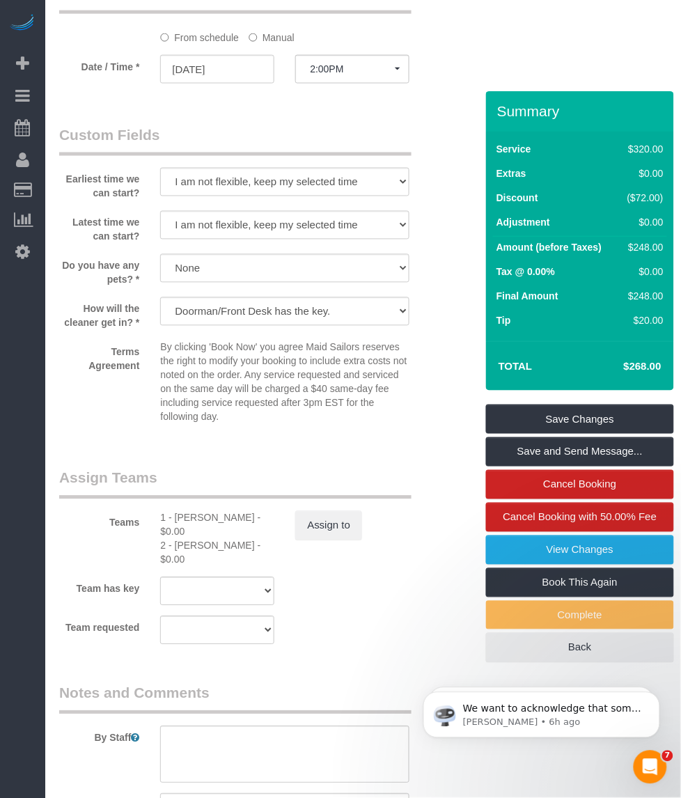
click at [181, 511] on div "1 - Yeisan Yepez - $0.00" at bounding box center [217, 525] width 114 height 28
copy div "Yeisan"
click at [175, 539] on div "2 - Katherine Poveda - $0.00" at bounding box center [217, 553] width 114 height 28
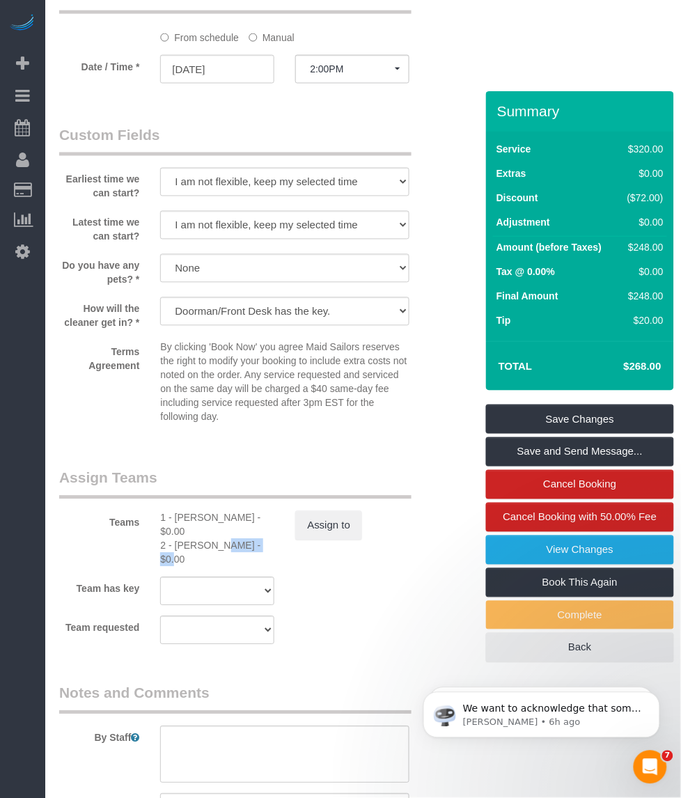
copy div "Katherine"
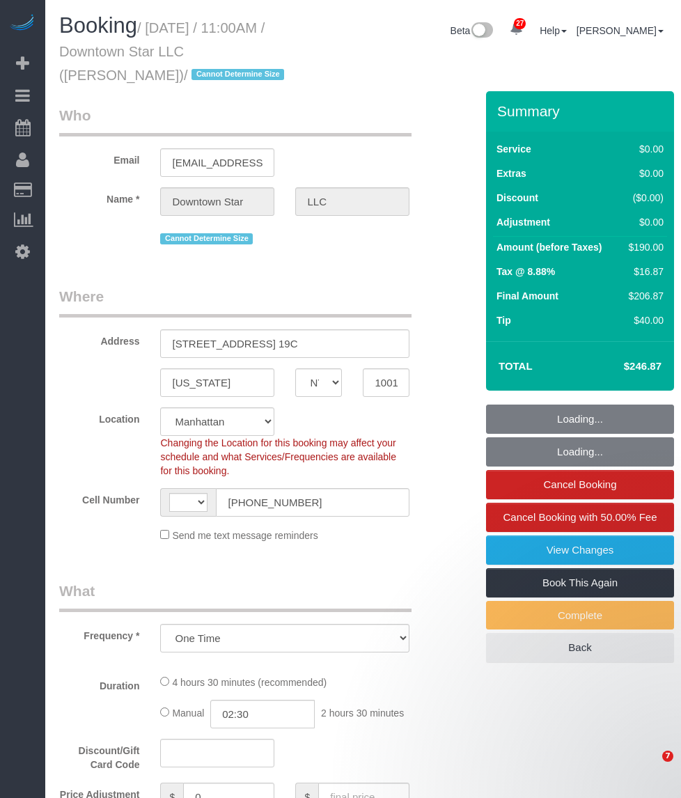
select select "NY"
select select "number:56"
select select "number:77"
select select "number:15"
select select "number:6"
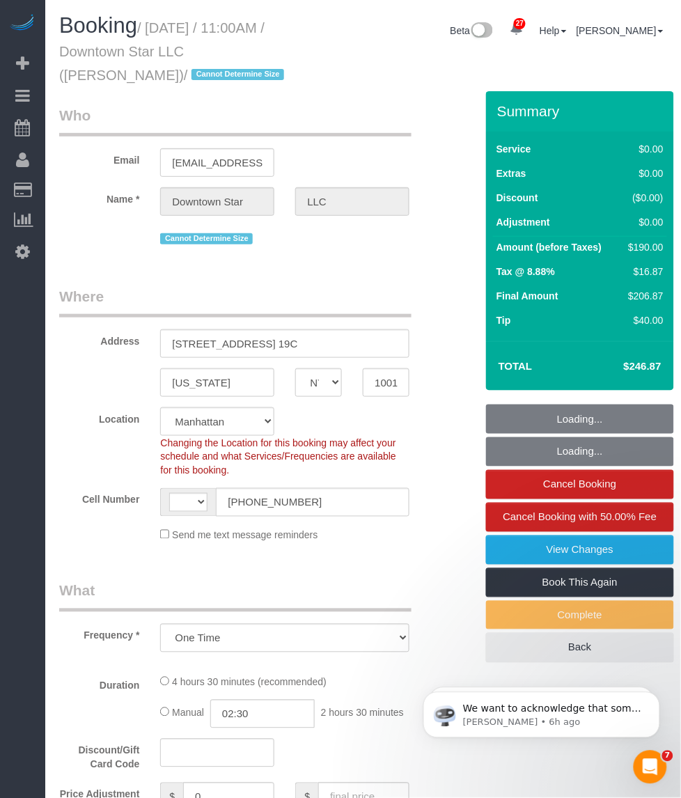
select select "string:stripe-pm_1KvOjB4VGloSiKo7kyjD2Qnp"
select select "spot1"
select select "string:[GEOGRAPHIC_DATA]"
select select "object:1078"
select select "2"
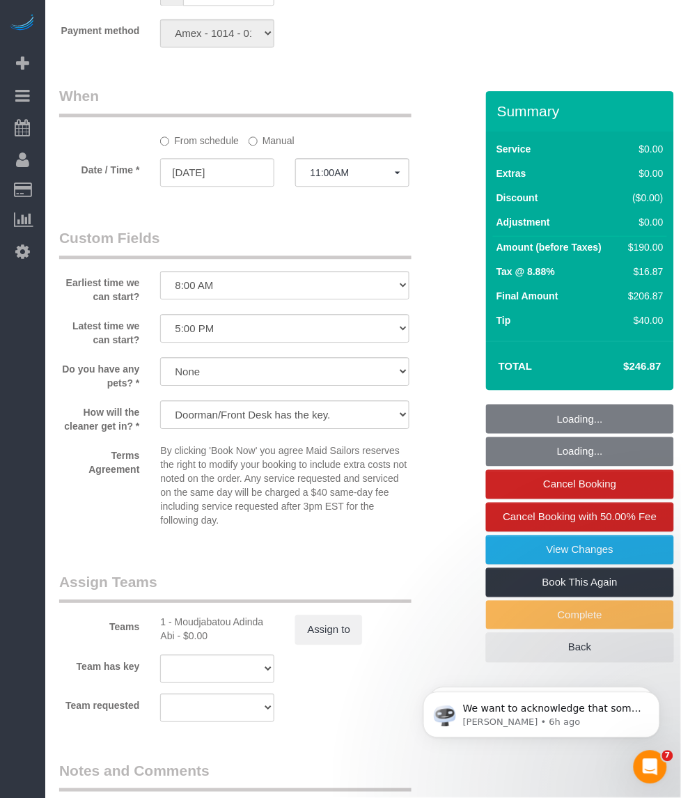
scroll to position [1740, 0]
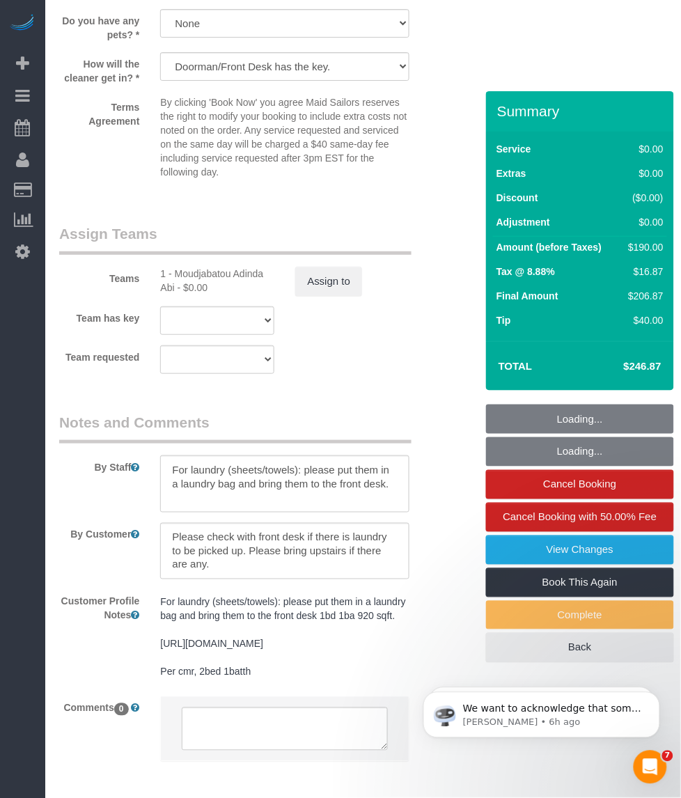
click at [186, 275] on div "1 - Moudjabatou Adinda Abi - $0.00" at bounding box center [217, 281] width 114 height 28
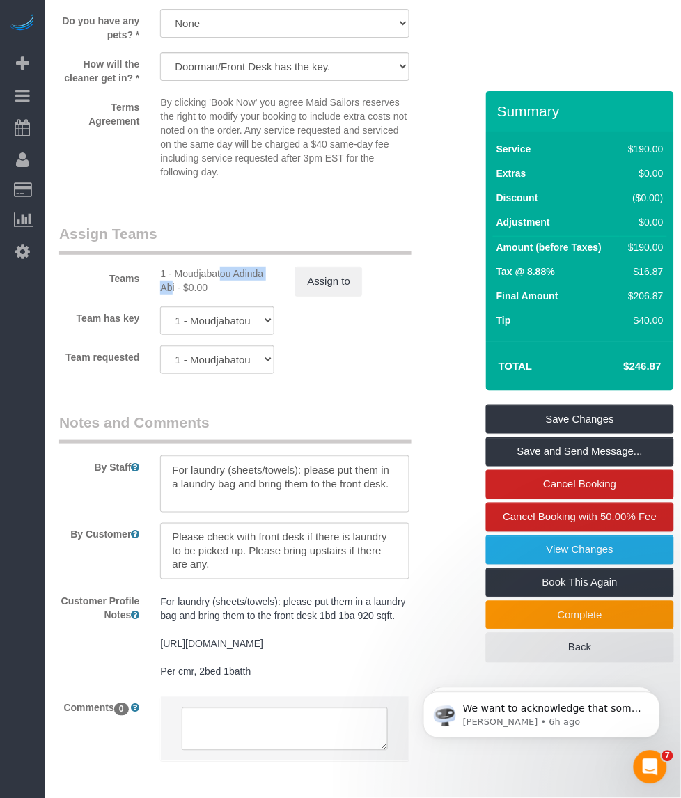
click at [186, 275] on div "1 - Moudjabatou Adinda Abi - $0.00" at bounding box center [217, 281] width 114 height 28
click at [298, 535] on textarea at bounding box center [284, 551] width 249 height 57
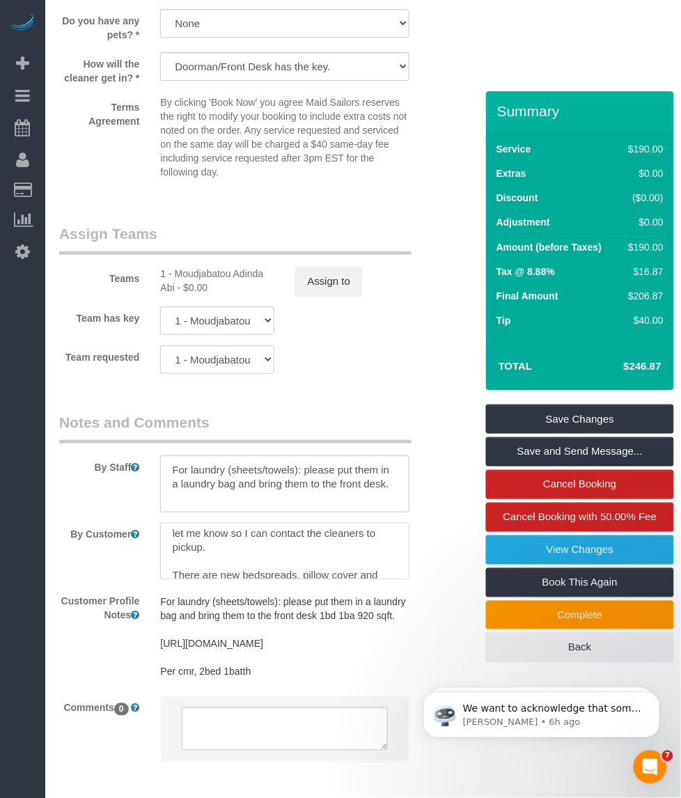
scroll to position [152, 0]
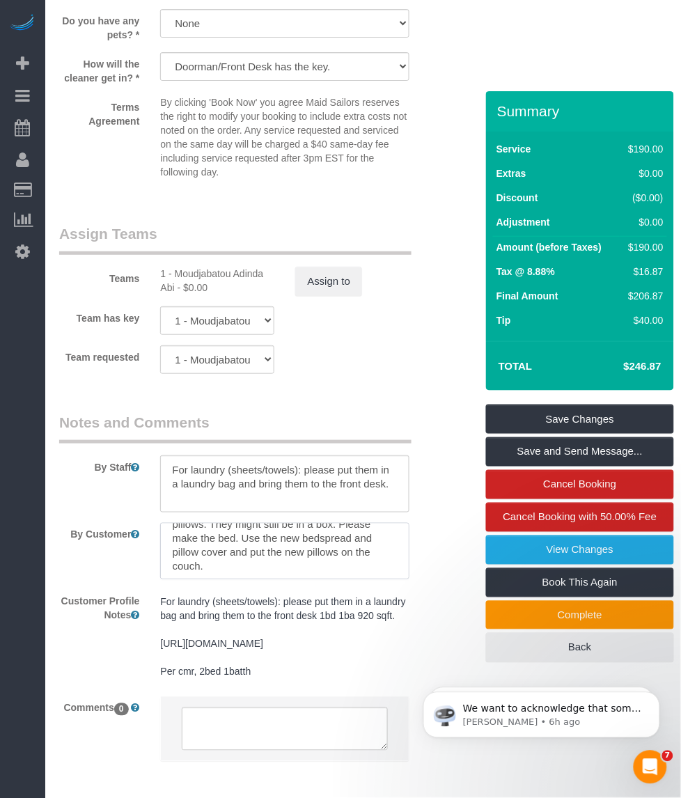
click at [356, 555] on textarea at bounding box center [284, 551] width 249 height 57
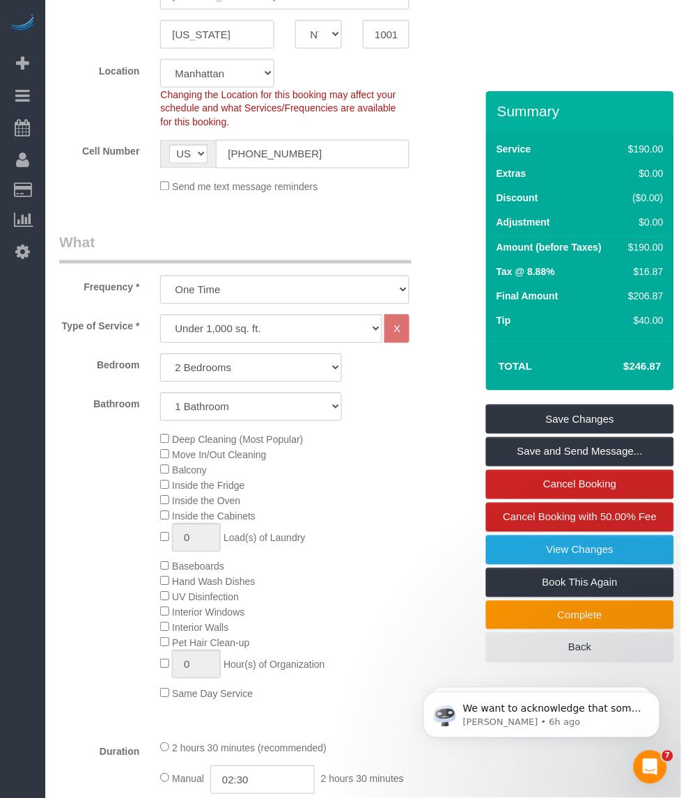
scroll to position [0, 0]
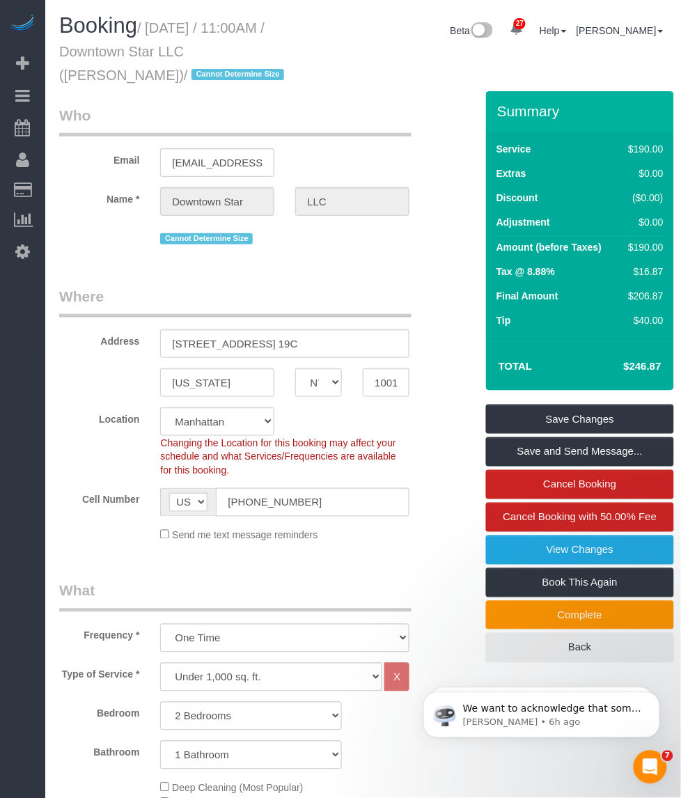
click at [228, 47] on small "/ [DATE] / 11:00AM / Downtown Star LLC ([PERSON_NAME]) / Cannot Determine Size" at bounding box center [173, 51] width 229 height 63
drag, startPoint x: 237, startPoint y: 33, endPoint x: 277, endPoint y: 50, distance: 44.0
click at [277, 50] on small "/ [DATE] / 11:00AM / Downtown Star LLC ([PERSON_NAME]) / Cannot Determine Size" at bounding box center [173, 51] width 229 height 63
copy small "[DATE] / 11:00AM / Downtown Star LLC ([PERSON_NAME])"
click at [290, 61] on h1 "Booking / [DATE] / 11:00AM / Downtown Star LLC ([PERSON_NAME]) / Cannot Determi…" at bounding box center [179, 49] width 241 height 71
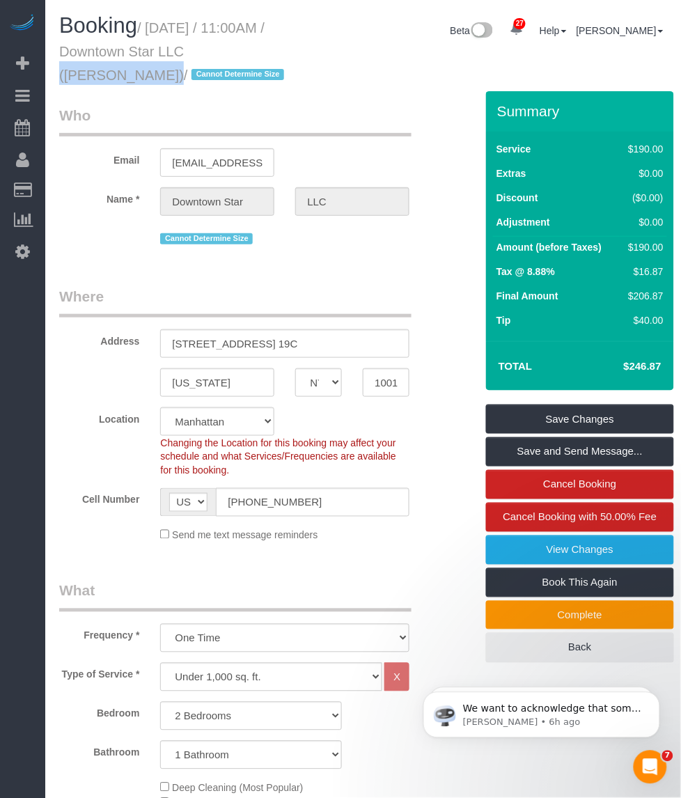
drag, startPoint x: 184, startPoint y: 49, endPoint x: 72, endPoint y: 52, distance: 112.8
click at [72, 52] on small "/ [DATE] / 11:00AM / Downtown Star LLC ([PERSON_NAME]) / Cannot Determine Size" at bounding box center [173, 51] width 229 height 63
drag, startPoint x: 72, startPoint y: 52, endPoint x: 59, endPoint y: 60, distance: 14.7
click at [59, 60] on h1 "Booking / [DATE] / 11:00AM / Downtown Star LLC ([PERSON_NAME]) / Cannot Determi…" at bounding box center [179, 49] width 241 height 71
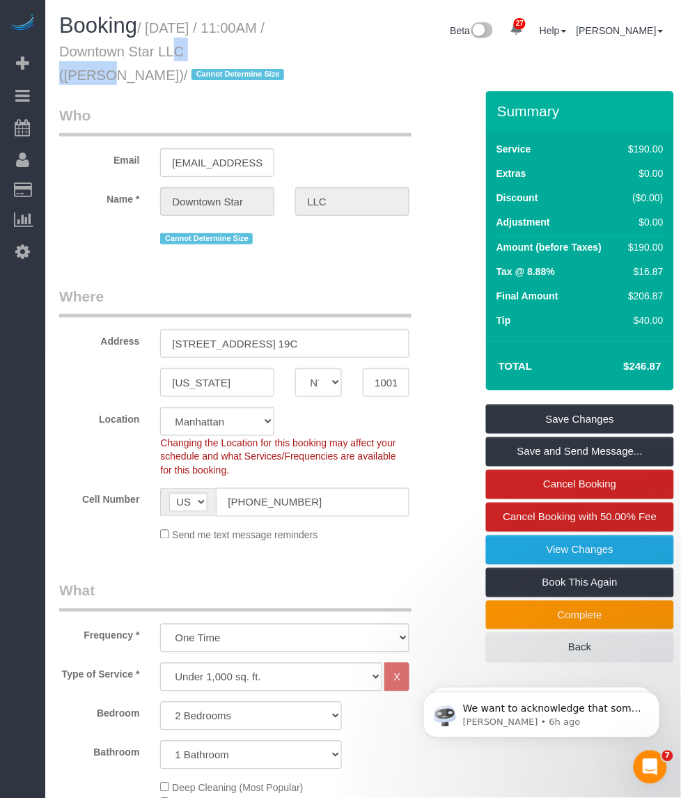
copy small "Downtown"
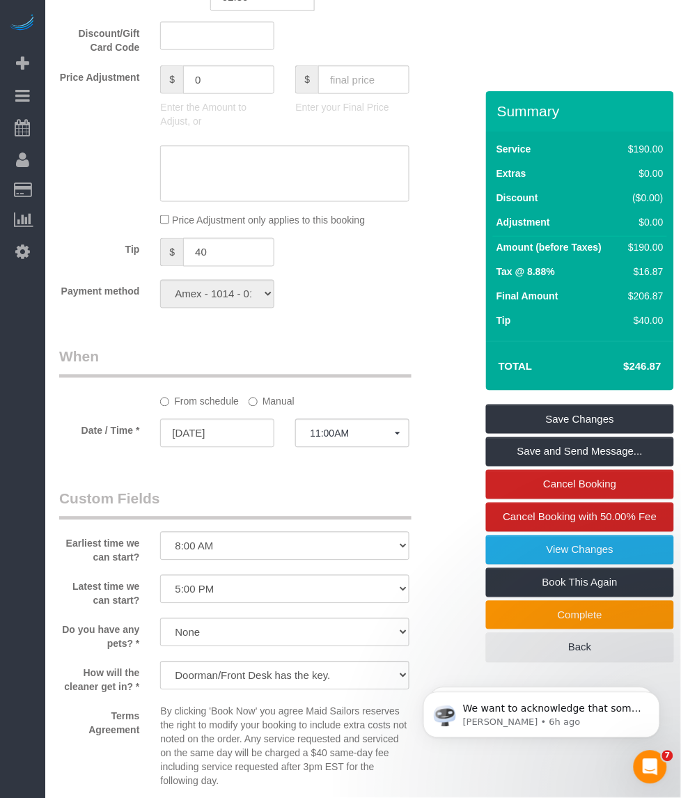
scroll to position [1479, 0]
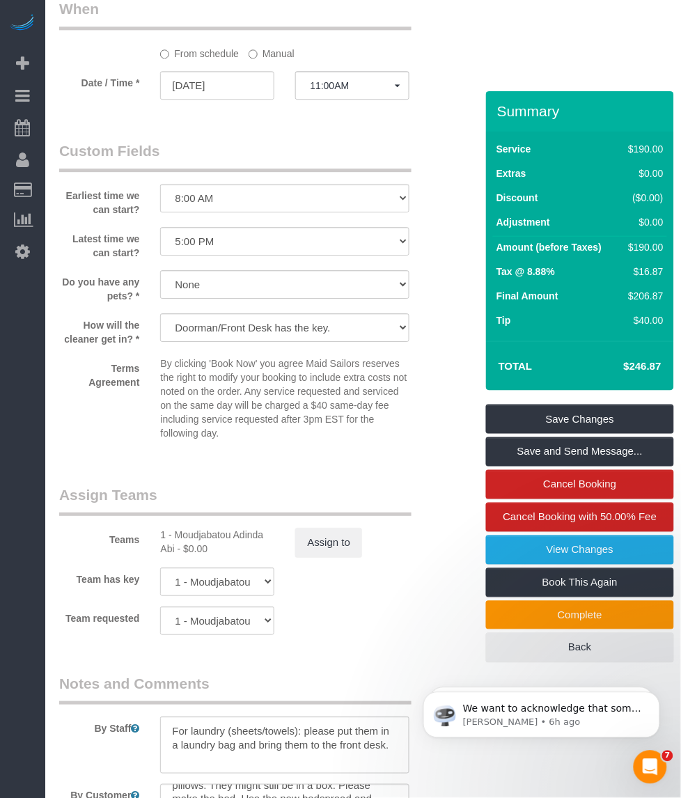
click at [205, 527] on div "Teams 1 - Moudjabatou Adinda Abi - $0.00 Assign to" at bounding box center [251, 520] width 405 height 72
copy div "Moudjabatou"
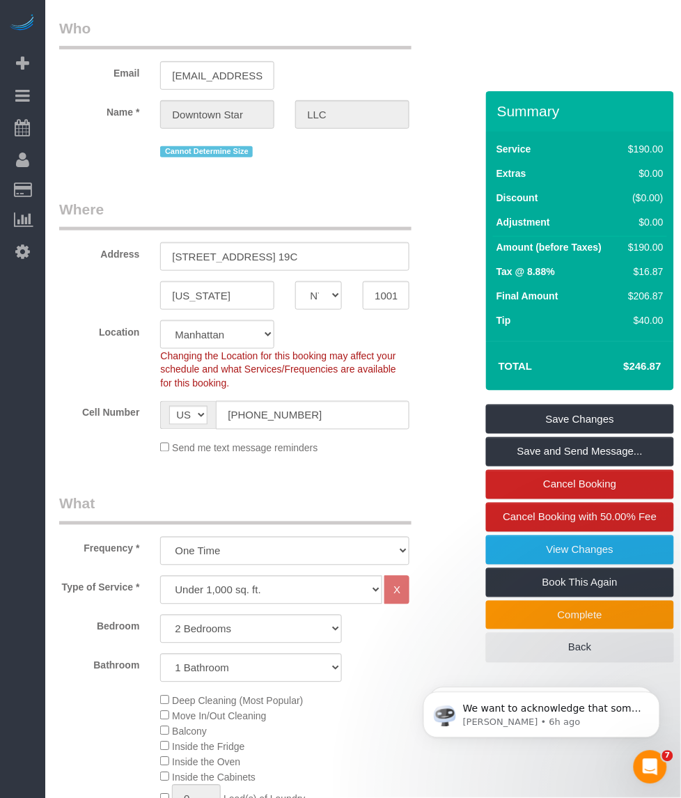
scroll to position [0, 0]
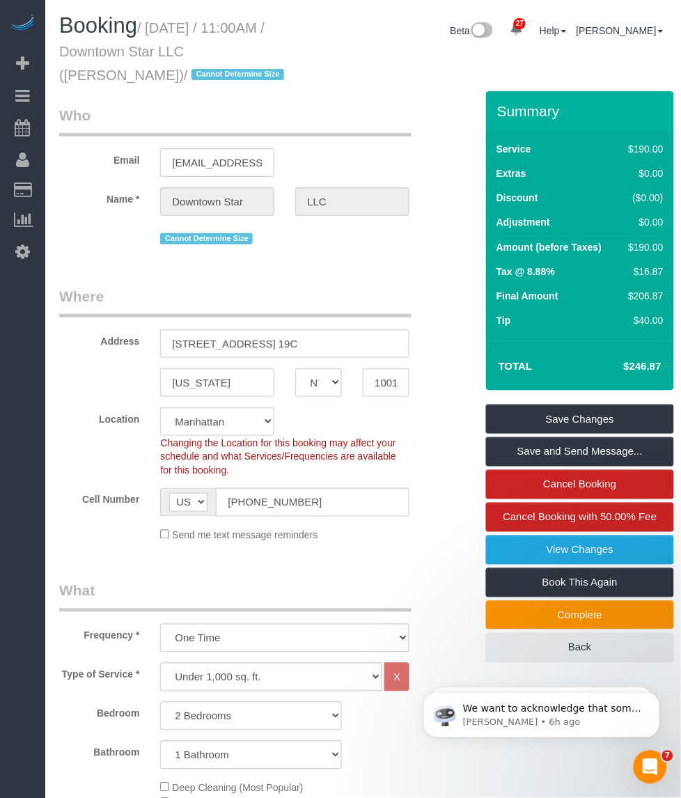
drag, startPoint x: 153, startPoint y: 26, endPoint x: 279, endPoint y: 49, distance: 128.2
click at [279, 49] on small "/ [DATE] / 11:00AM / Downtown Star LLC ([PERSON_NAME]) / Cannot Determine Size" at bounding box center [173, 51] width 229 height 63
copy small "[DATE] / 11:00AM / Downtown Star LLC ([PERSON_NAME])"
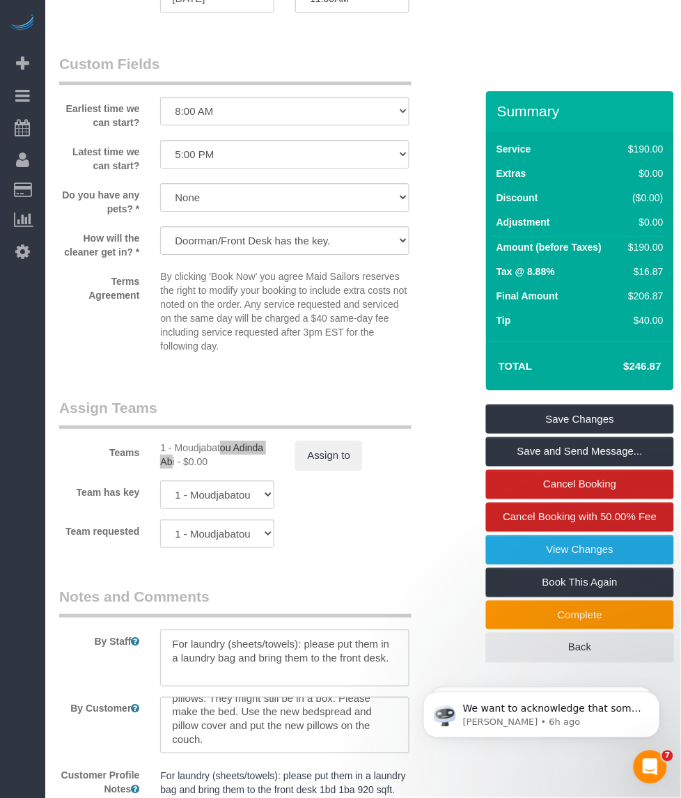
scroll to position [1827, 0]
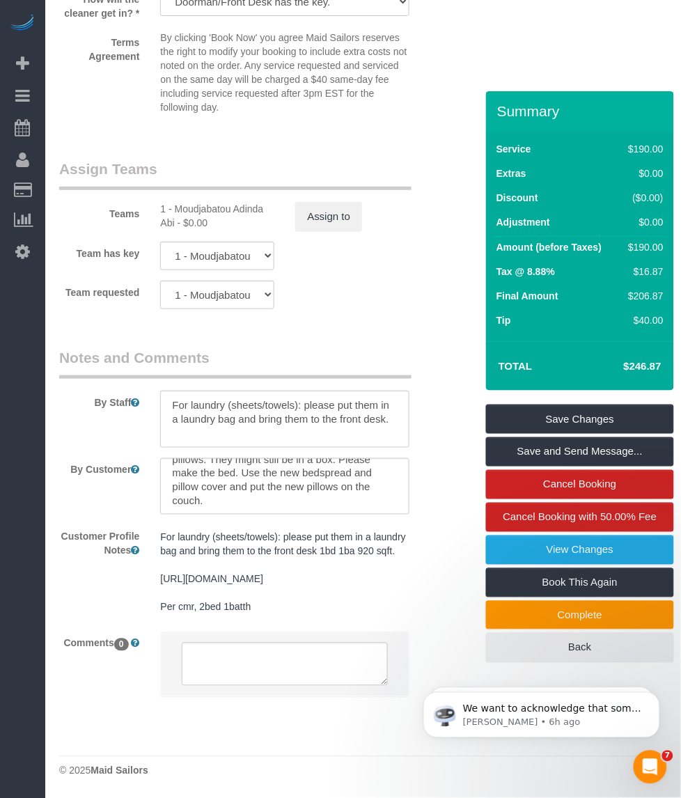
click at [191, 202] on div "1 - Moudjabatou Adinda Abi - $0.00" at bounding box center [217, 216] width 114 height 28
copy div "Moudjabatou"
click at [301, 397] on textarea at bounding box center [284, 418] width 249 height 57
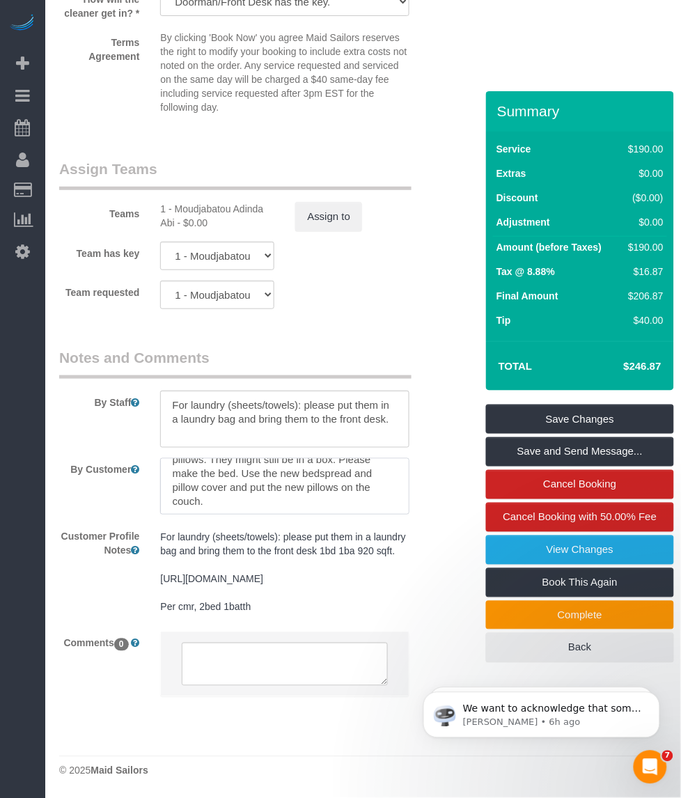
click at [313, 458] on textarea at bounding box center [284, 486] width 249 height 57
click at [269, 458] on textarea at bounding box center [284, 486] width 249 height 57
click at [307, 458] on textarea at bounding box center [284, 486] width 249 height 57
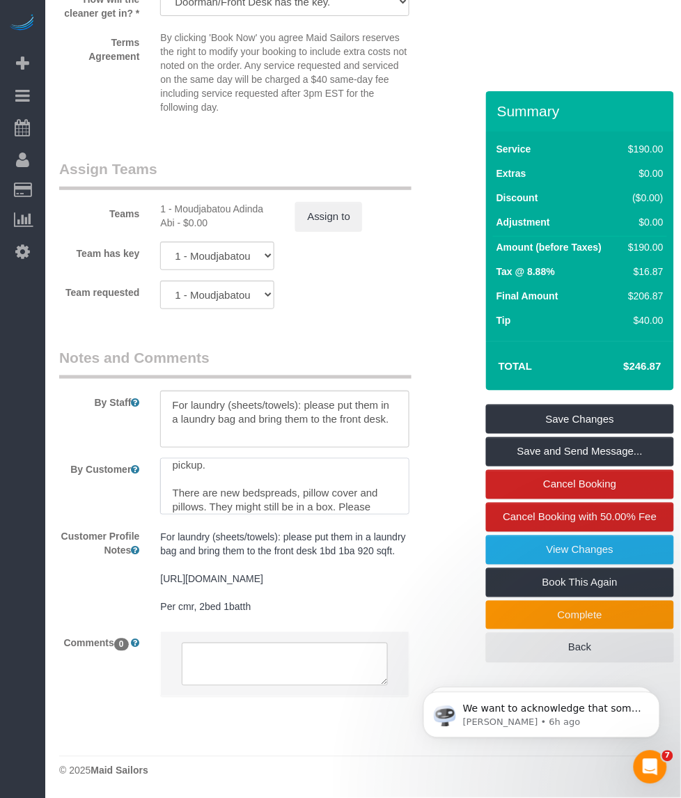
scroll to position [139, 0]
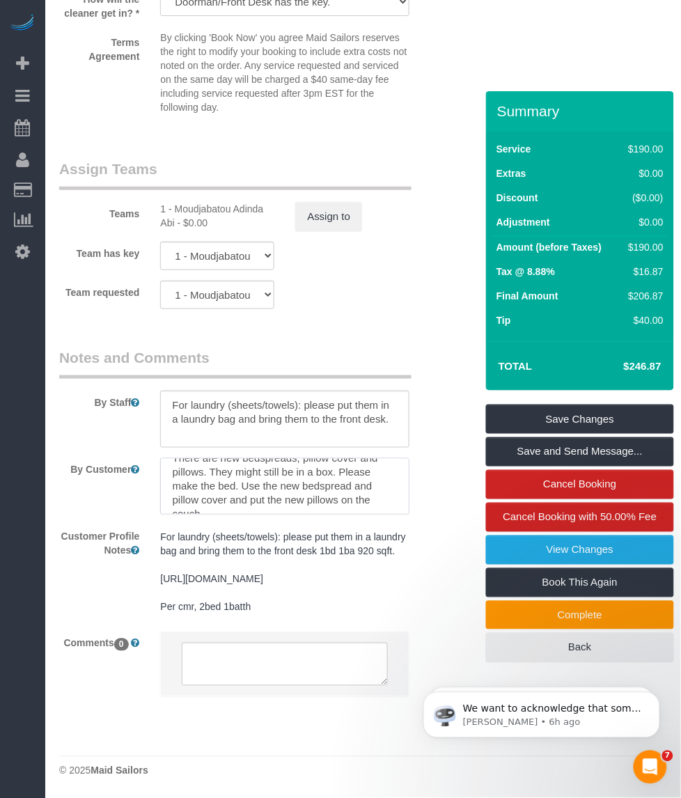
click at [343, 458] on textarea at bounding box center [284, 486] width 249 height 57
click at [276, 458] on textarea at bounding box center [284, 486] width 249 height 57
click at [242, 458] on textarea at bounding box center [284, 486] width 249 height 57
drag, startPoint x: 216, startPoint y: 429, endPoint x: 326, endPoint y: 428, distance: 109.3
click at [326, 458] on textarea at bounding box center [284, 486] width 249 height 57
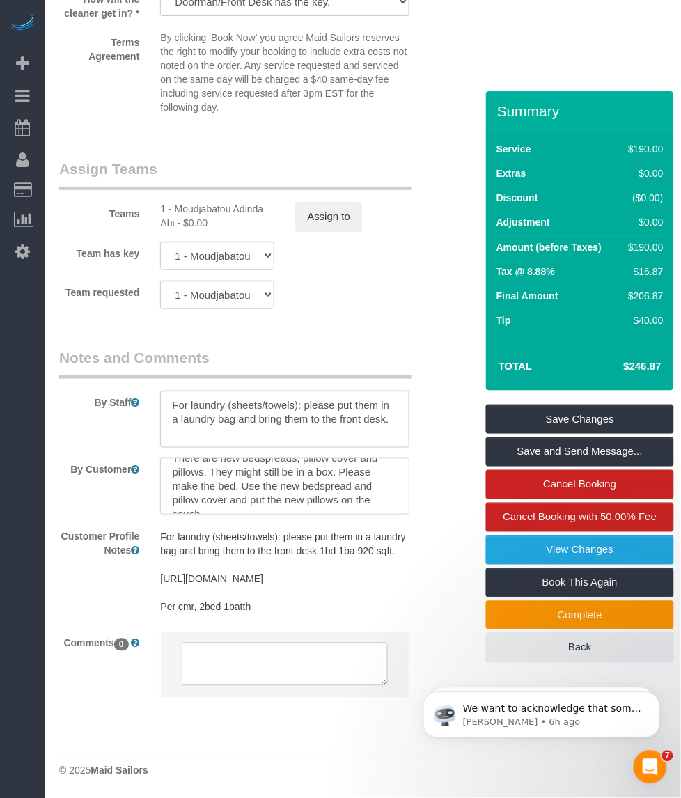
click at [290, 458] on textarea at bounding box center [284, 486] width 249 height 57
click at [211, 458] on textarea at bounding box center [284, 486] width 249 height 57
click at [317, 458] on textarea at bounding box center [284, 486] width 249 height 57
drag, startPoint x: 359, startPoint y: 425, endPoint x: 402, endPoint y: 416, distance: 43.4
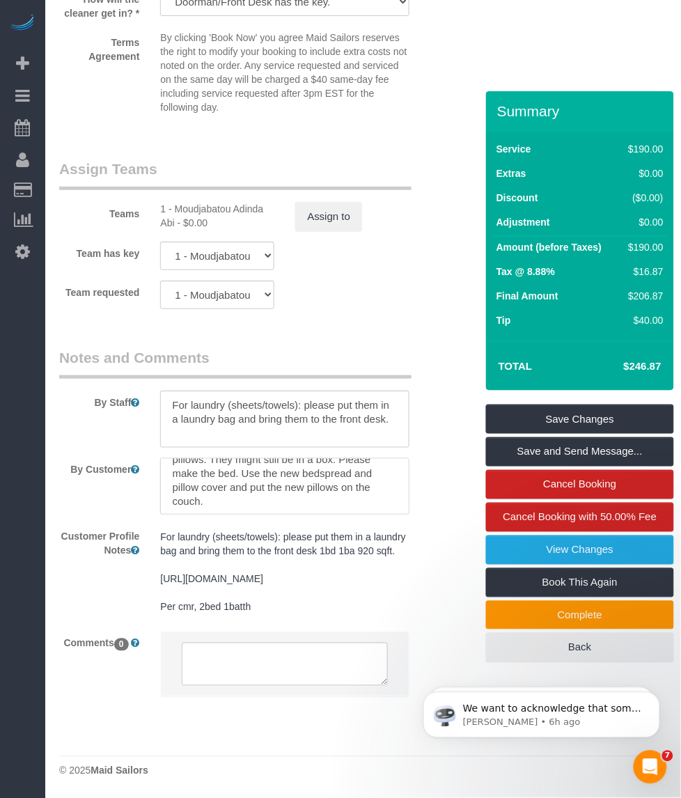
click at [368, 458] on textarea at bounding box center [284, 486] width 249 height 57
click at [324, 458] on textarea at bounding box center [284, 486] width 249 height 57
drag, startPoint x: 293, startPoint y: 446, endPoint x: 265, endPoint y: 449, distance: 28.0
click at [287, 458] on textarea at bounding box center [284, 486] width 249 height 57
drag, startPoint x: 255, startPoint y: 449, endPoint x: 238, endPoint y: 450, distance: 17.5
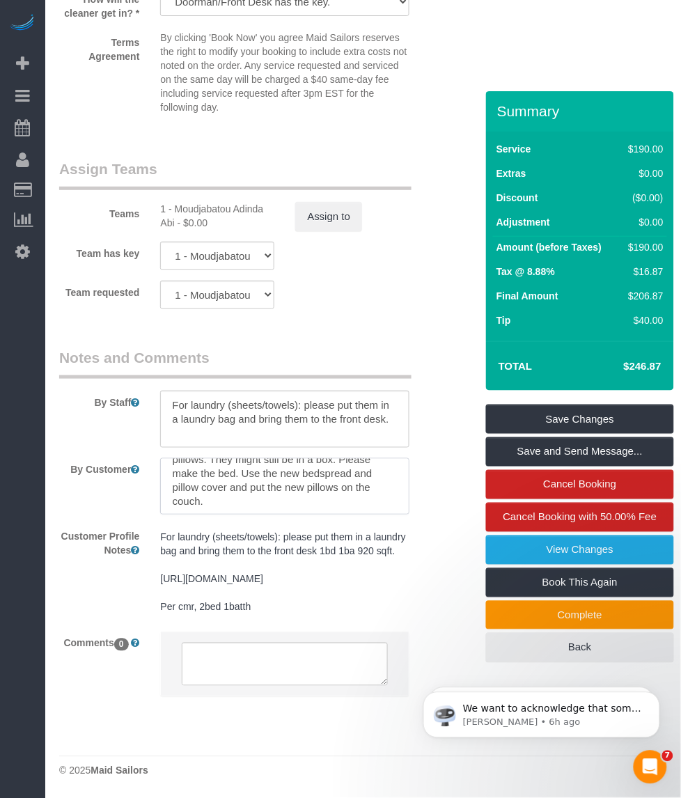
click at [251, 458] on textarea at bounding box center [284, 486] width 249 height 57
click at [216, 458] on textarea at bounding box center [284, 486] width 249 height 57
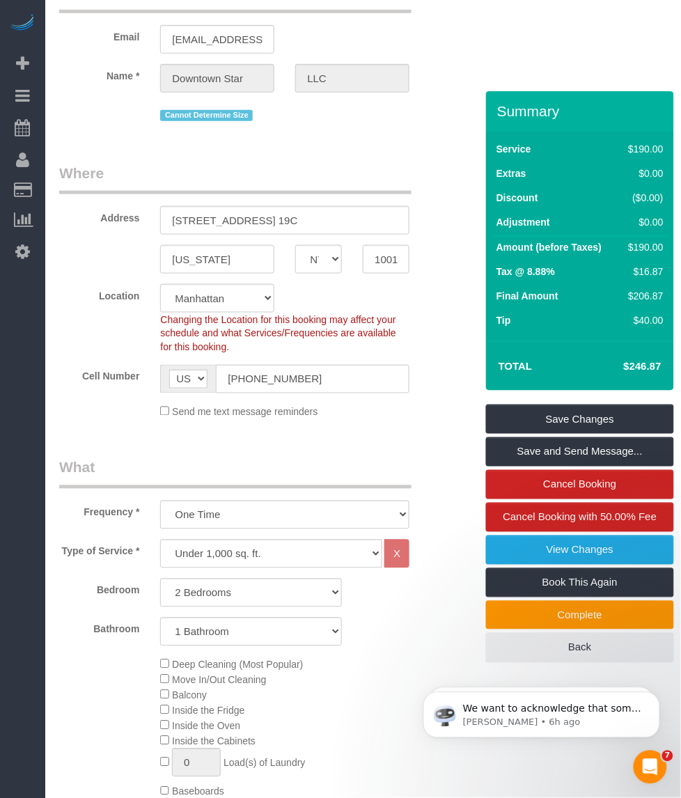
scroll to position [0, 0]
